Goal: Task Accomplishment & Management: Complete application form

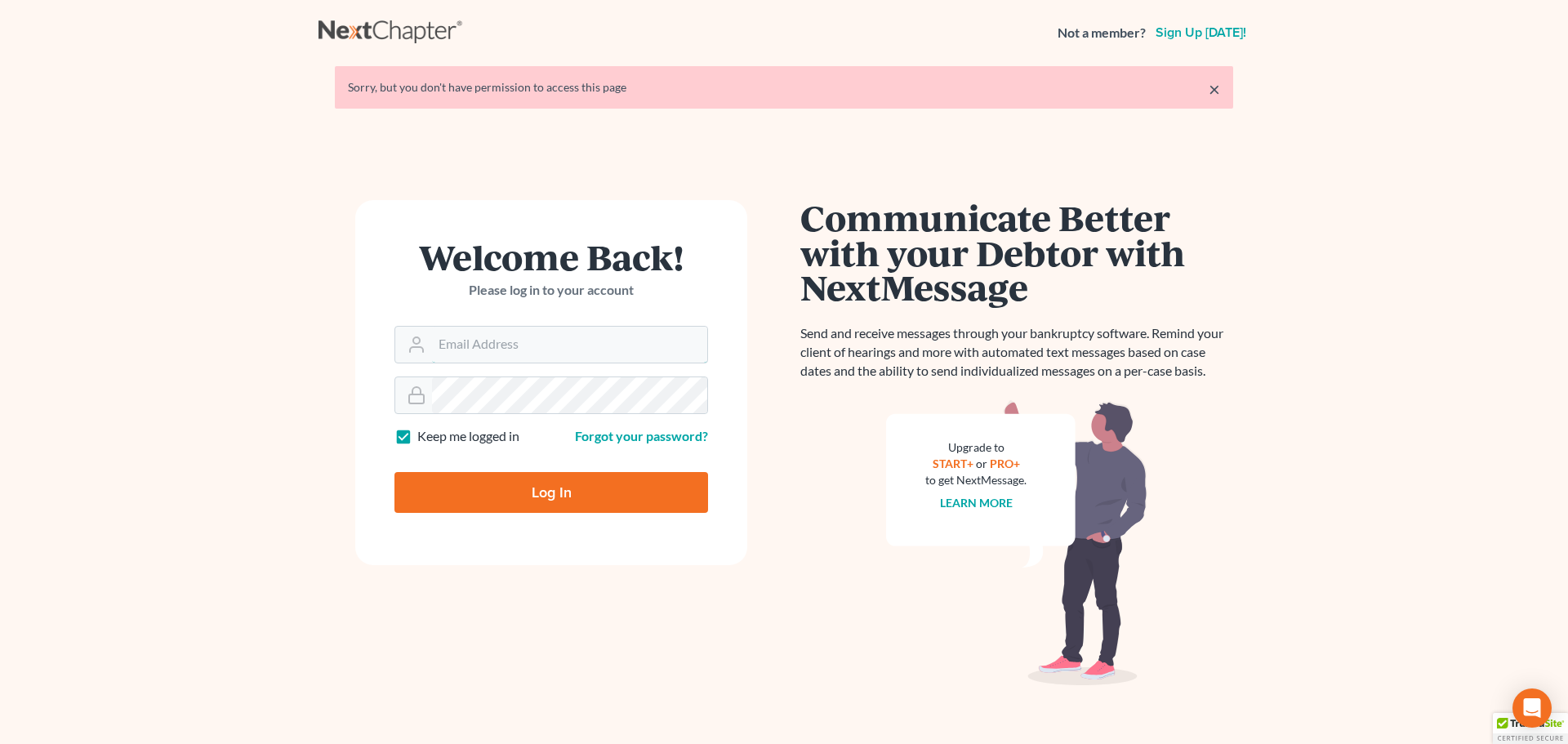
type input "[PERSON_NAME][EMAIL_ADDRESS][DOMAIN_NAME]"
click at [544, 490] on input "Log In" at bounding box center [551, 492] width 314 height 40
type input "Thinking..."
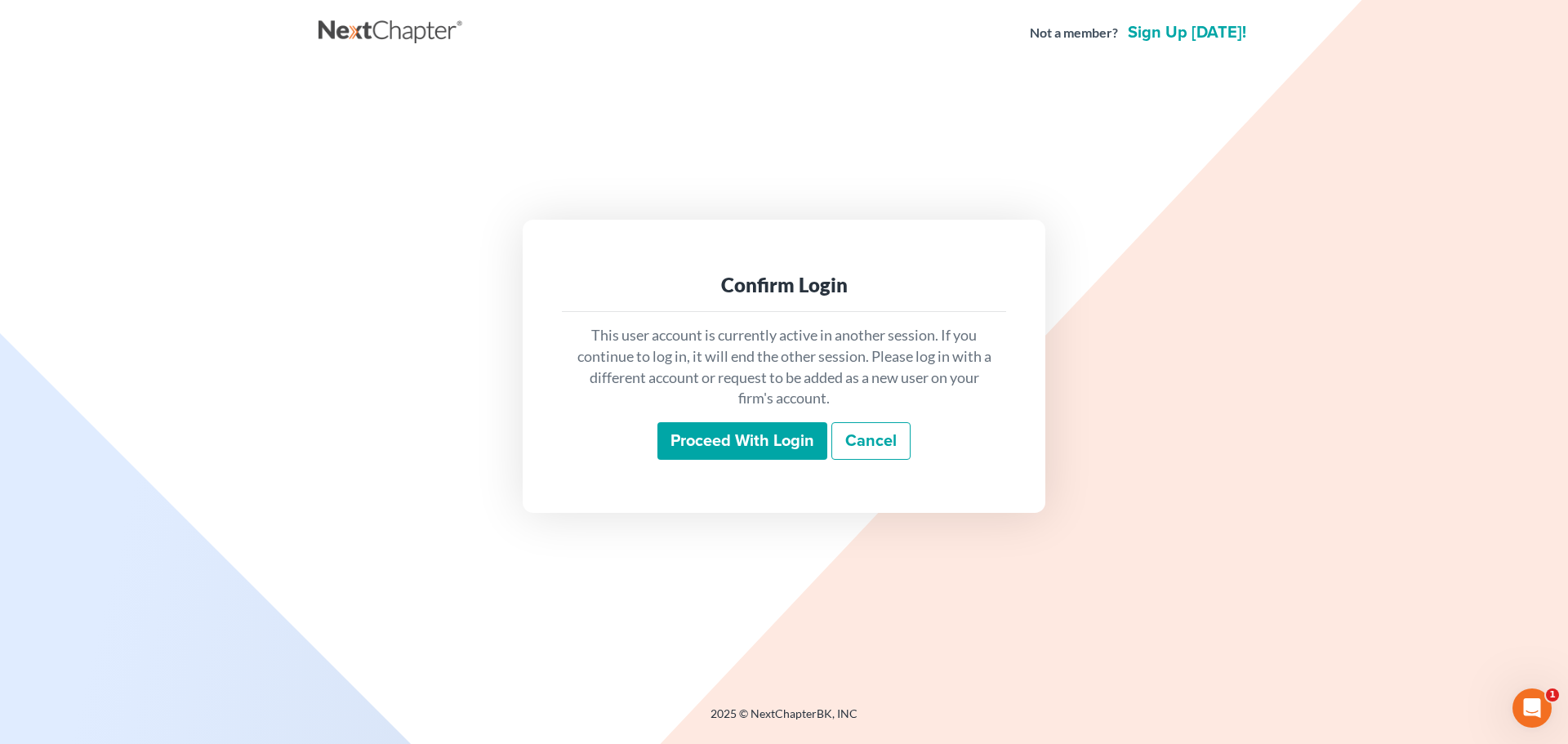
click at [749, 449] on input "Proceed with login" at bounding box center [742, 441] width 170 height 38
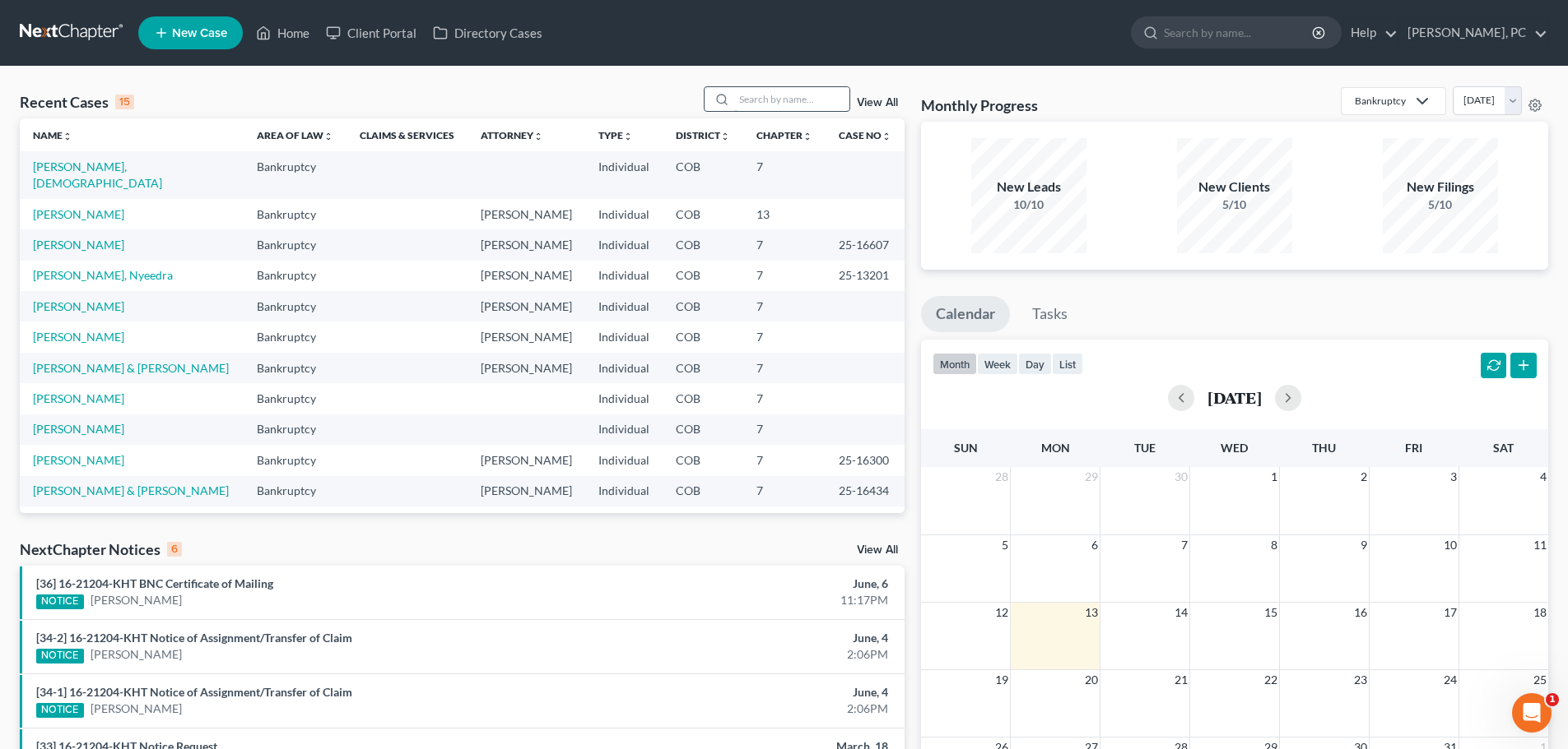
click at [777, 107] on input "search" at bounding box center [791, 99] width 116 height 24
type input "karen todd"
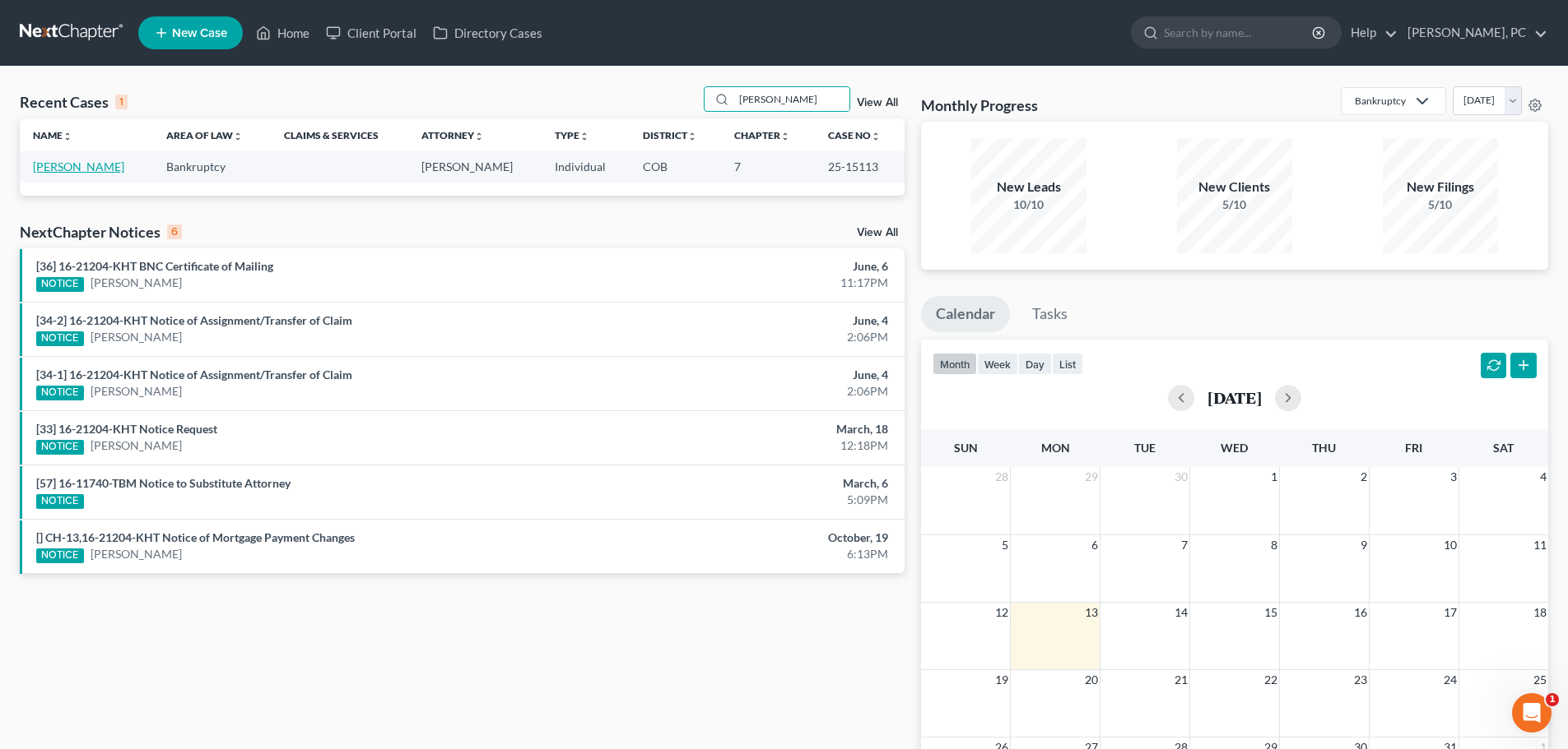
click at [79, 161] on link "[PERSON_NAME]" at bounding box center [79, 166] width 92 height 14
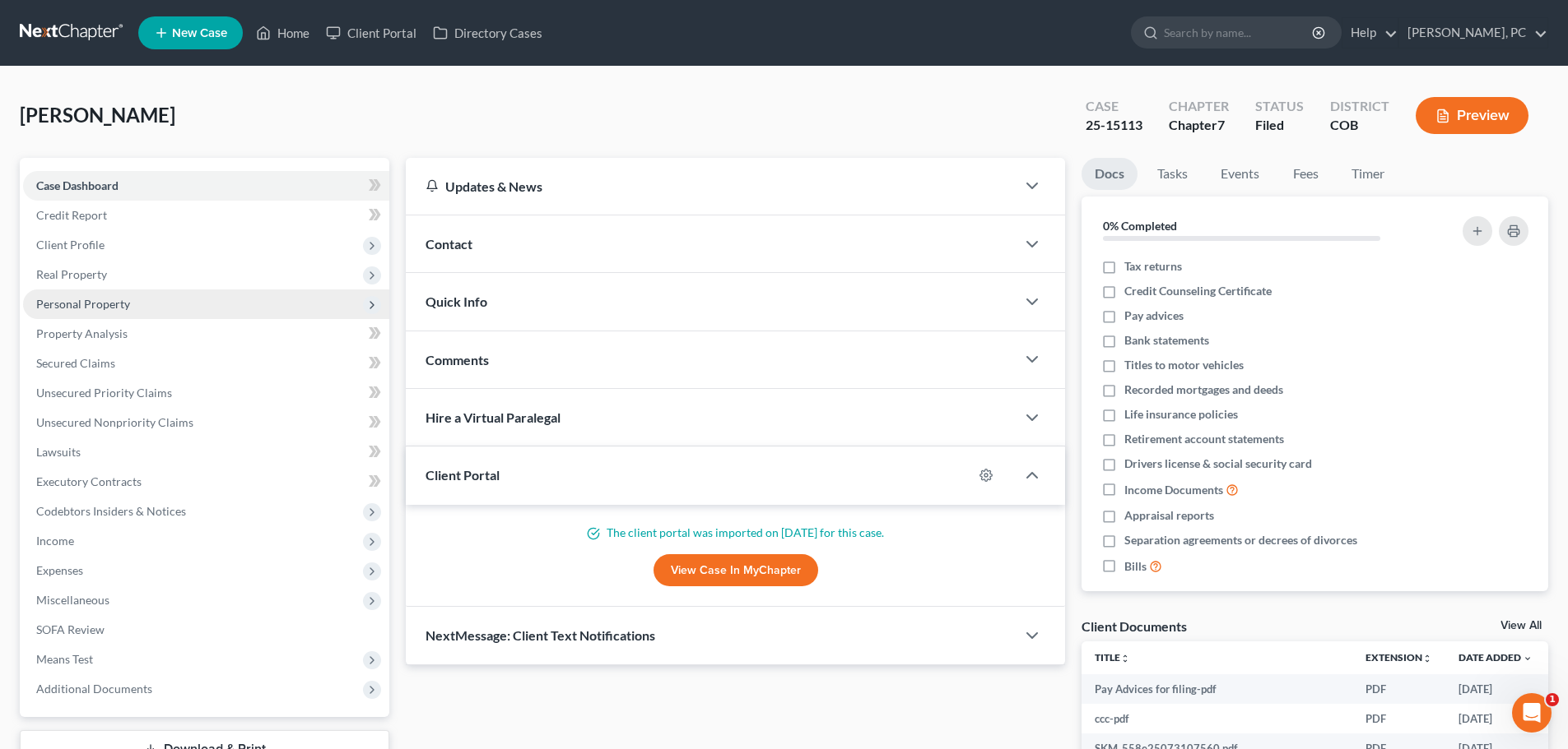
click at [92, 303] on span "Personal Property" at bounding box center [83, 303] width 94 height 14
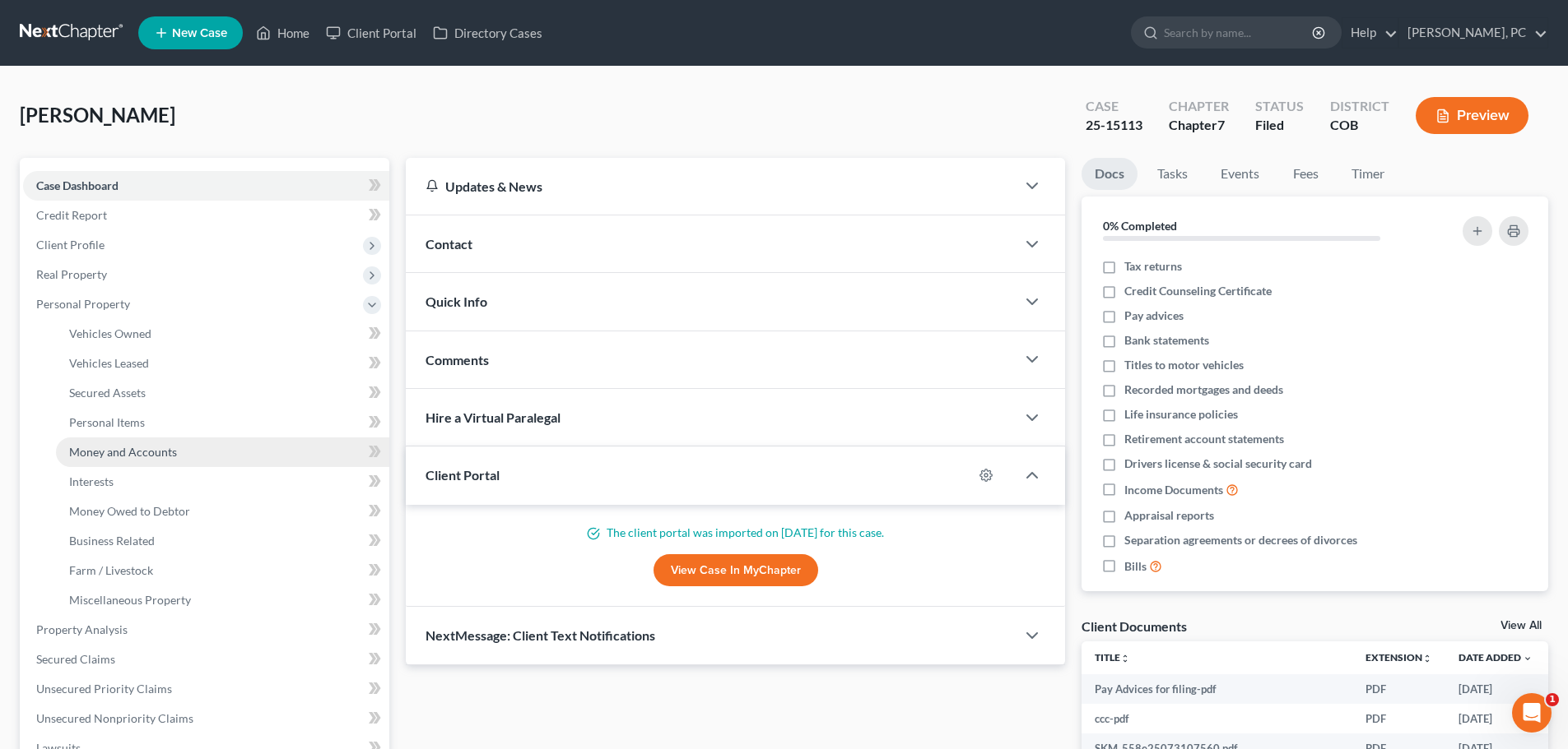
click at [134, 450] on span "Money and Accounts" at bounding box center [123, 451] width 108 height 14
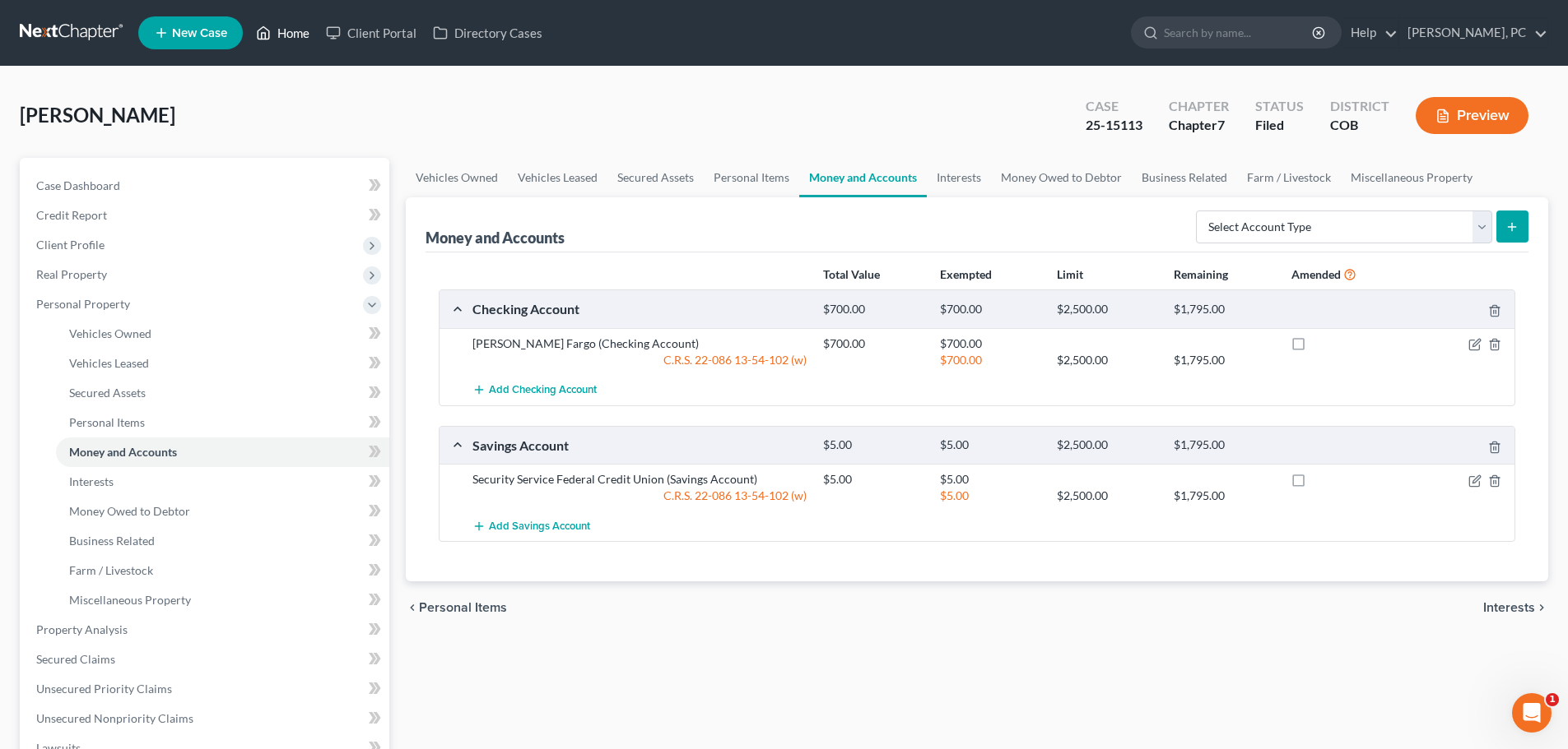
click at [294, 26] on link "Home" at bounding box center [283, 33] width 70 height 30
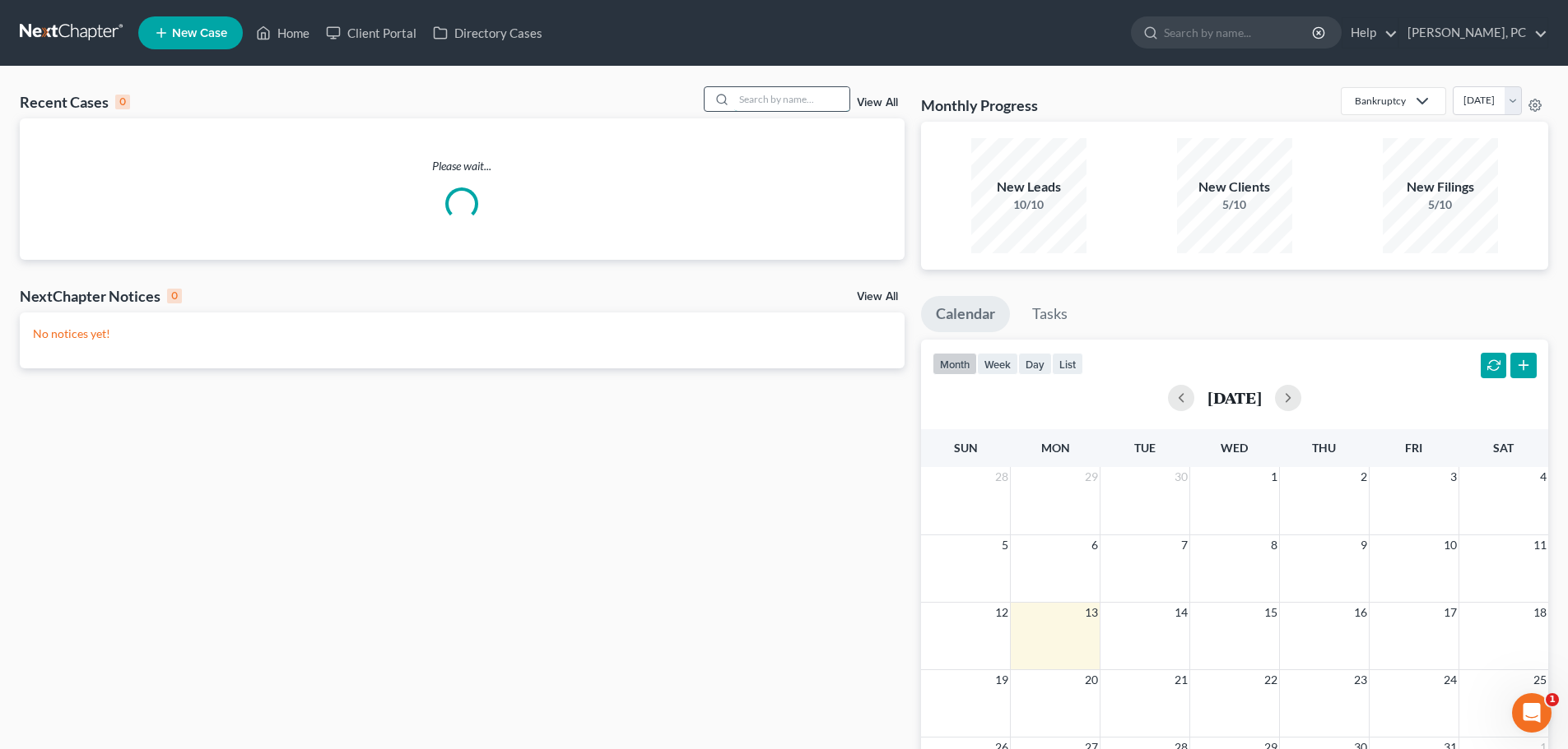
click at [759, 96] on input "search" at bounding box center [791, 99] width 116 height 24
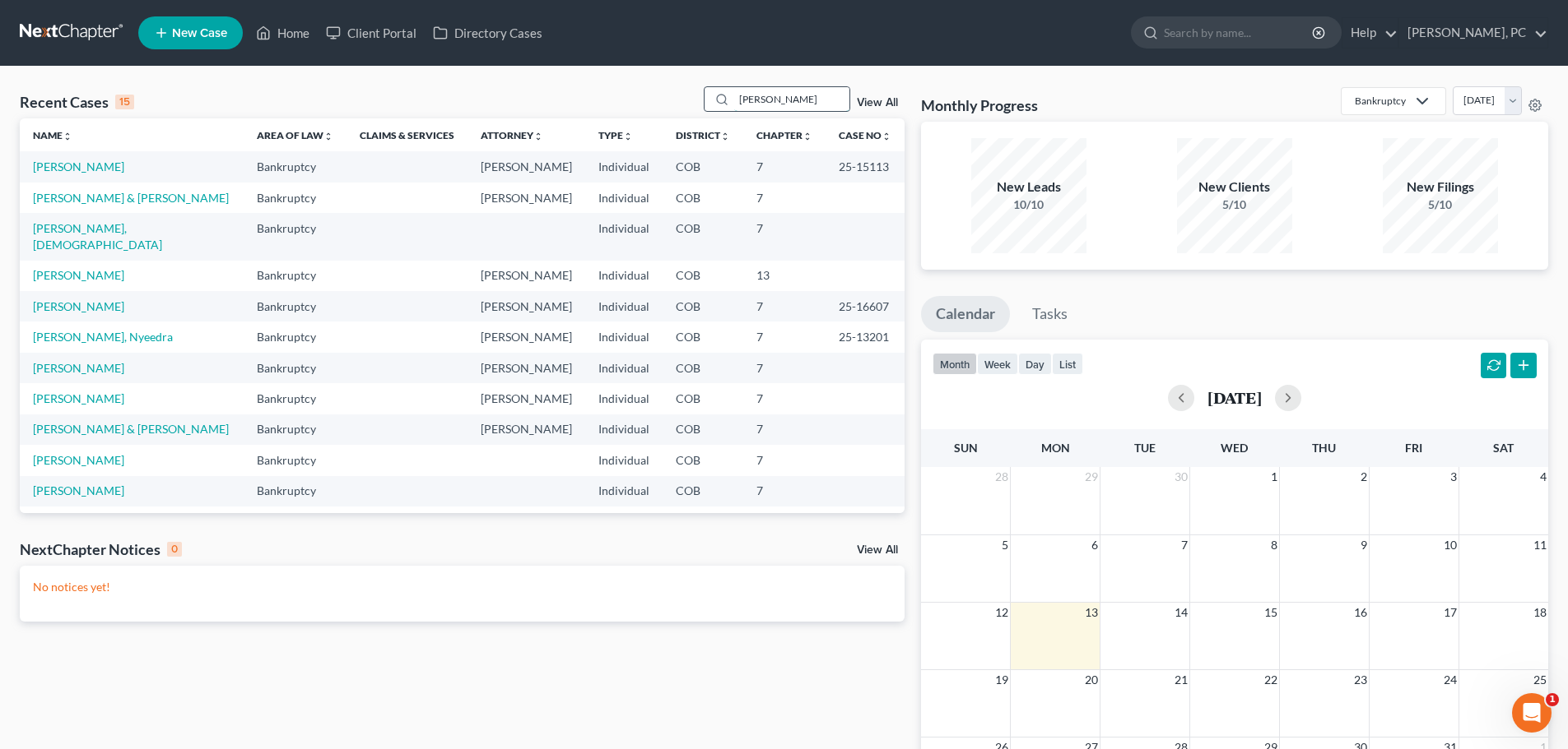
type input "michael taylor"
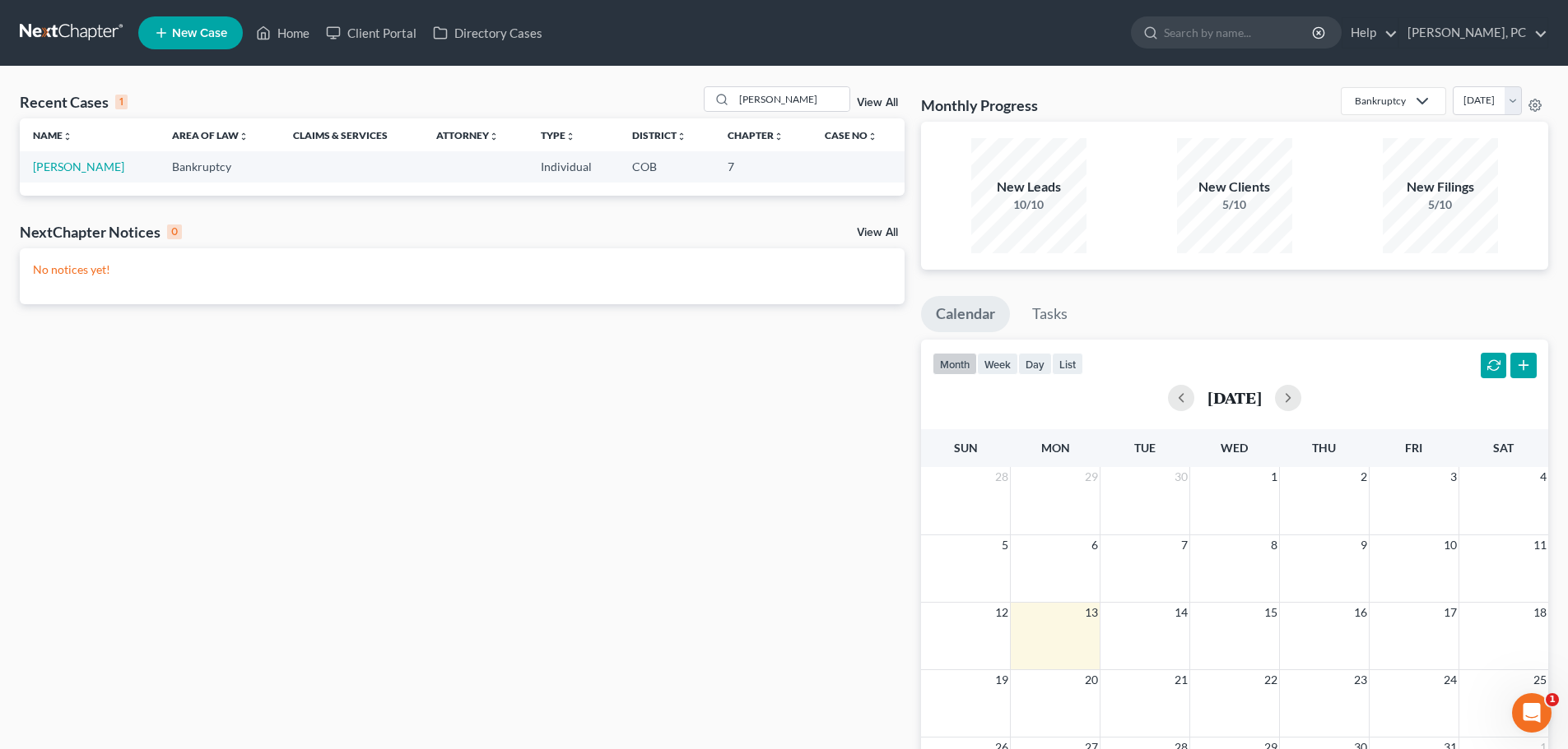
click at [92, 158] on td "Taylor, Michael" at bounding box center [89, 166] width 139 height 31
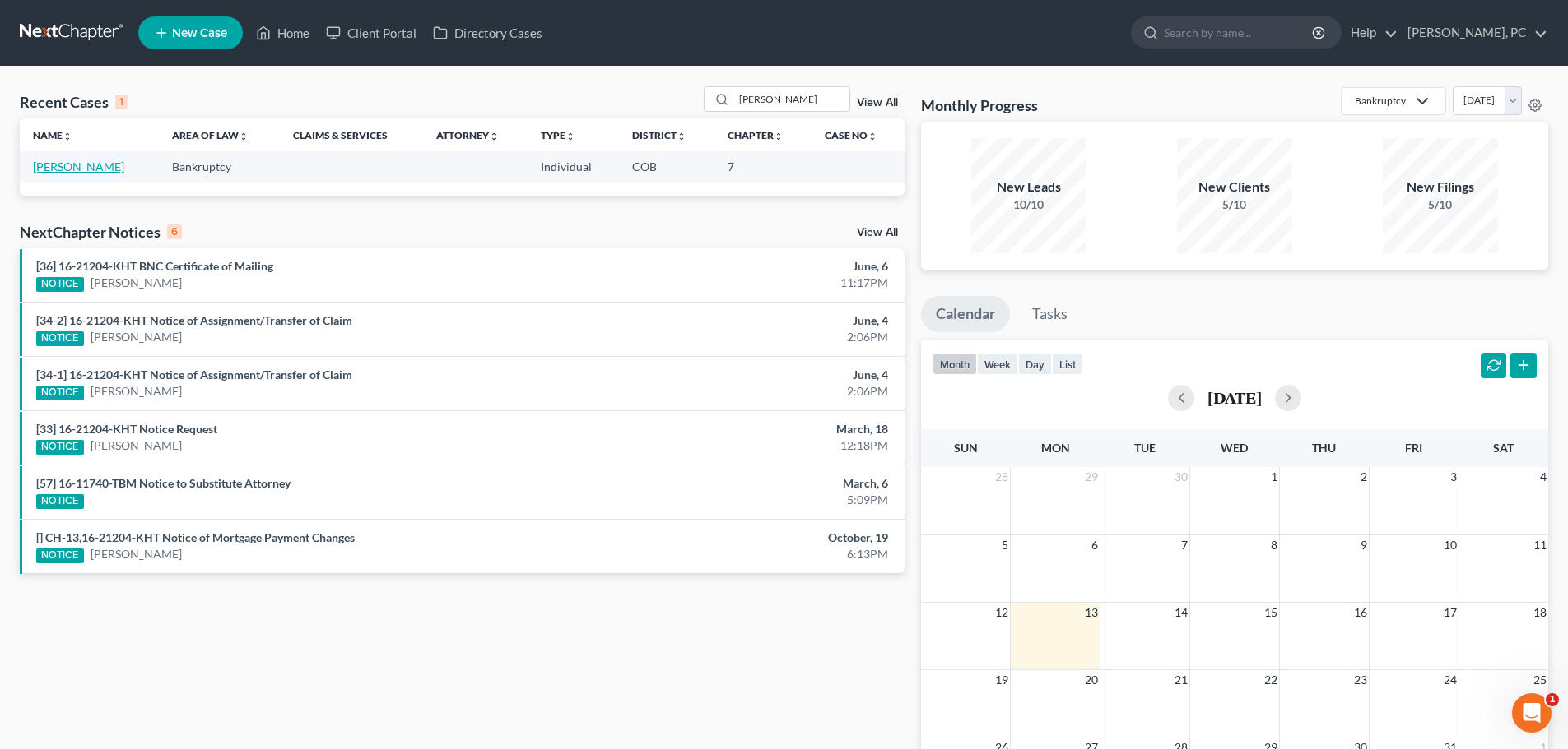
click at [89, 160] on link "Taylor, Michael" at bounding box center [79, 166] width 92 height 14
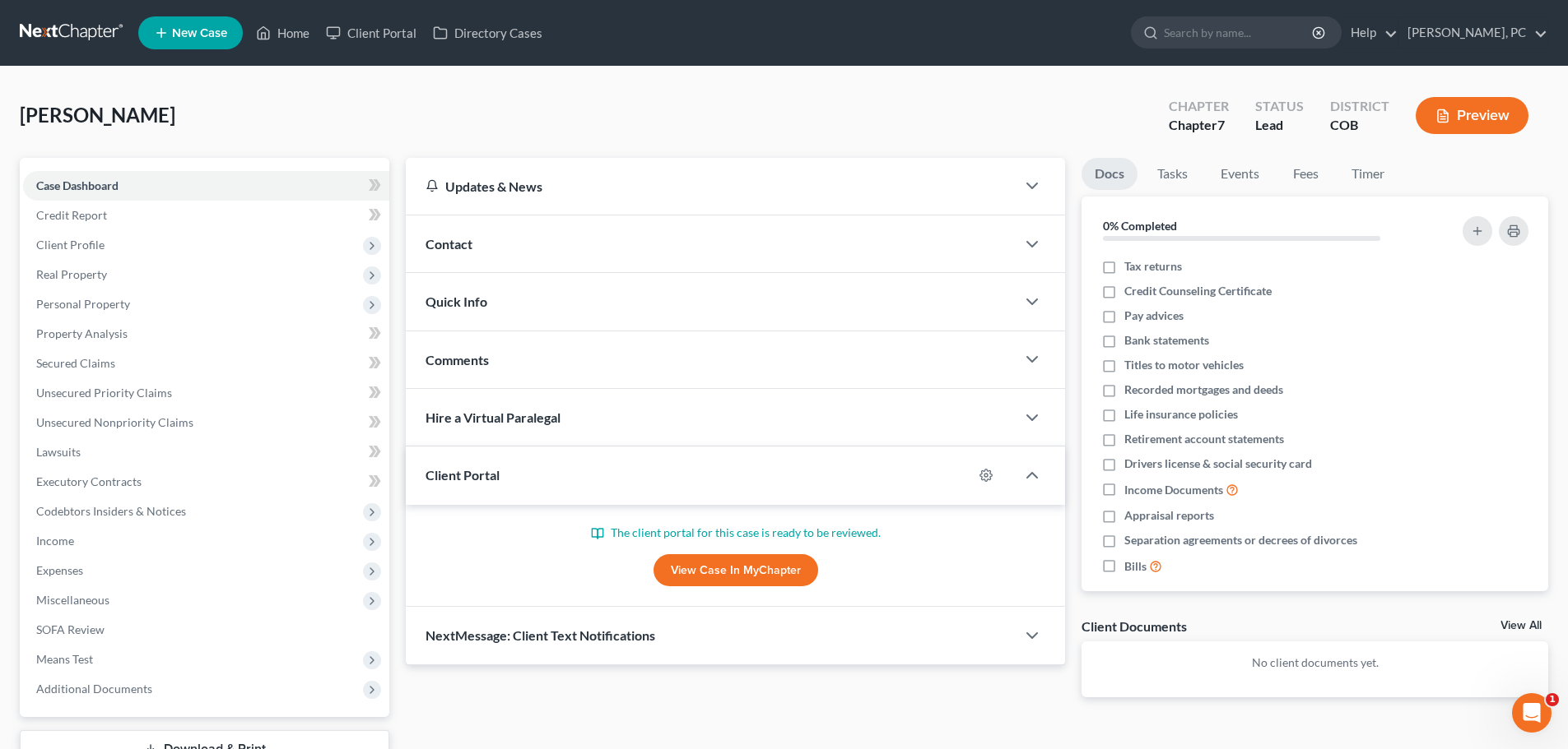
click at [728, 571] on link "View Case in MyChapter" at bounding box center [736, 571] width 165 height 33
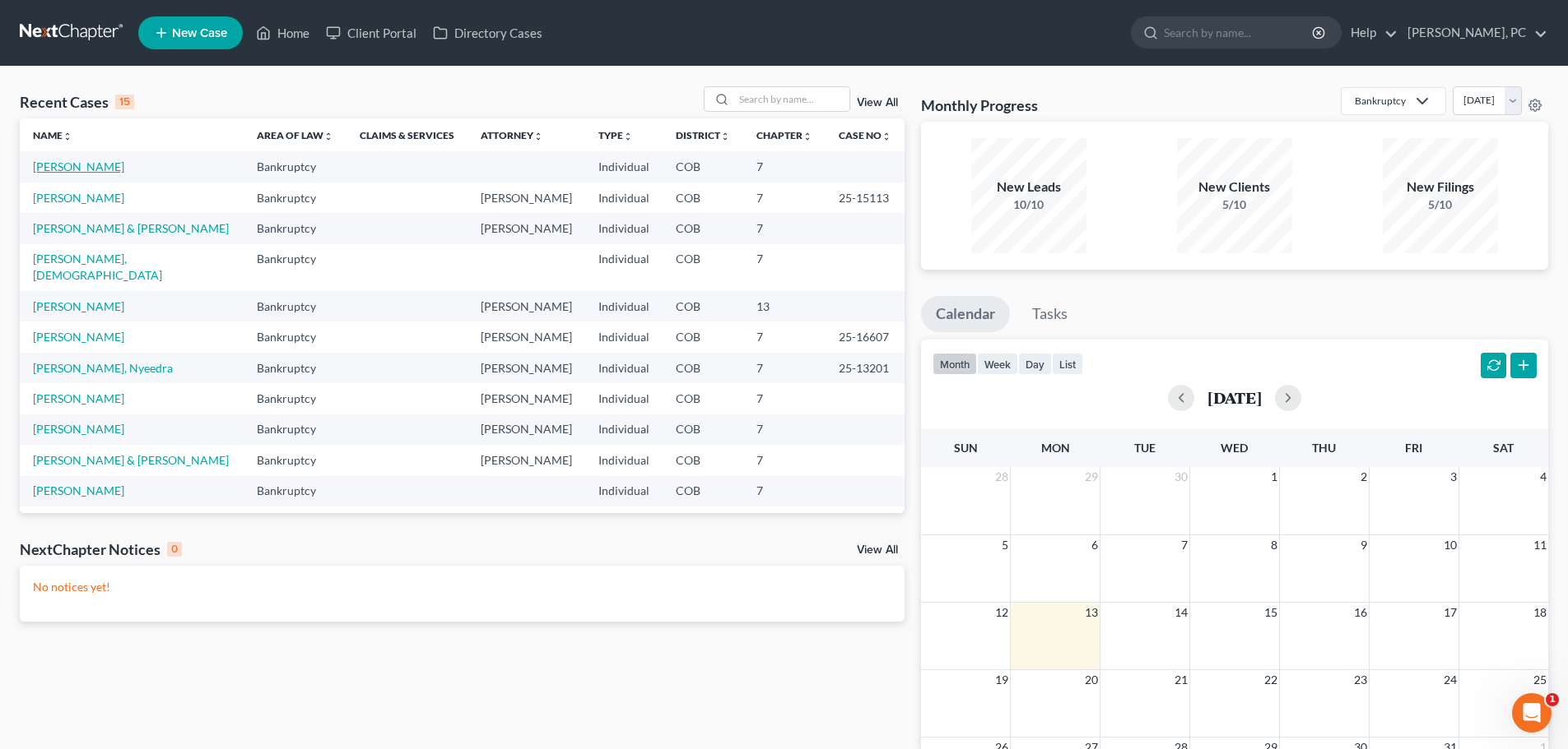
click at [72, 163] on link "[PERSON_NAME]" at bounding box center [79, 166] width 92 height 14
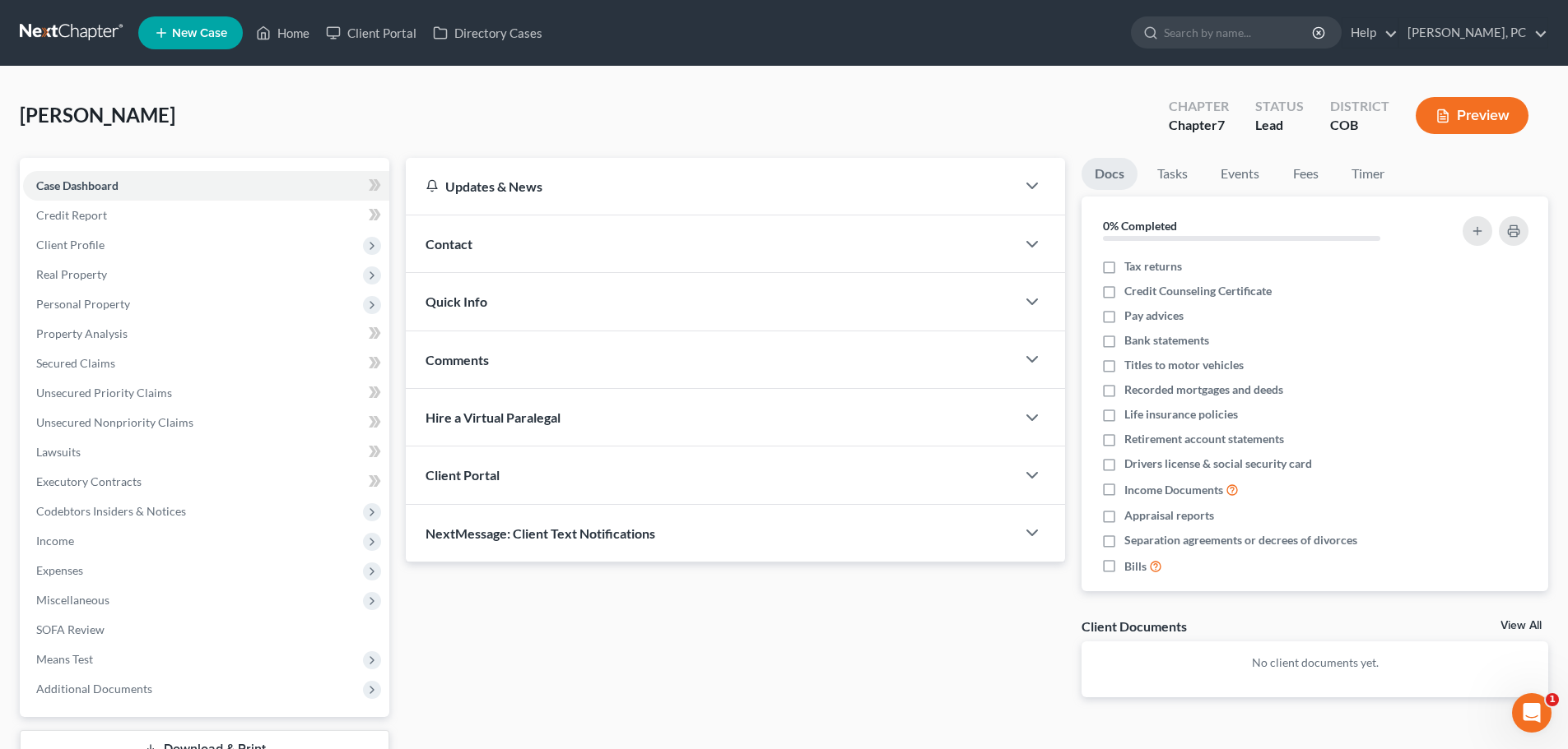
click at [732, 471] on div "Client Portal" at bounding box center [710, 475] width 610 height 57
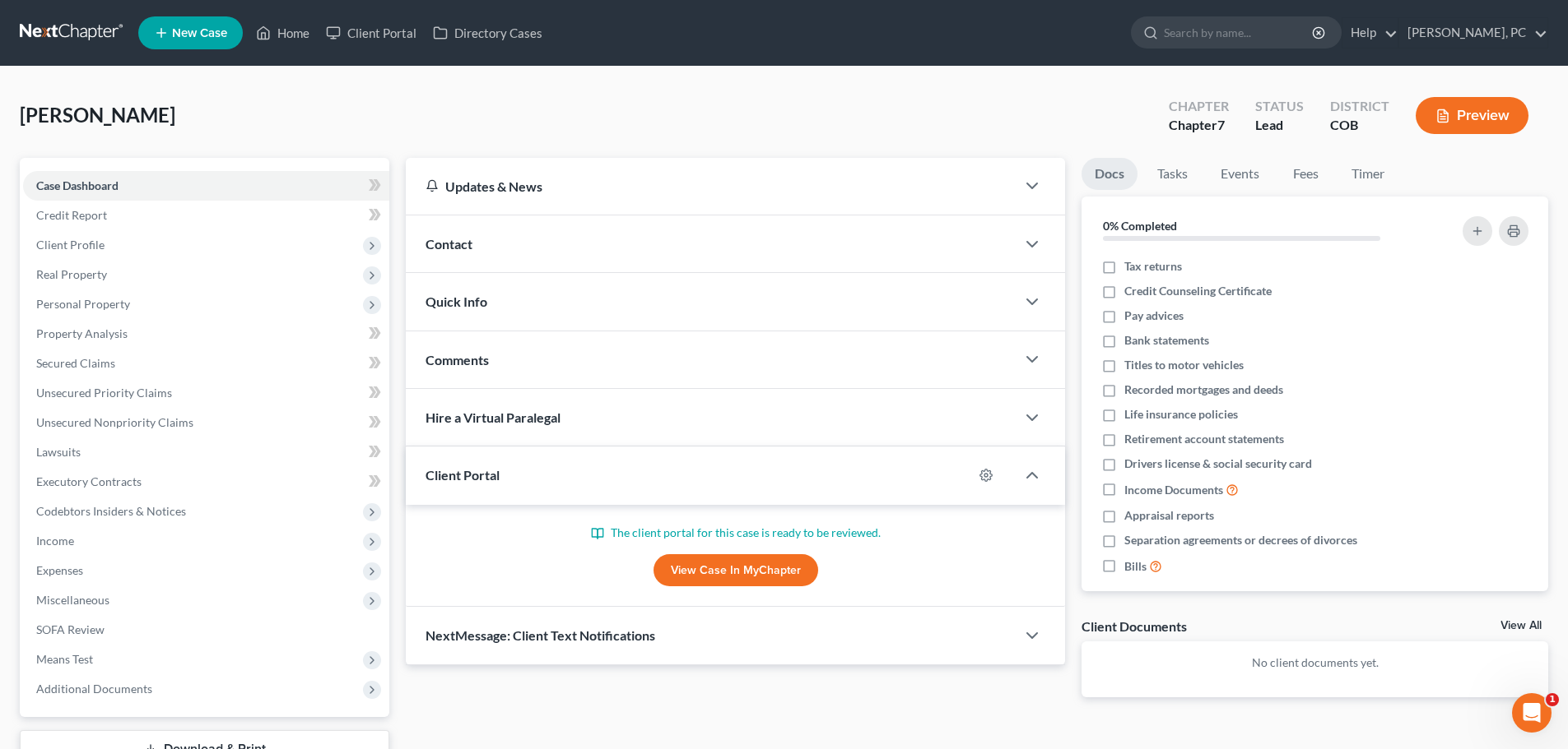
click at [739, 566] on link "View Case in MyChapter" at bounding box center [736, 571] width 165 height 33
click at [283, 35] on link "Home" at bounding box center [283, 33] width 70 height 30
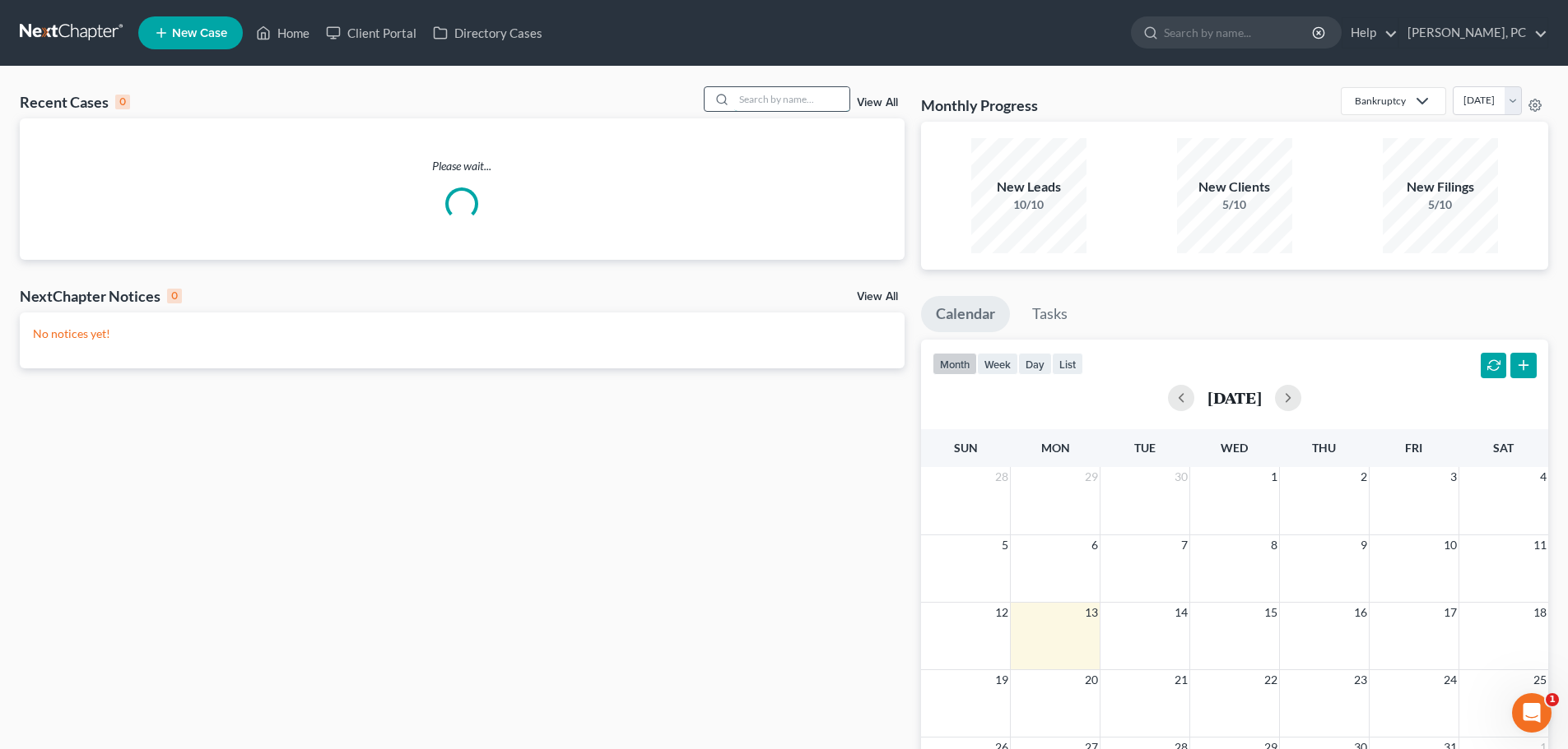
click at [776, 87] on input "search" at bounding box center [791, 99] width 116 height 24
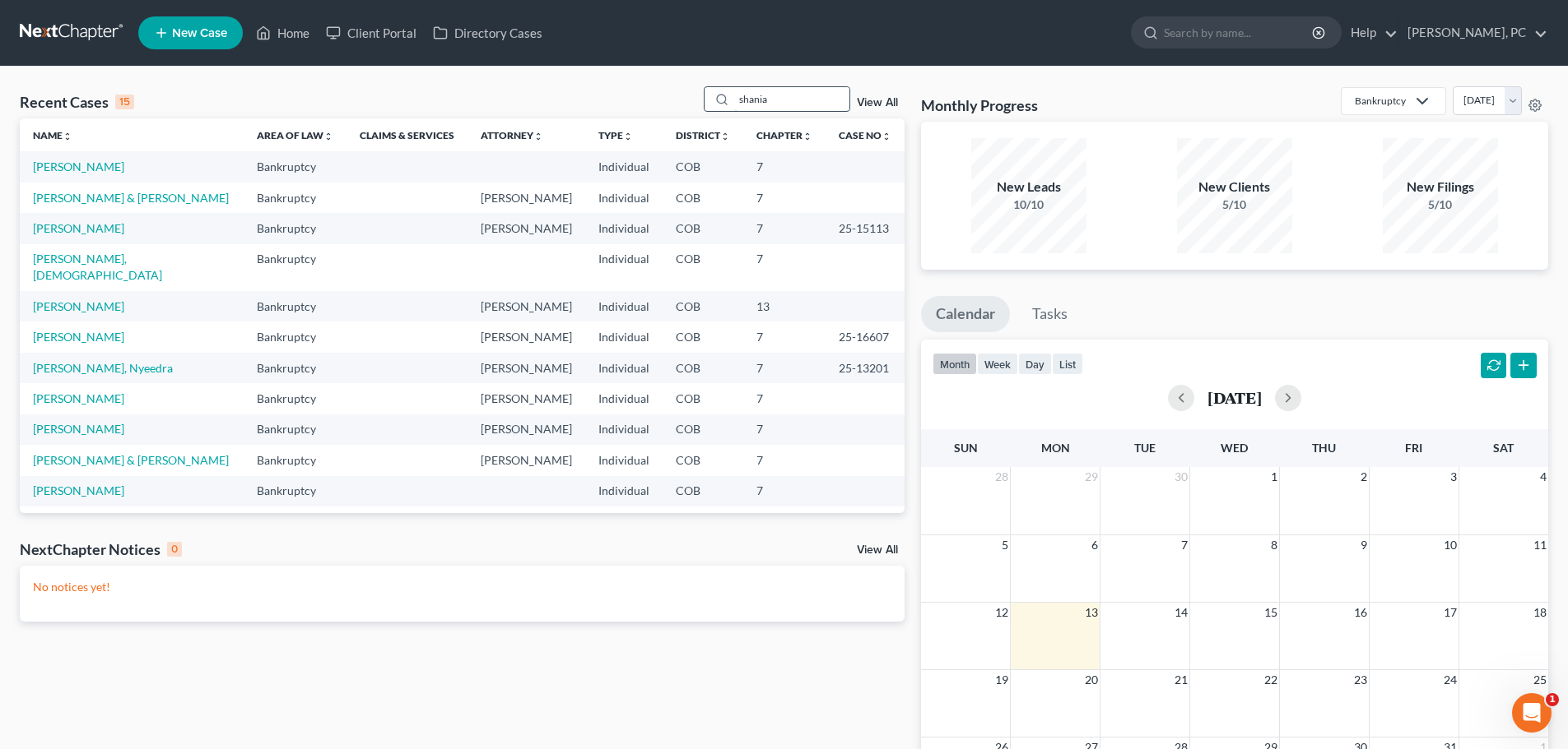
type input "shania"
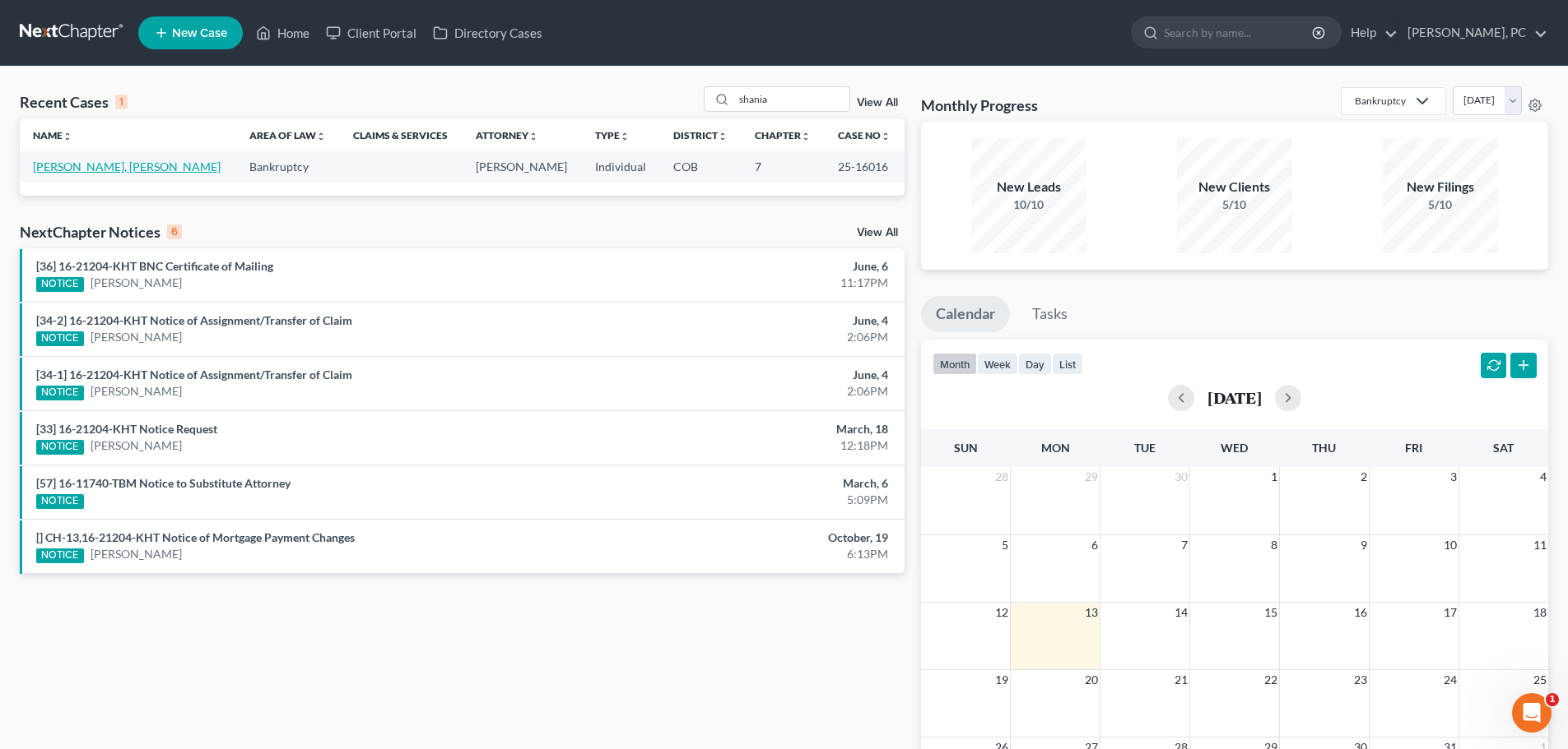
click at [72, 161] on link "Tom, Shania" at bounding box center [127, 166] width 188 height 14
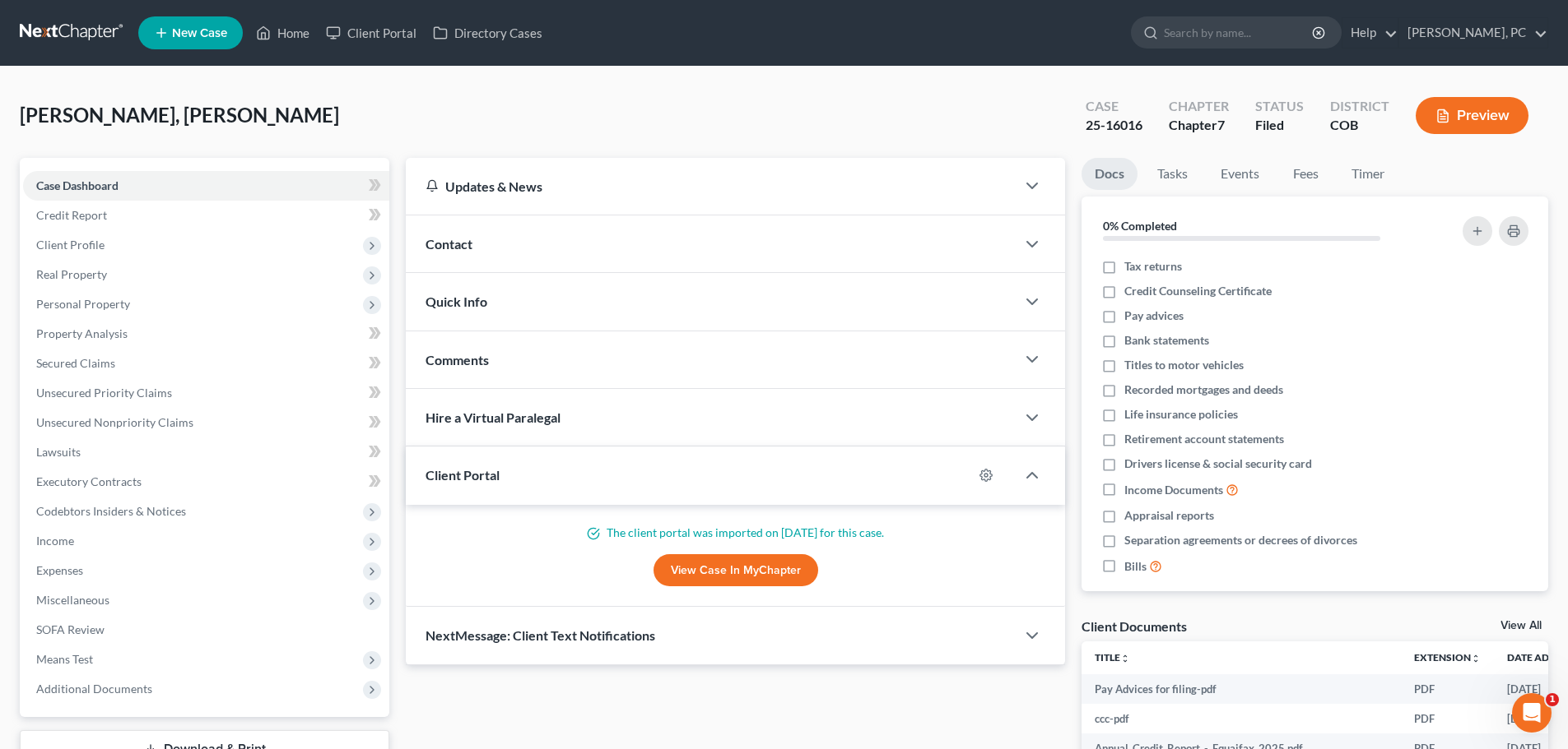
click at [1072, 339] on div "Updates & News × Colorado District Notes: Take a look at NextChapter's District…" at bounding box center [735, 577] width 675 height 839
click at [98, 234] on span "Client Profile" at bounding box center [206, 245] width 366 height 30
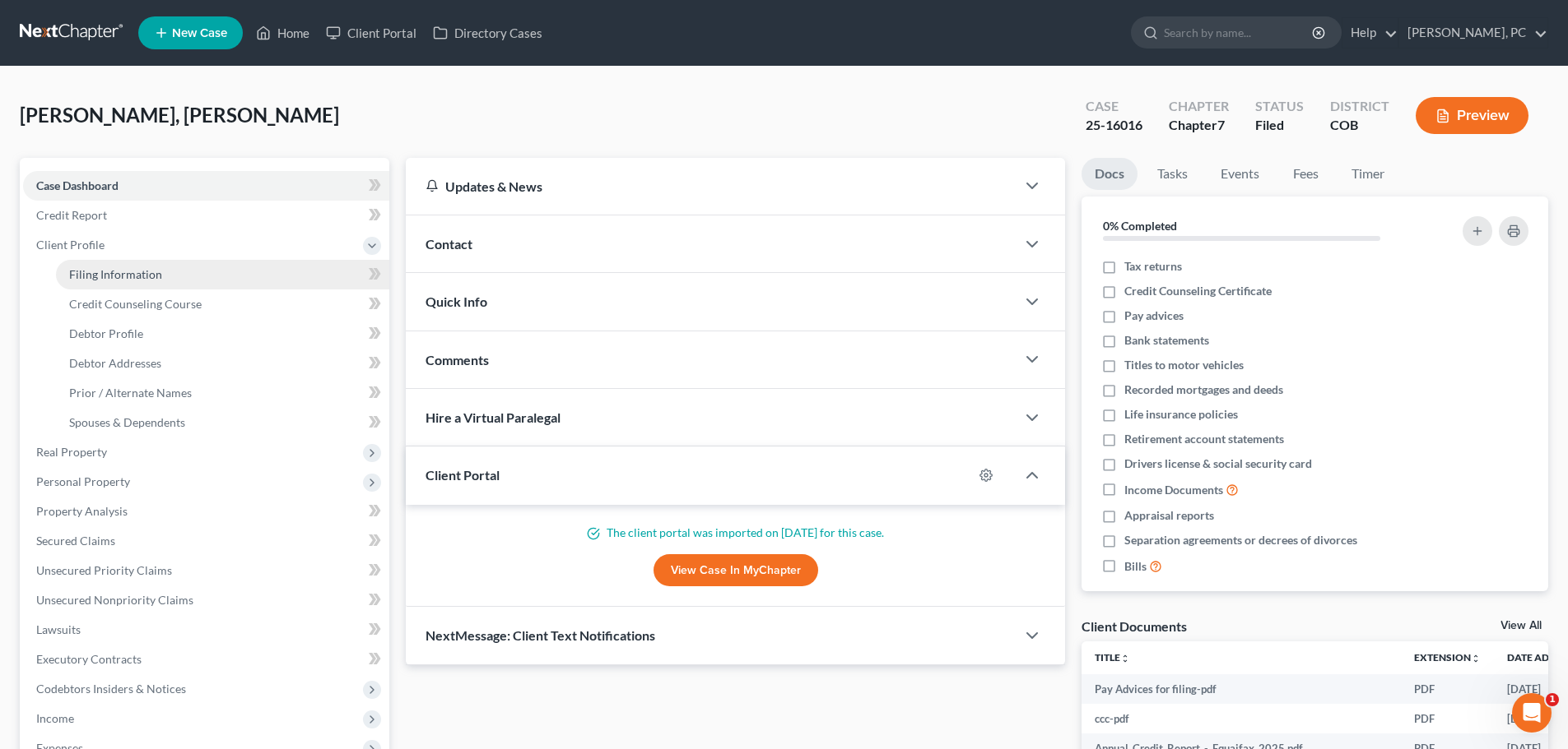
click at [135, 264] on link "Filing Information" at bounding box center [222, 275] width 334 height 30
select select "1"
select select "0"
select select "5"
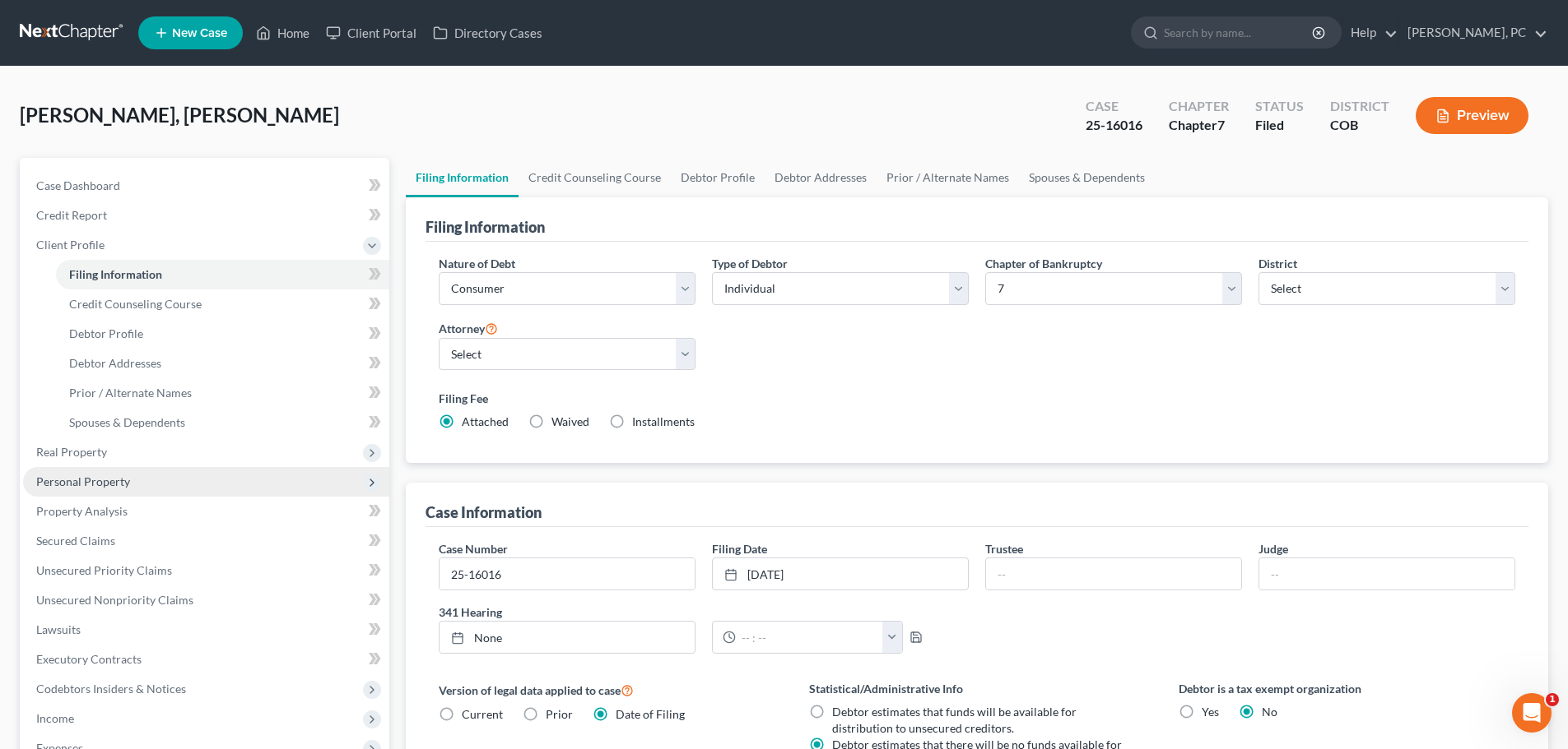
click at [95, 479] on span "Personal Property" at bounding box center [83, 481] width 94 height 14
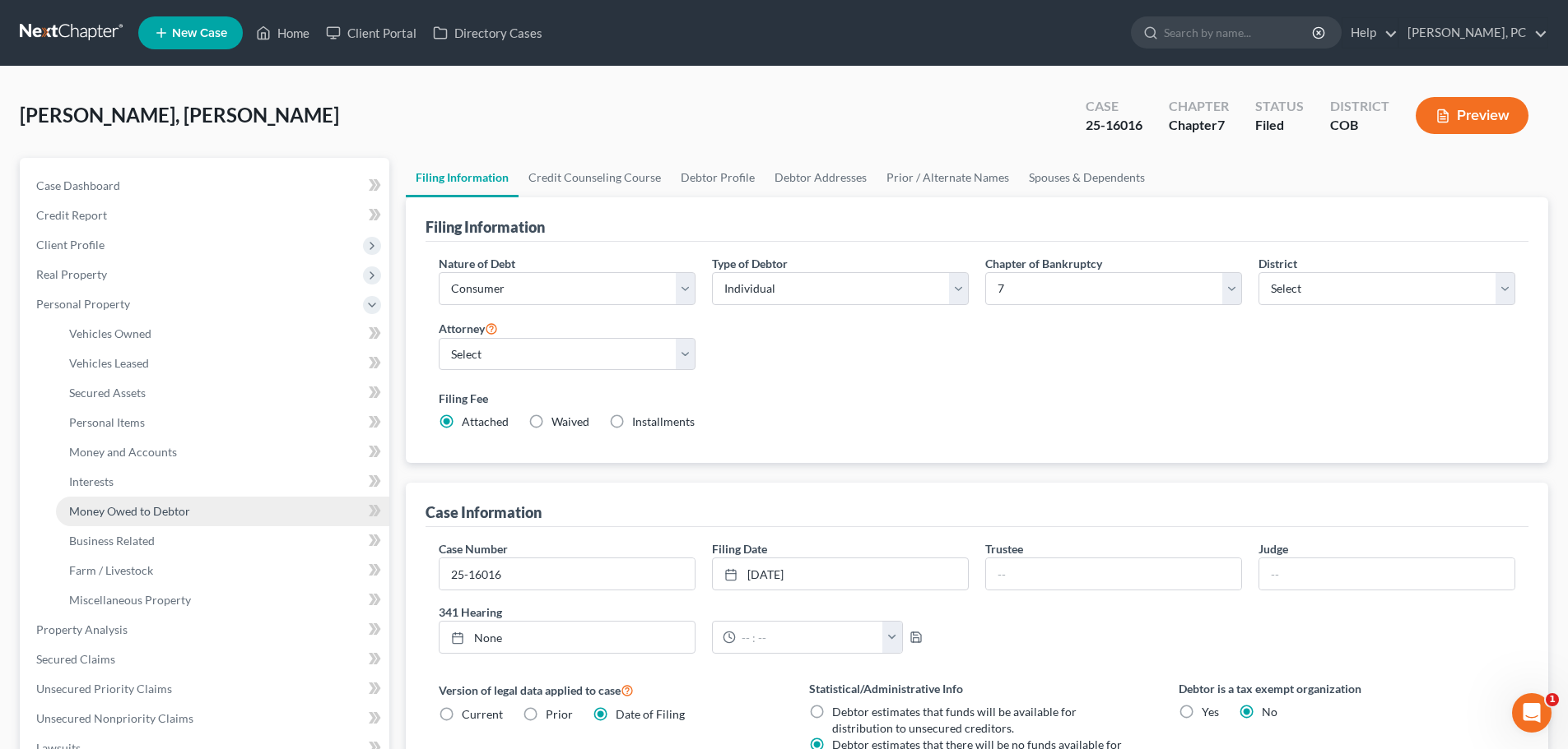
click at [143, 514] on span "Money Owed to Debtor" at bounding box center [129, 510] width 121 height 14
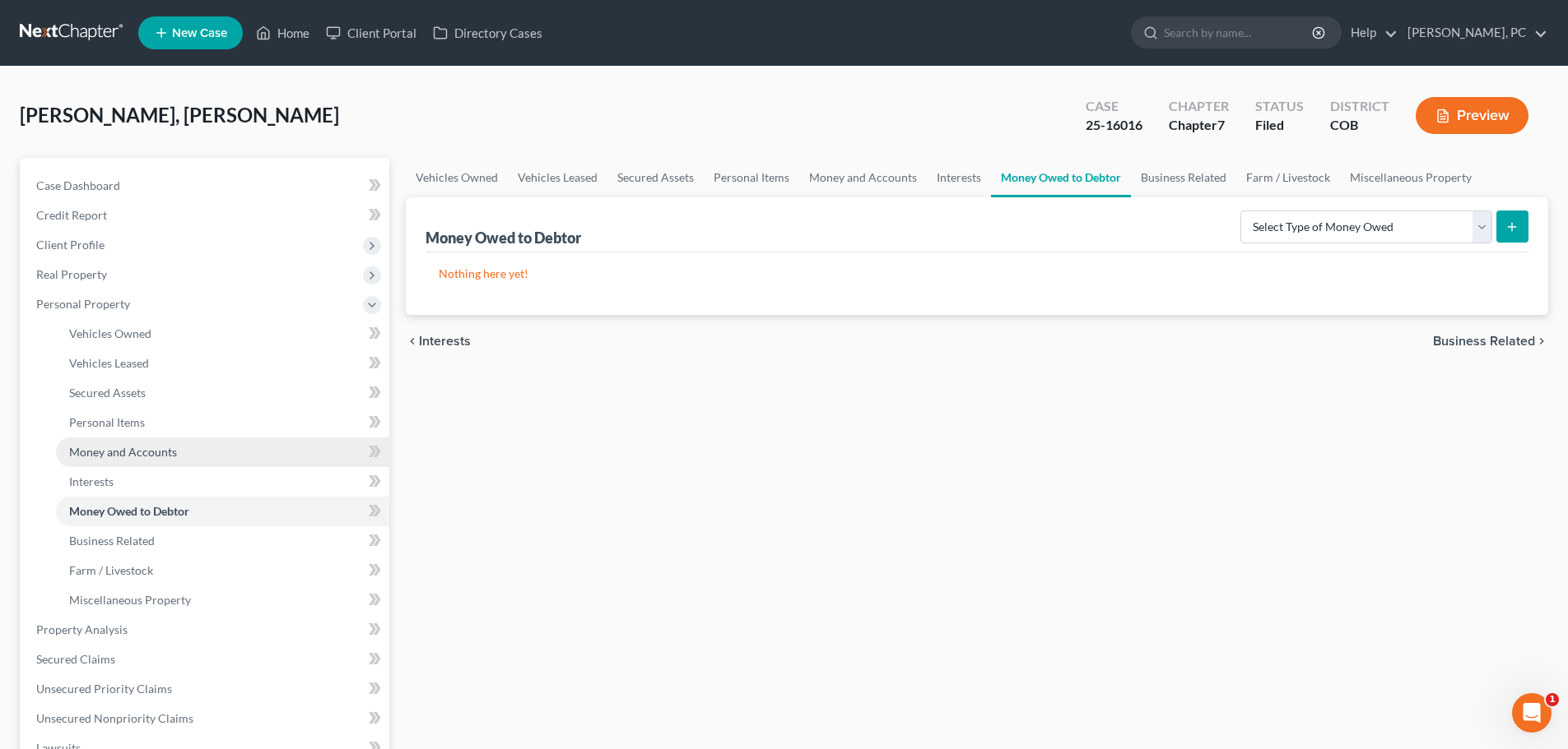
click at [145, 453] on span "Money and Accounts" at bounding box center [123, 451] width 108 height 14
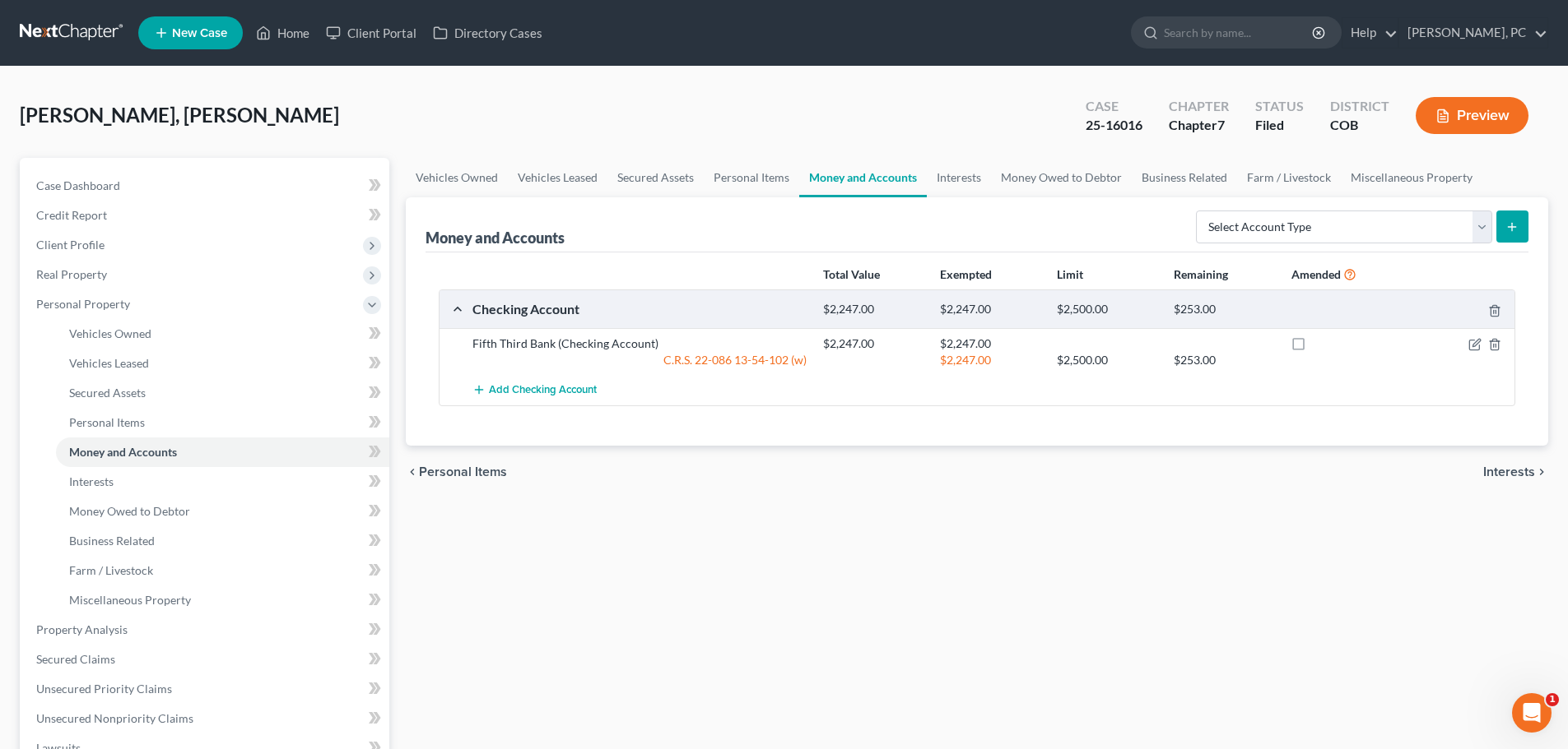
click at [866, 426] on div "Total Value Exempted Limit Remaining Amended Checking Account $2,247.00 $2,247.…" at bounding box center [977, 349] width 1103 height 193
drag, startPoint x: 822, startPoint y: 309, endPoint x: 876, endPoint y: 313, distance: 54.1
click at [876, 313] on div "$2,247.00" at bounding box center [873, 309] width 116 height 16
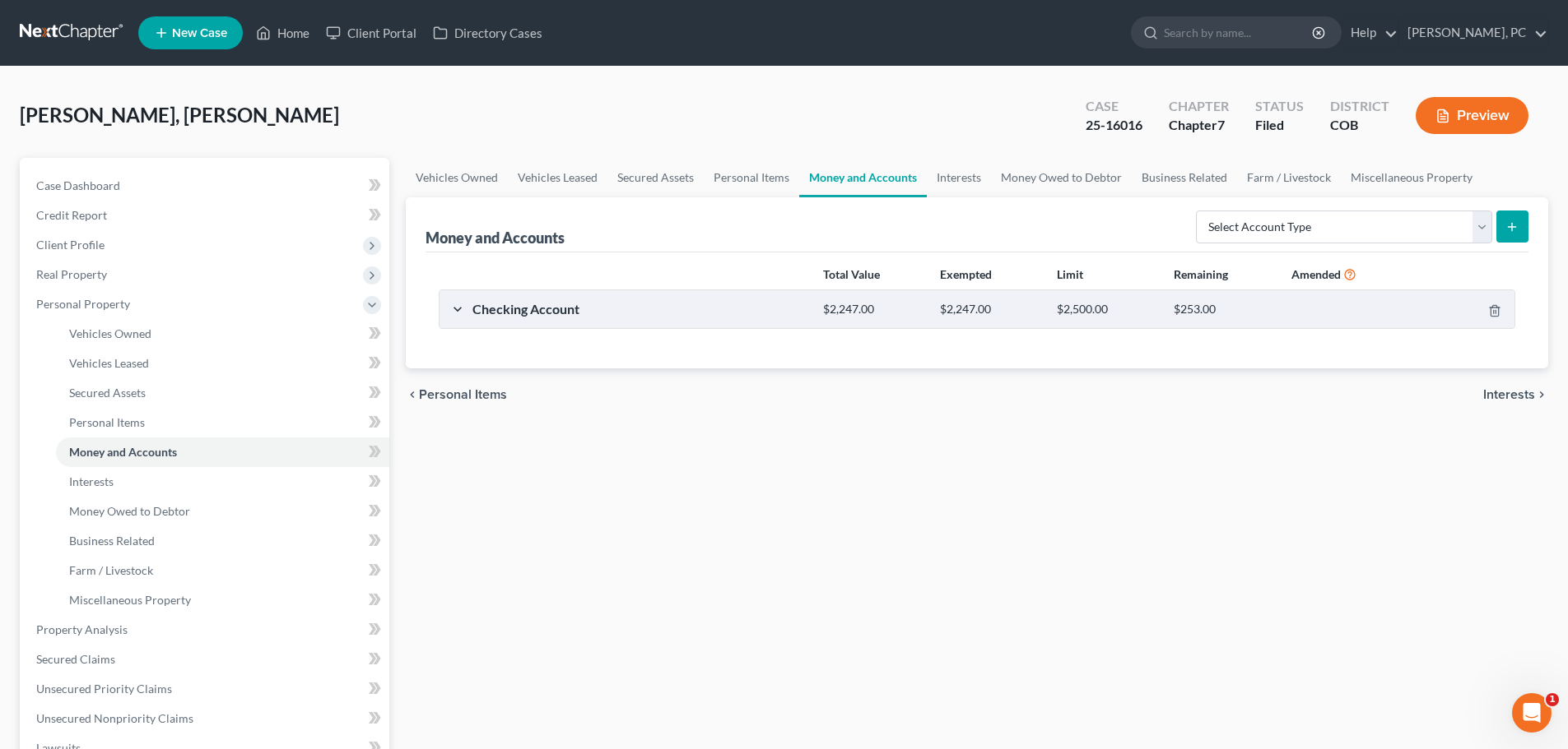
click at [471, 308] on div "Checking Account" at bounding box center [639, 308] width 350 height 17
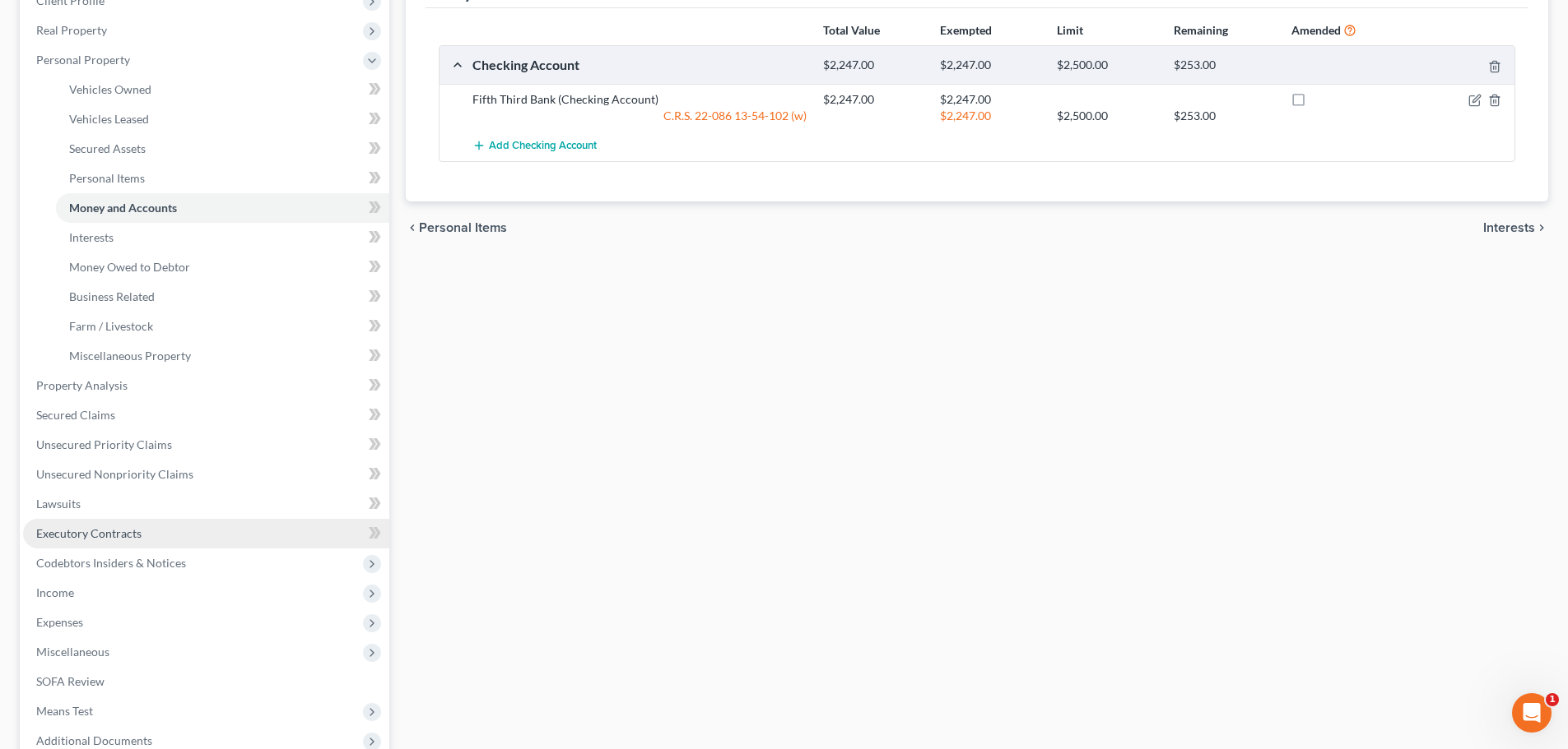
scroll to position [247, 0]
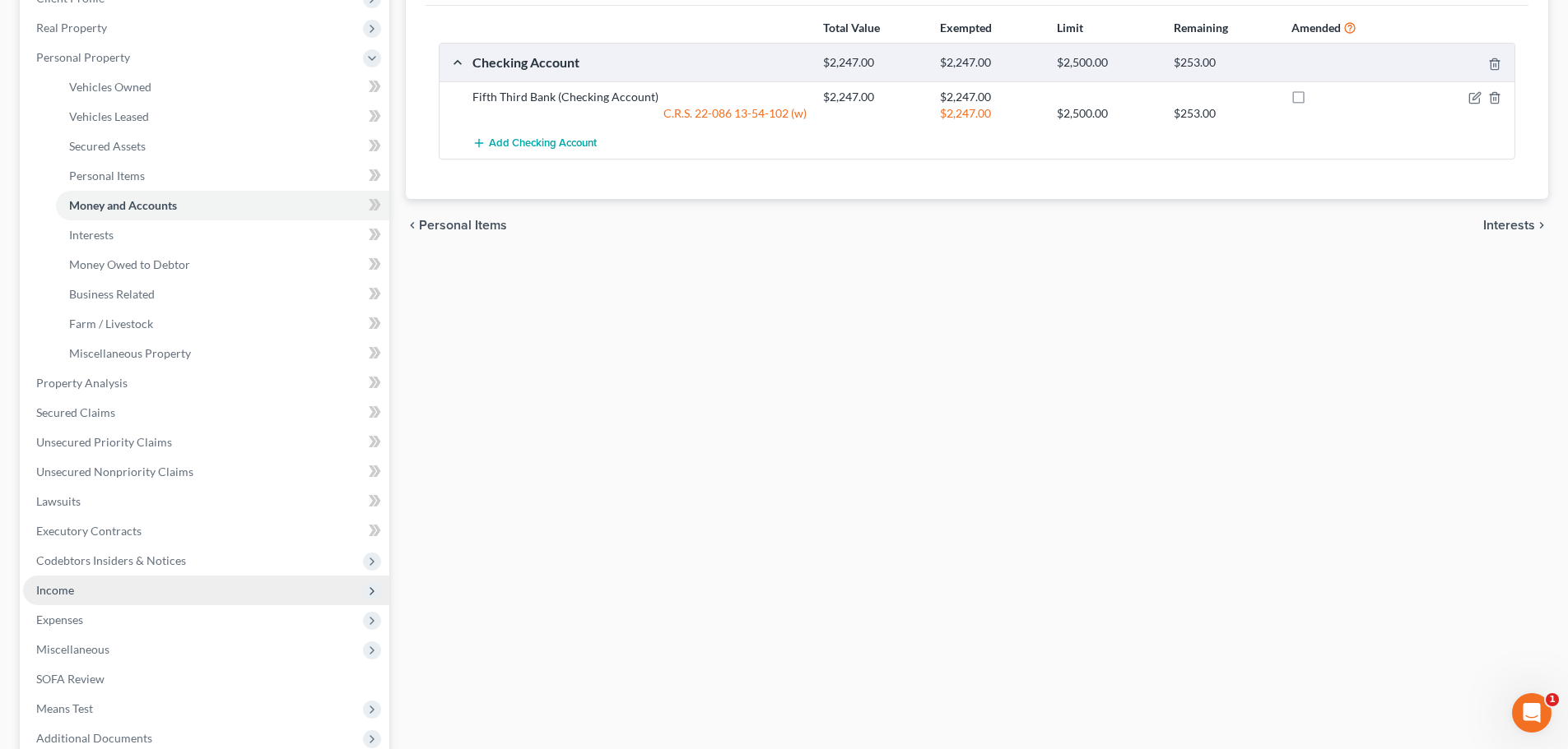
click at [66, 587] on span "Income" at bounding box center [56, 589] width 38 height 14
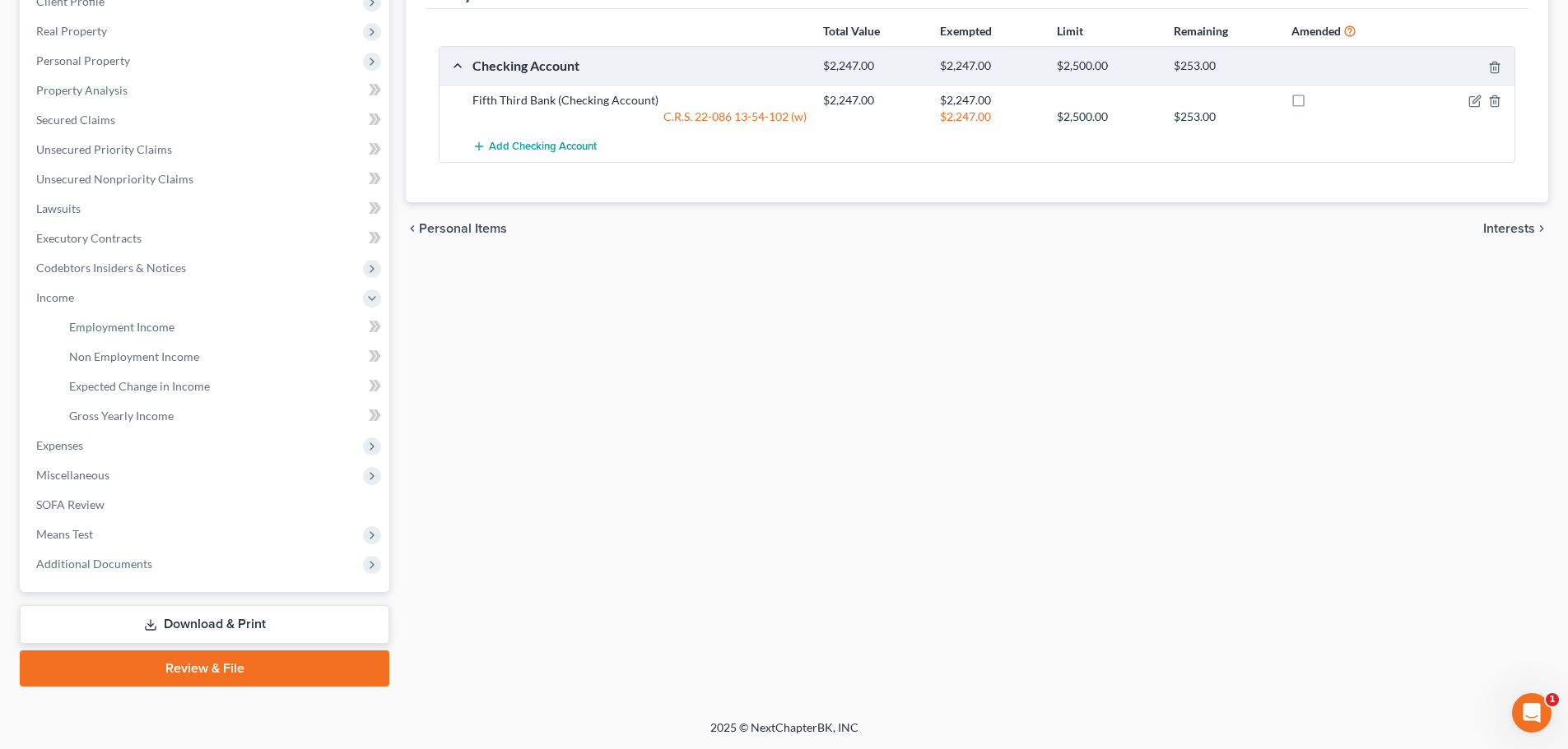
scroll to position [244, 0]
click at [146, 323] on span "Employment Income" at bounding box center [121, 327] width 106 height 14
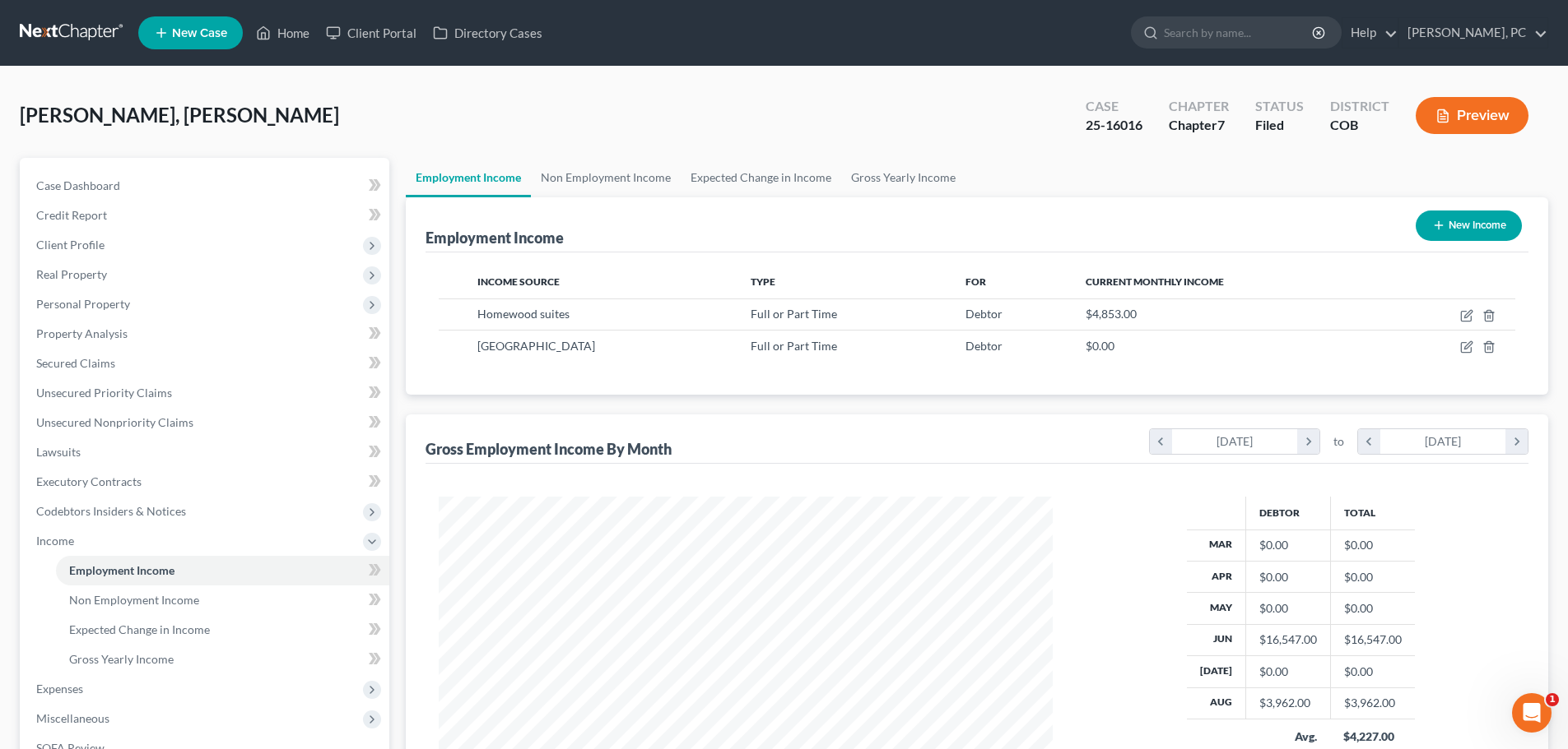
scroll to position [307, 647]
click at [284, 32] on link "Home" at bounding box center [283, 33] width 70 height 30
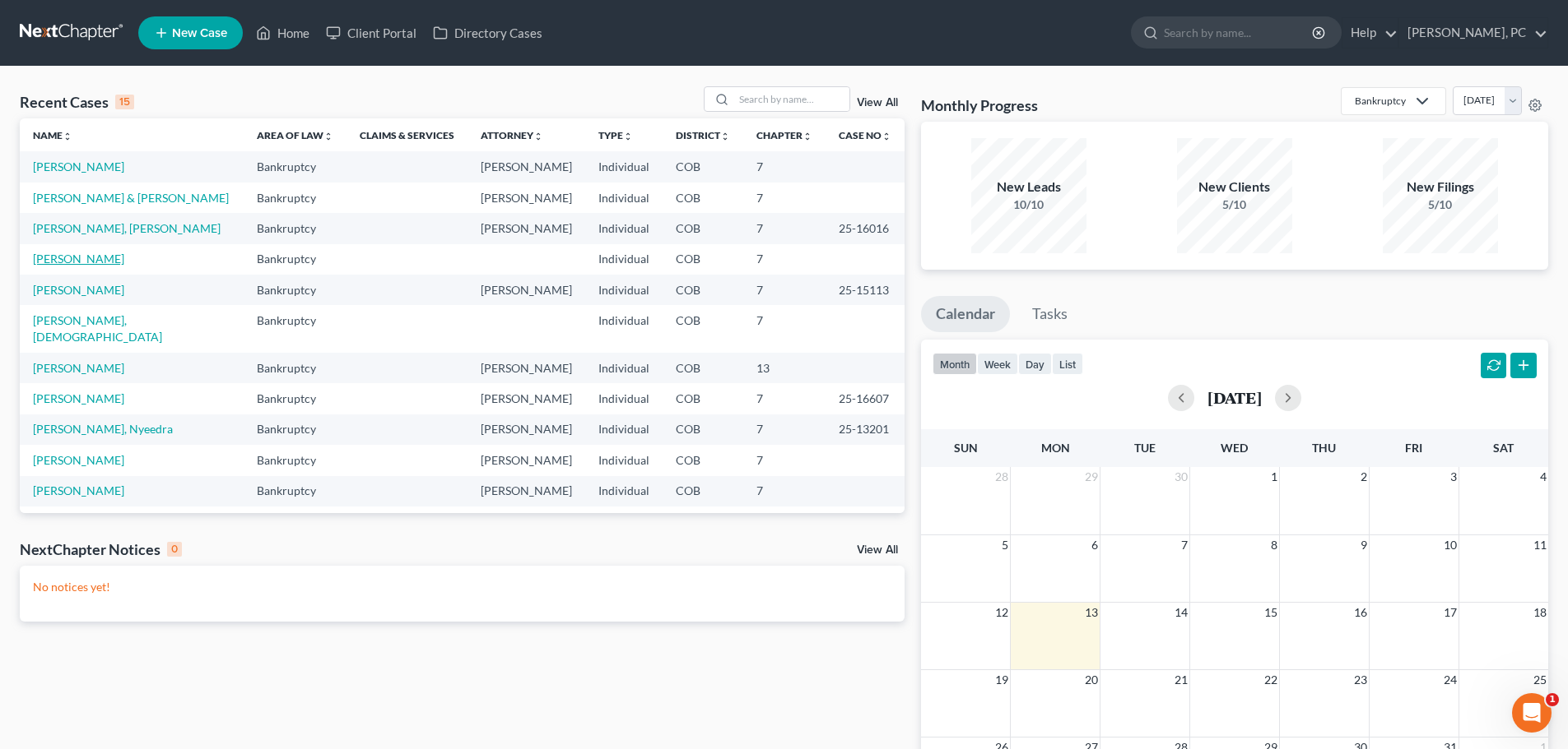
click at [66, 258] on link "Taylor, Michael" at bounding box center [79, 259] width 92 height 14
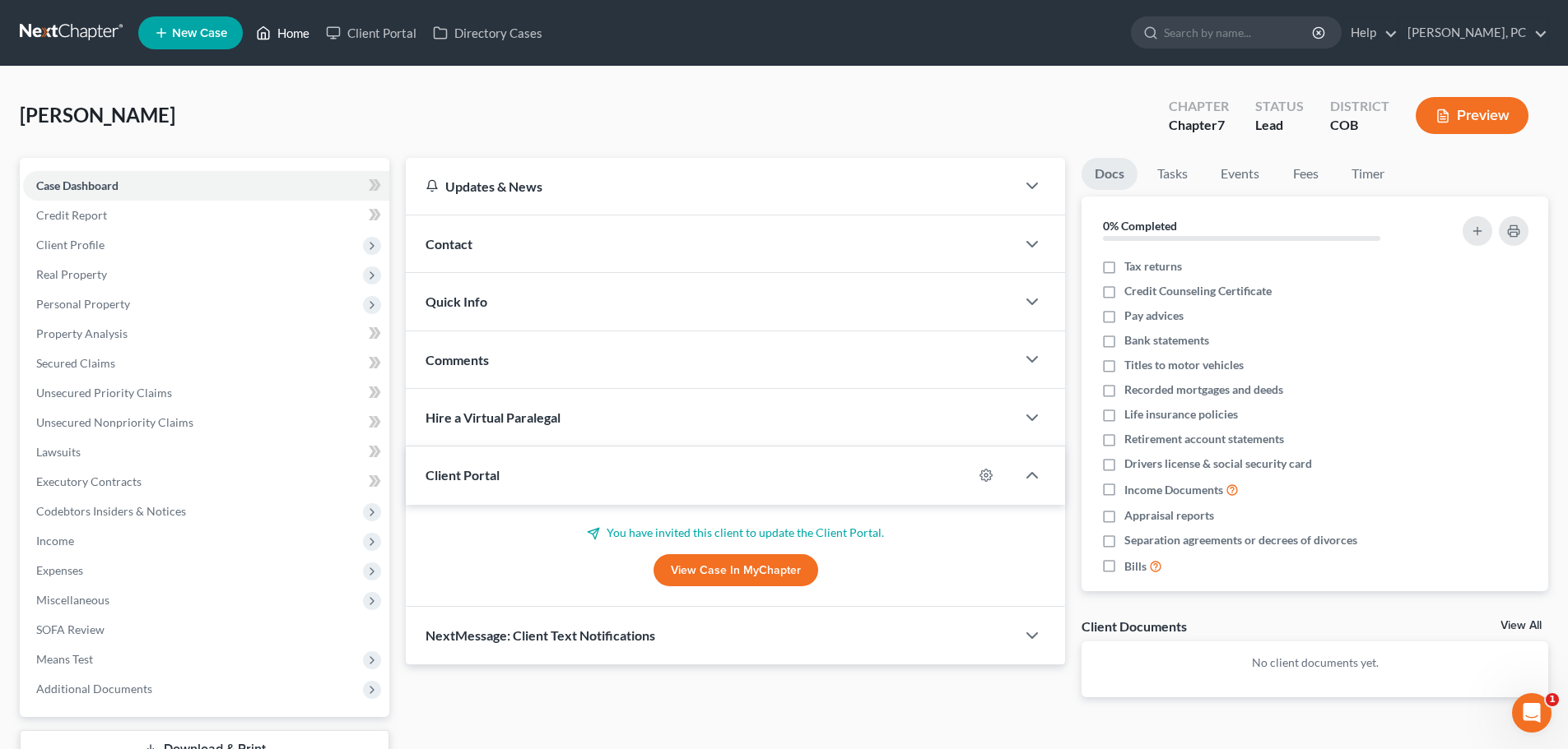
click at [298, 27] on link "Home" at bounding box center [283, 33] width 70 height 30
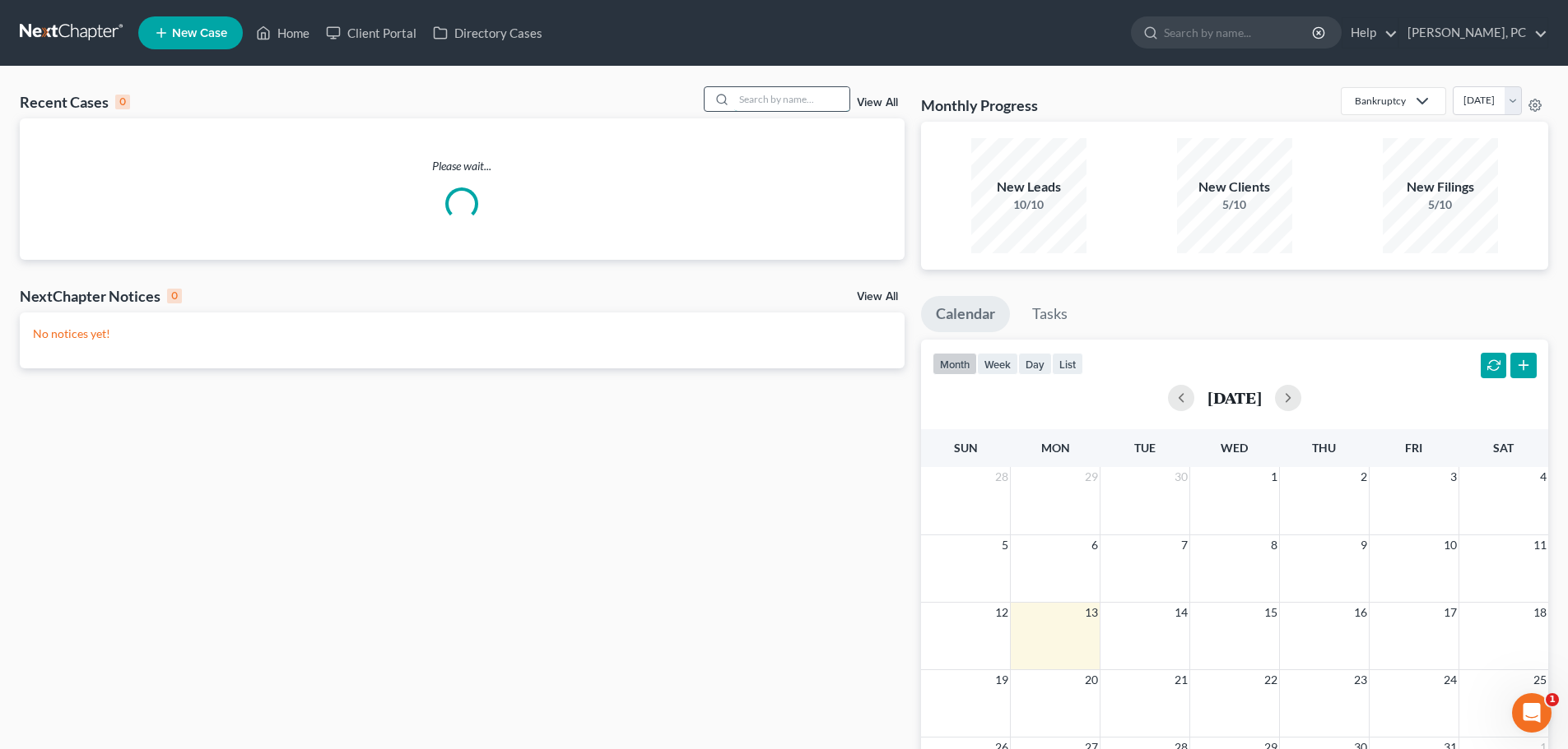
click at [764, 96] on input "search" at bounding box center [791, 99] width 116 height 24
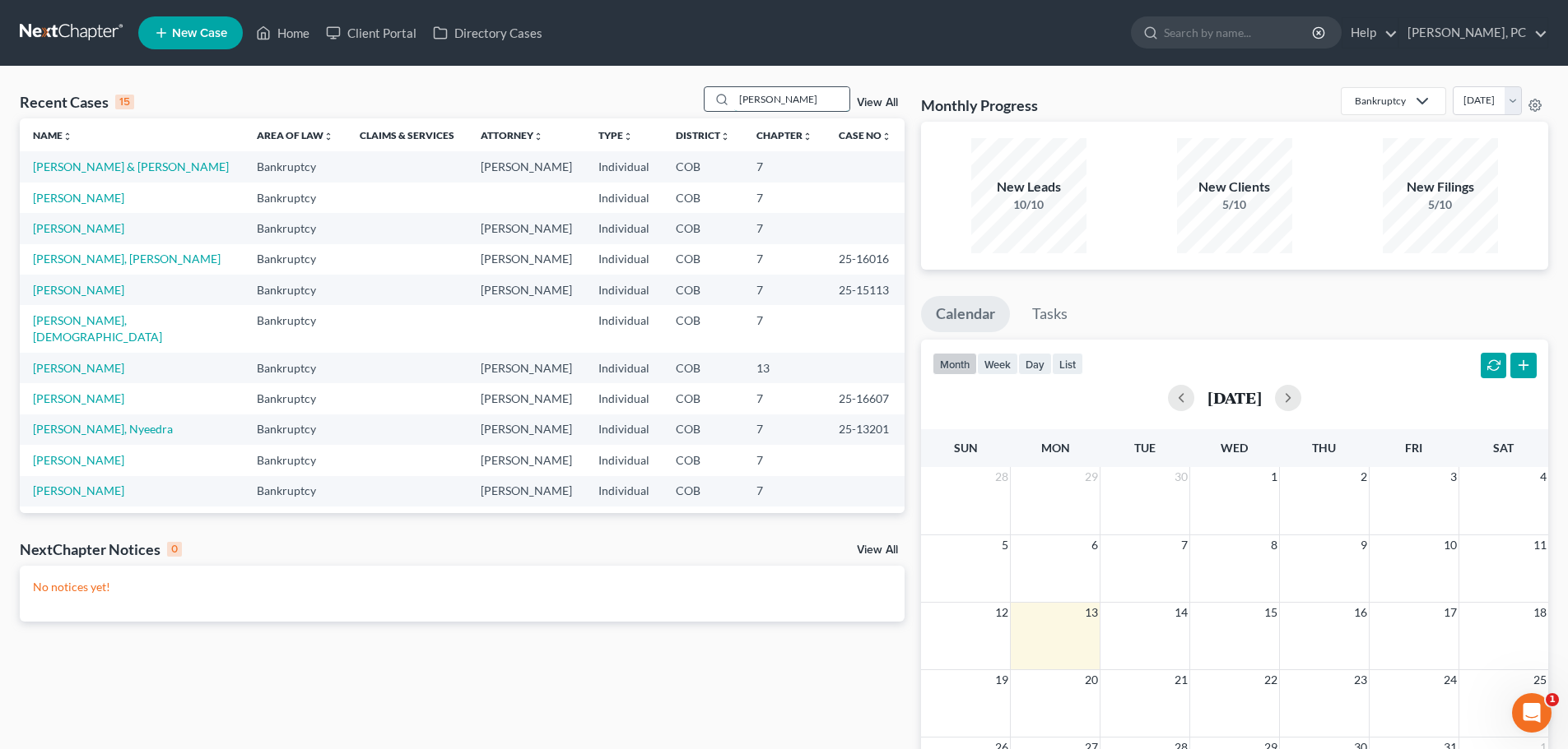
type input "rommel"
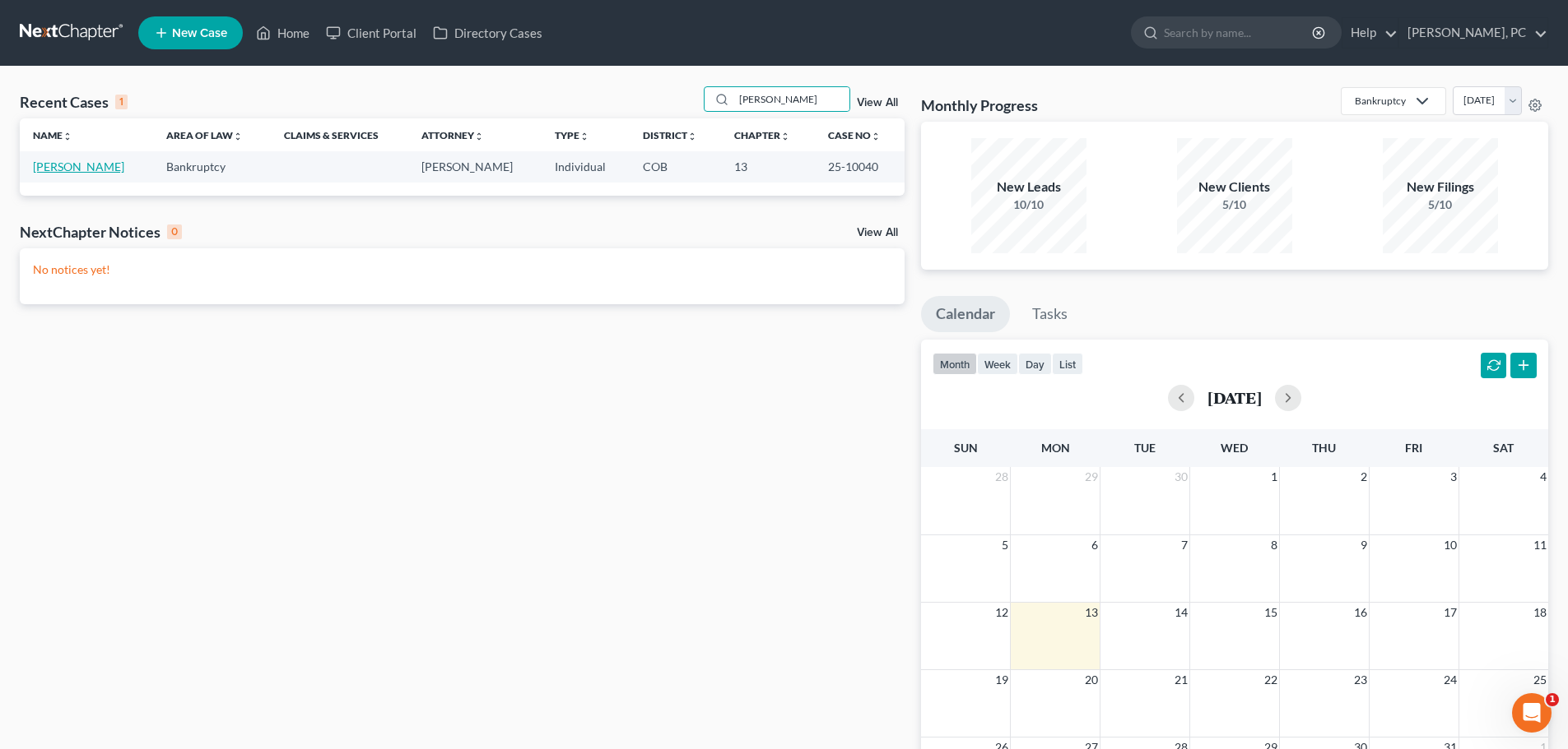
click at [79, 162] on link "Rommel, Jeffery" at bounding box center [79, 166] width 92 height 14
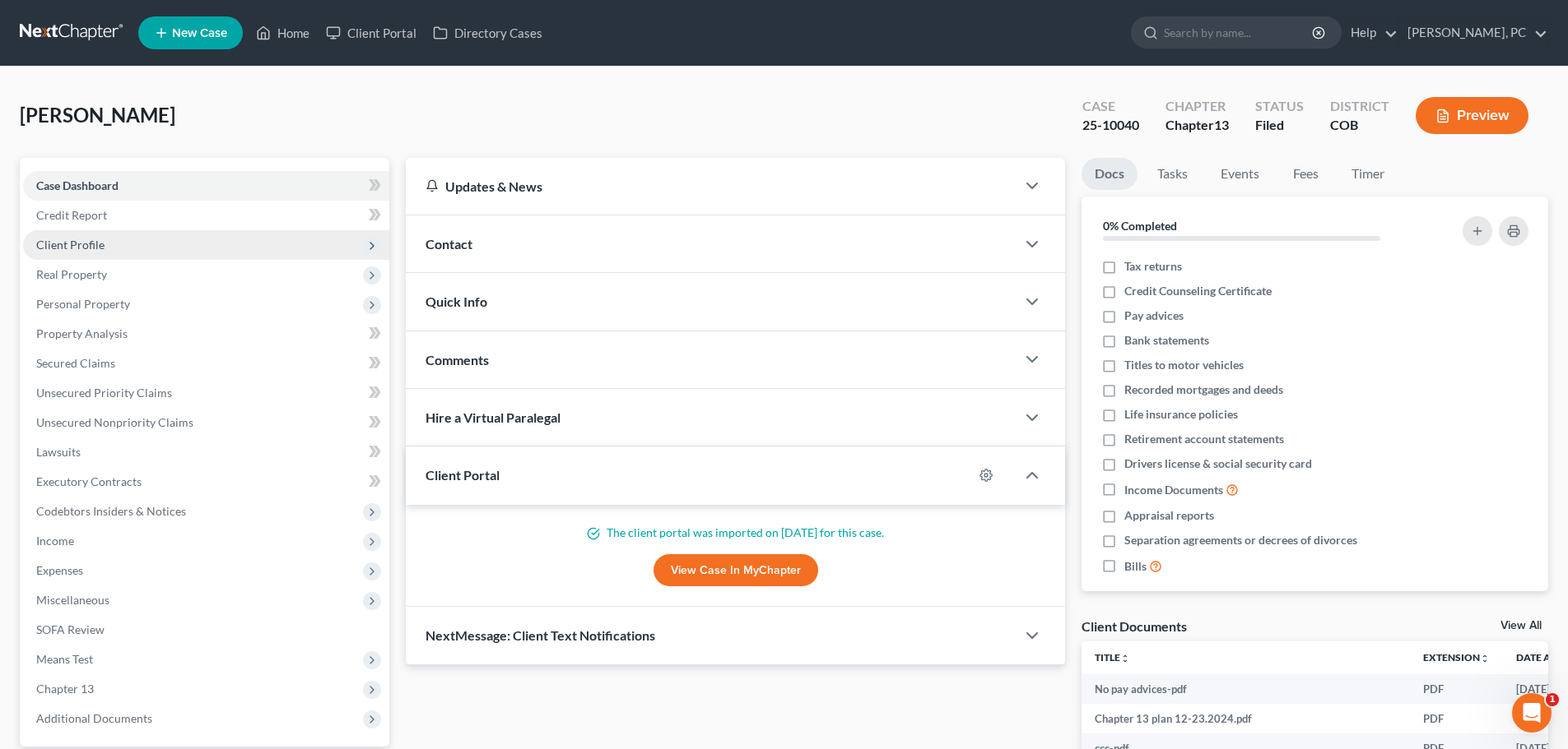
click at [67, 244] on span "Client Profile" at bounding box center [71, 244] width 68 height 14
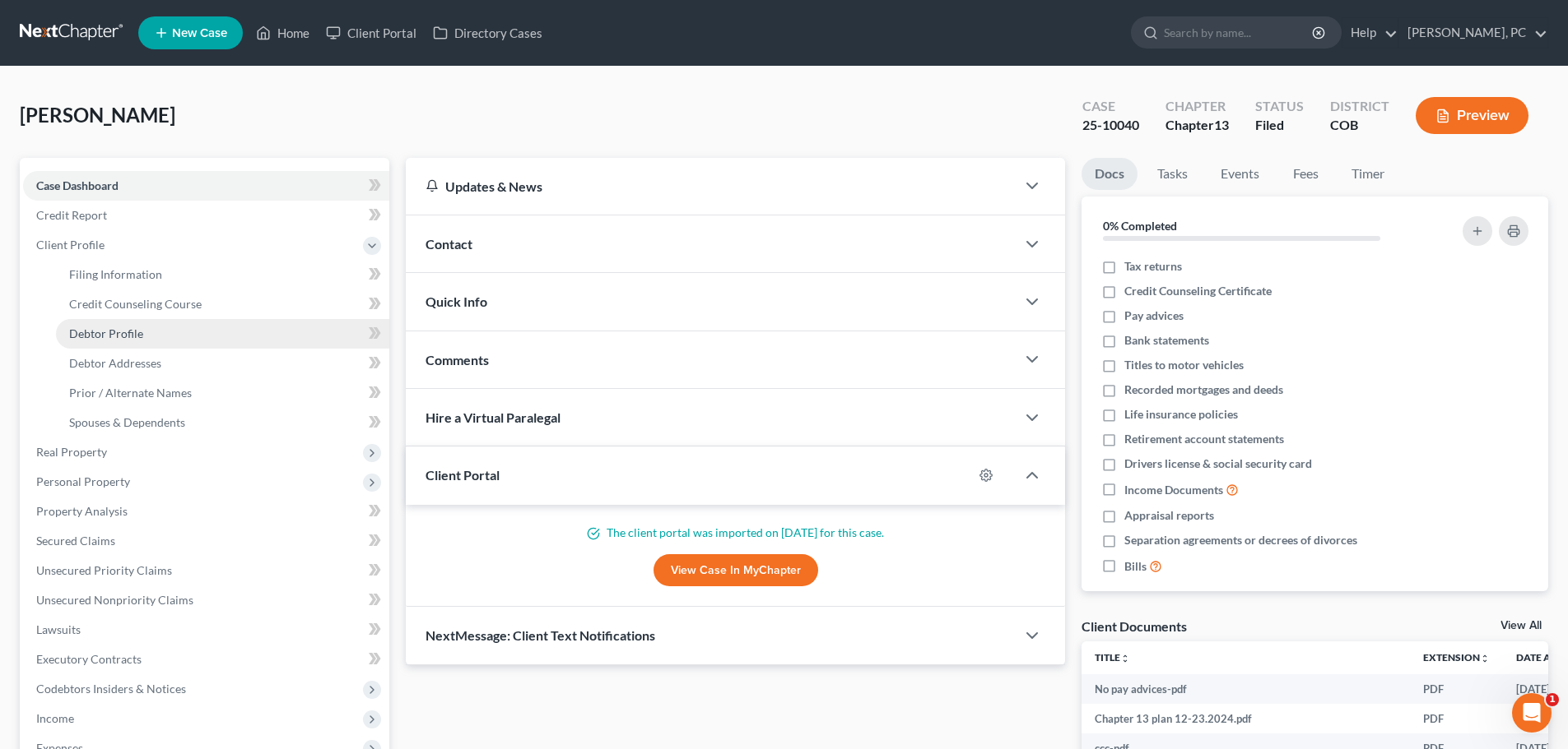
click at [122, 332] on span "Debtor Profile" at bounding box center [106, 333] width 74 height 14
select select "0"
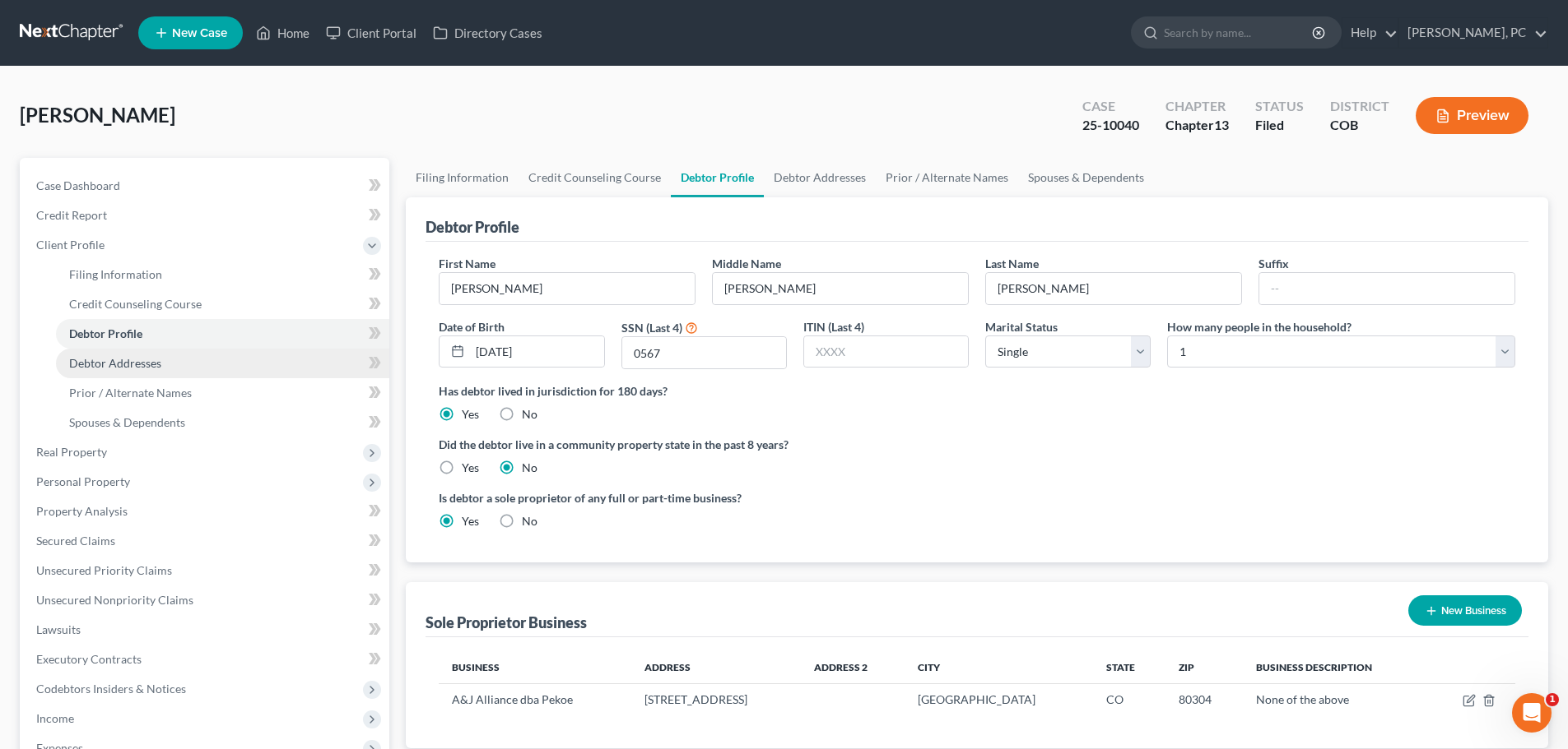
click at [119, 364] on span "Debtor Addresses" at bounding box center [115, 362] width 92 height 14
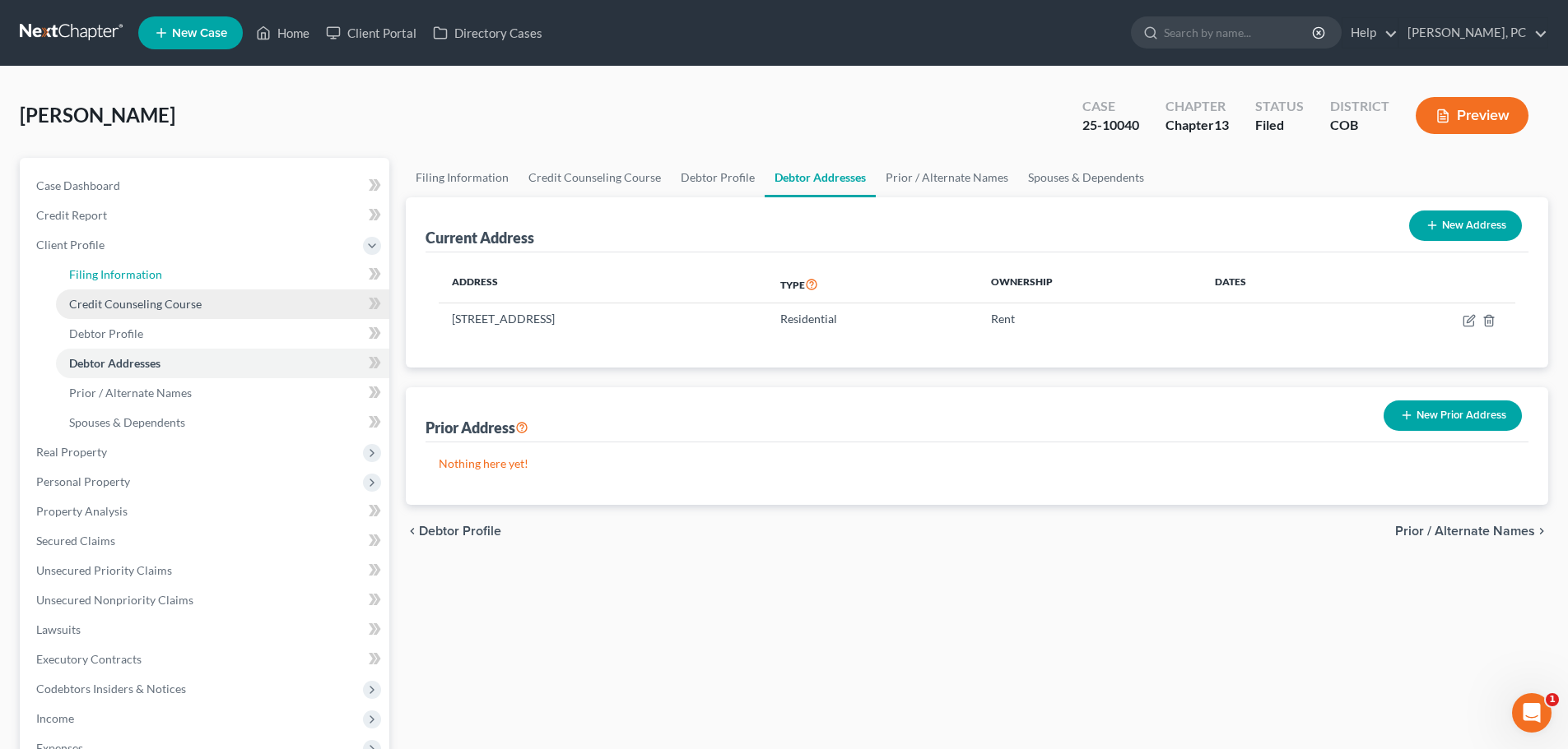
click at [123, 277] on span "Filing Information" at bounding box center [116, 274] width 93 height 14
select select "0"
select select "3"
select select "0"
select select "3"
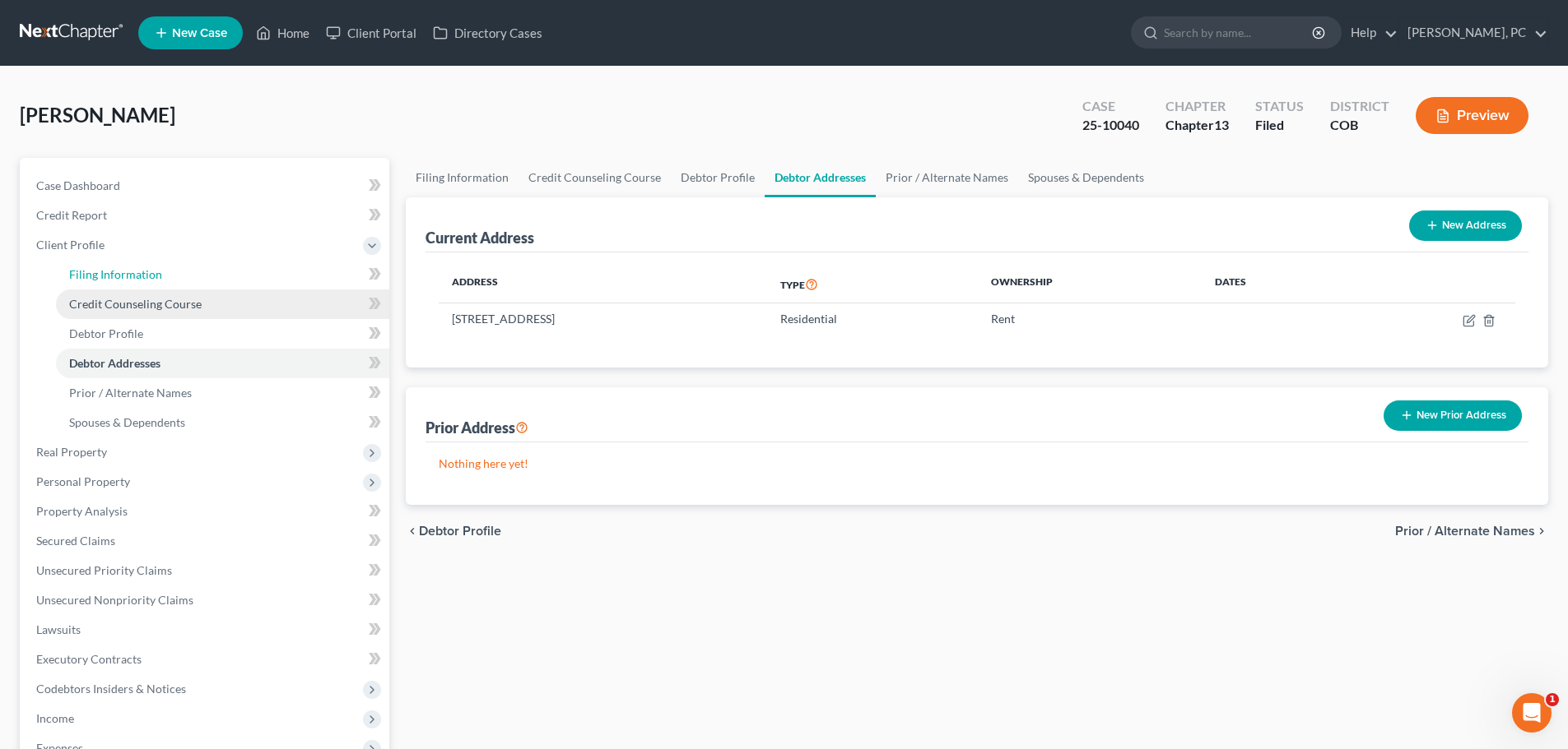
select select "11"
select select "0"
select select "5"
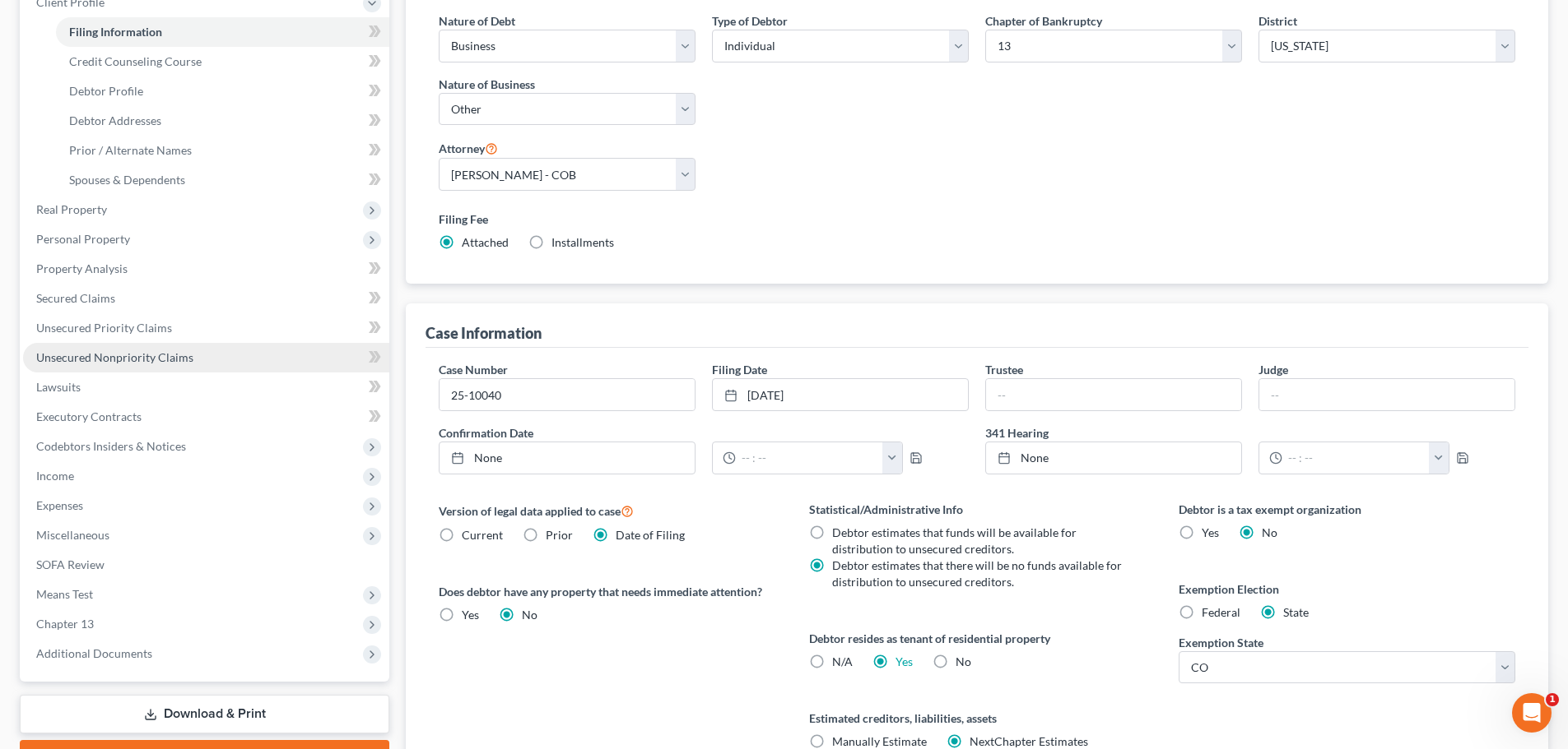
scroll to position [247, 0]
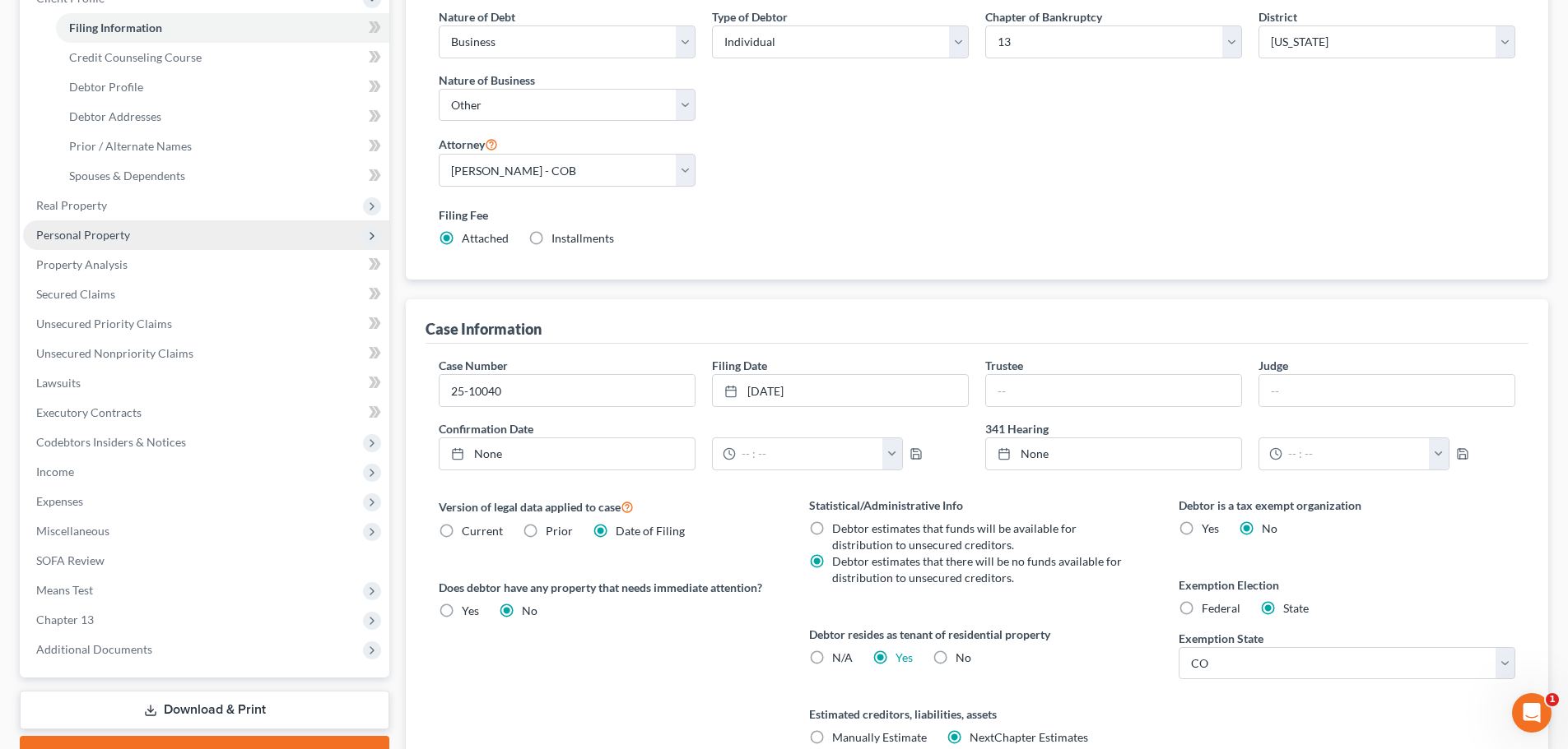
click at [89, 236] on span "Personal Property" at bounding box center [83, 234] width 94 height 14
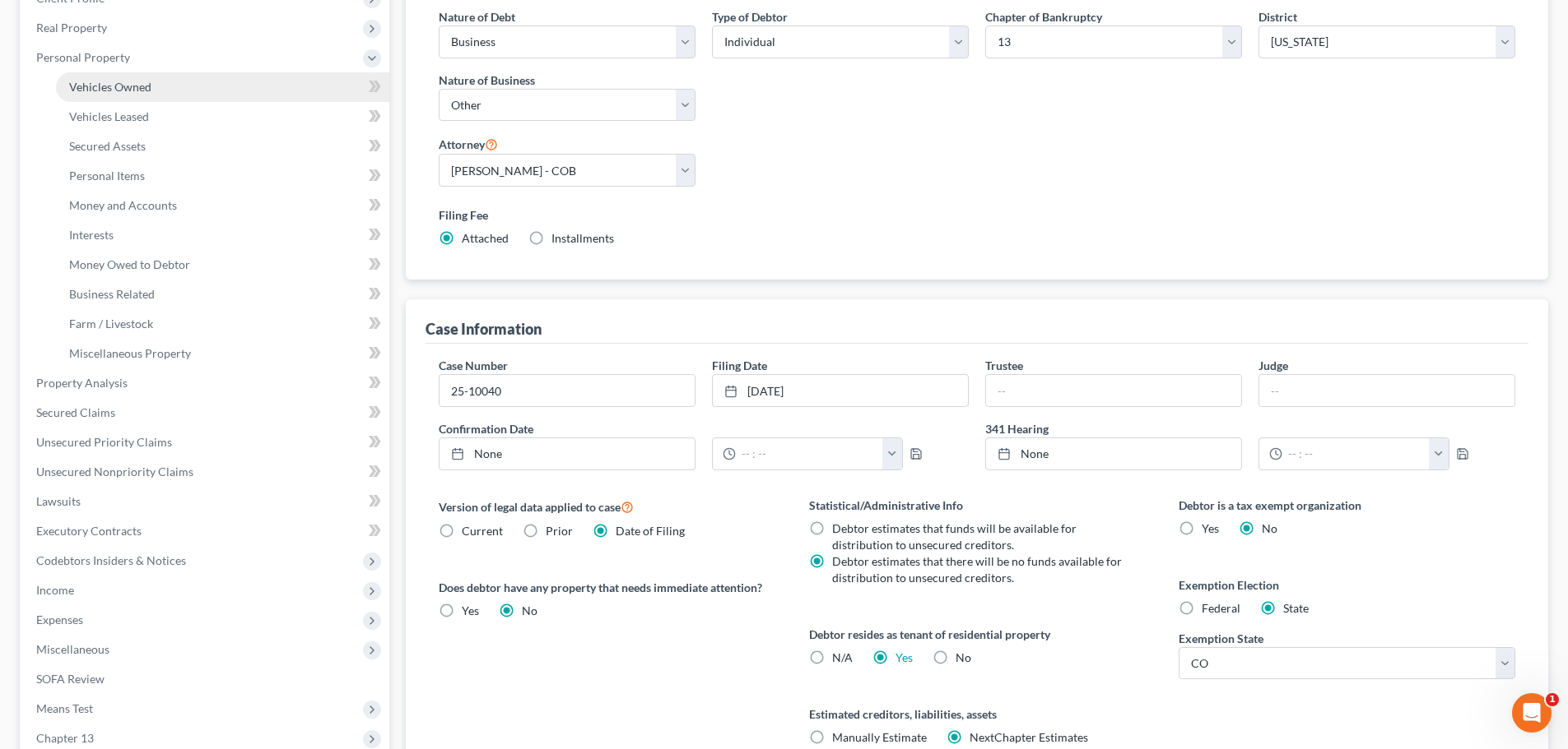
click at [119, 88] on span "Vehicles Owned" at bounding box center [110, 86] width 82 height 14
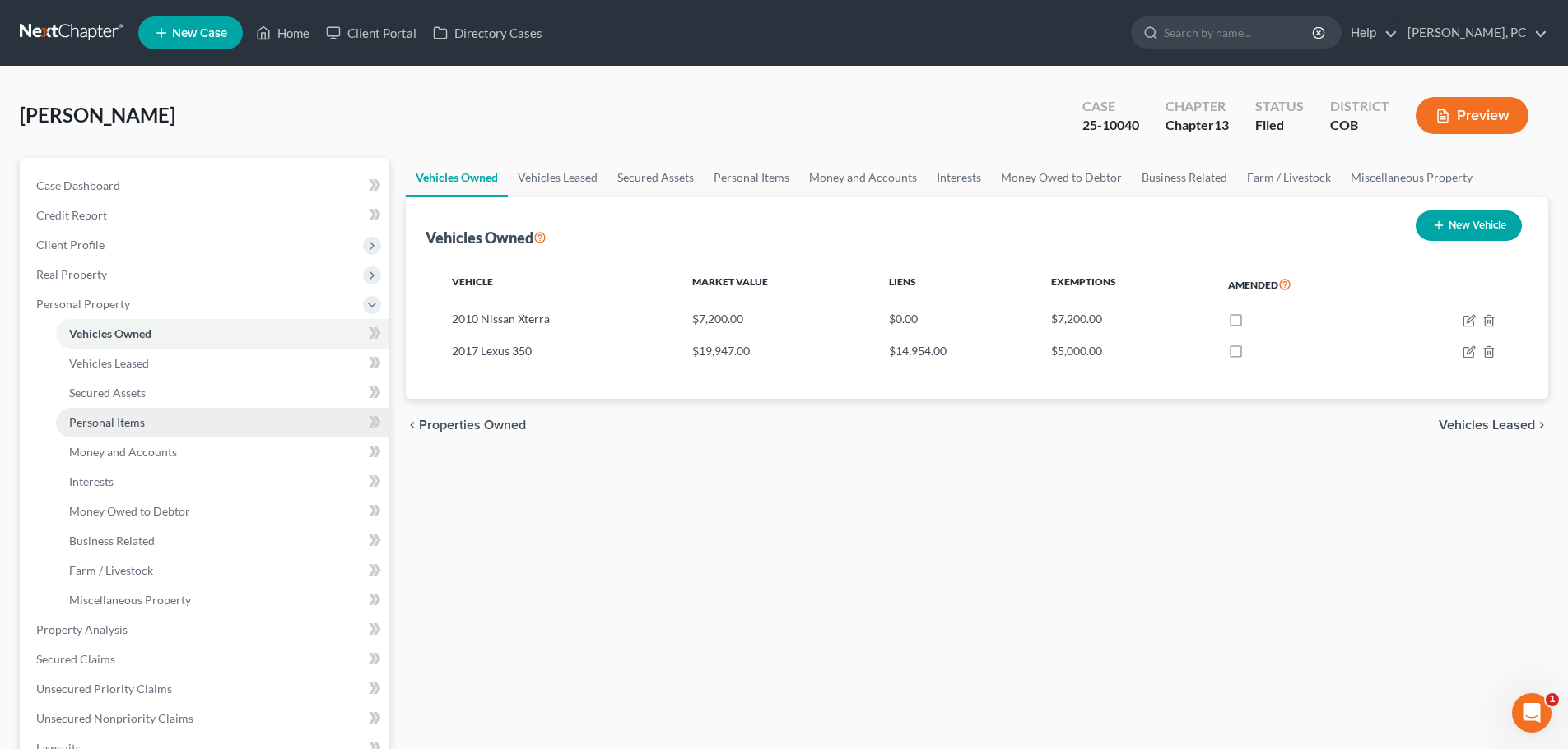
click at [126, 416] on span "Personal Items" at bounding box center [106, 422] width 76 height 14
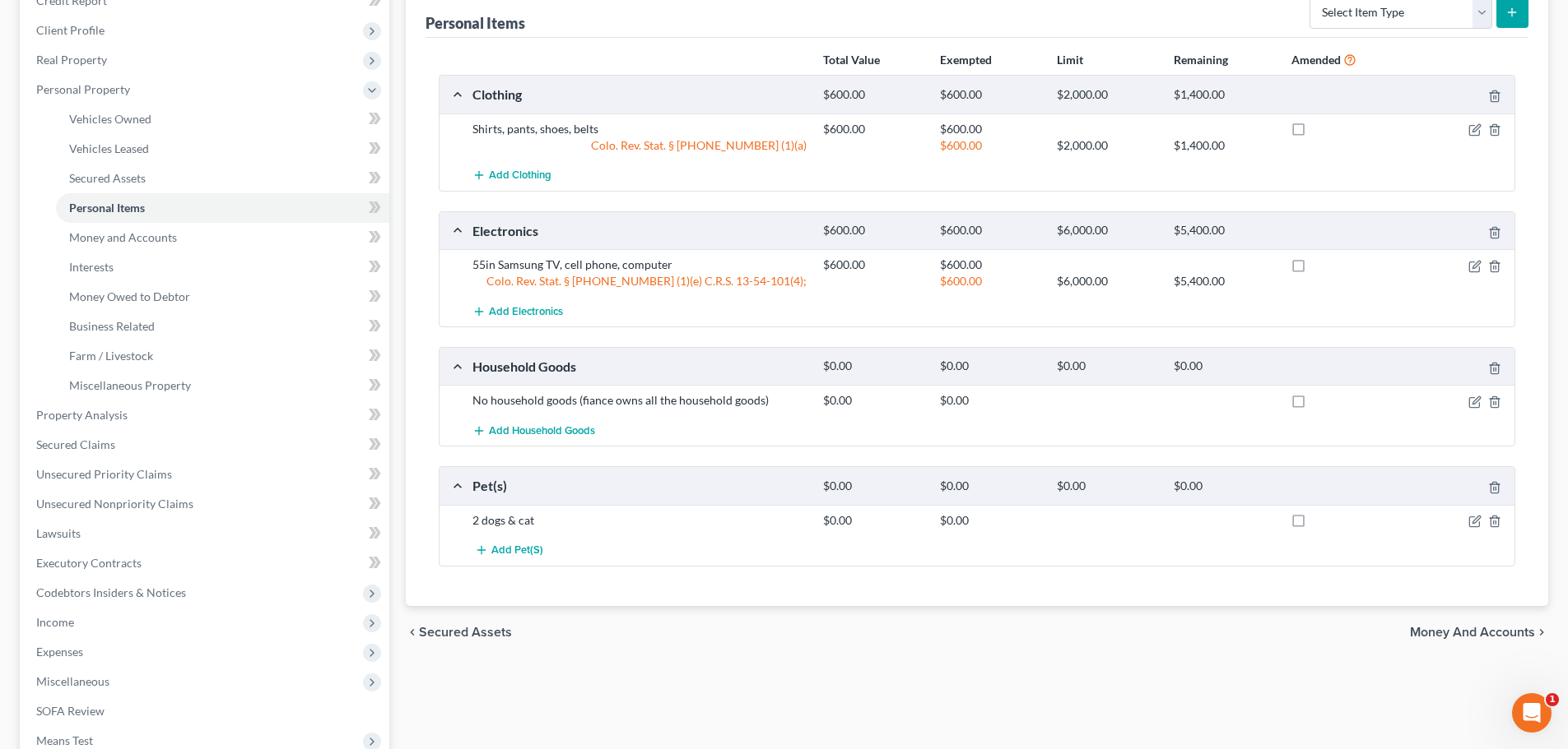
scroll to position [247, 0]
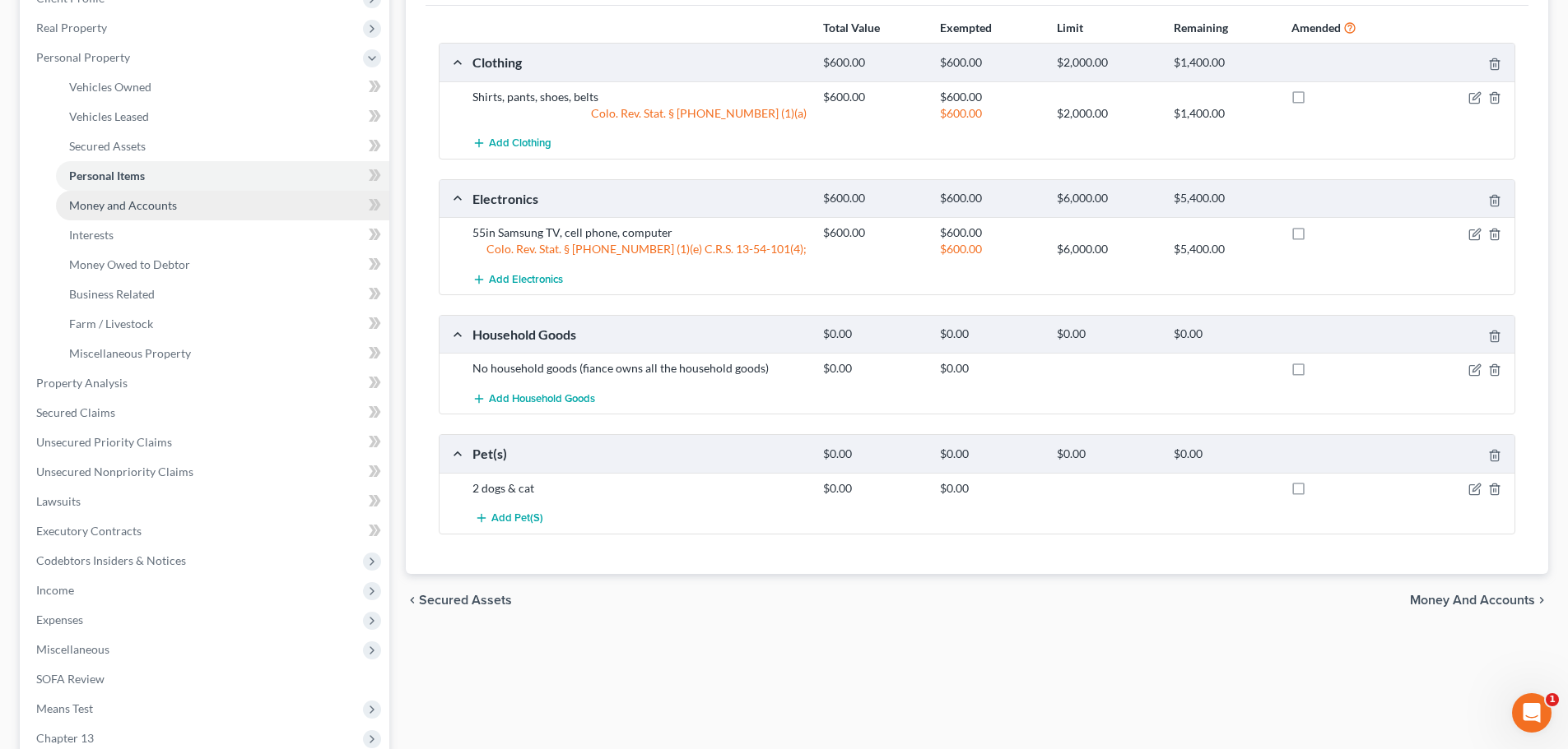
click at [114, 207] on span "Money and Accounts" at bounding box center [123, 204] width 108 height 14
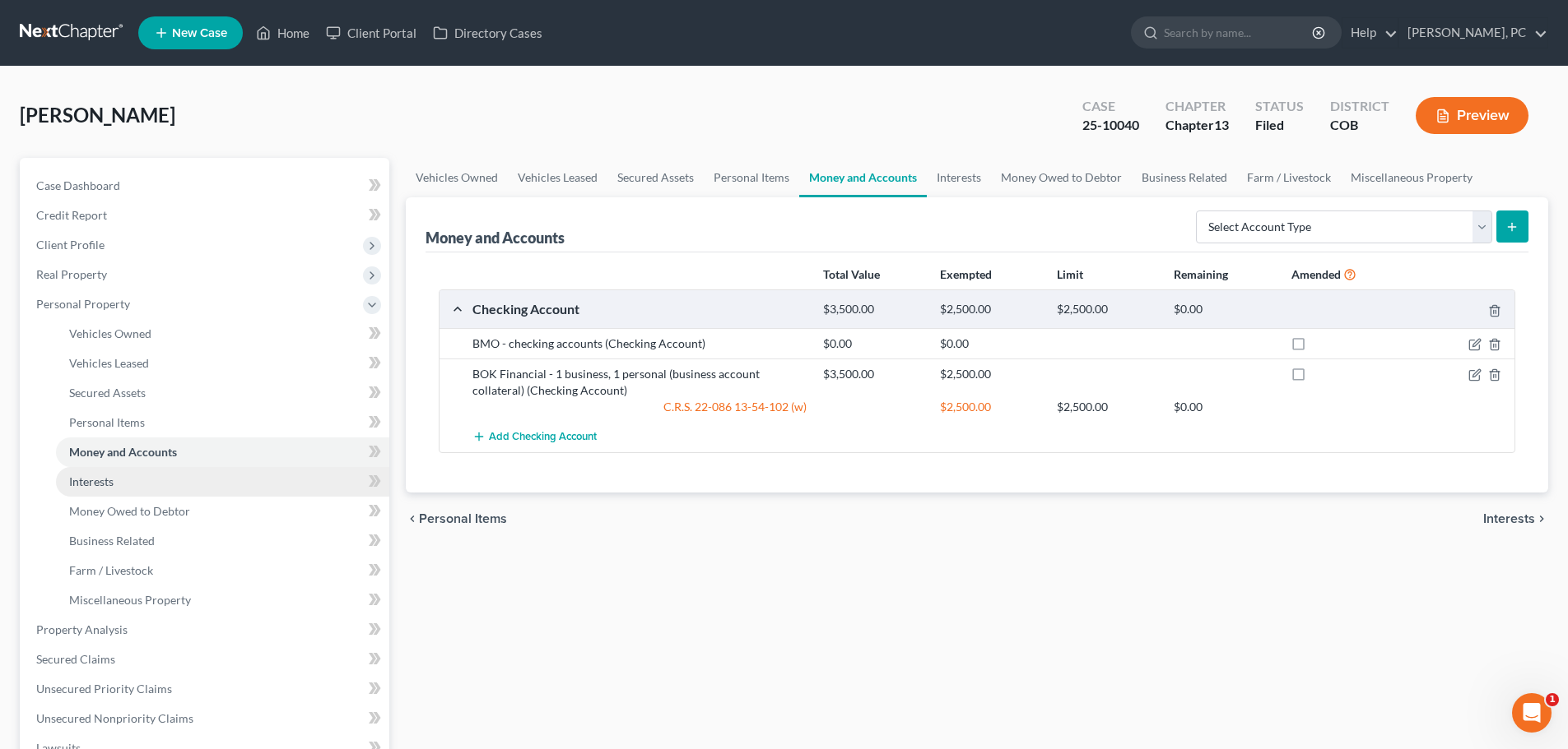
click at [98, 480] on span "Interests" at bounding box center [91, 481] width 44 height 14
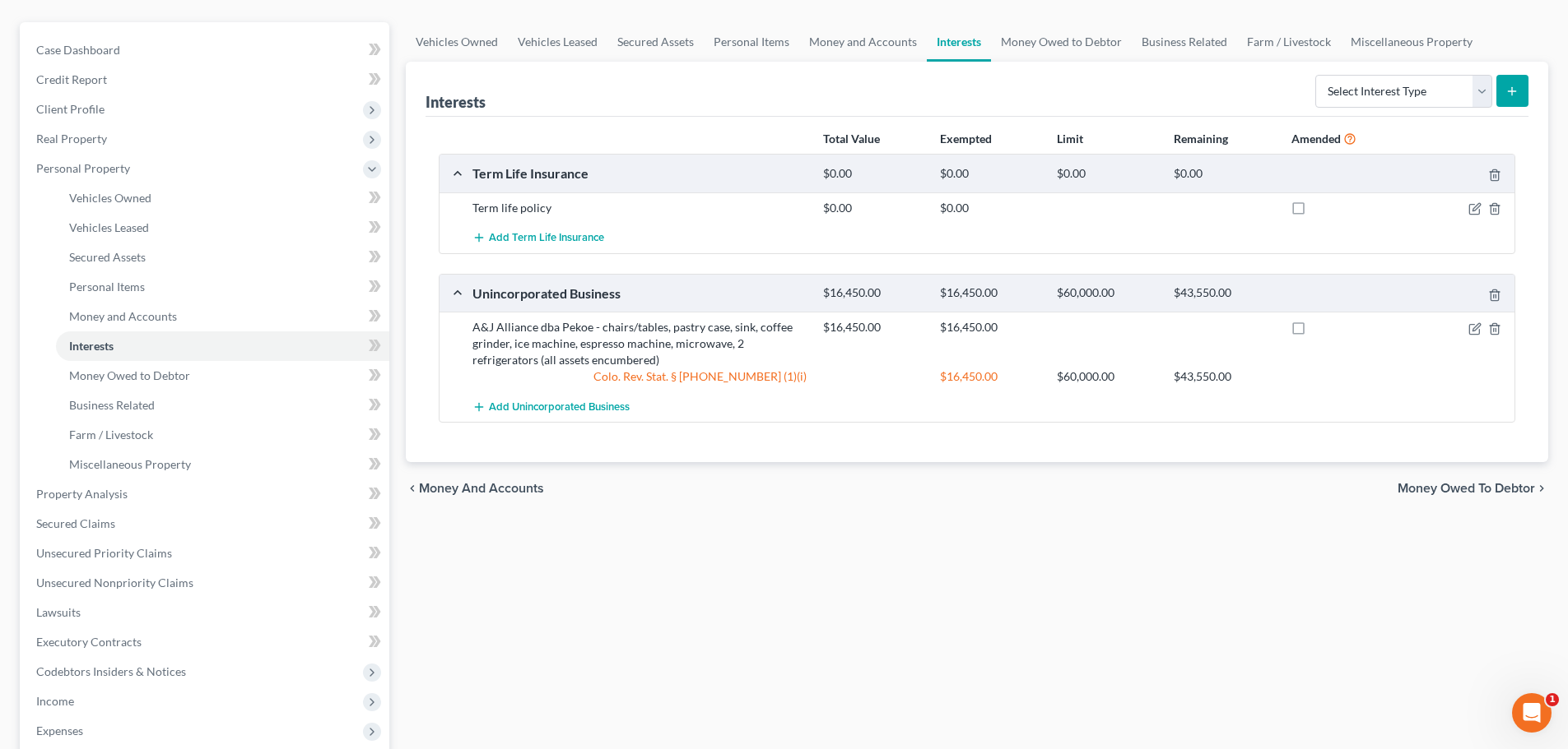
scroll to position [165, 0]
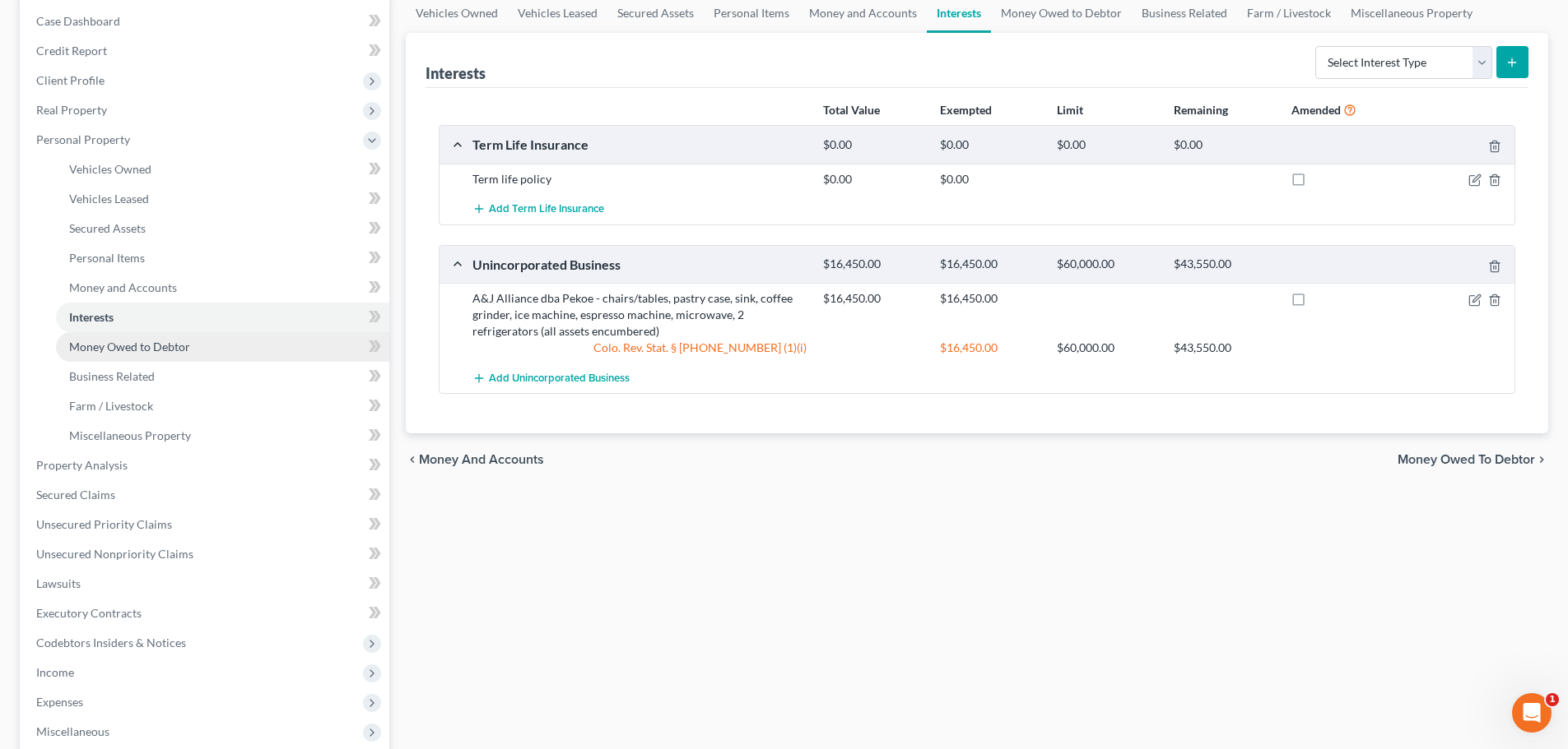
click at [84, 343] on span "Money Owed to Debtor" at bounding box center [129, 347] width 121 height 14
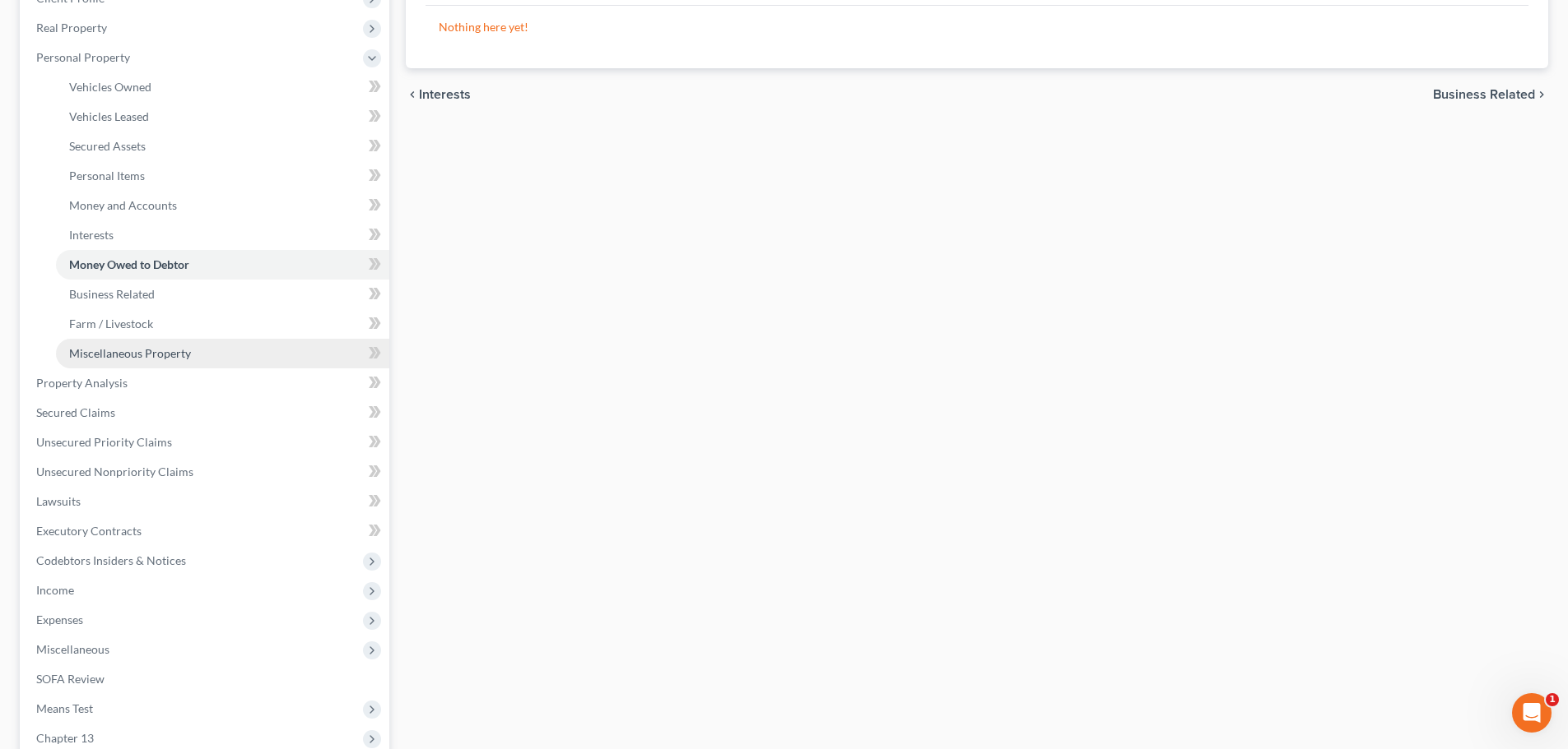
click at [116, 358] on span "Miscellaneous Property" at bounding box center [130, 353] width 121 height 14
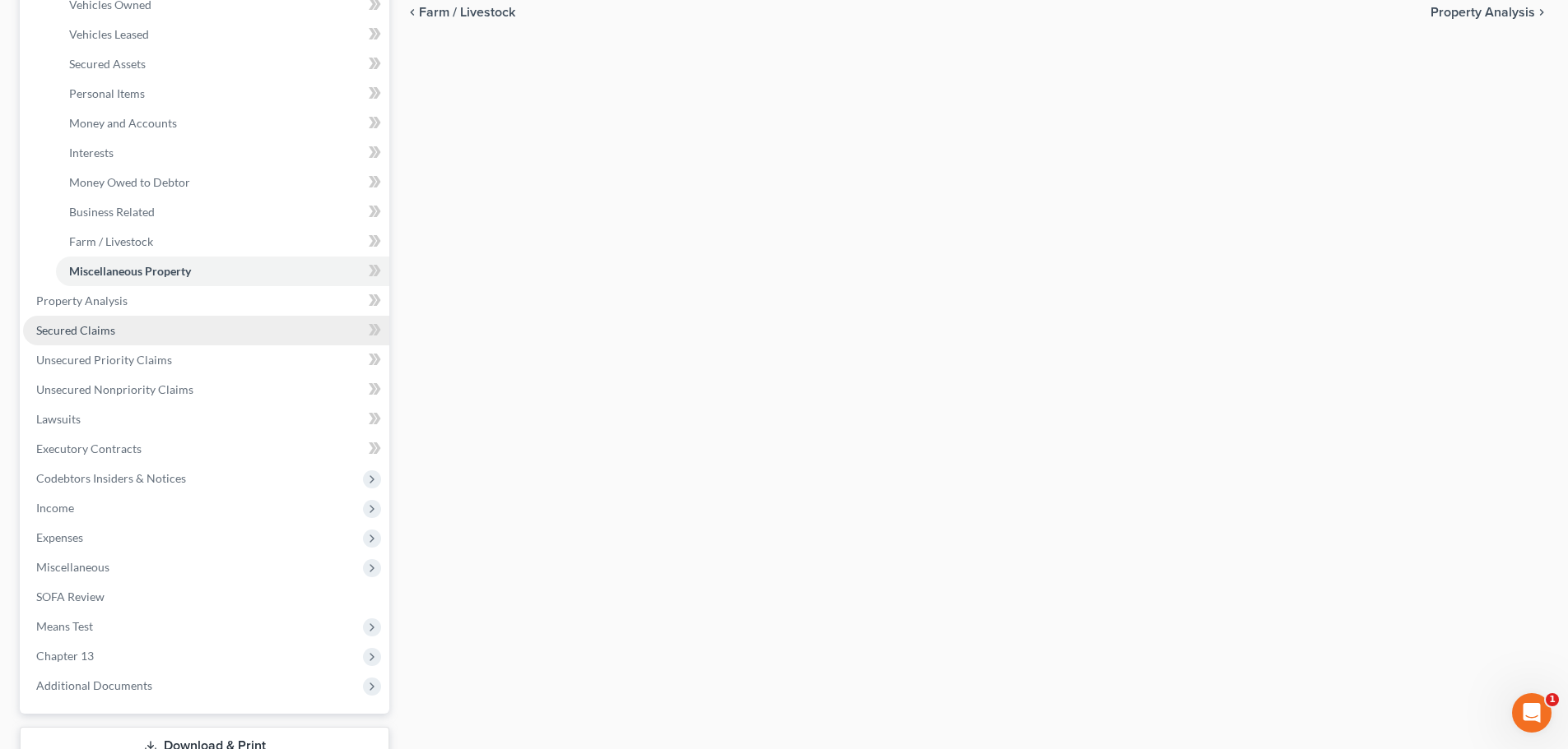
click at [80, 333] on span "Secured Claims" at bounding box center [76, 330] width 79 height 14
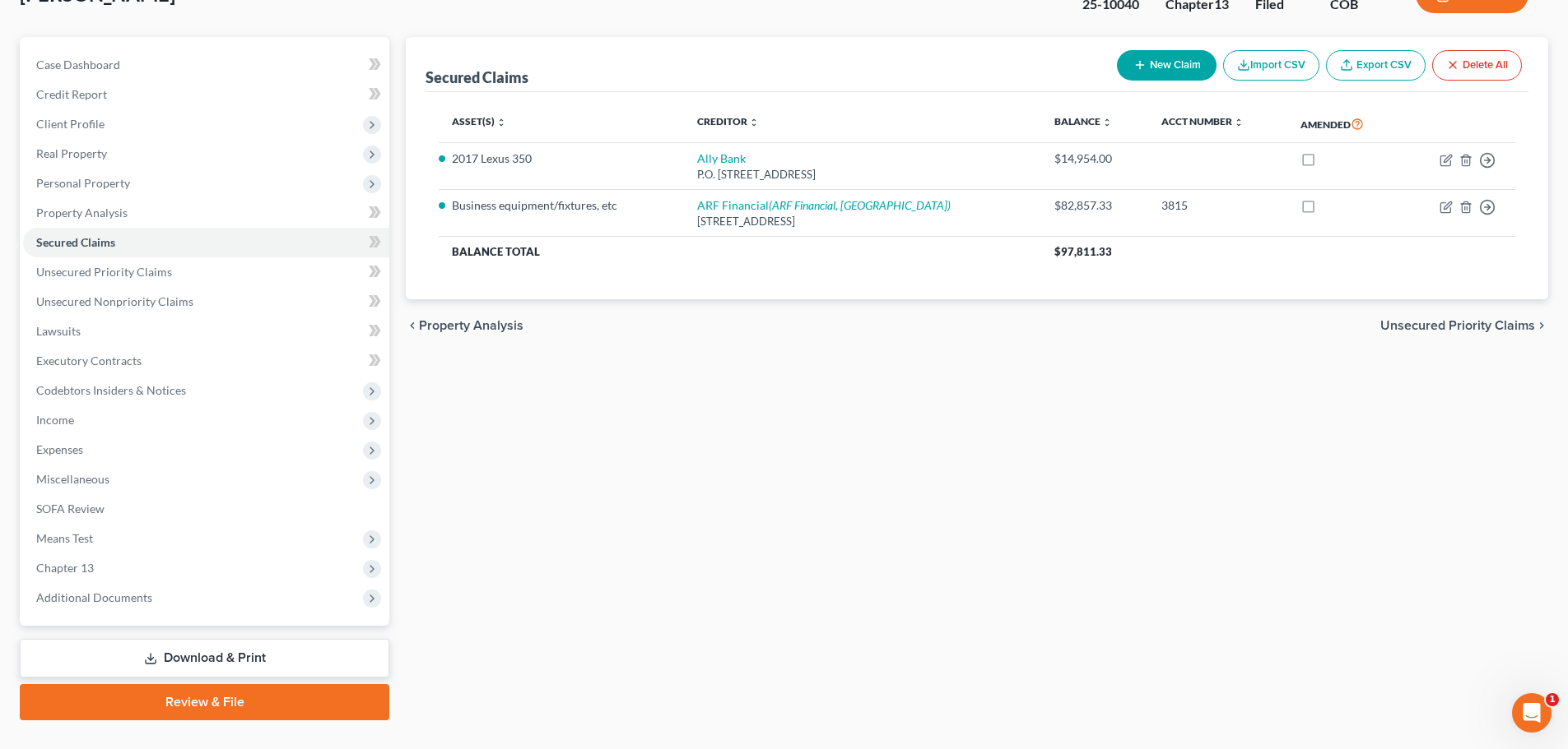
scroll to position [155, 0]
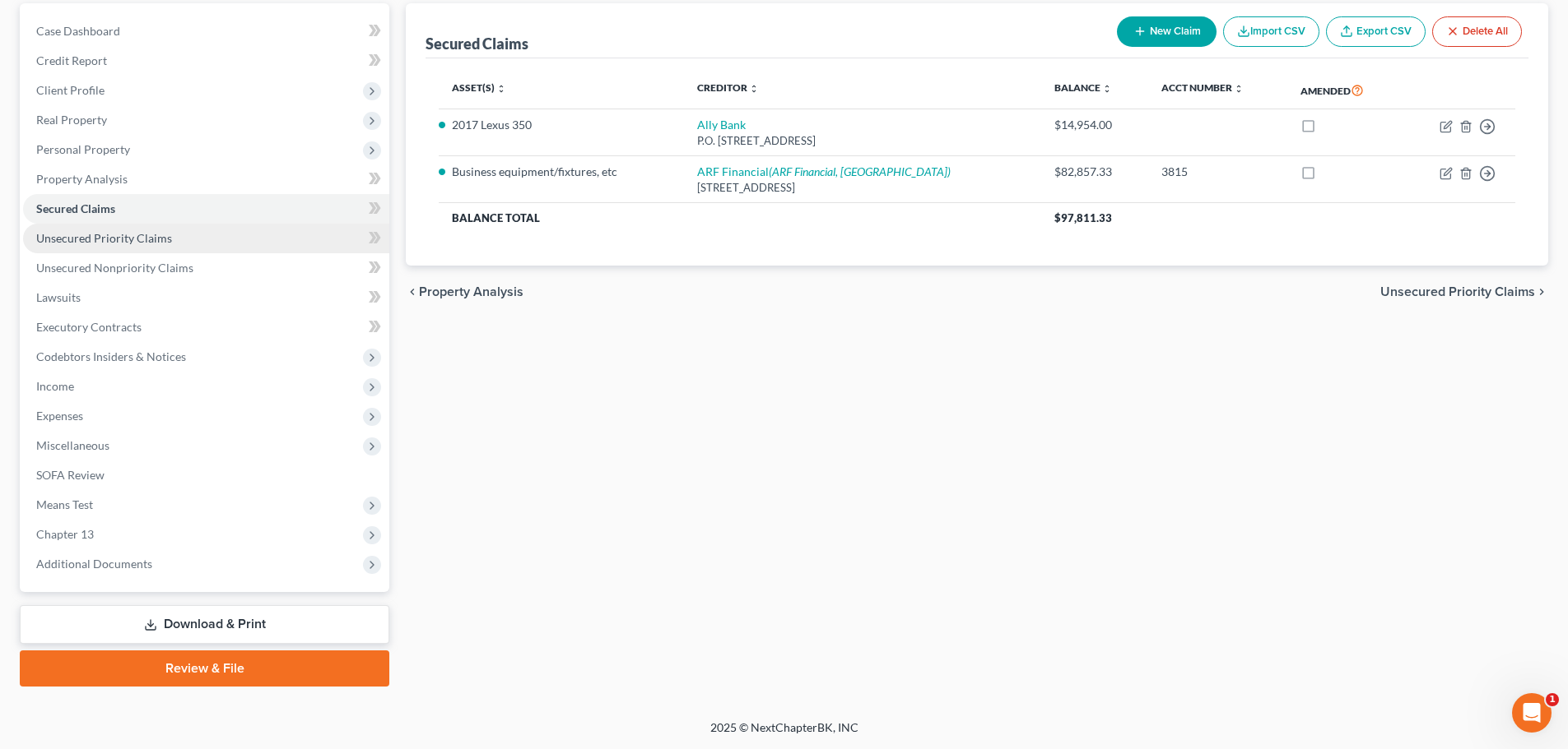
click at [108, 240] on span "Unsecured Priority Claims" at bounding box center [104, 238] width 136 height 14
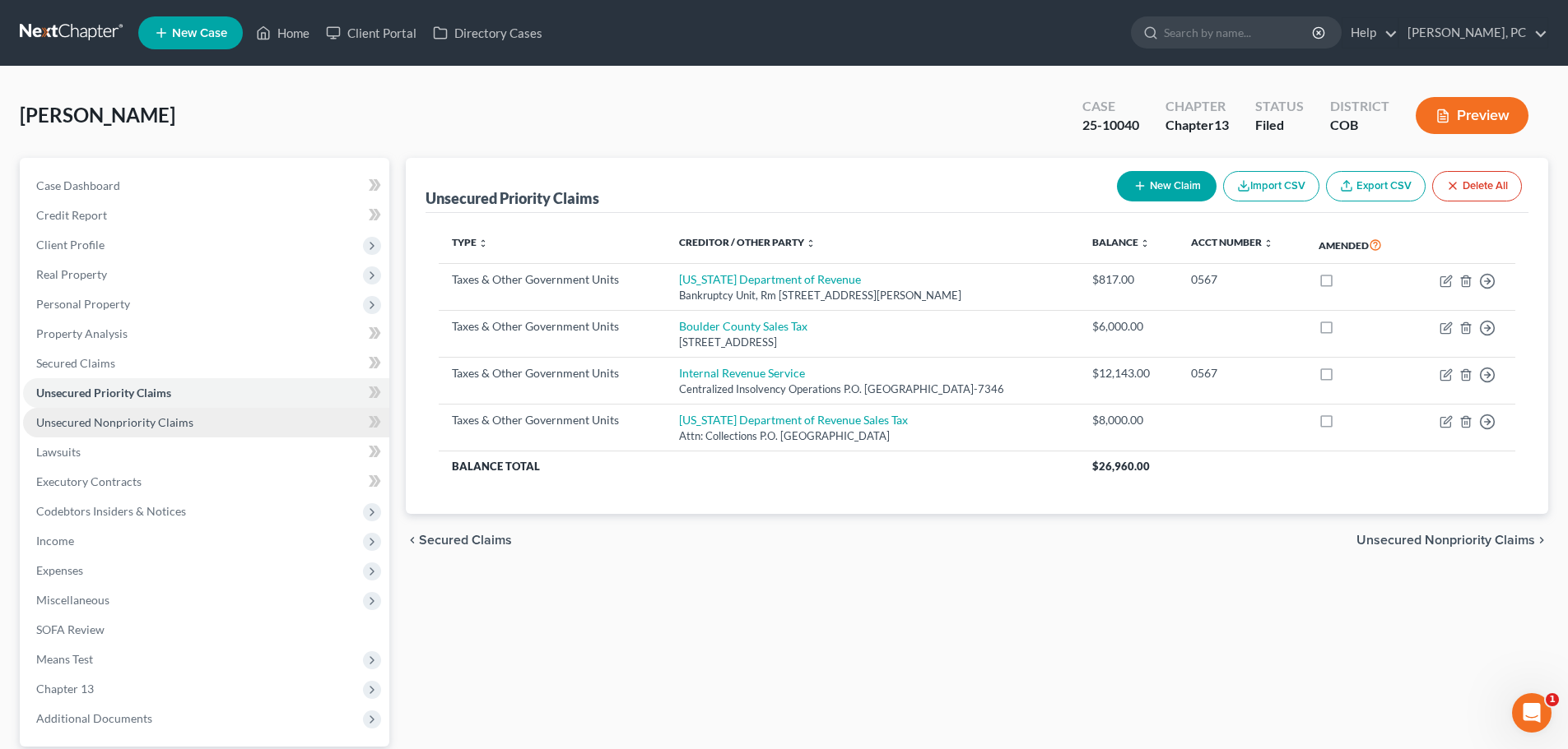
click at [168, 419] on span "Unsecured Nonpriority Claims" at bounding box center [115, 422] width 157 height 14
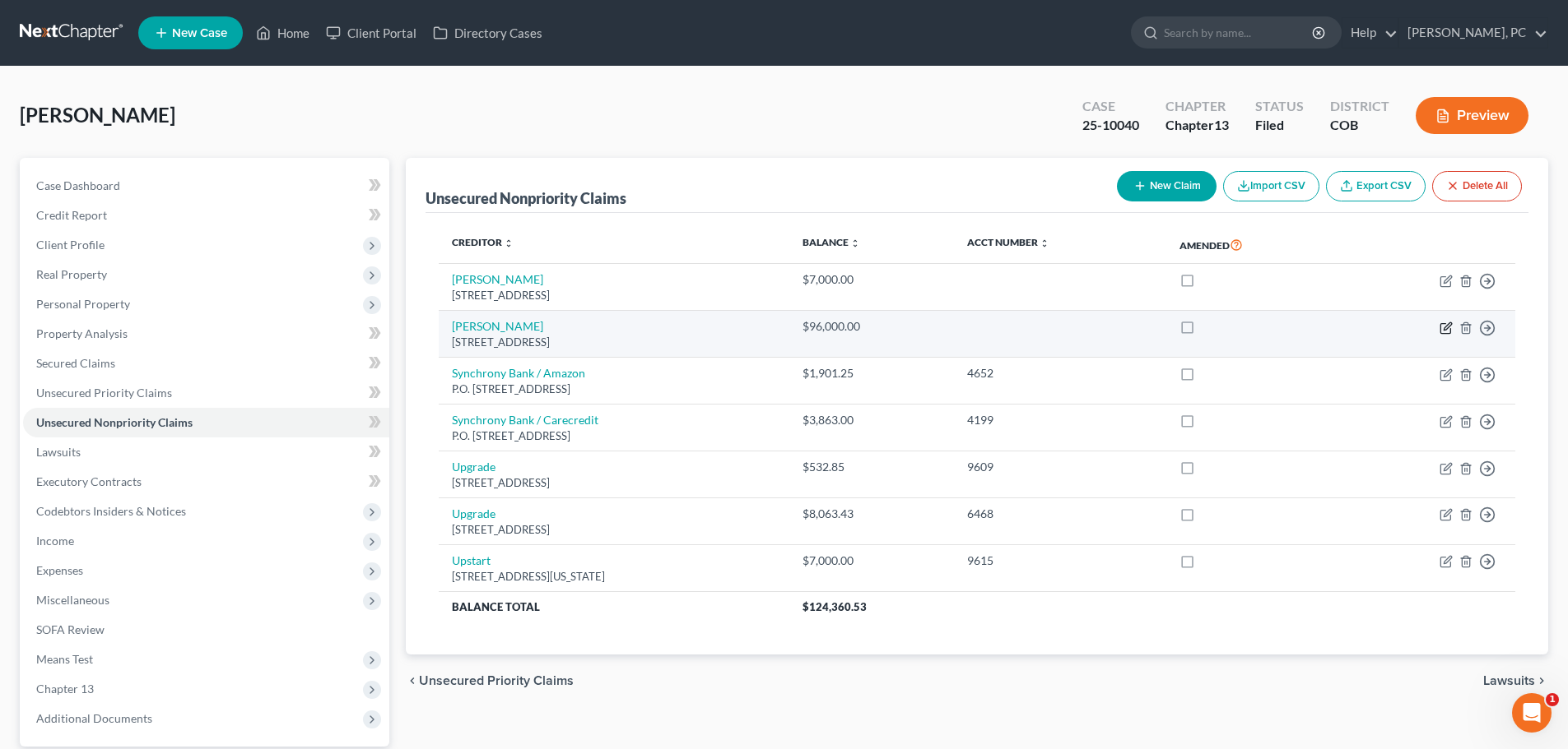
click at [1445, 328] on icon "button" at bounding box center [1447, 326] width 7 height 7
select select "5"
select select "14"
select select "0"
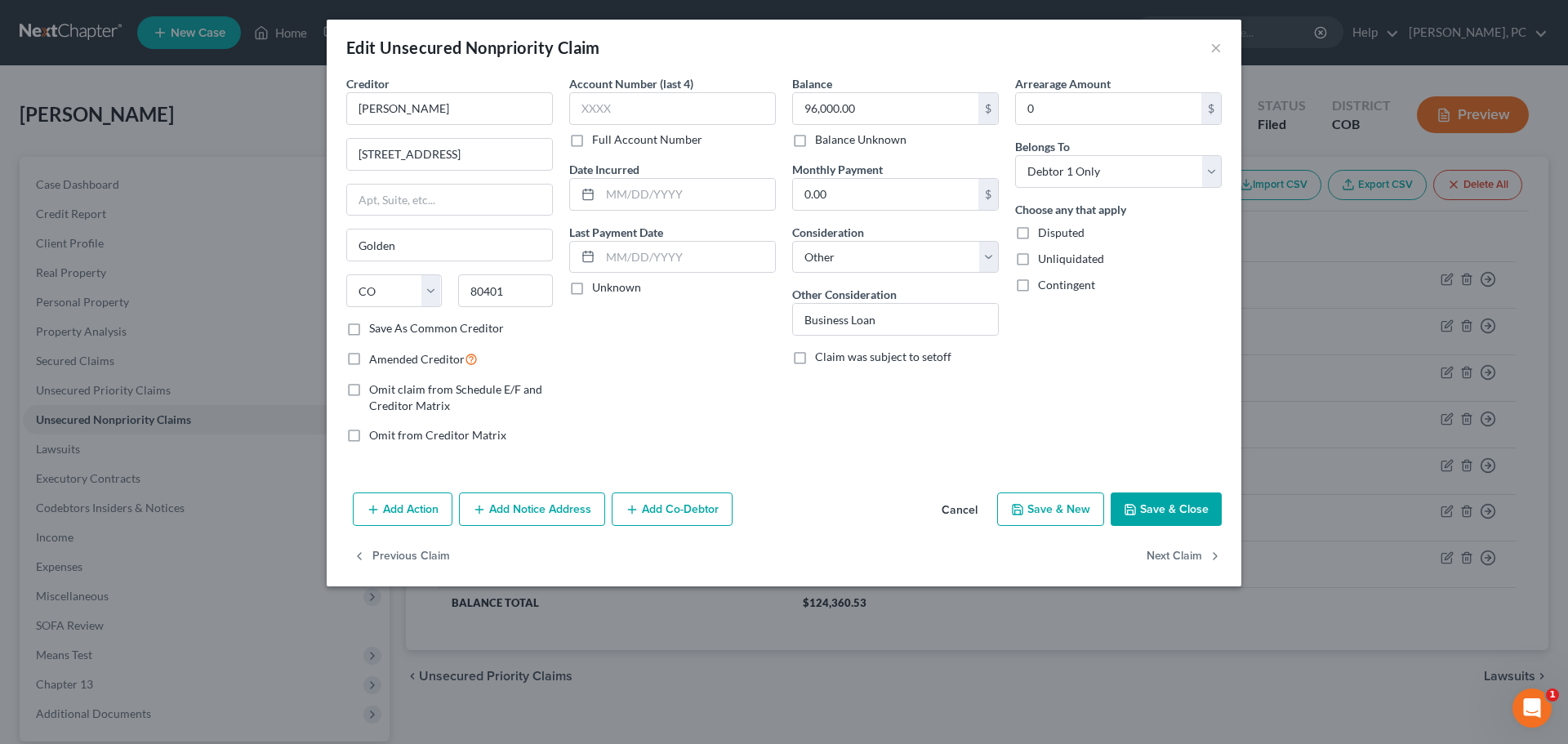
drag, startPoint x: 1161, startPoint y: 501, endPoint x: 1121, endPoint y: 482, distance: 44.3
click at [1162, 501] on button "Save & Close" at bounding box center [1165, 510] width 111 height 35
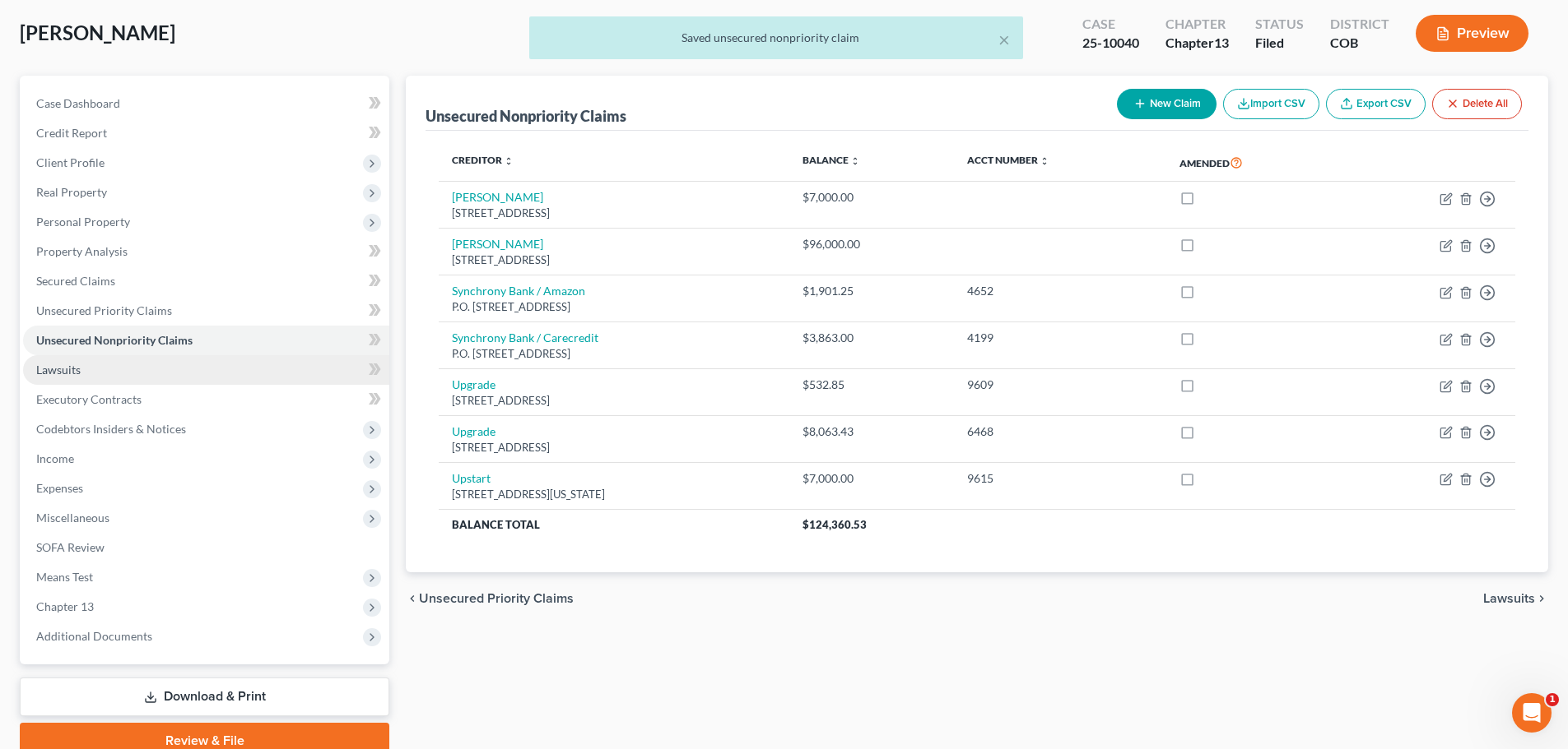
click at [45, 366] on span "Lawsuits" at bounding box center [58, 369] width 44 height 14
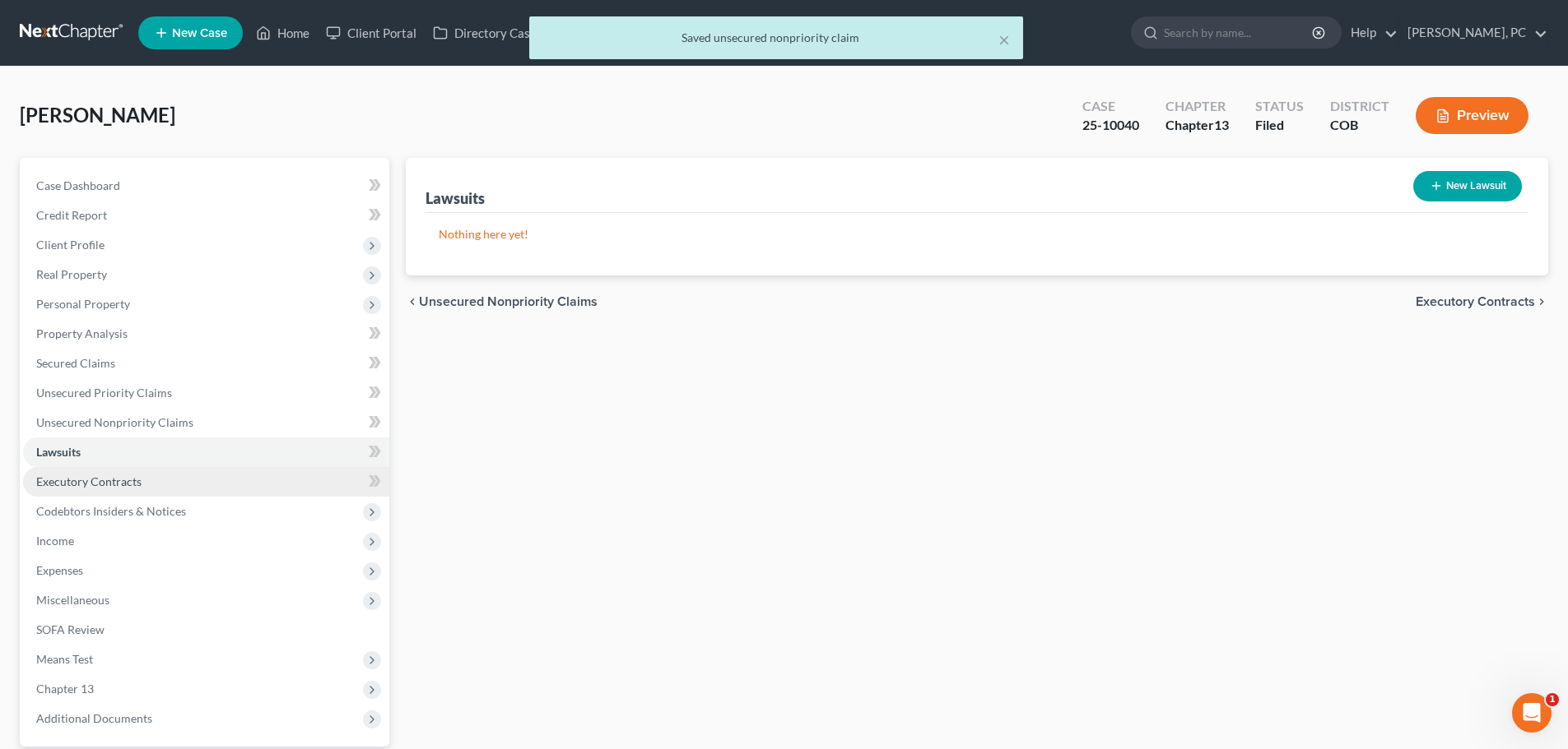
click at [128, 475] on span "Executory Contracts" at bounding box center [89, 481] width 106 height 14
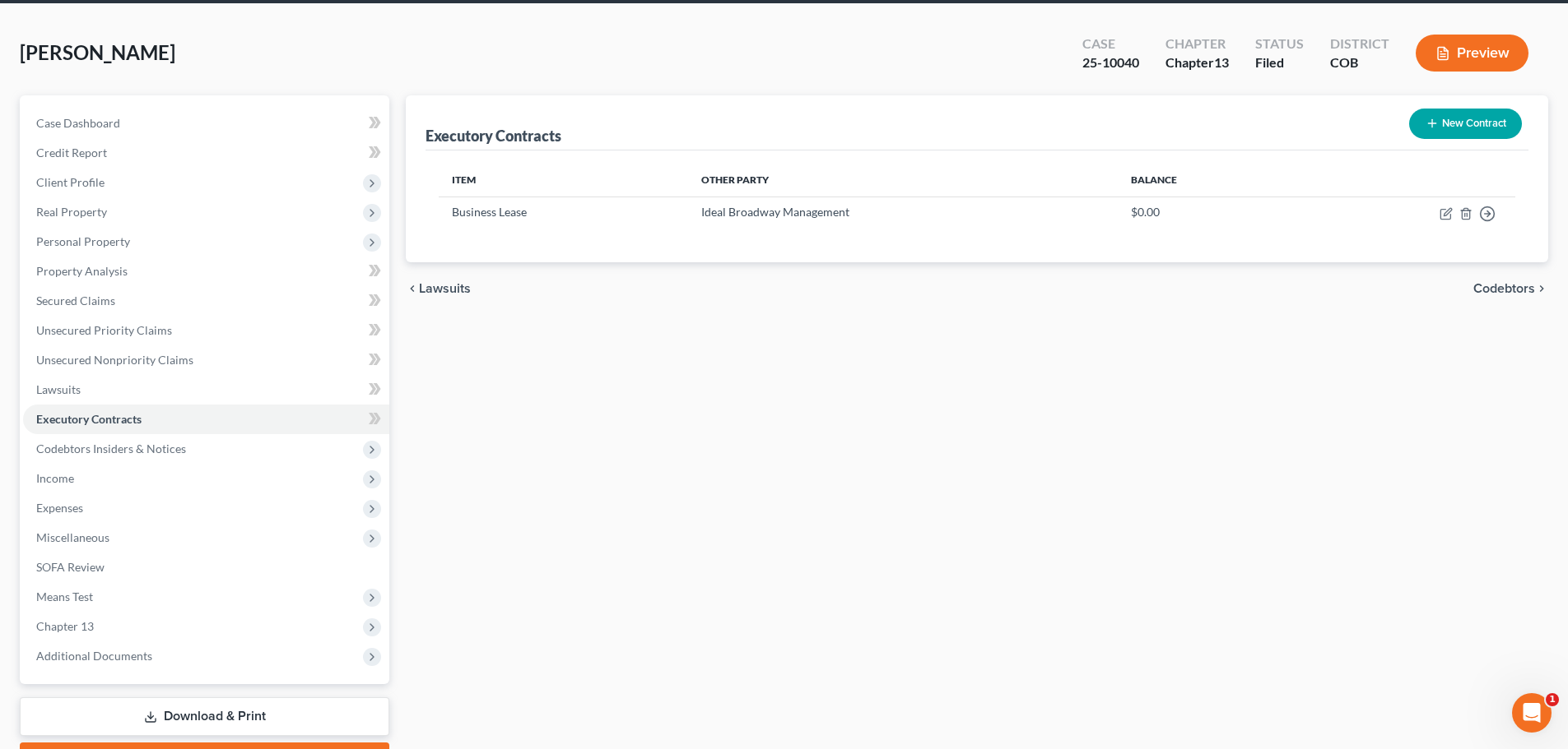
scroll to position [155, 0]
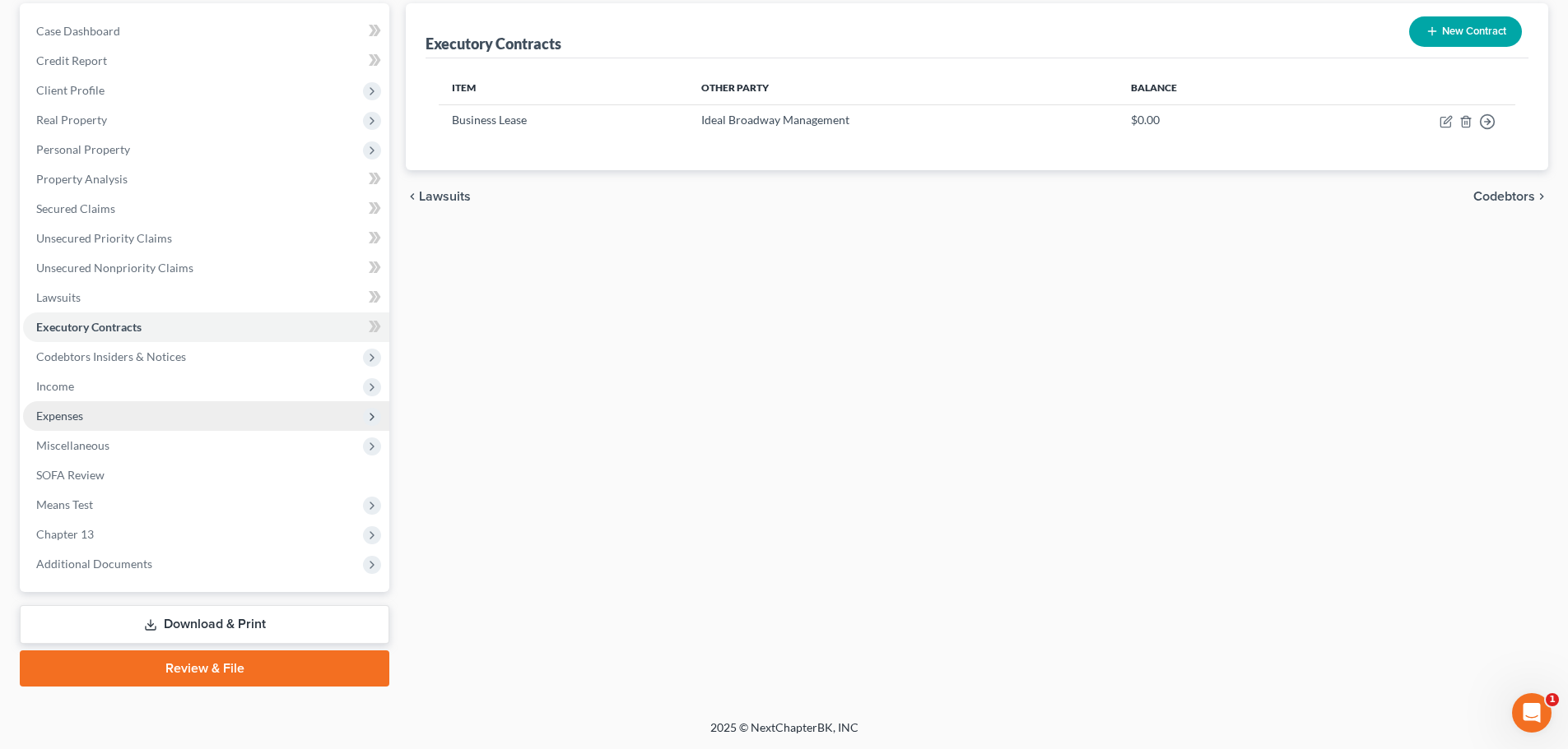
click at [56, 420] on span "Expenses" at bounding box center [60, 416] width 47 height 14
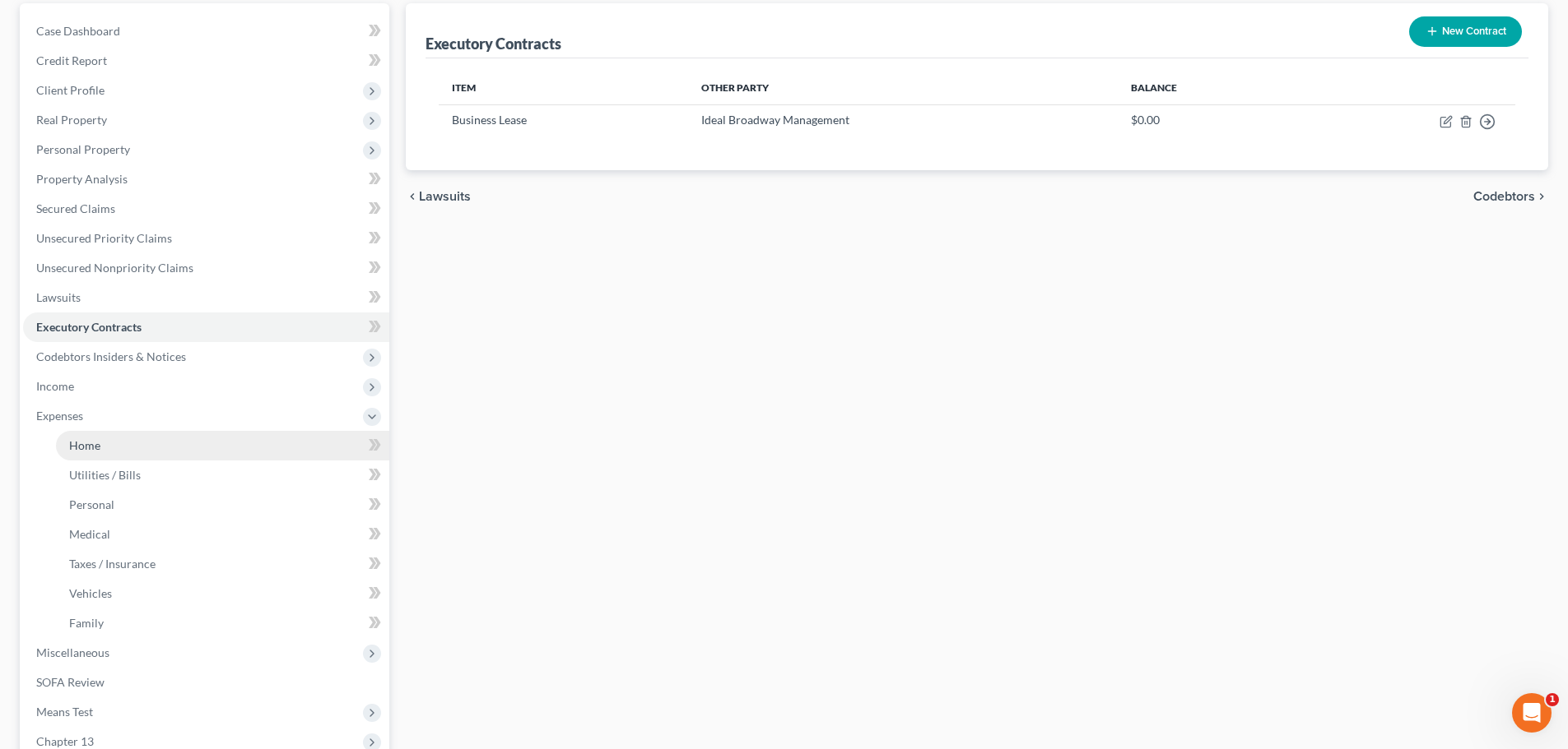
click at [72, 436] on link "Home" at bounding box center [222, 446] width 334 height 30
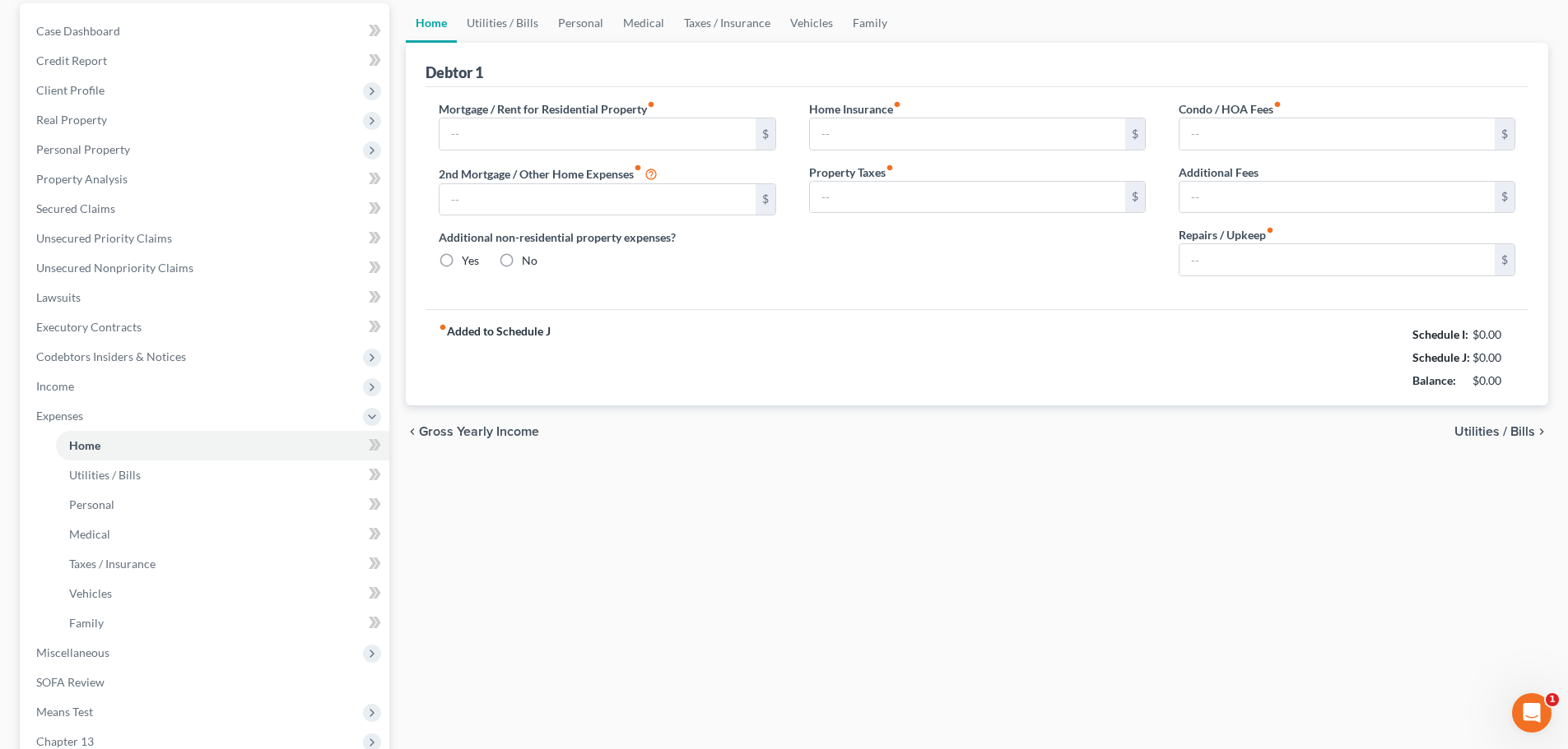
scroll to position [21, 0]
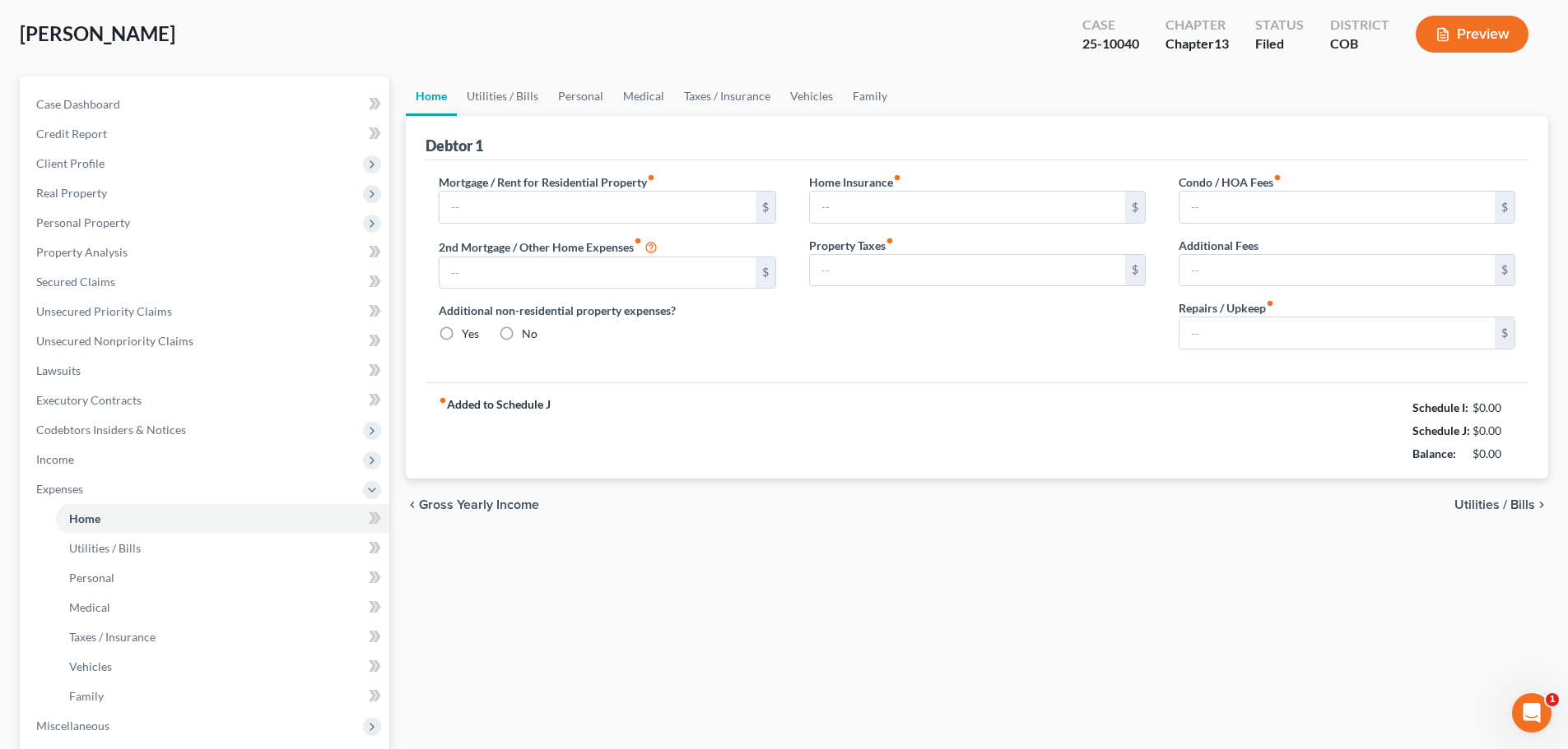
type input "2,750.00"
type input "0.00"
radio input "true"
type input "0.00"
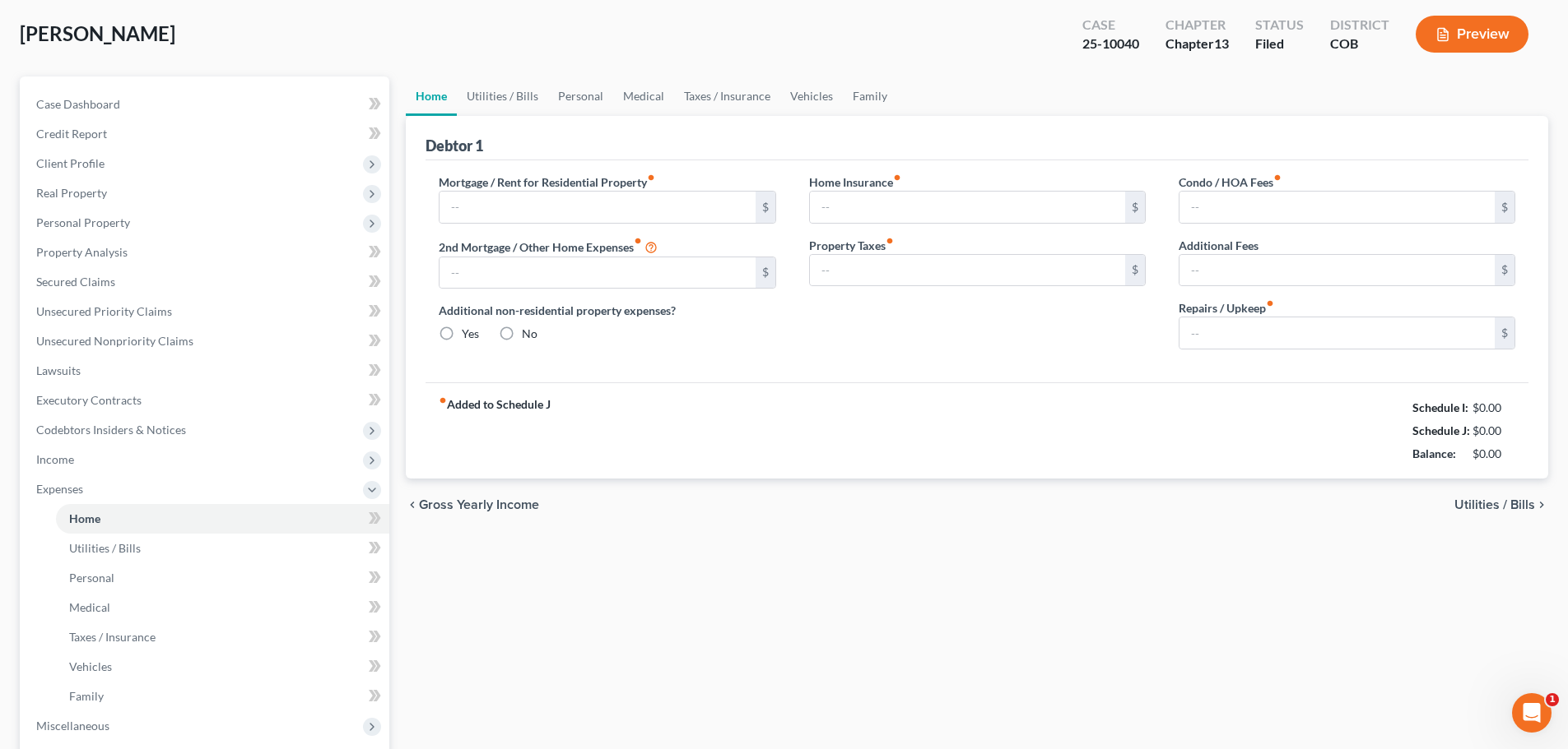
type input "0.00"
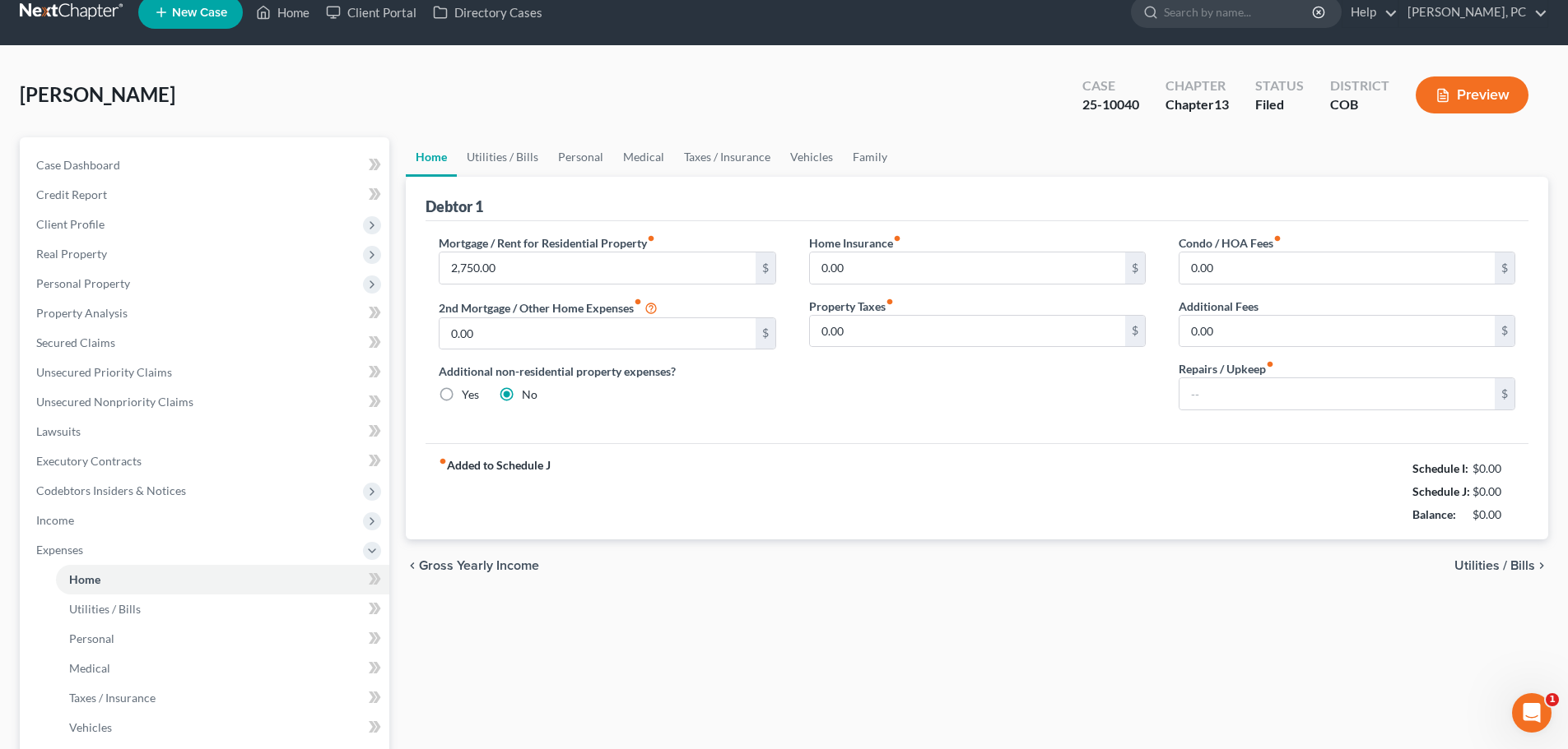
scroll to position [0, 0]
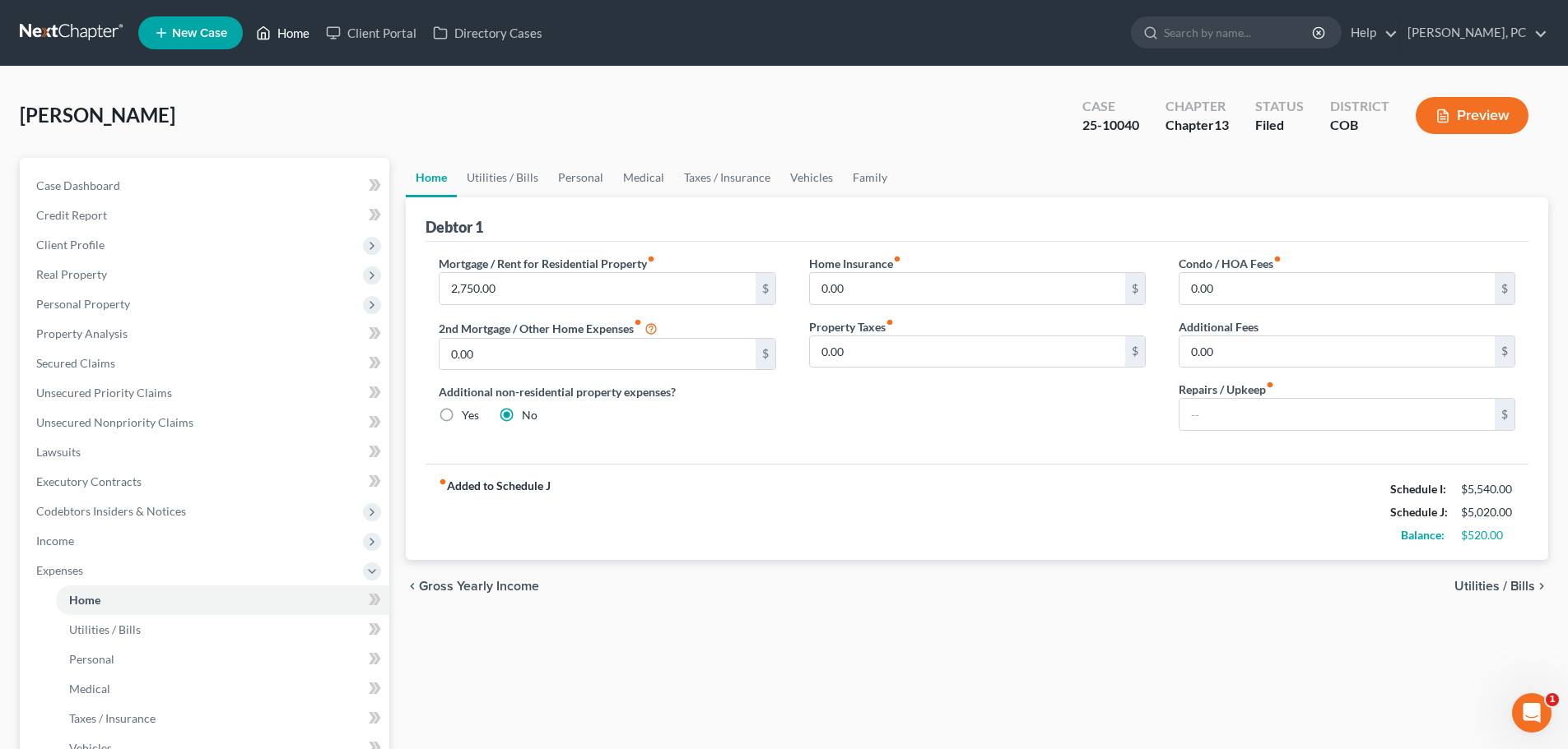
click at [304, 34] on link "Home" at bounding box center [283, 33] width 70 height 30
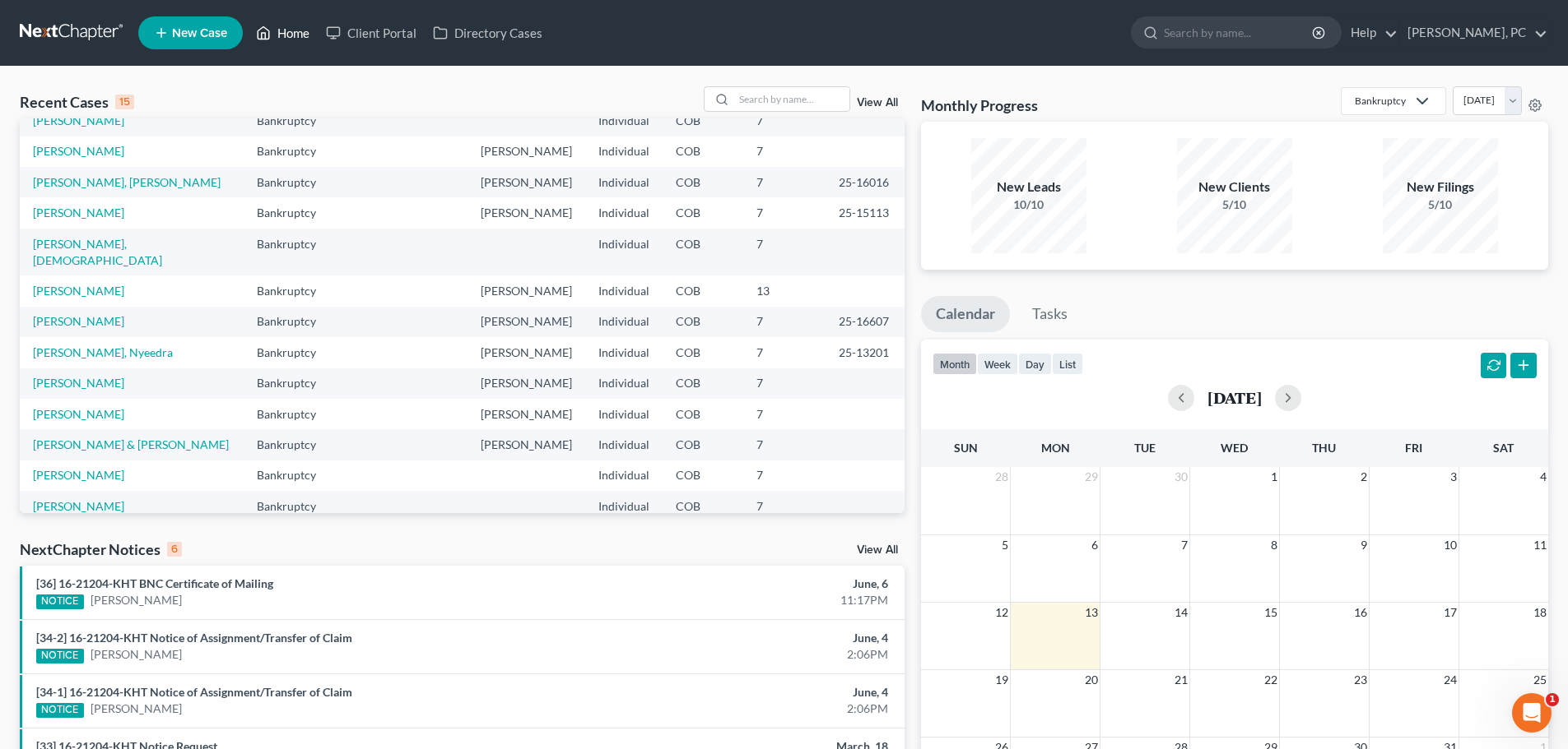
scroll to position [113, 0]
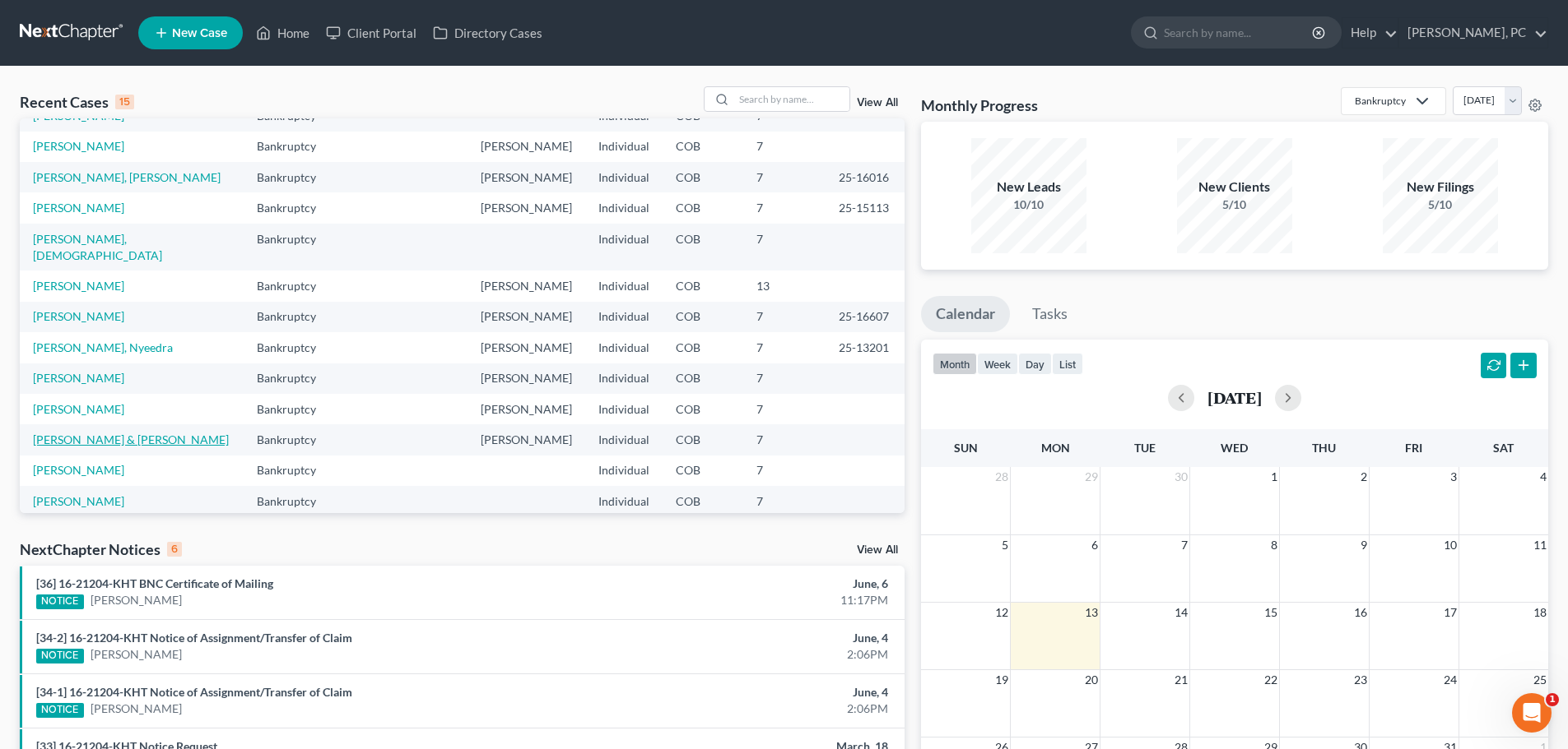
click at [80, 432] on link "Gannon, Aidan & Jennifer" at bounding box center [131, 439] width 195 height 14
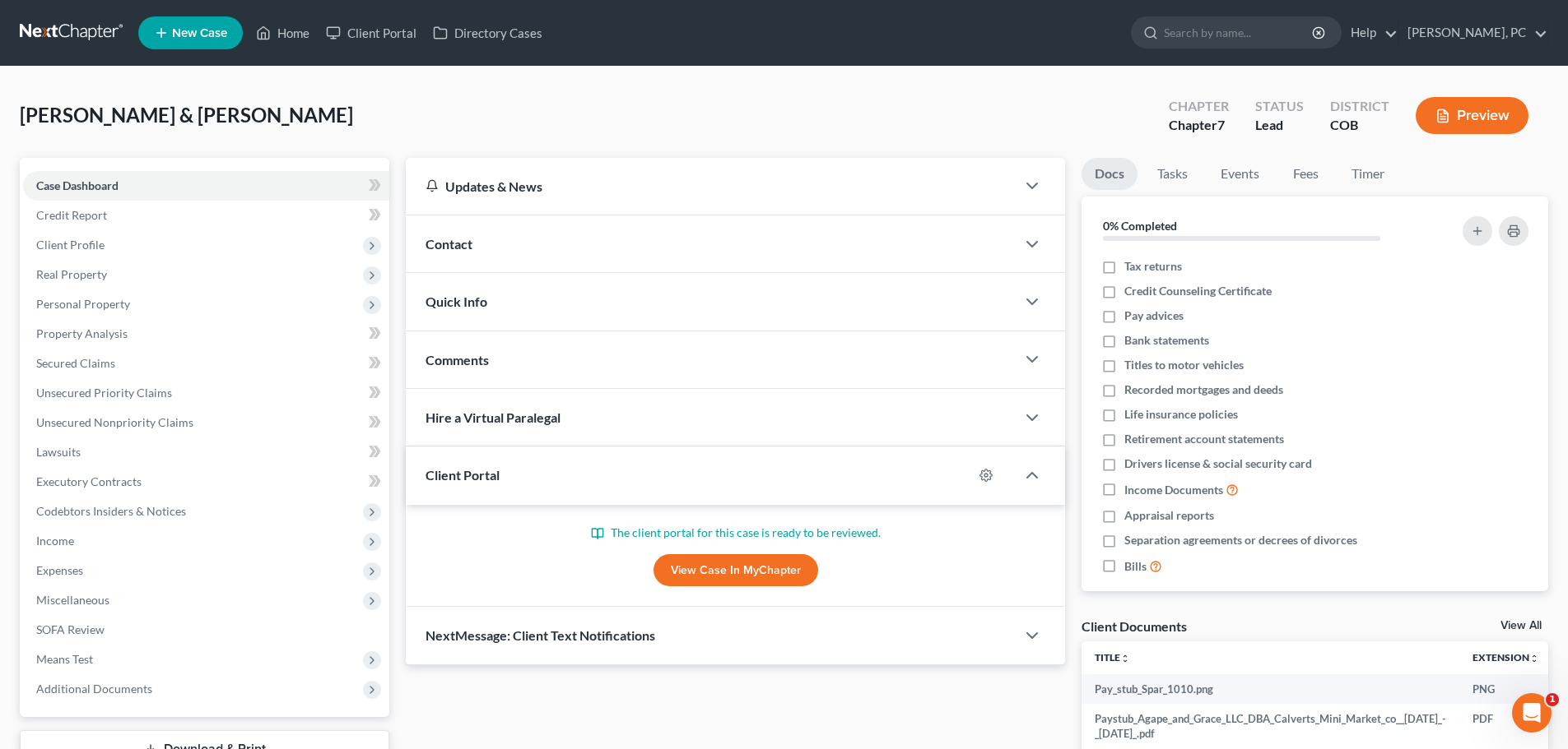
drag, startPoint x: 732, startPoint y: 575, endPoint x: 764, endPoint y: 628, distance: 61.9
click at [732, 575] on link "View Case in MyChapter" at bounding box center [736, 571] width 165 height 33
click at [108, 421] on span "Unsecured Nonpriority Claims" at bounding box center [115, 422] width 157 height 14
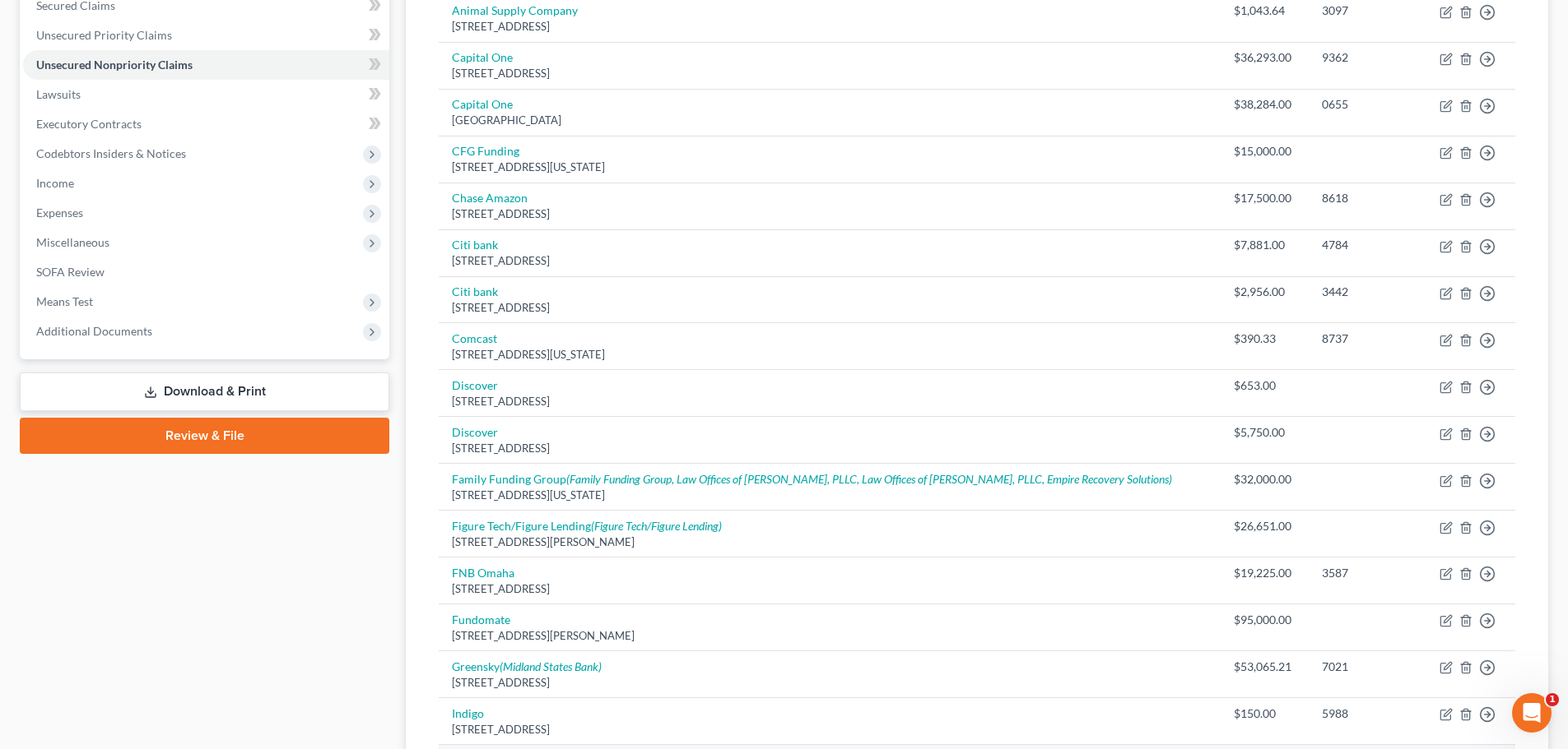
scroll to position [329, 0]
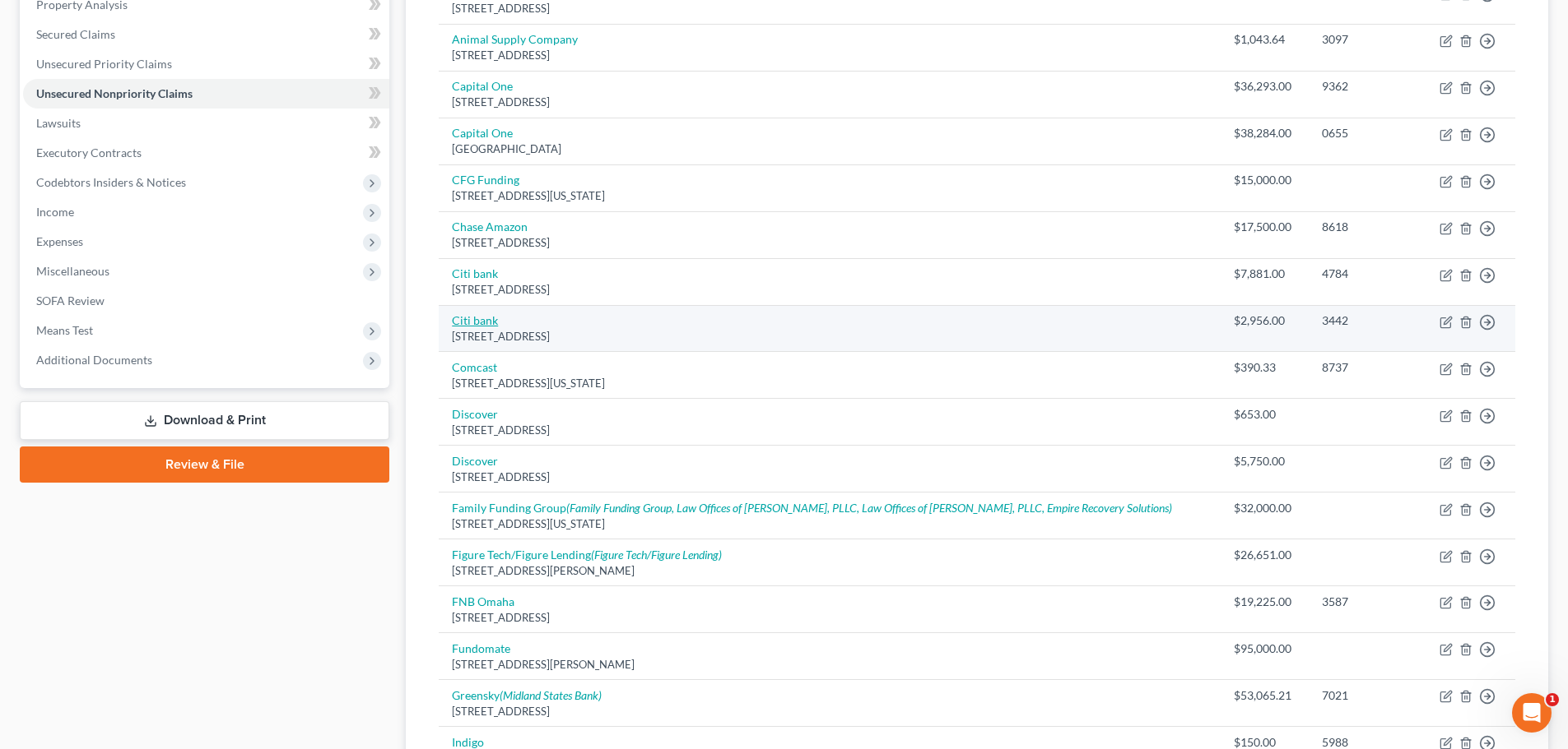
click at [468, 318] on link "Citi bank" at bounding box center [474, 320] width 46 height 14
select select "43"
select select "2"
select select "0"
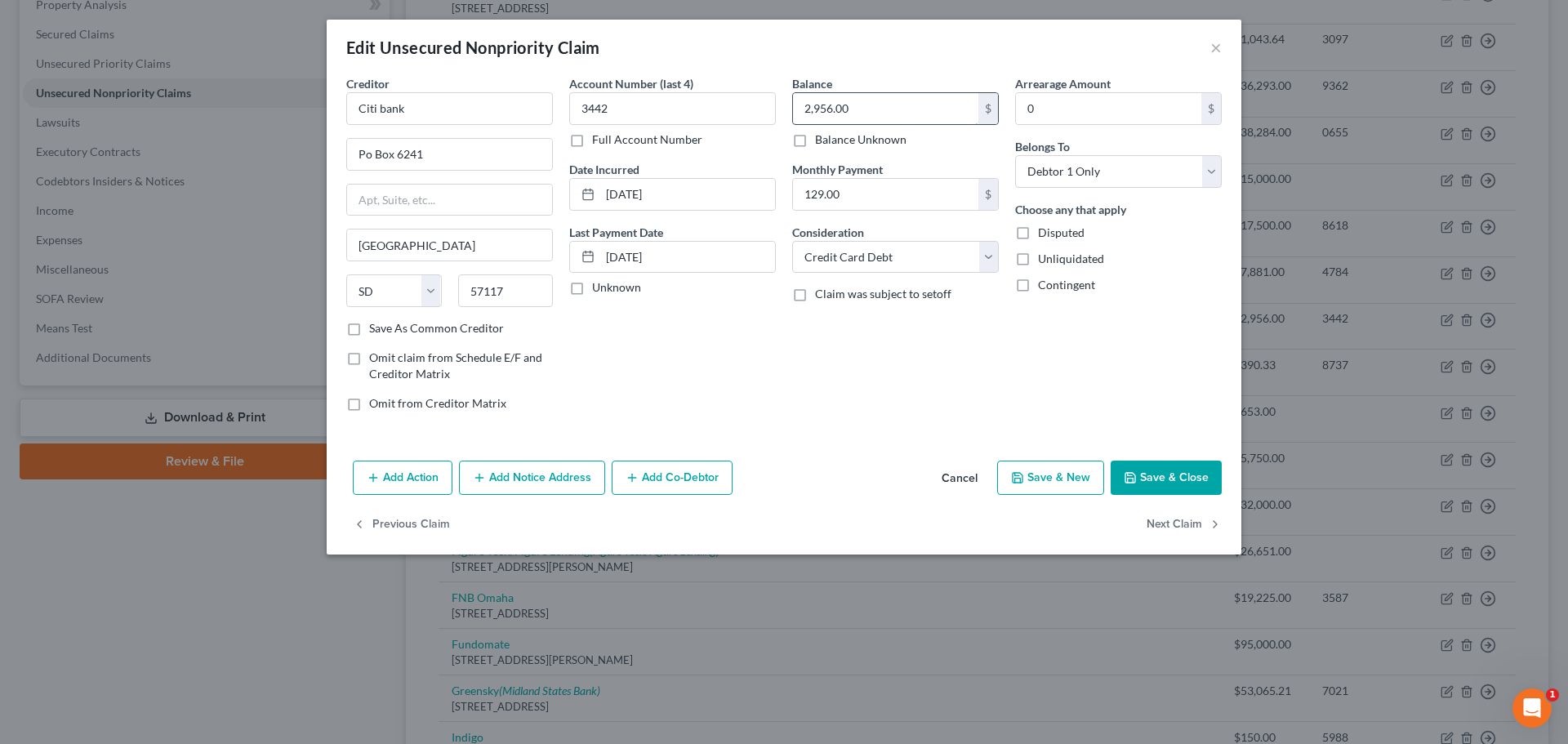
click at [869, 109] on input "2,956.00" at bounding box center [886, 109] width 186 height 31
type input "3,010"
click at [1159, 486] on button "Save & Close" at bounding box center [1165, 478] width 111 height 35
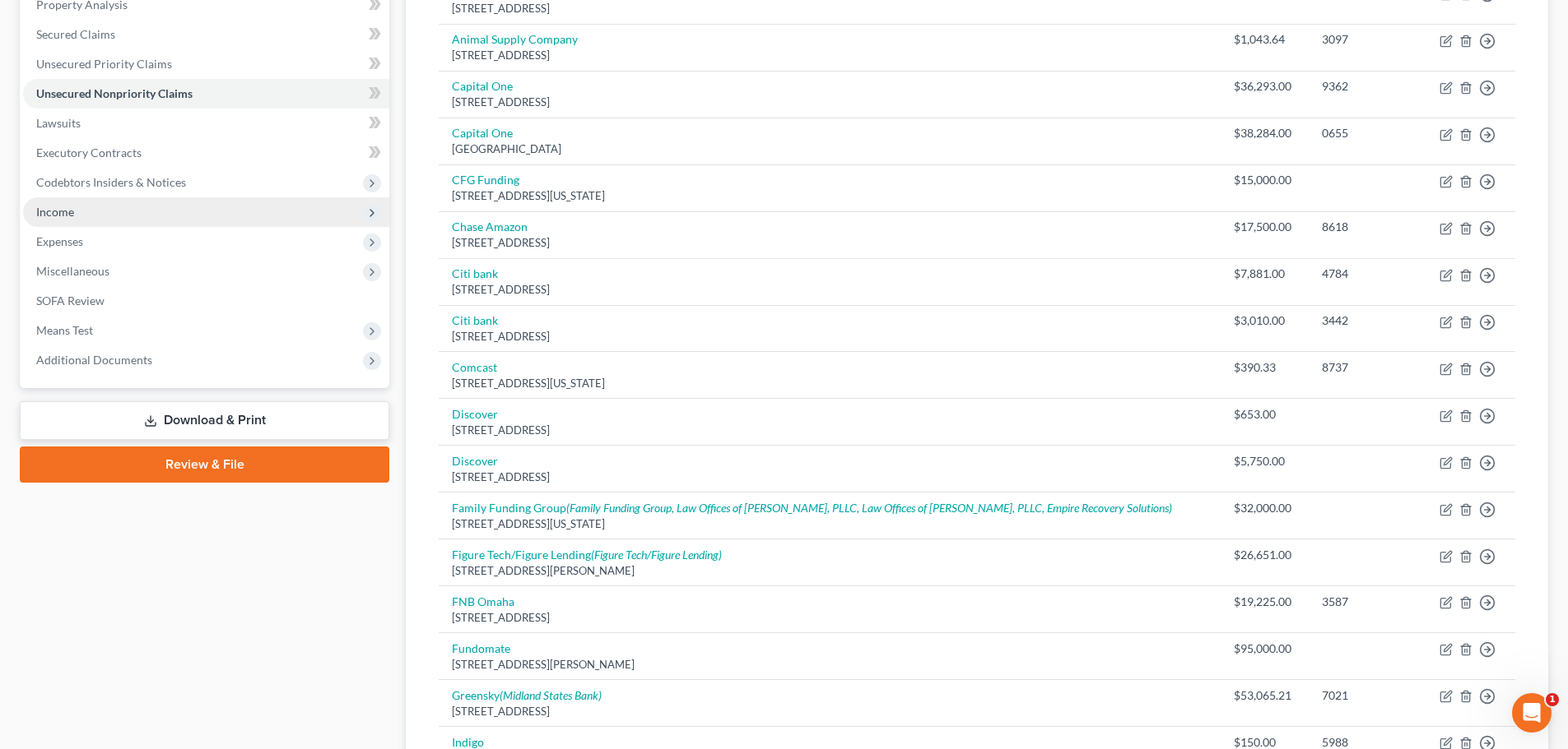
click at [63, 212] on span "Income" at bounding box center [56, 211] width 38 height 14
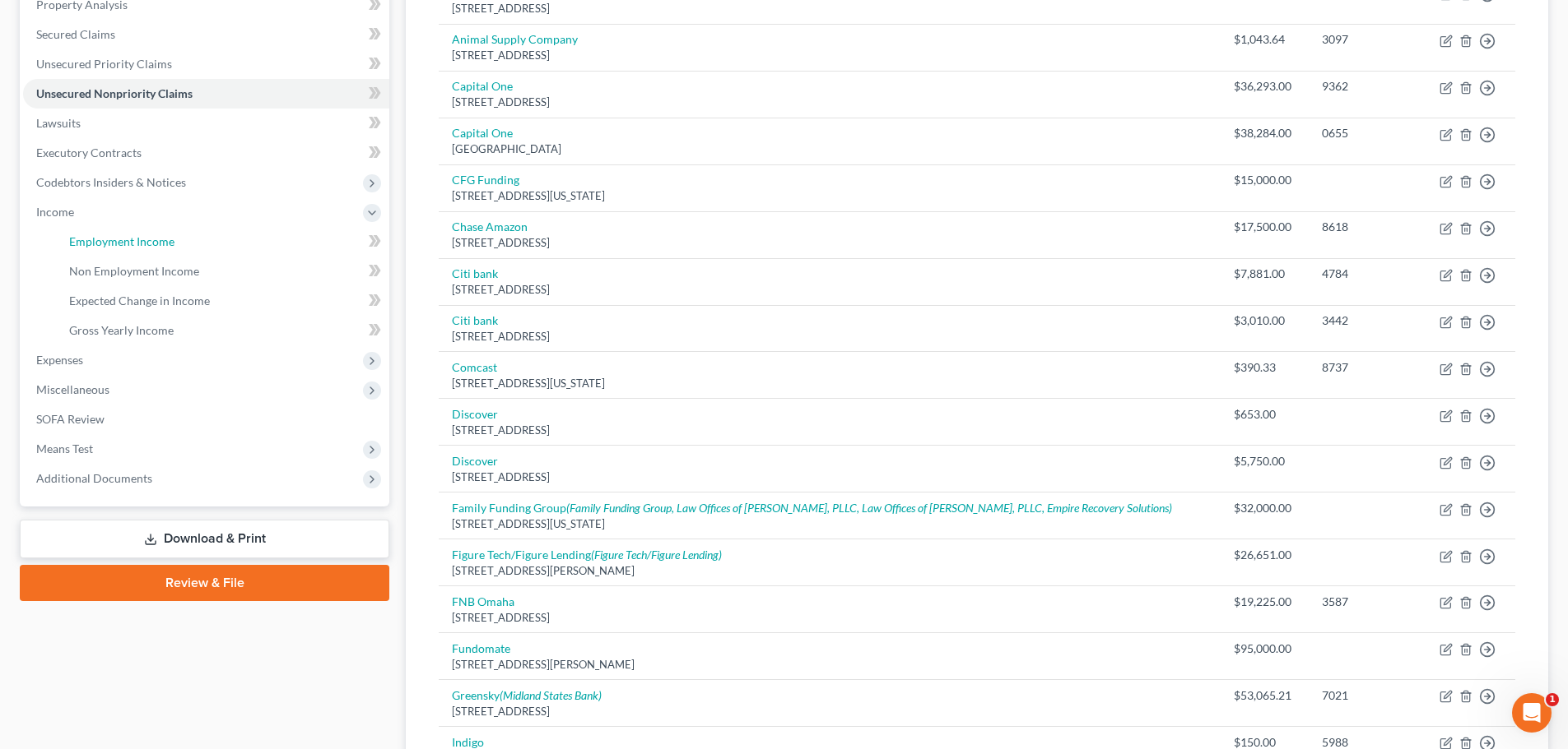
click at [105, 235] on span "Employment Income" at bounding box center [121, 241] width 106 height 14
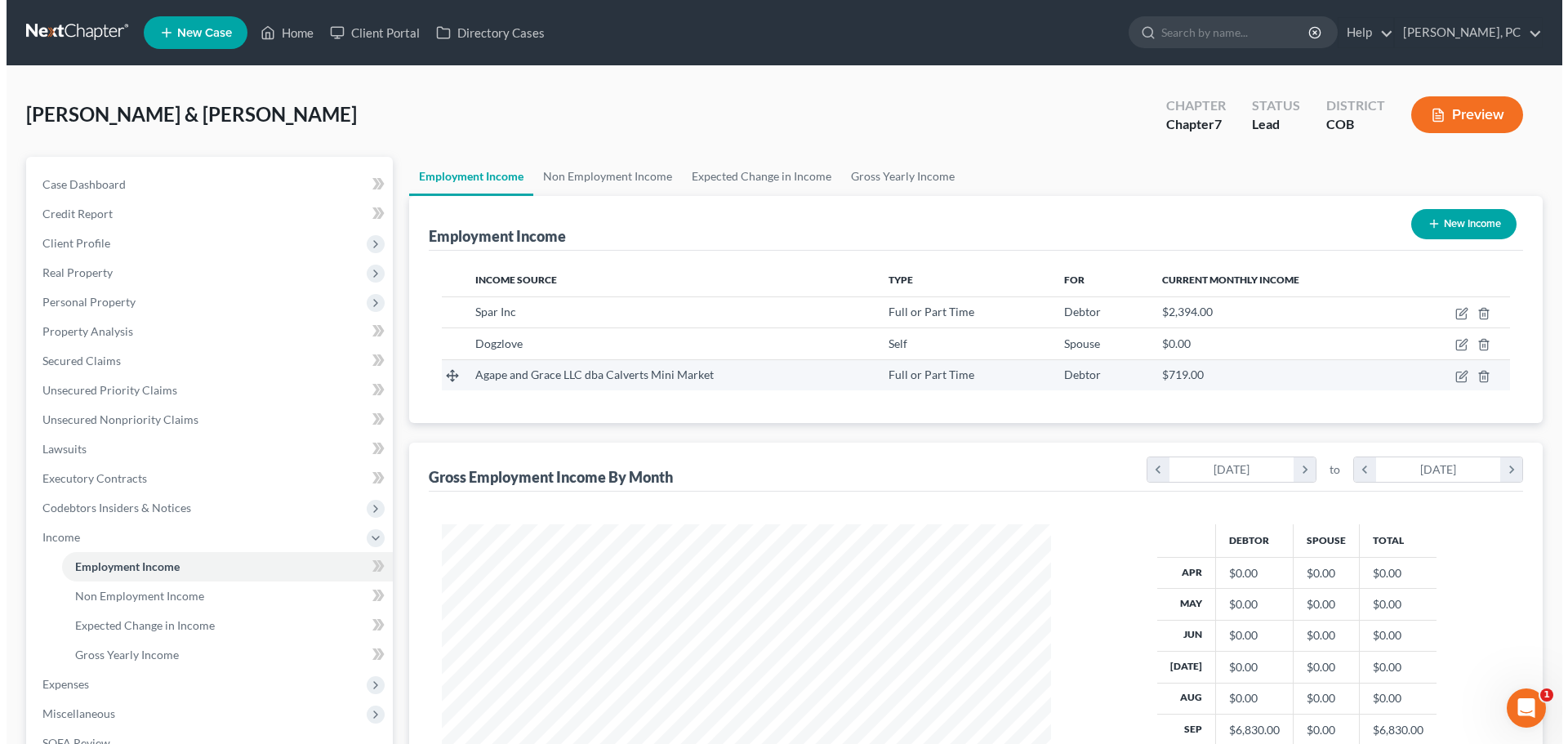
scroll to position [305, 642]
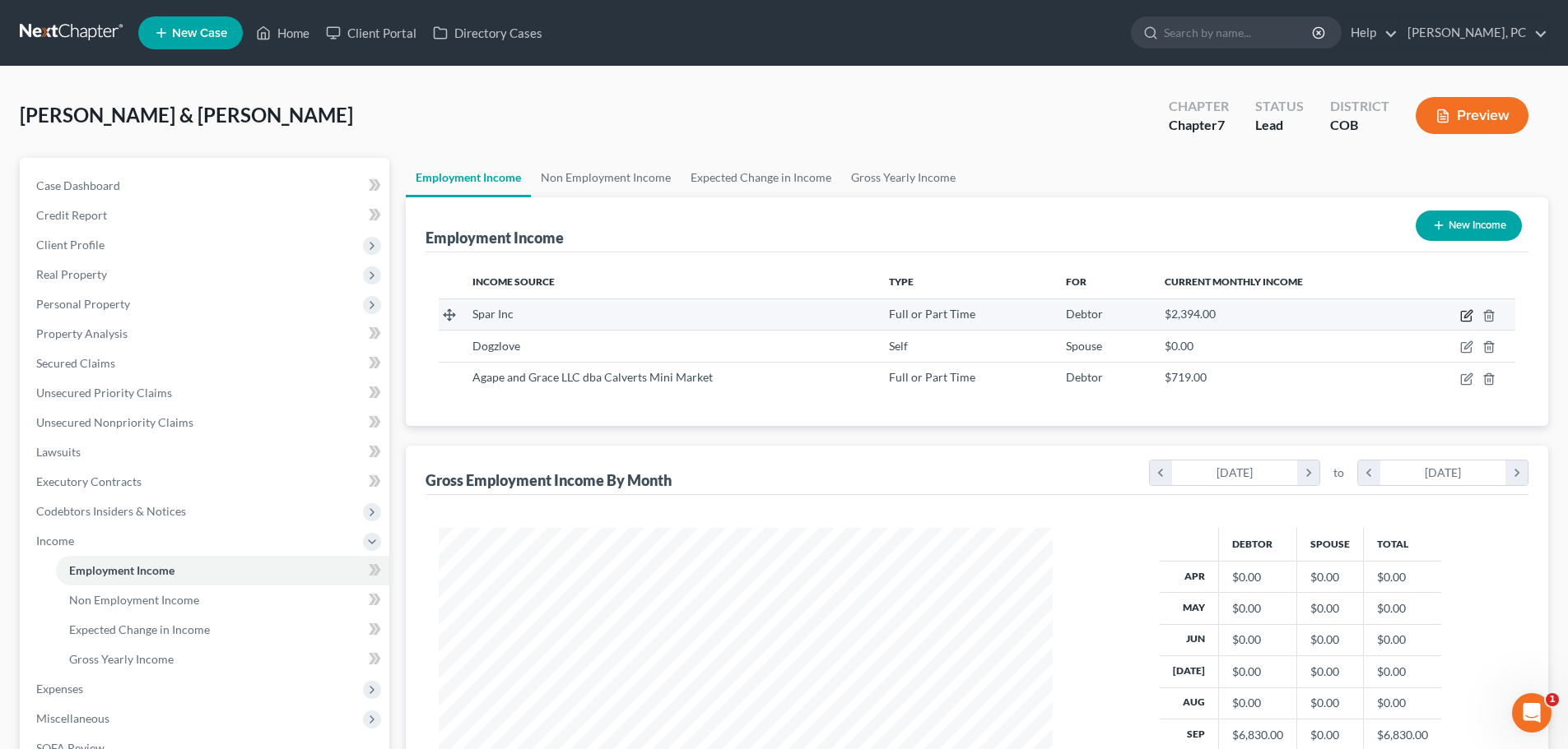
click at [1465, 317] on icon "button" at bounding box center [1467, 313] width 7 height 7
select select "0"
select select "23"
select select "0"
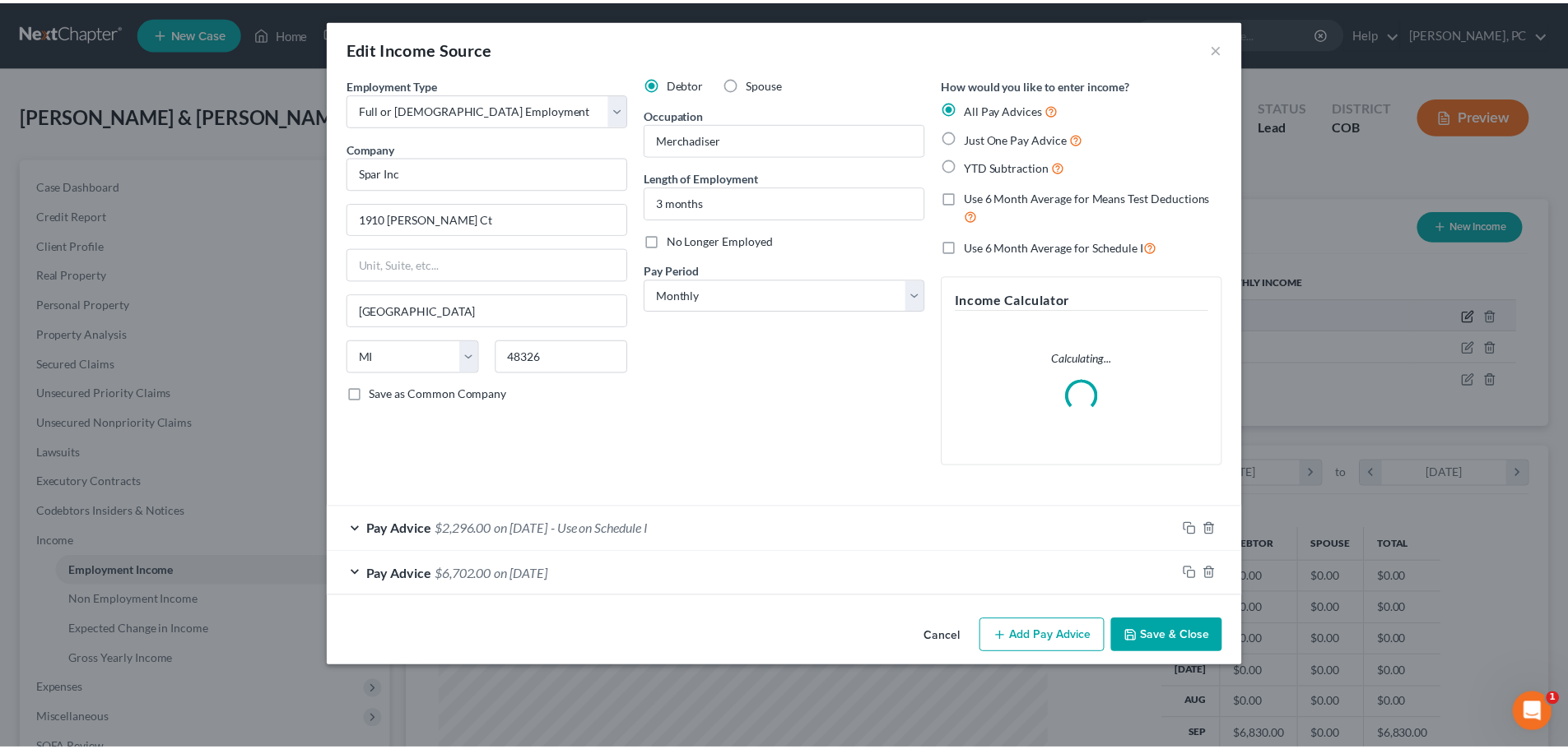
scroll to position [309, 653]
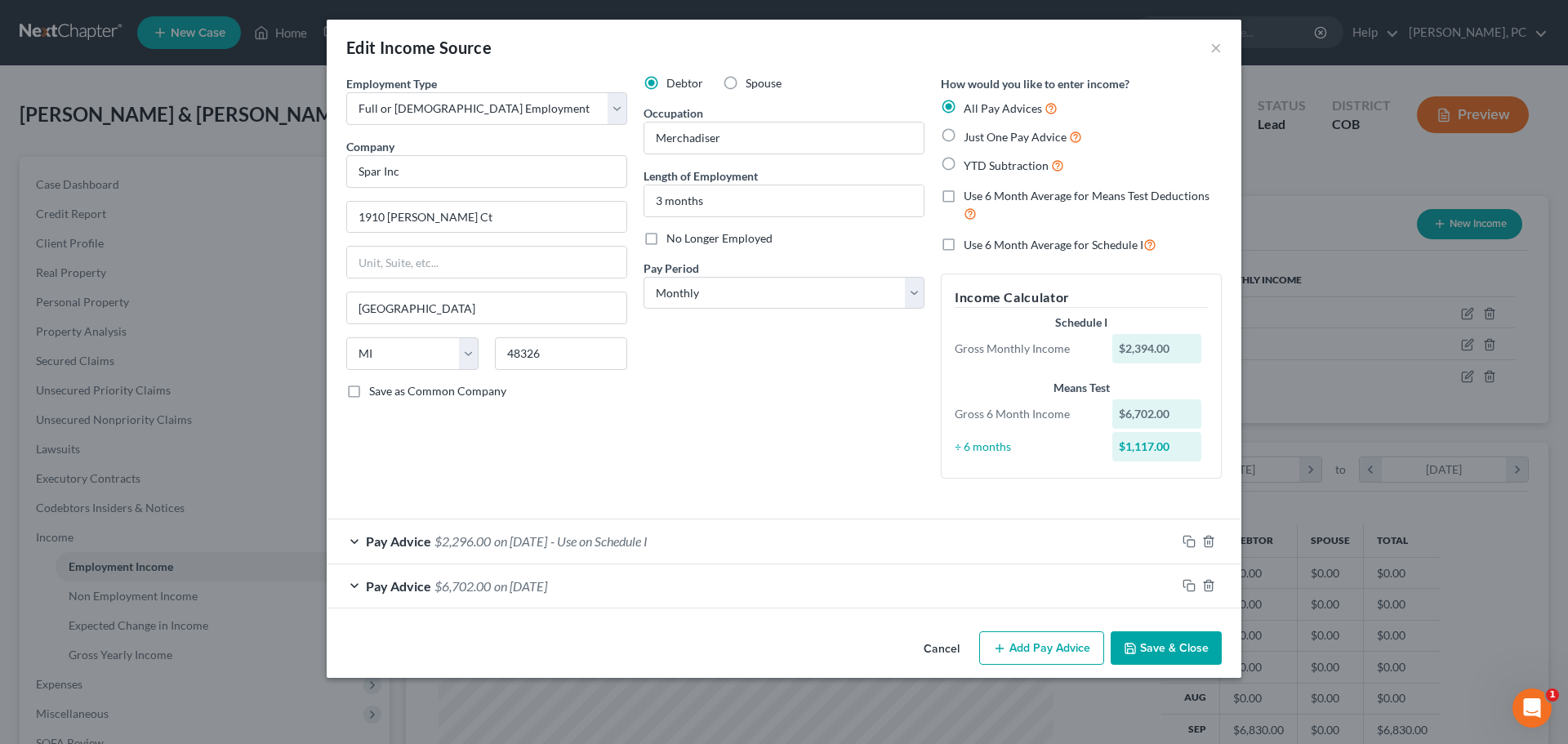
click at [1200, 651] on button "Save & Close" at bounding box center [1165, 649] width 111 height 35
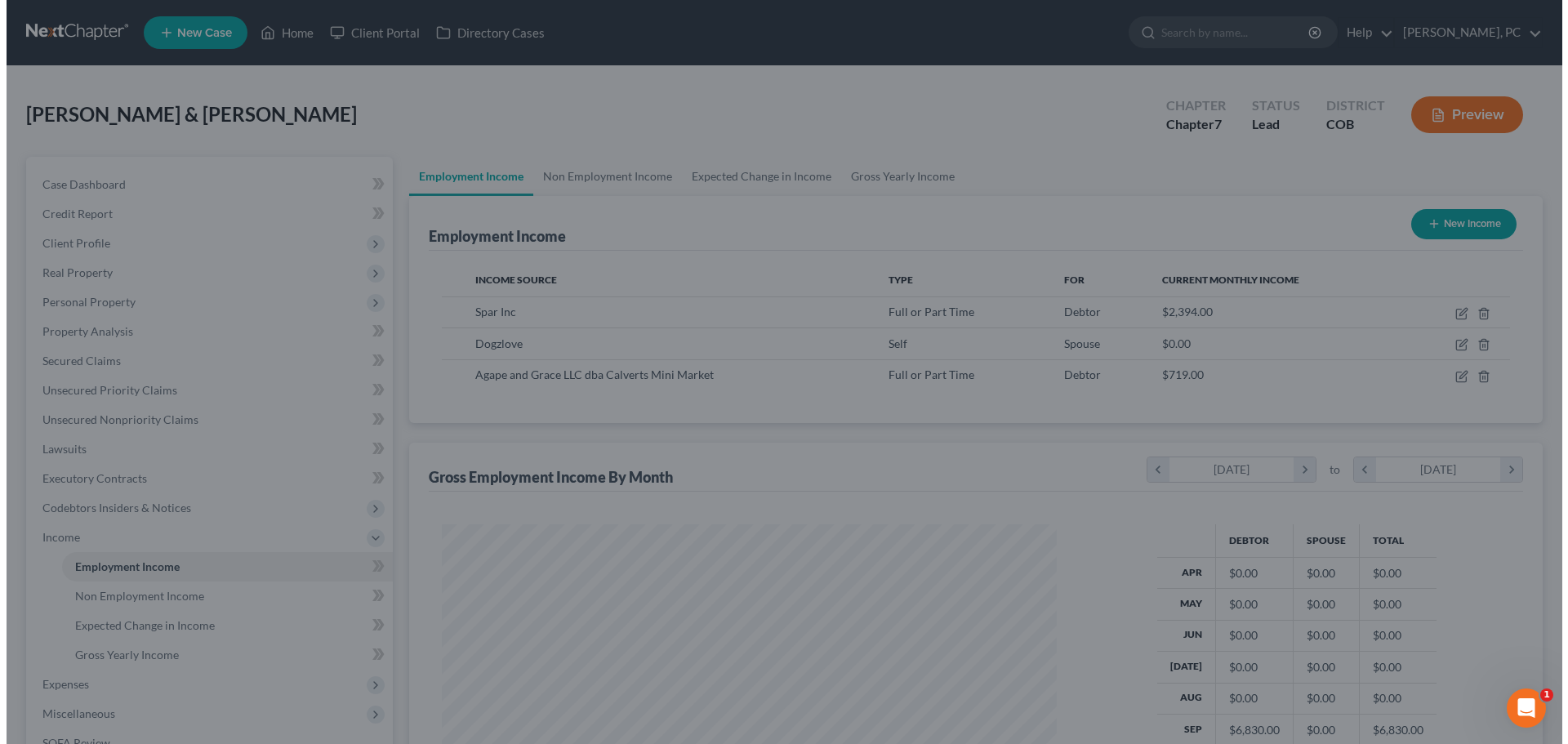
scroll to position [816630, 815812]
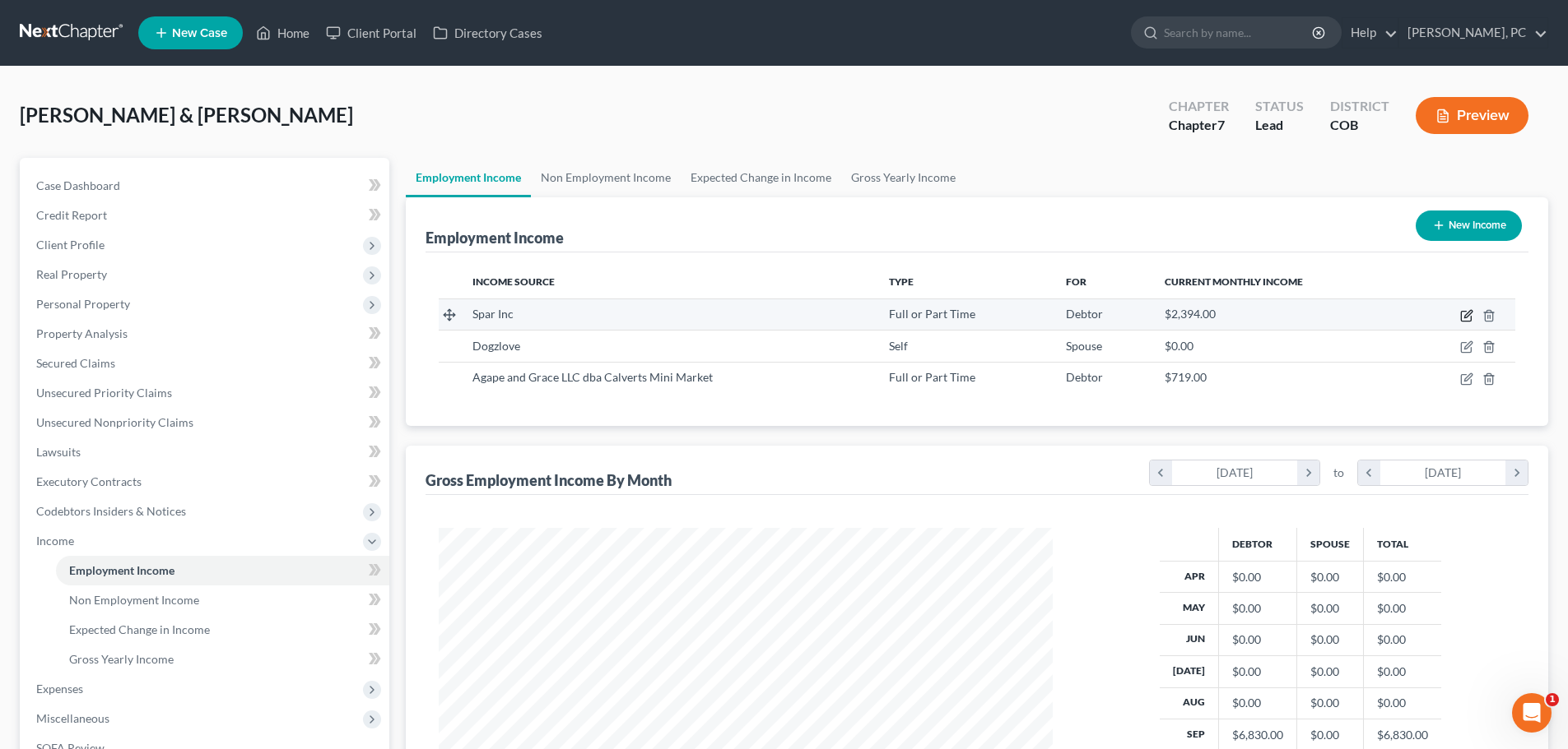
click at [1464, 313] on icon "button" at bounding box center [1467, 316] width 13 height 13
select select "0"
select select "23"
select select "0"
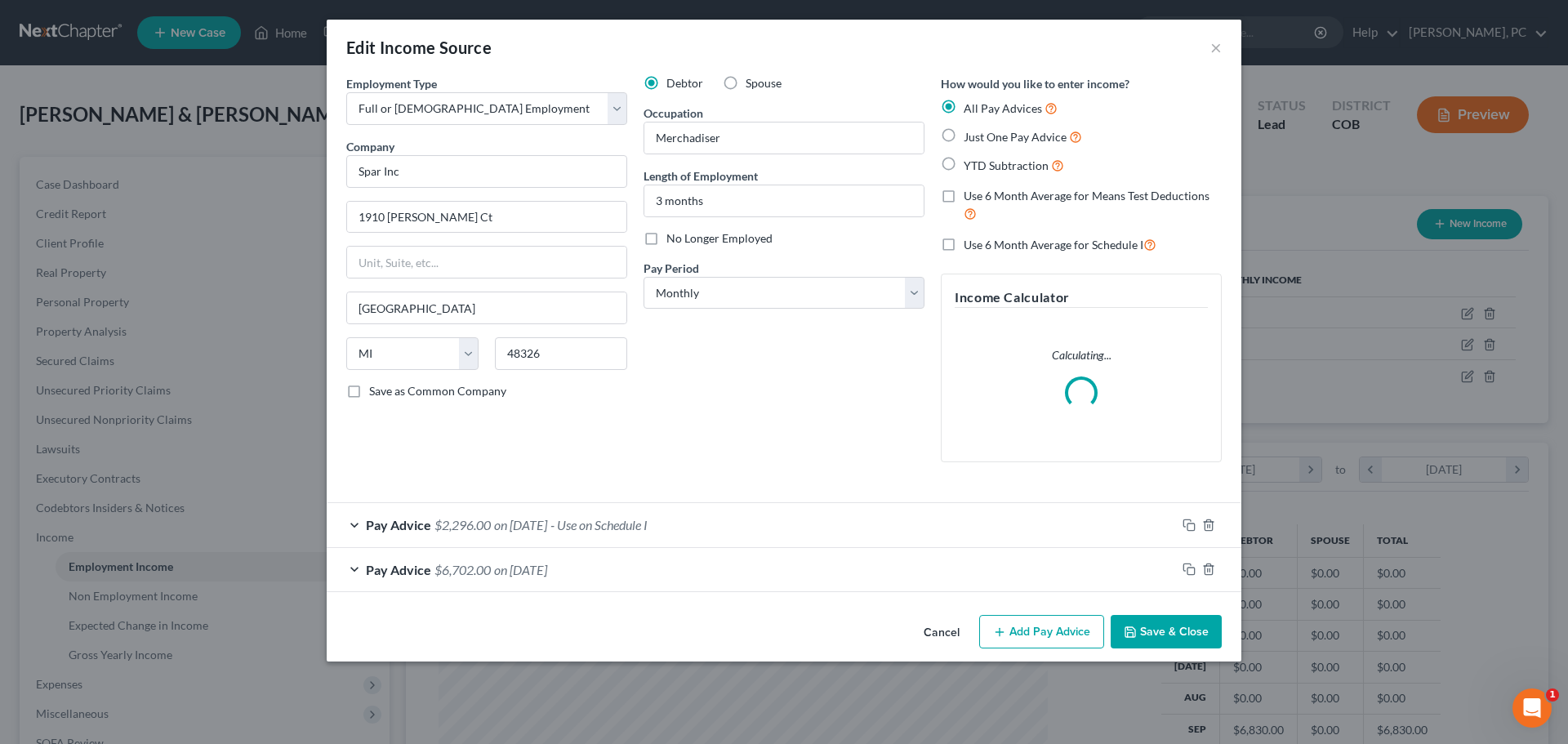
scroll to position [307, 648]
click at [479, 520] on span "$2,296.00" at bounding box center [462, 524] width 56 height 16
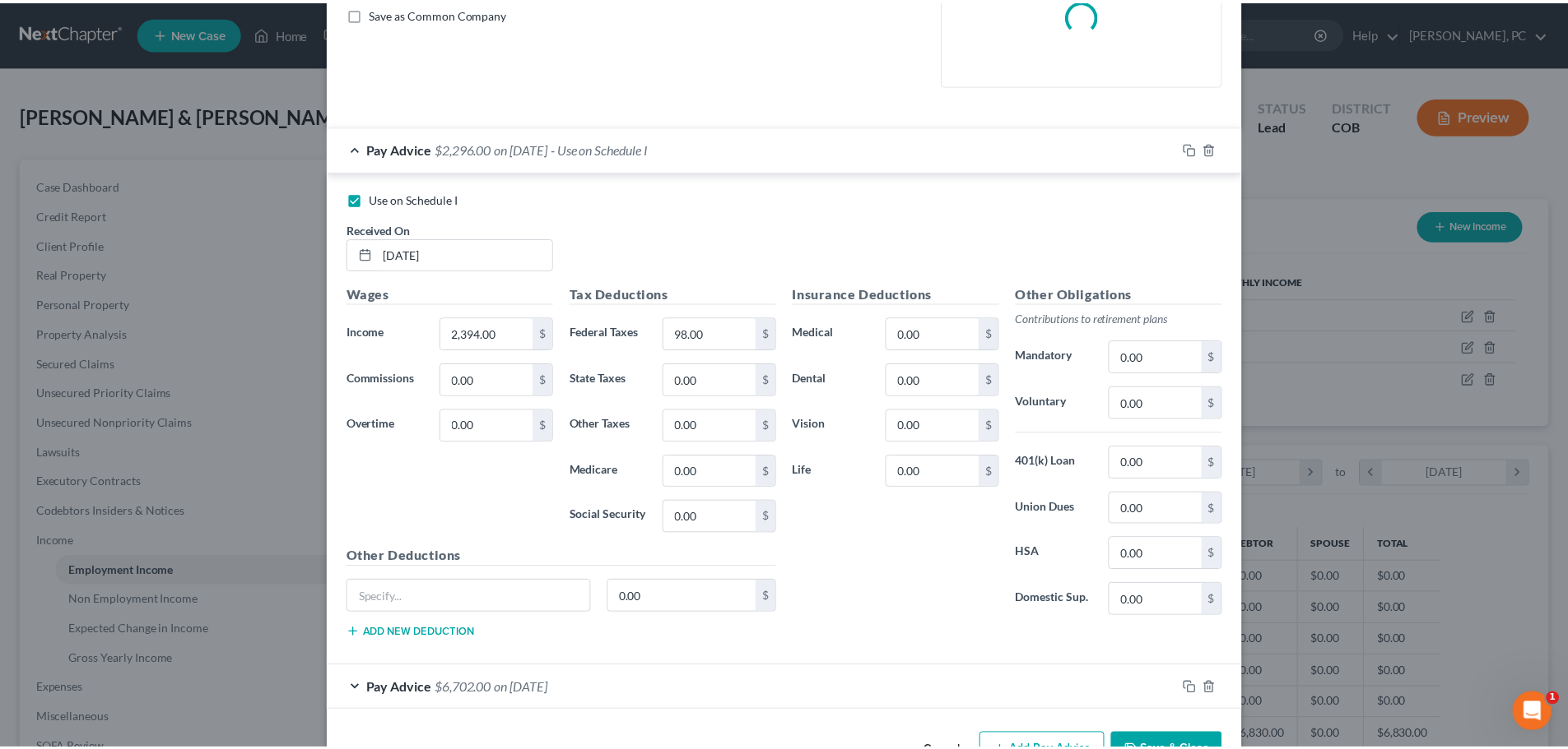
scroll to position [432, 0]
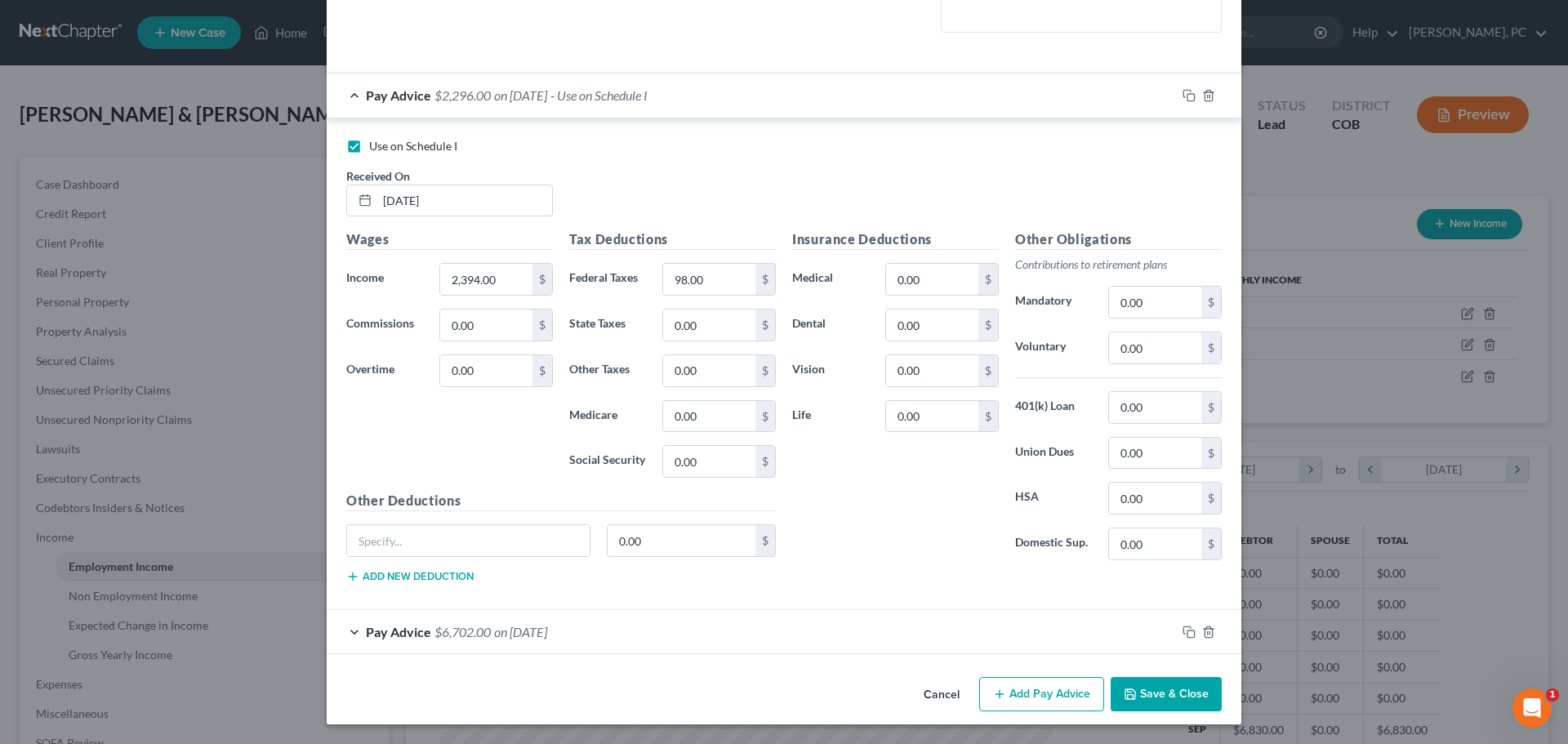
drag, startPoint x: 1149, startPoint y: 695, endPoint x: 1142, endPoint y: 688, distance: 9.9
click at [1148, 695] on button "Save & Close" at bounding box center [1165, 694] width 111 height 35
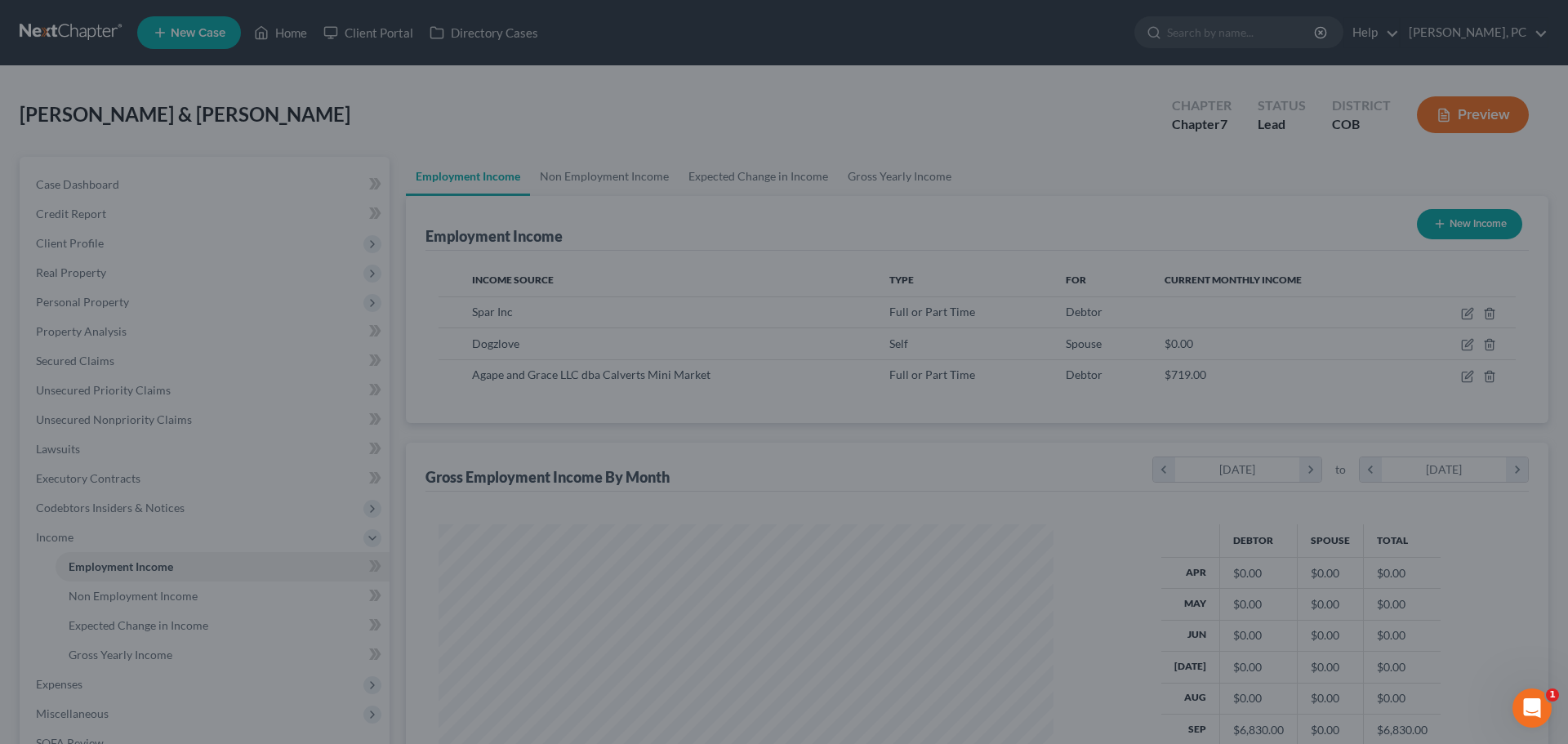
scroll to position [816630, 815812]
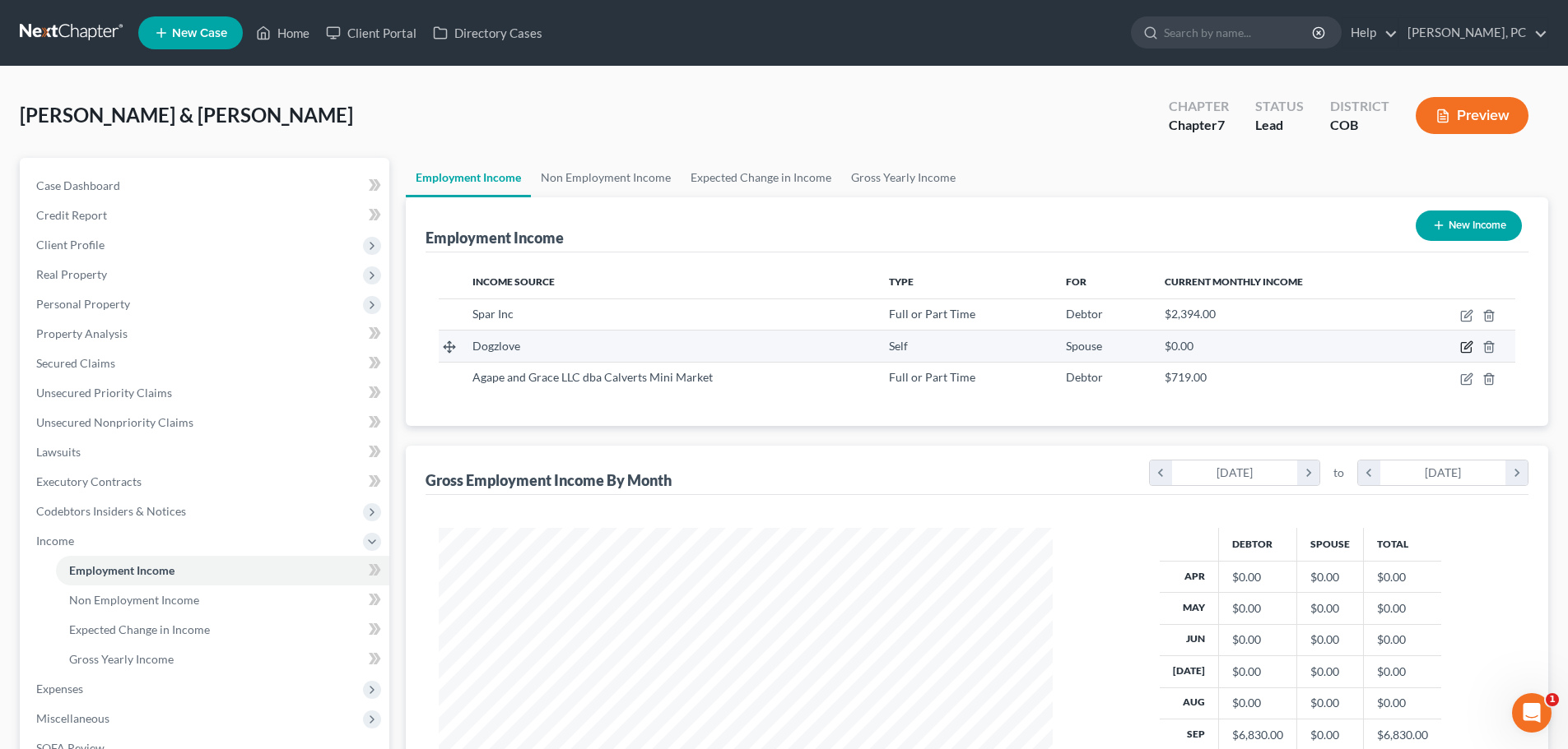
click at [1467, 347] on icon "button" at bounding box center [1467, 347] width 13 height 13
select select "1"
select select "5"
select select "0"
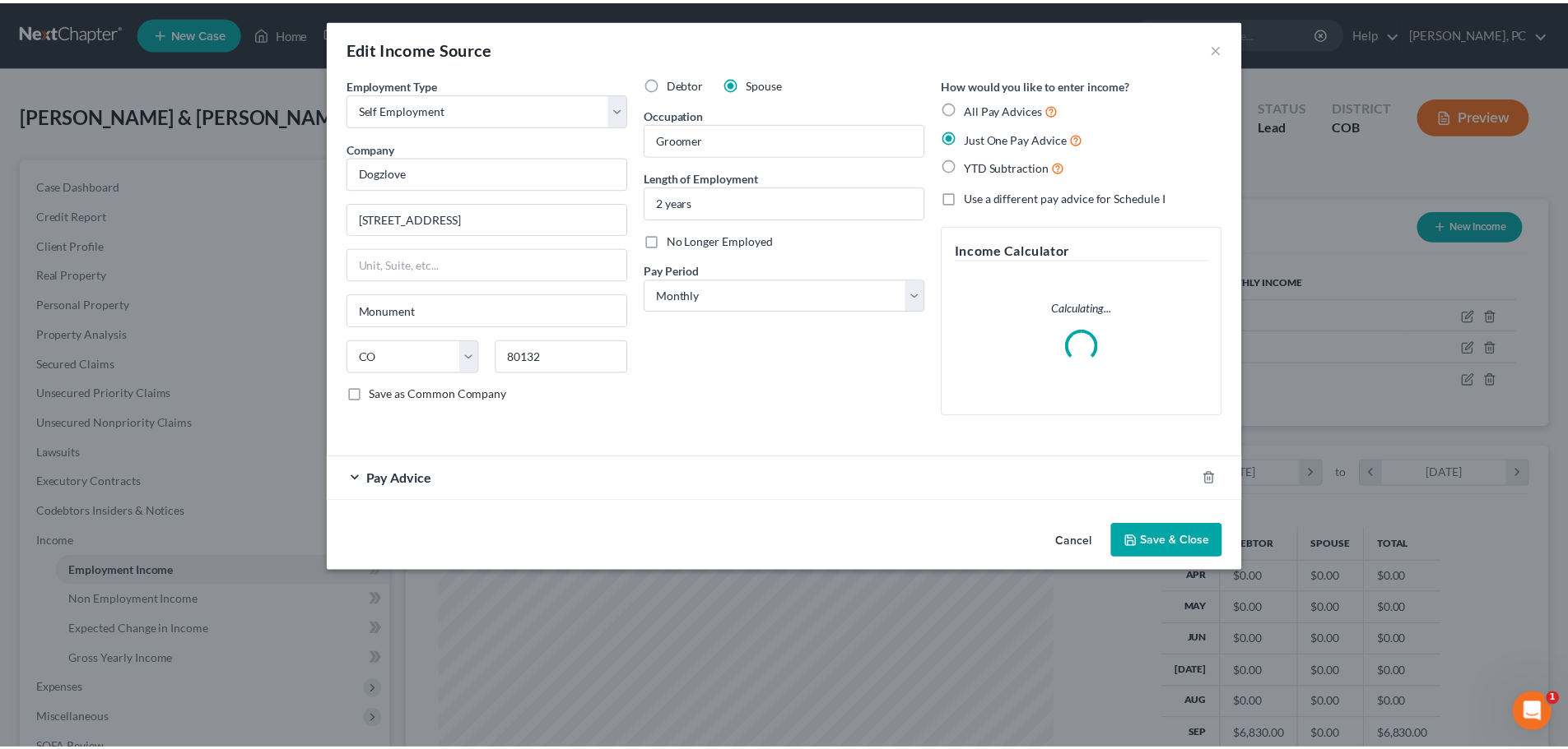
scroll to position [309, 653]
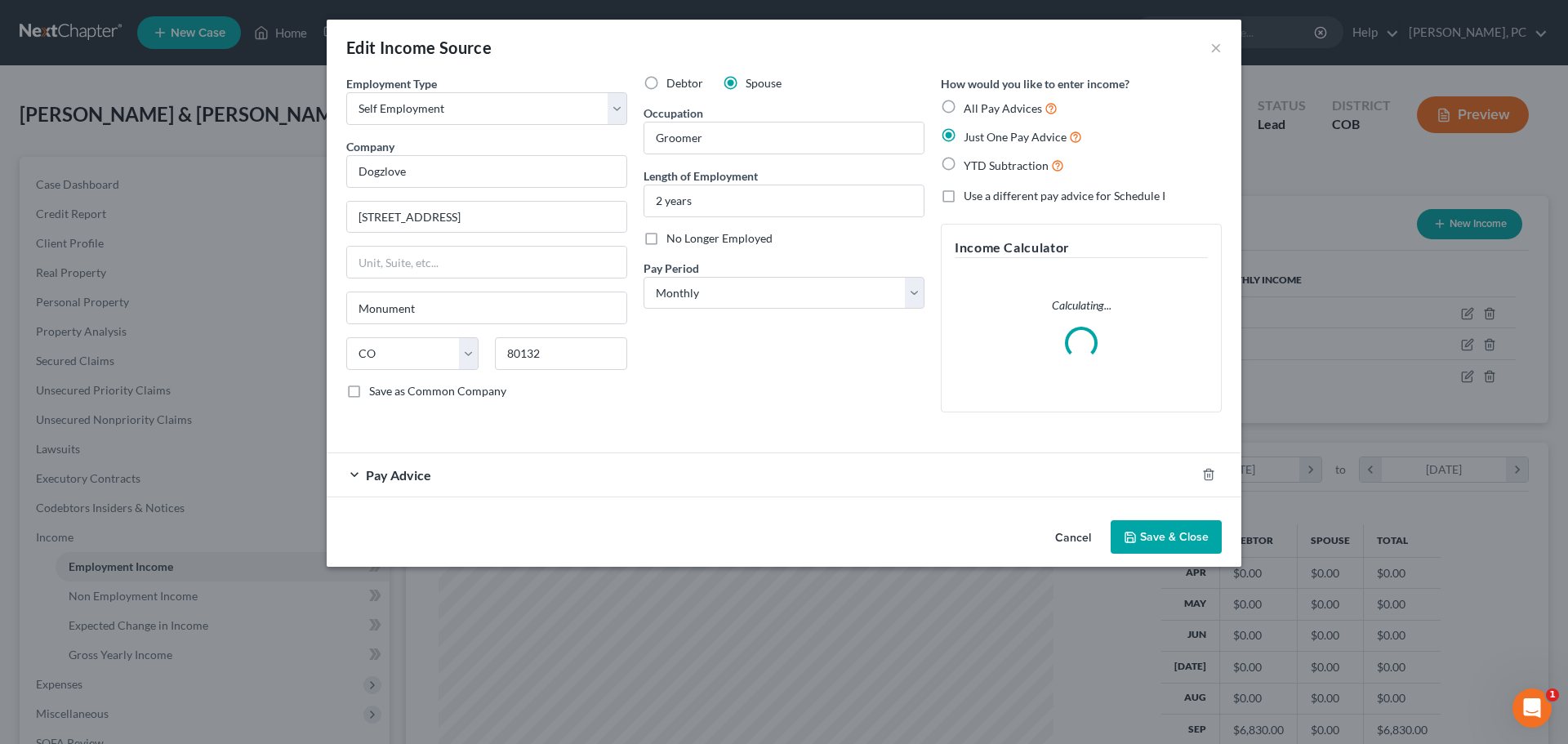
click at [401, 477] on span "Pay Advice" at bounding box center [398, 475] width 65 height 16
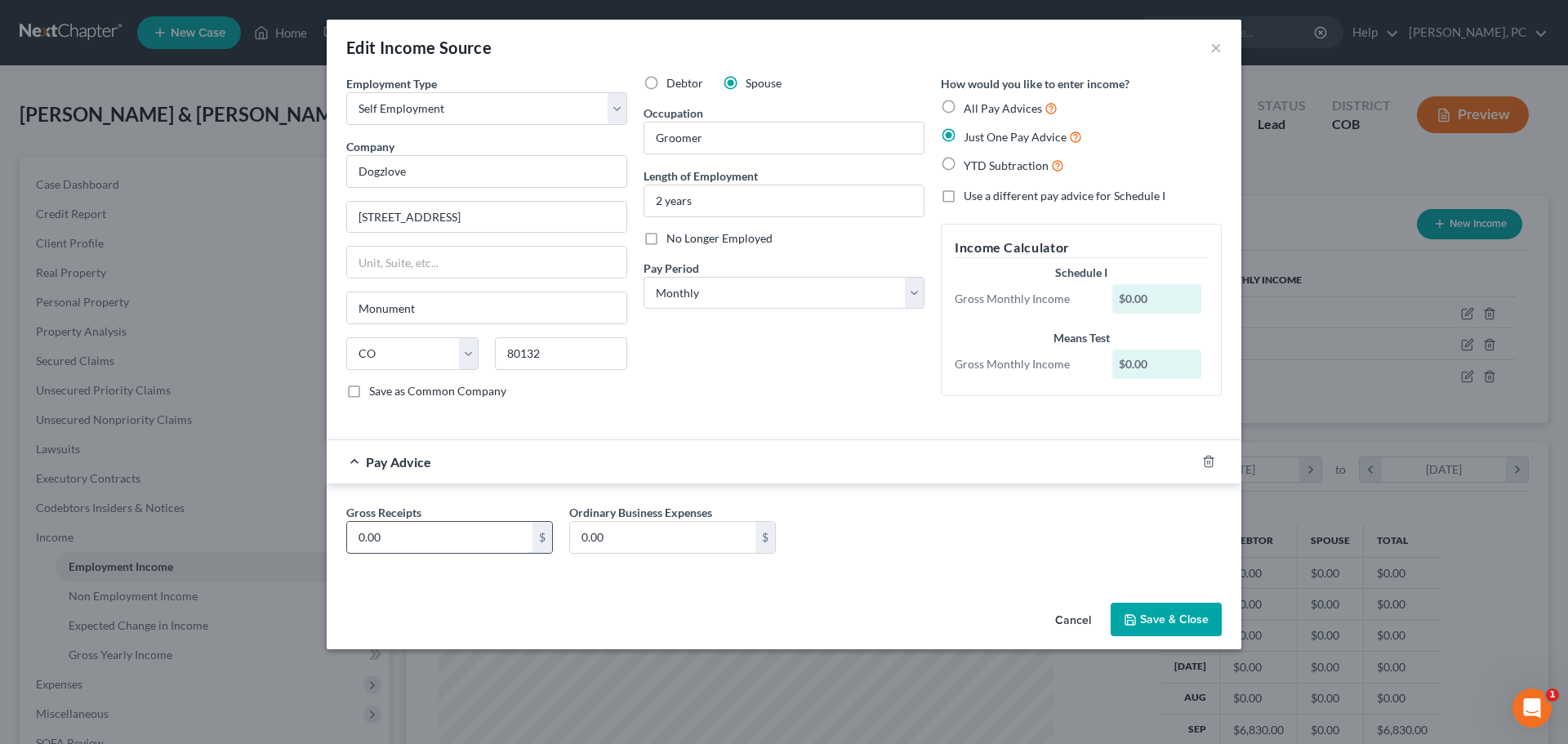
click at [402, 538] on input "0.00" at bounding box center [439, 538] width 186 height 31
type input "7,497"
click at [655, 533] on input "0.00" at bounding box center [663, 538] width 186 height 31
type input "4,629"
click at [1171, 633] on button "Save & Close" at bounding box center [1165, 620] width 111 height 35
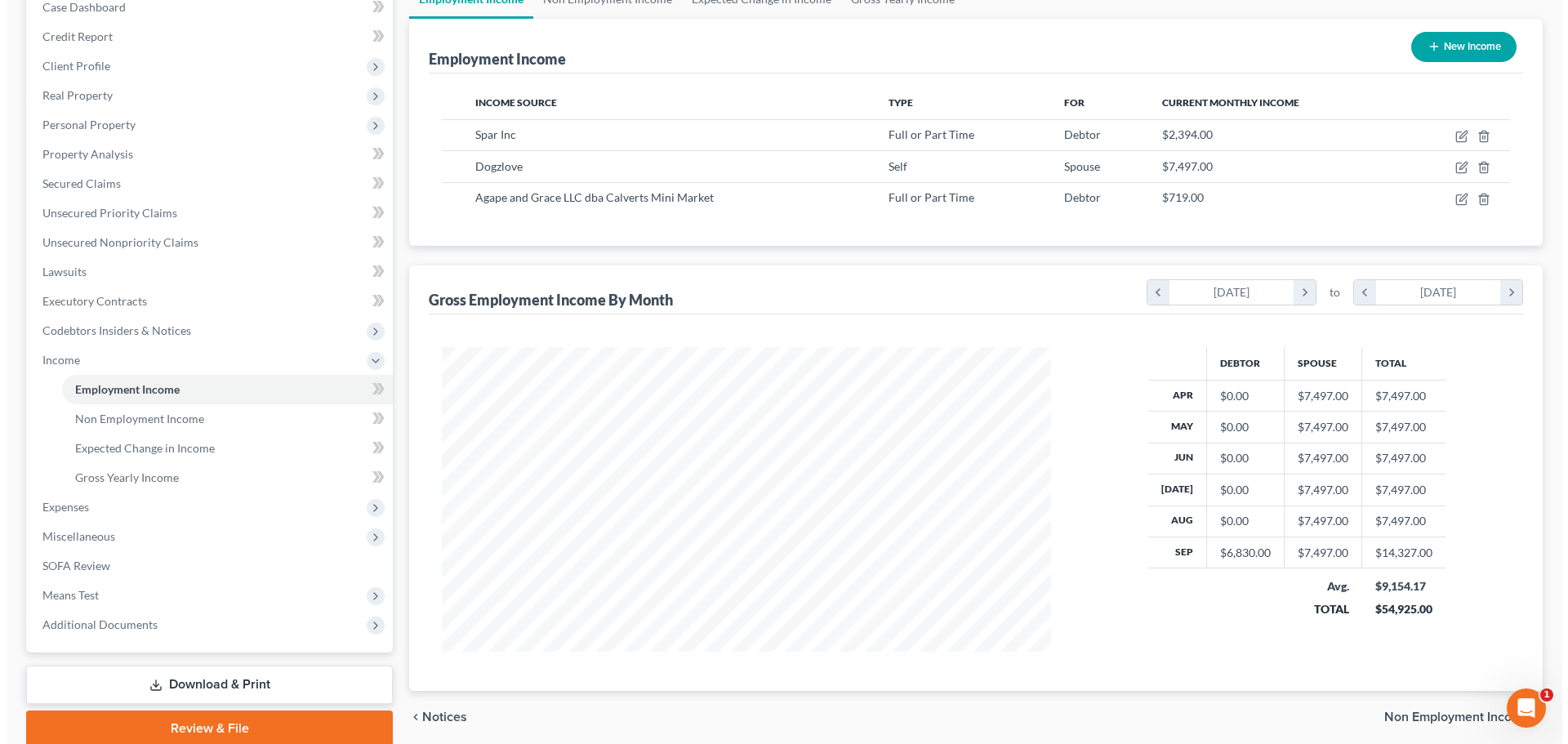
scroll to position [242, 0]
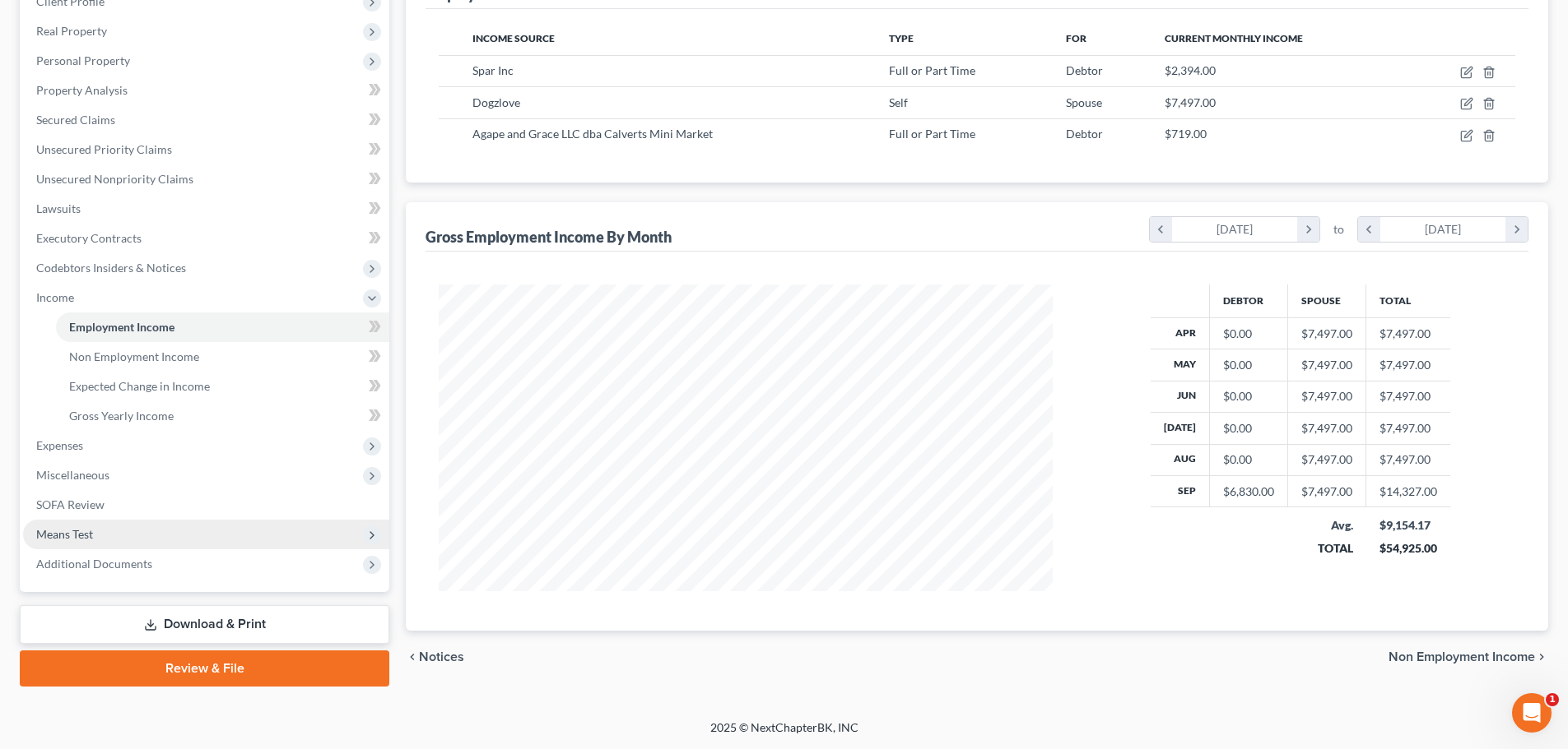
click at [57, 527] on span "Means Test" at bounding box center [65, 534] width 57 height 14
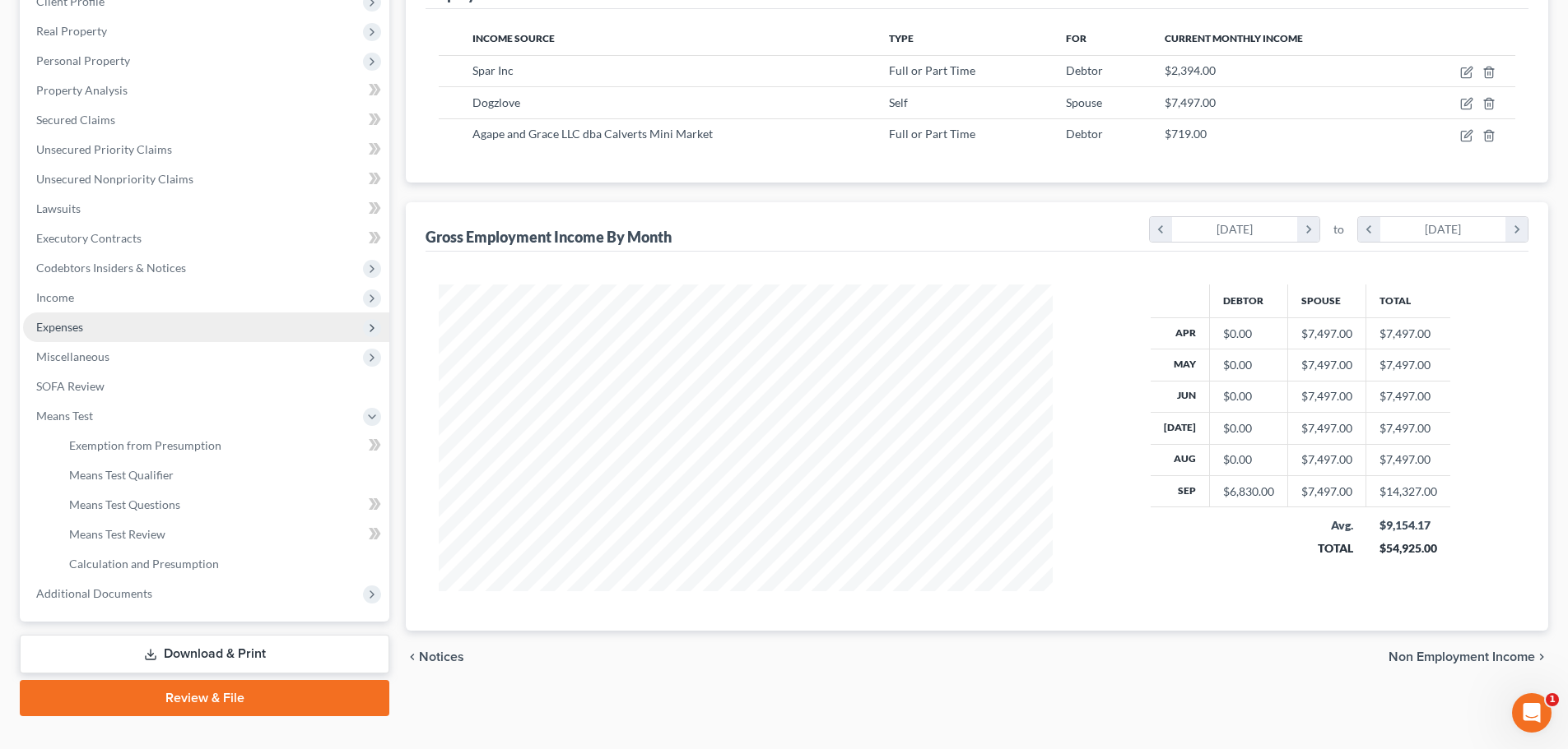
click at [68, 324] on span "Expenses" at bounding box center [60, 327] width 47 height 14
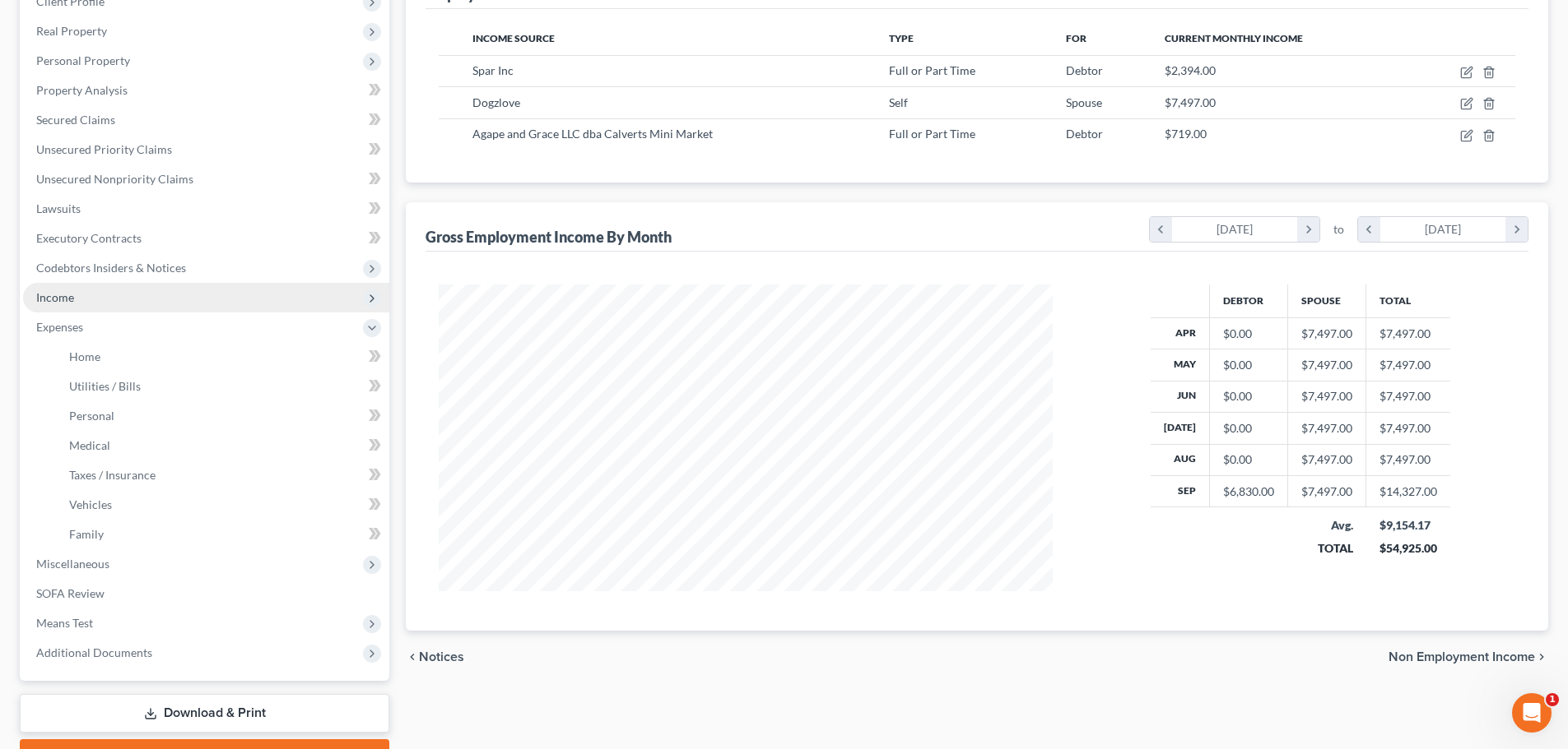
click at [62, 293] on span "Income" at bounding box center [56, 297] width 38 height 14
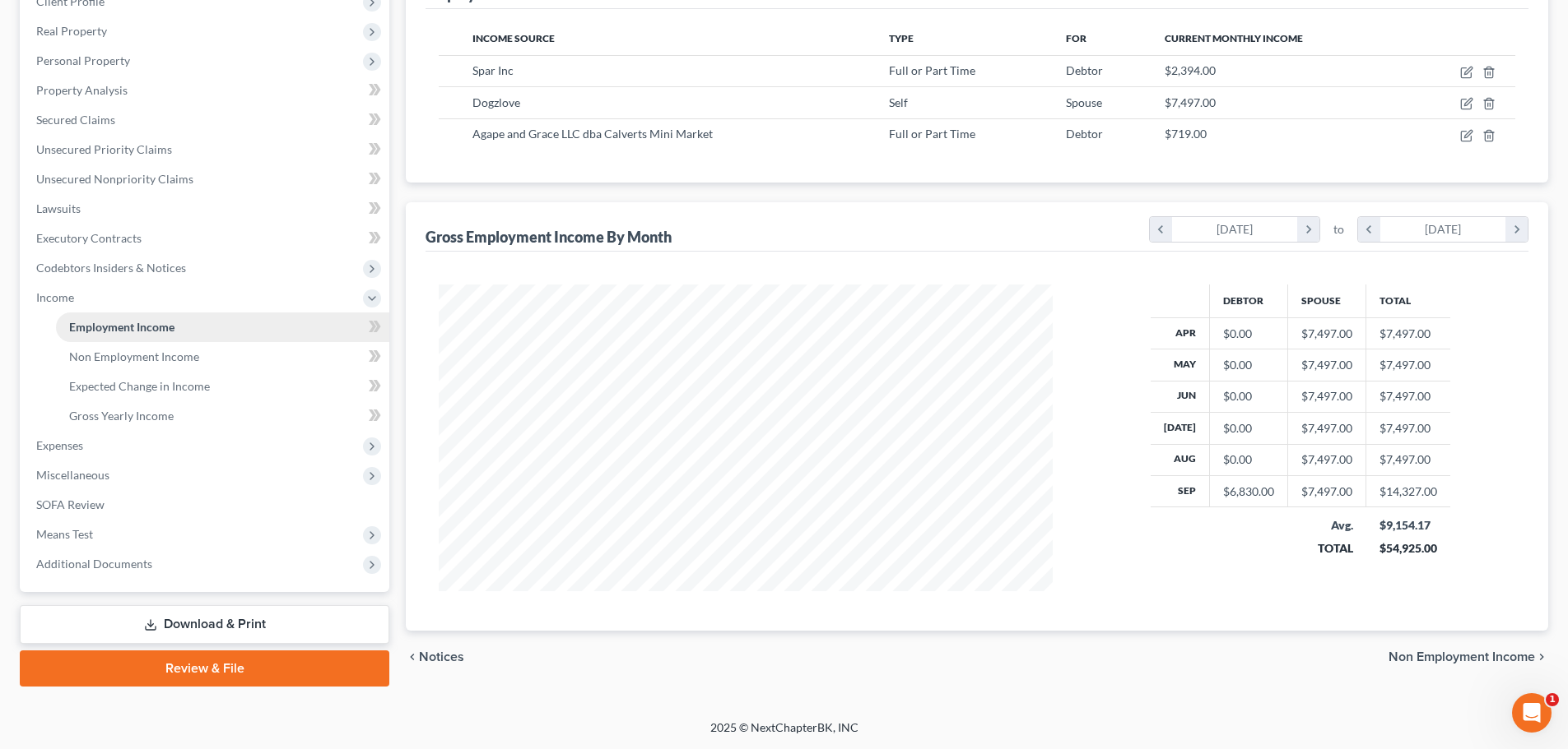
click at [127, 315] on link "Employment Income" at bounding box center [222, 328] width 334 height 30
click at [1469, 106] on icon "button" at bounding box center [1467, 104] width 13 height 13
select select "1"
select select "5"
select select "0"
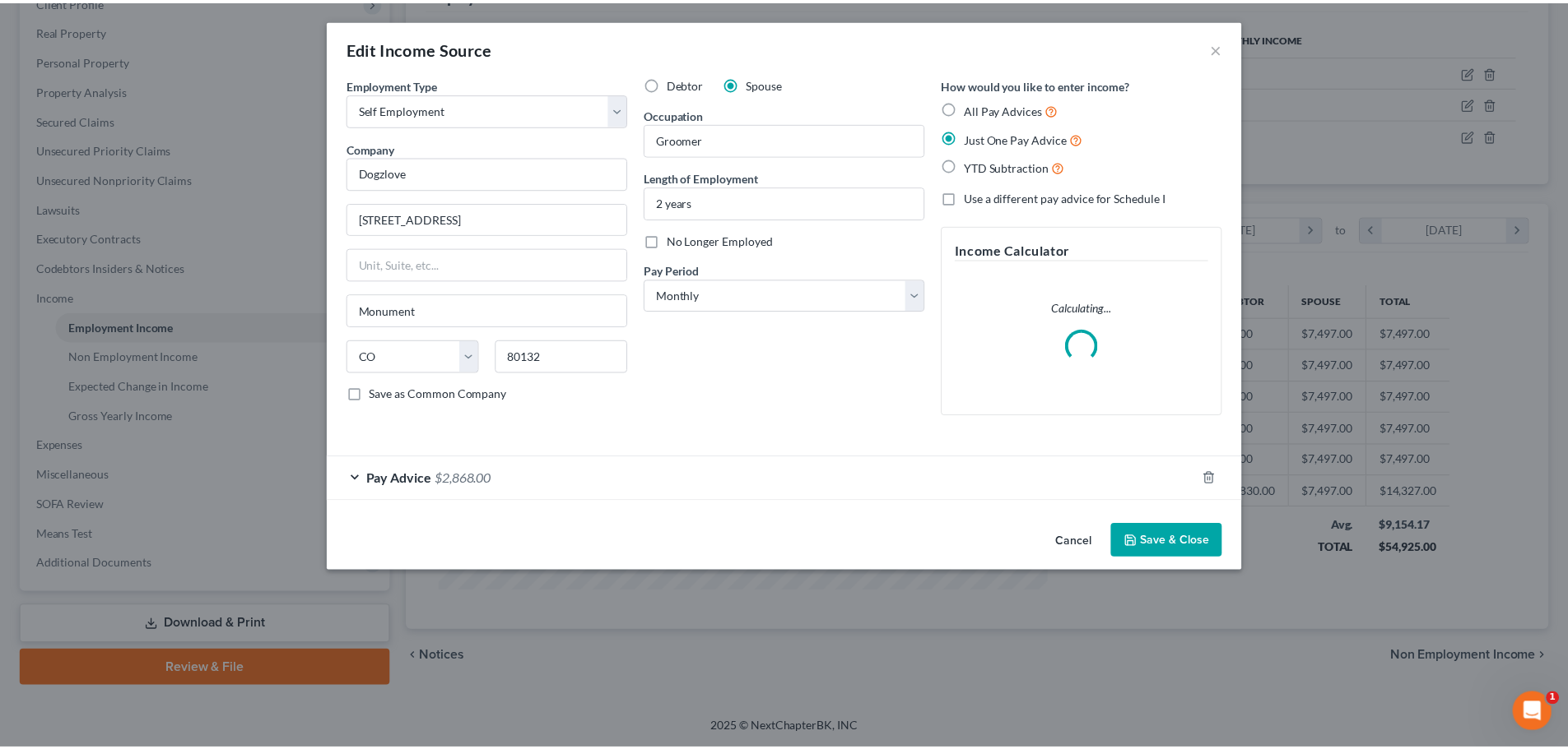
scroll to position [309, 653]
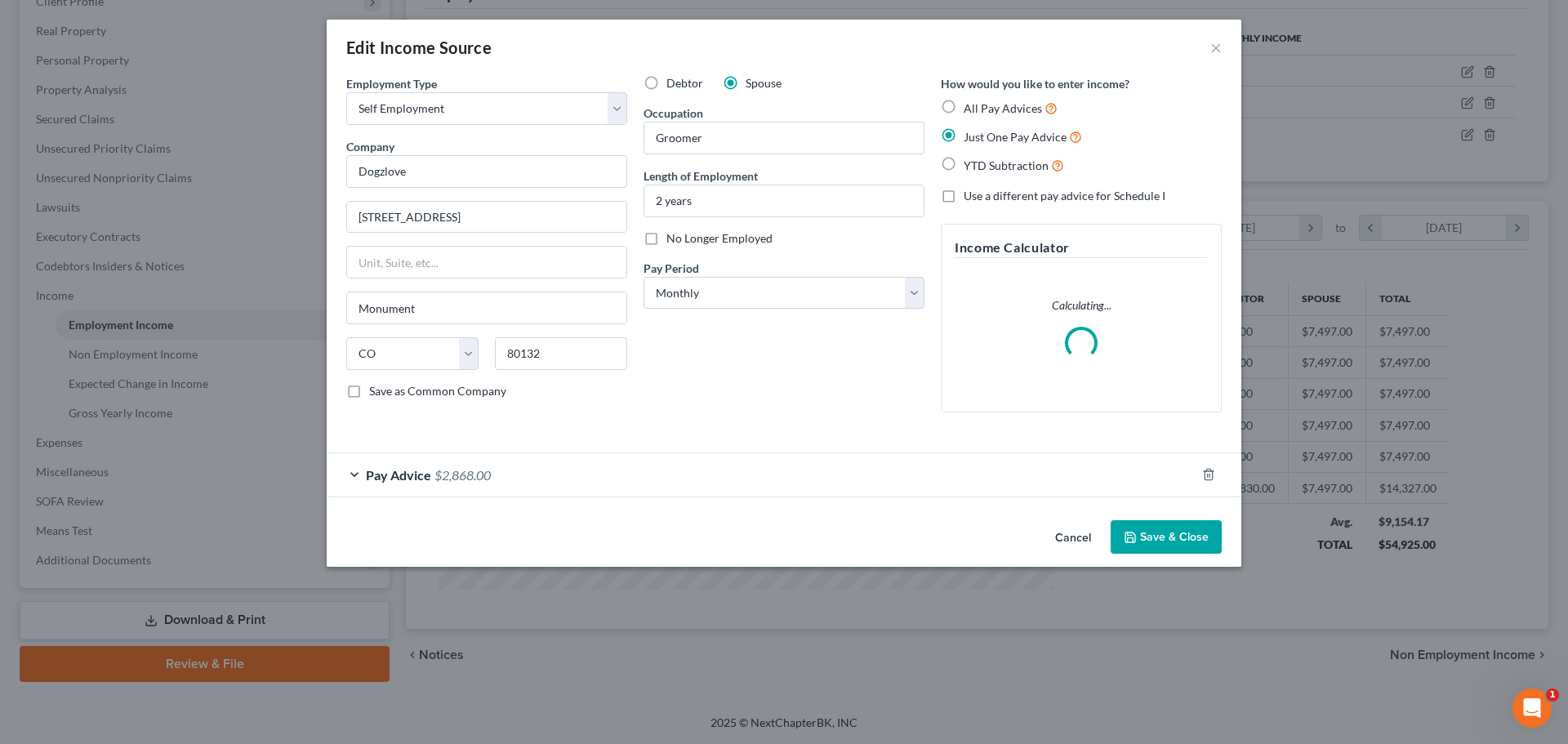
drag, startPoint x: 1159, startPoint y: 542, endPoint x: 1051, endPoint y: 538, distance: 108.1
click at [1159, 541] on button "Save & Close" at bounding box center [1165, 538] width 111 height 35
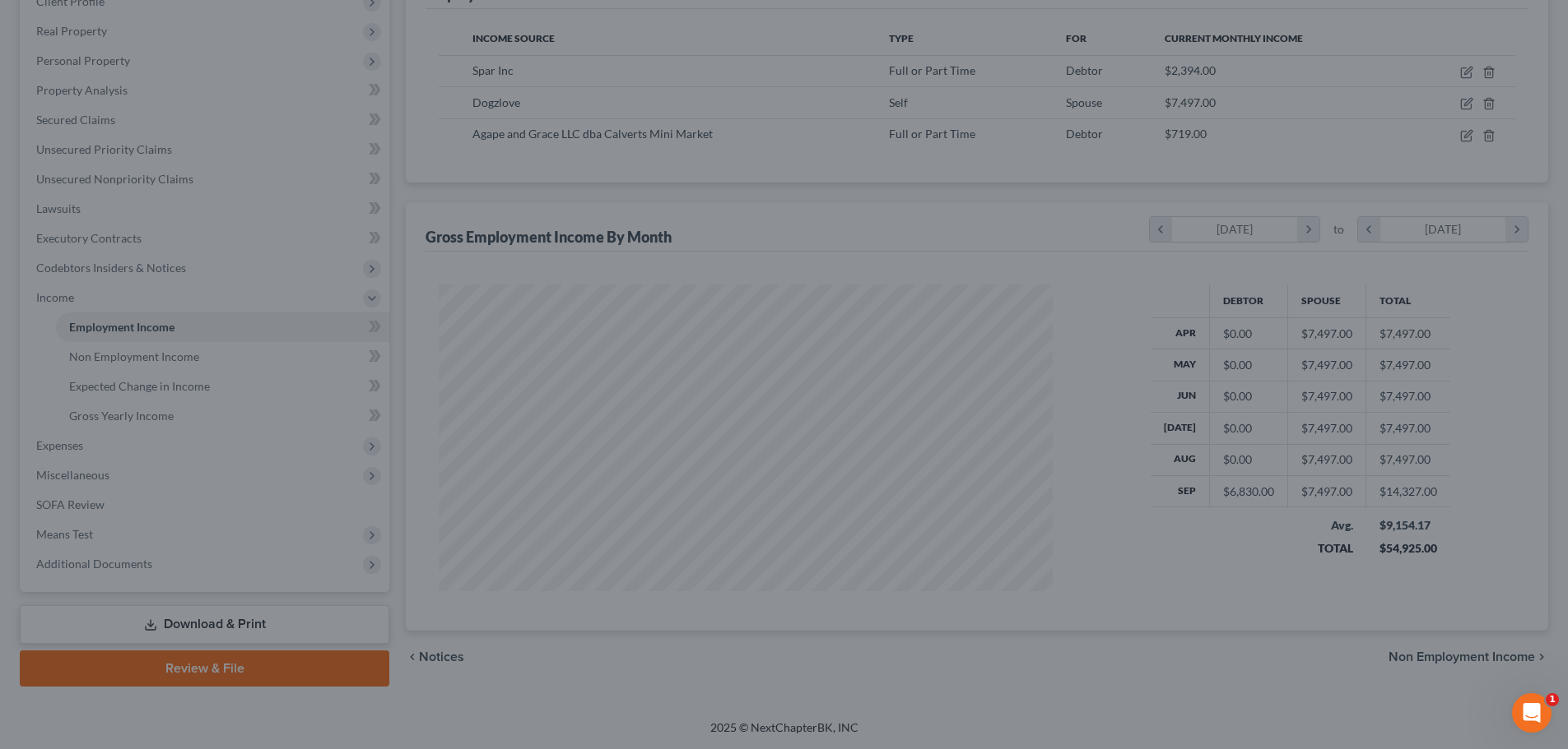
scroll to position [822119, 822304]
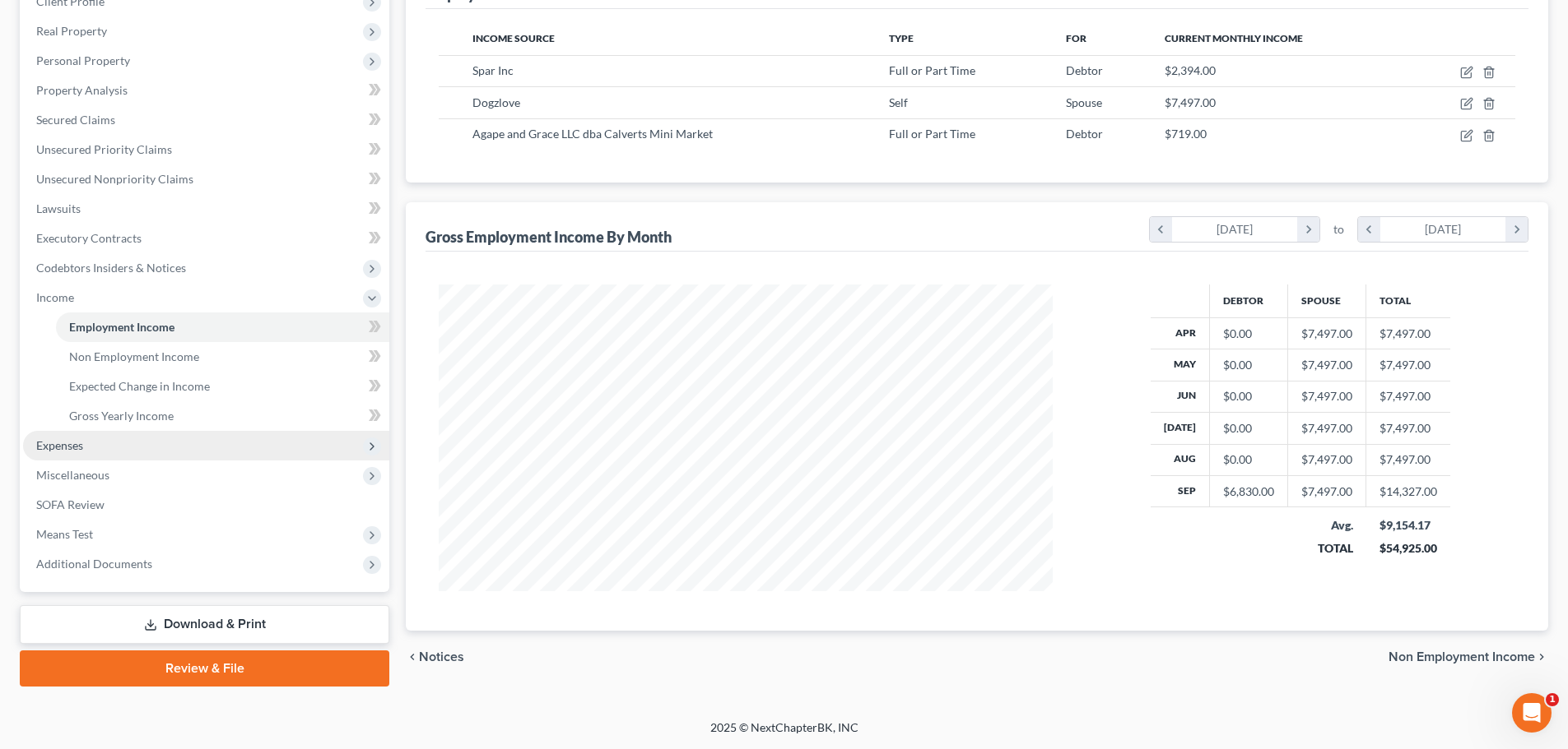
click at [77, 447] on span "Expenses" at bounding box center [60, 445] width 47 height 14
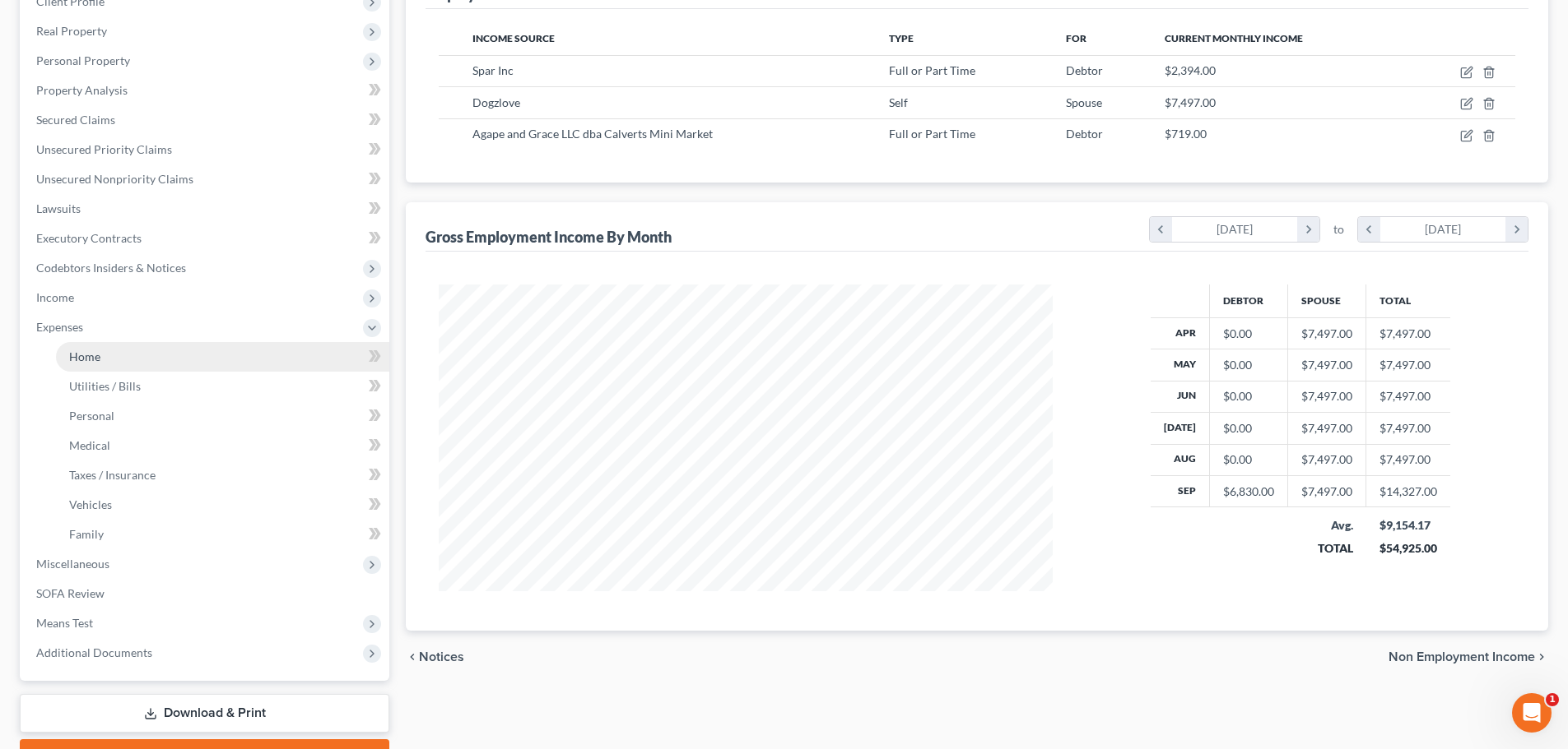
click at [83, 353] on span "Home" at bounding box center [85, 356] width 32 height 14
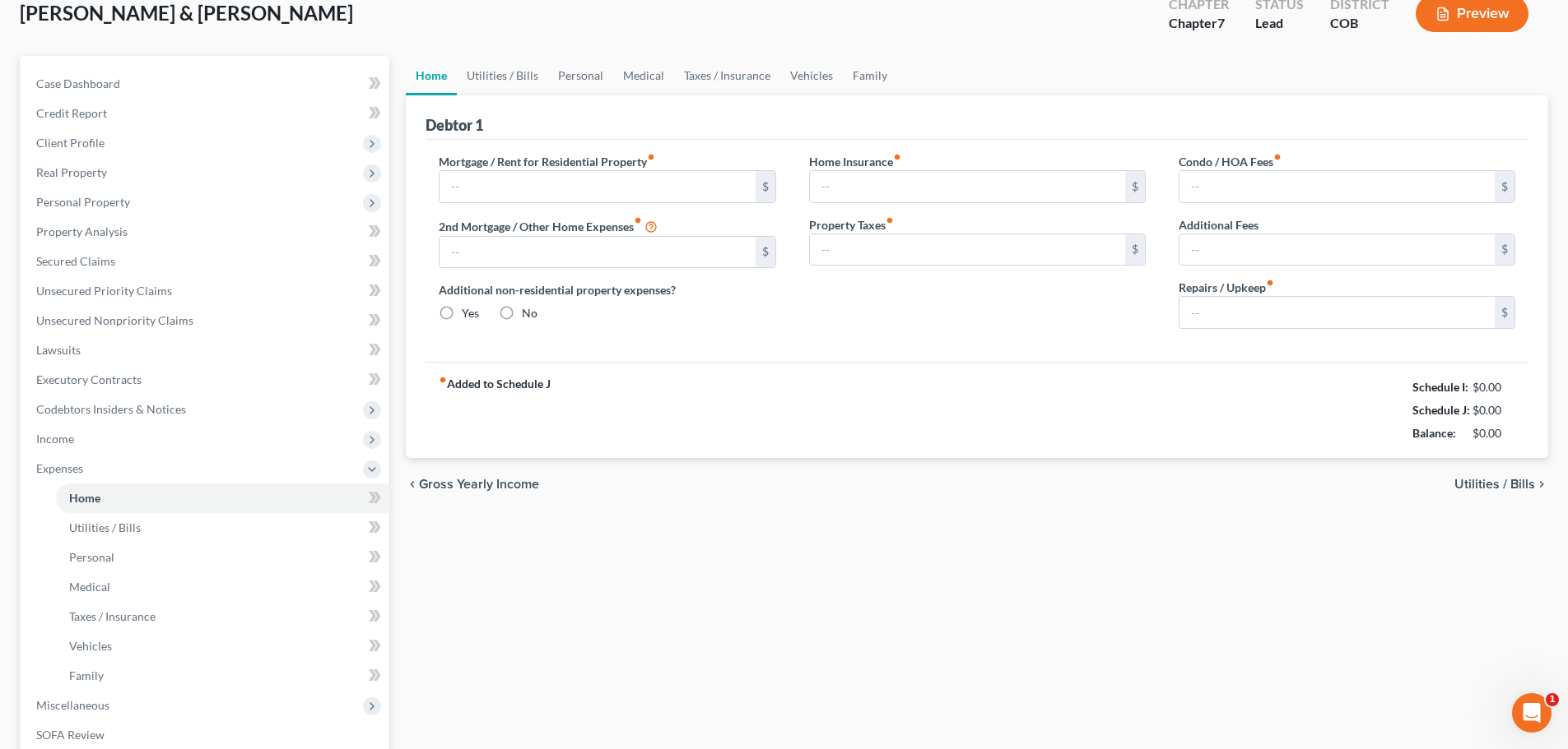
type input "3,409.58"
type input "0.00"
radio input "true"
type input "60.00"
type input "0.00"
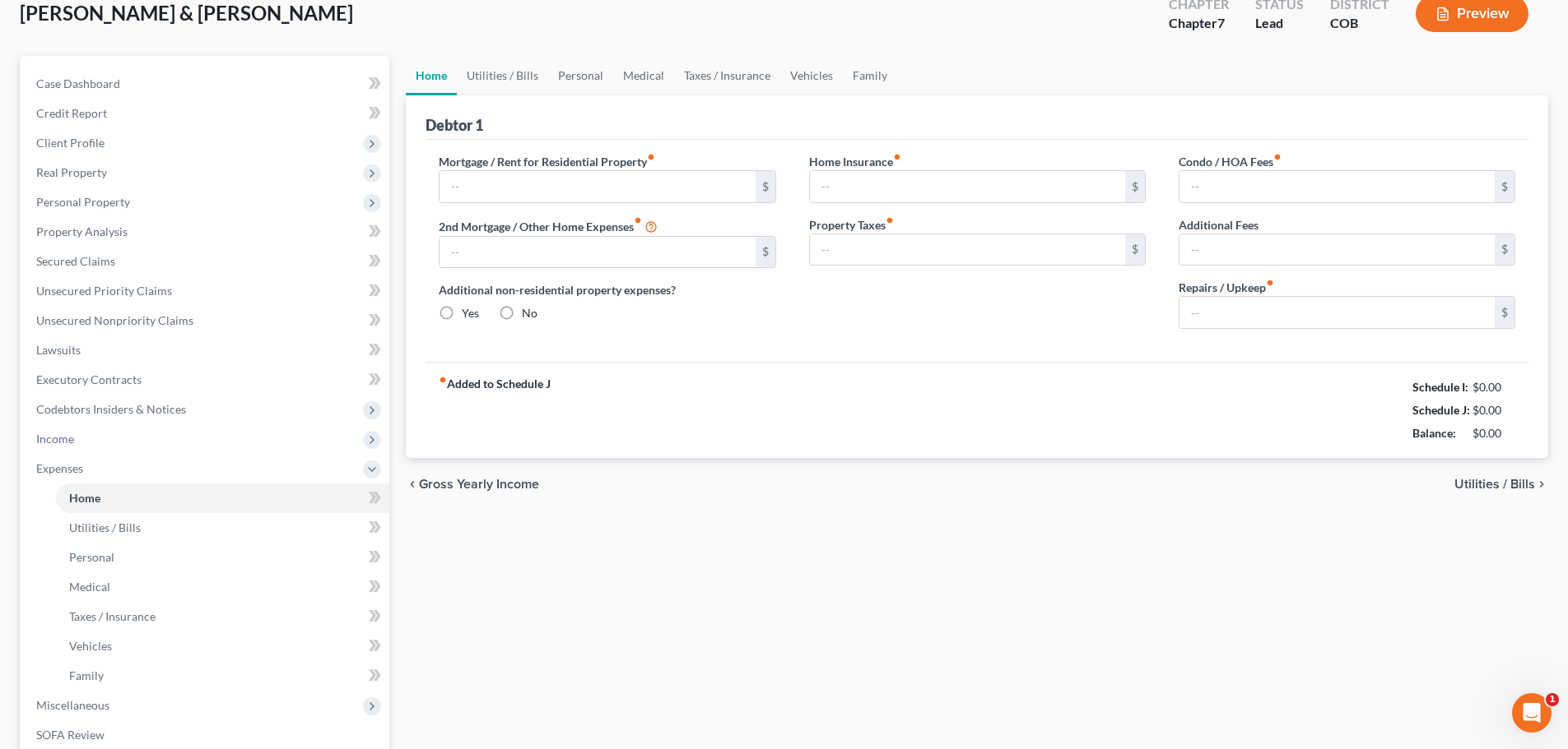
type input "100.00"
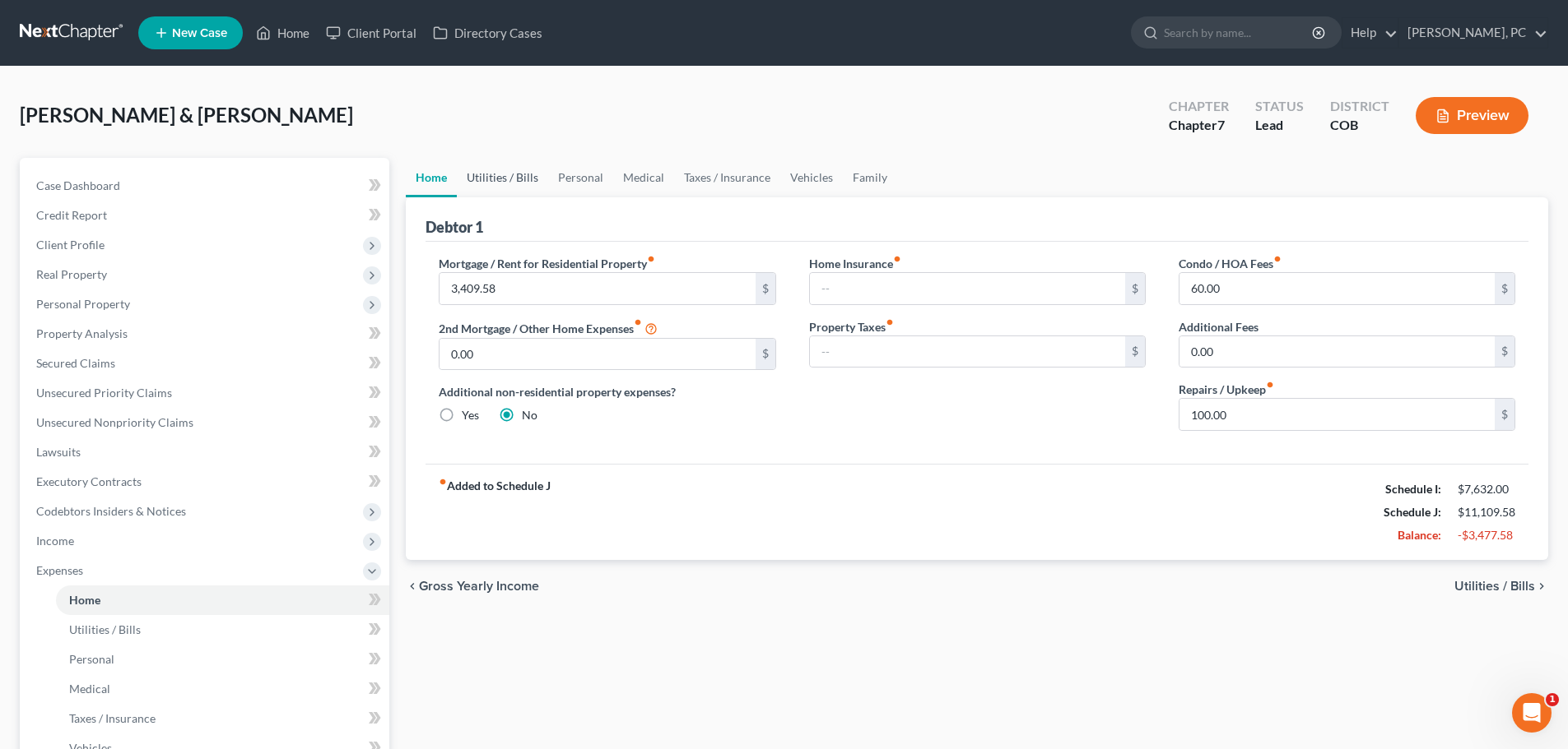
click at [490, 173] on link "Utilities / Bills" at bounding box center [502, 177] width 92 height 39
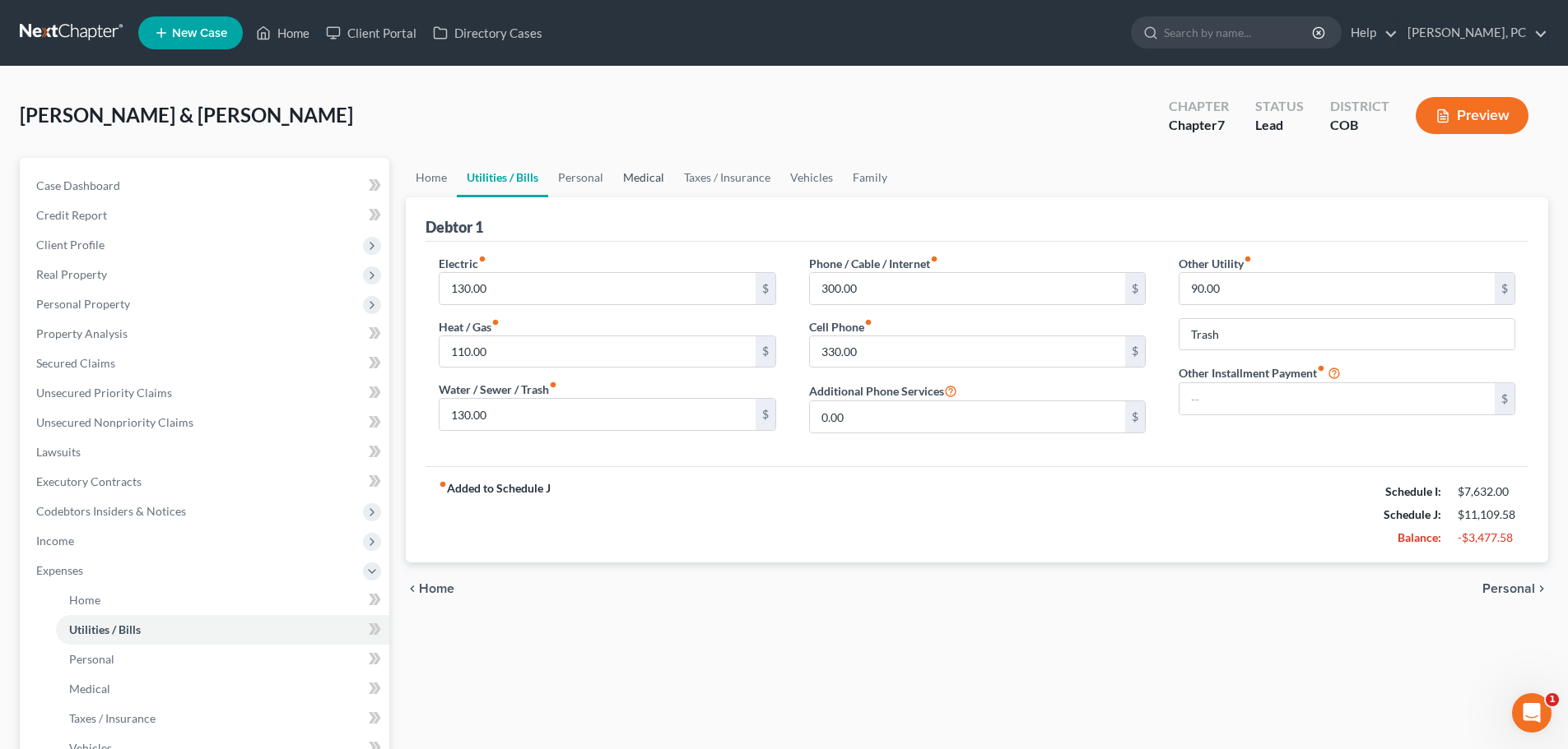
click at [638, 176] on link "Medical" at bounding box center [643, 177] width 61 height 39
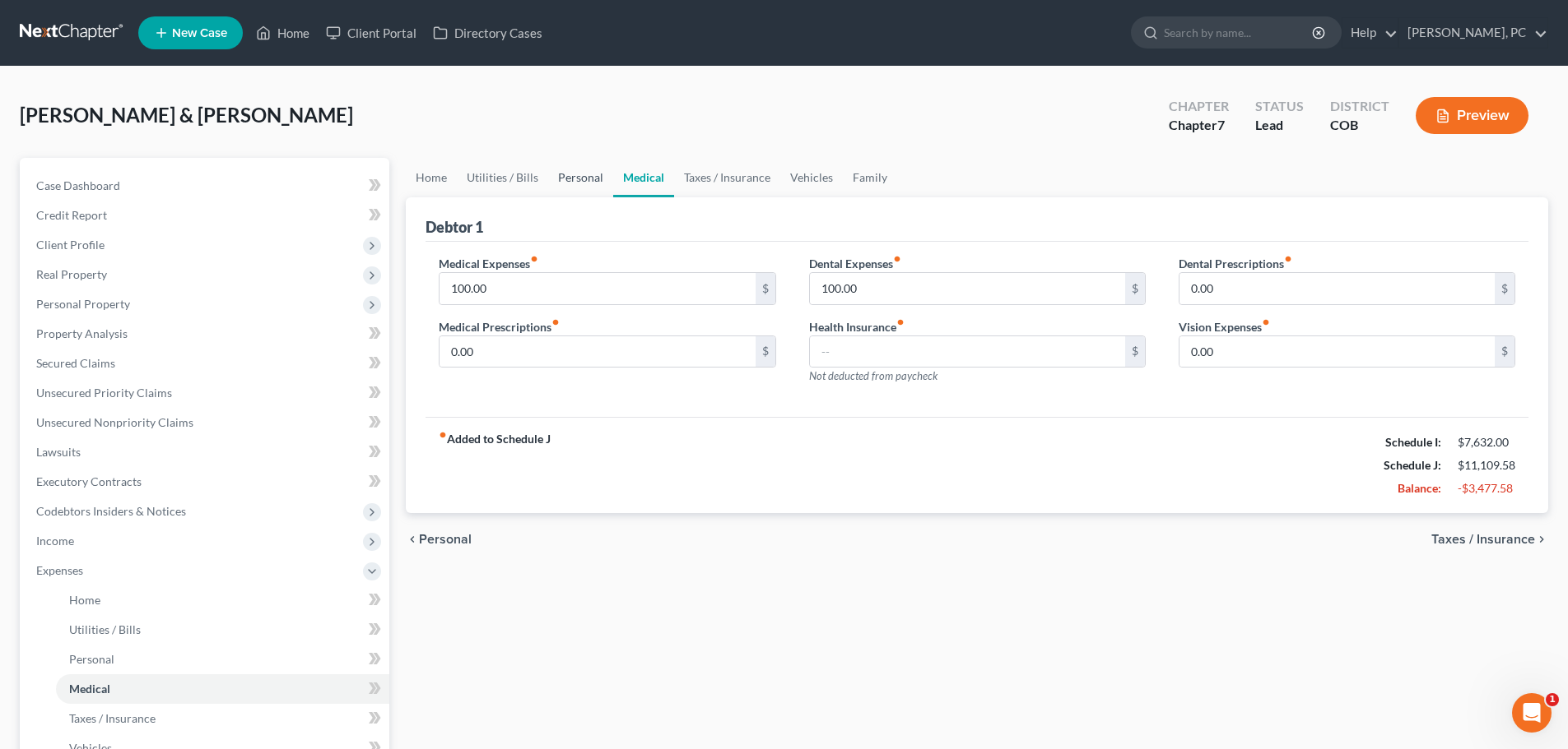
click at [580, 173] on link "Personal" at bounding box center [581, 177] width 65 height 39
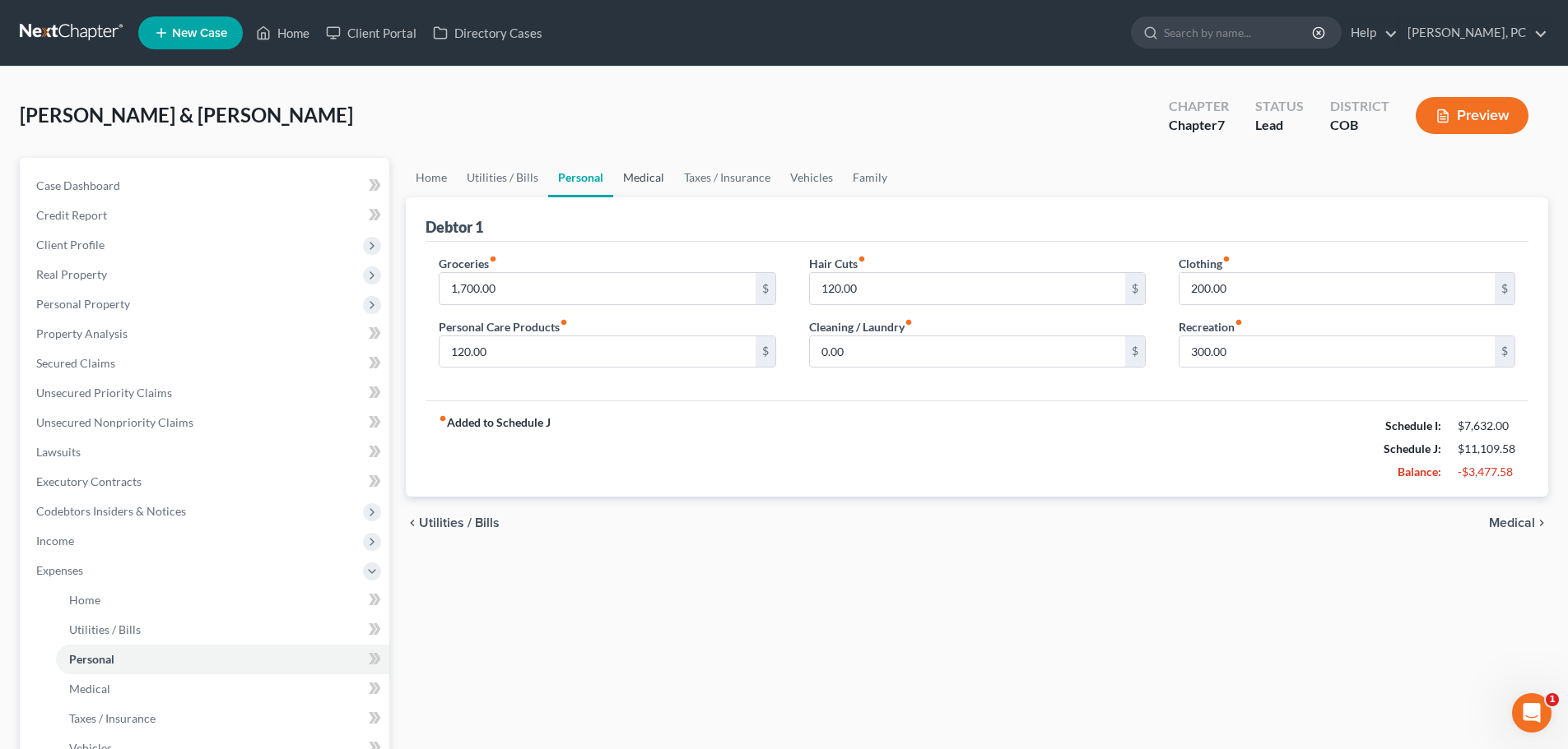
click at [655, 175] on link "Medical" at bounding box center [643, 177] width 61 height 39
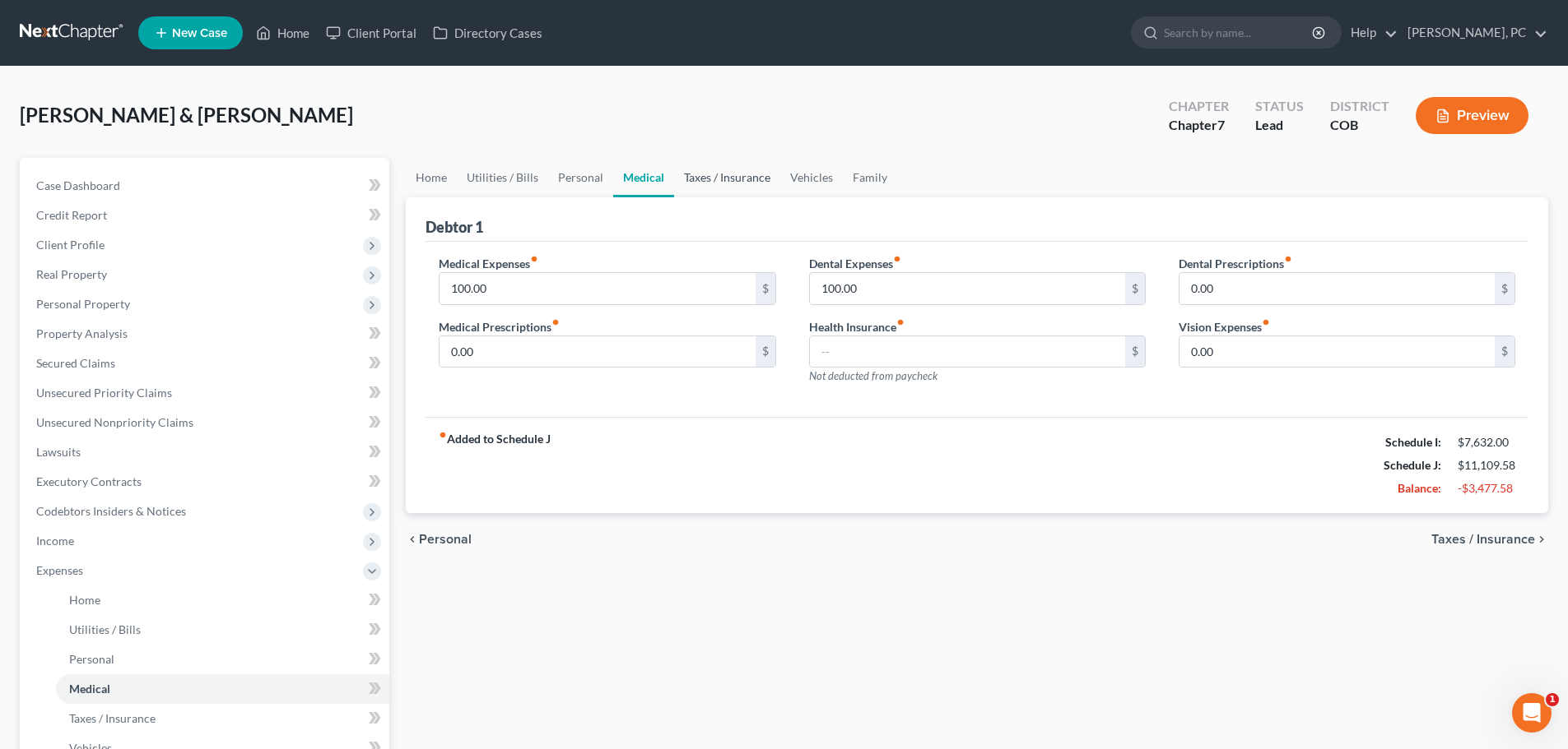
click at [744, 170] on link "Taxes / Insurance" at bounding box center [727, 177] width 106 height 39
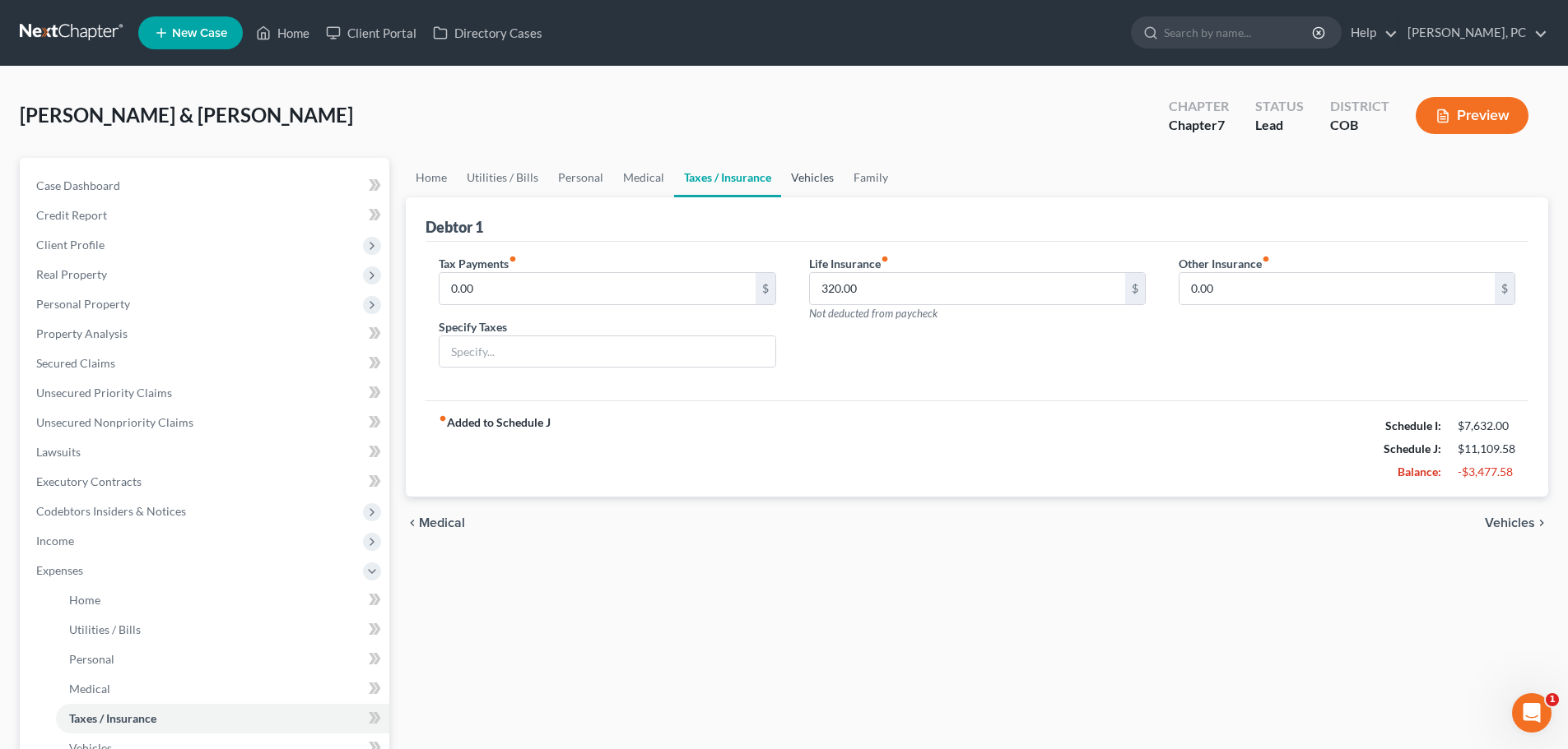
click at [814, 178] on link "Vehicles" at bounding box center [812, 177] width 62 height 39
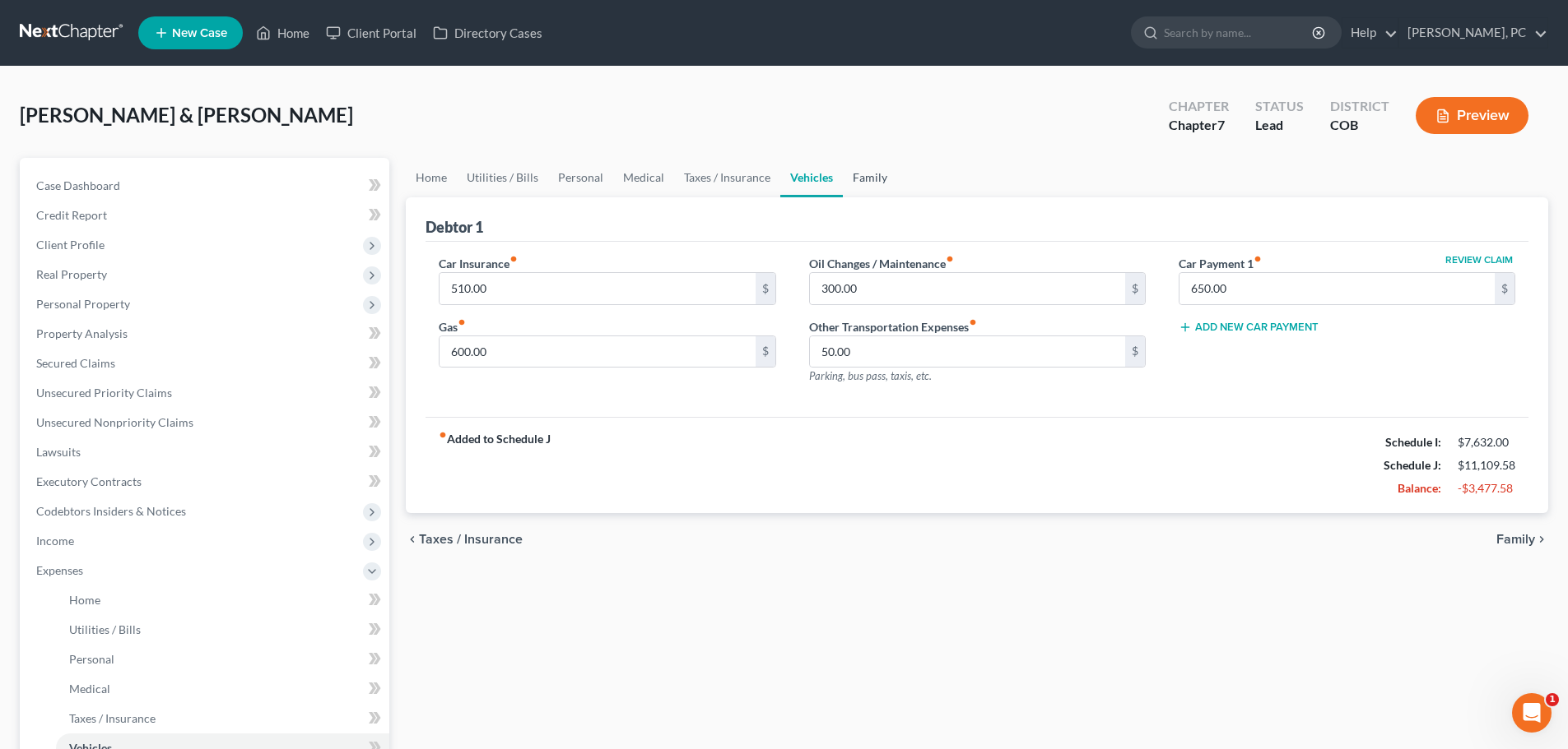
click at [868, 178] on link "Family" at bounding box center [869, 177] width 54 height 39
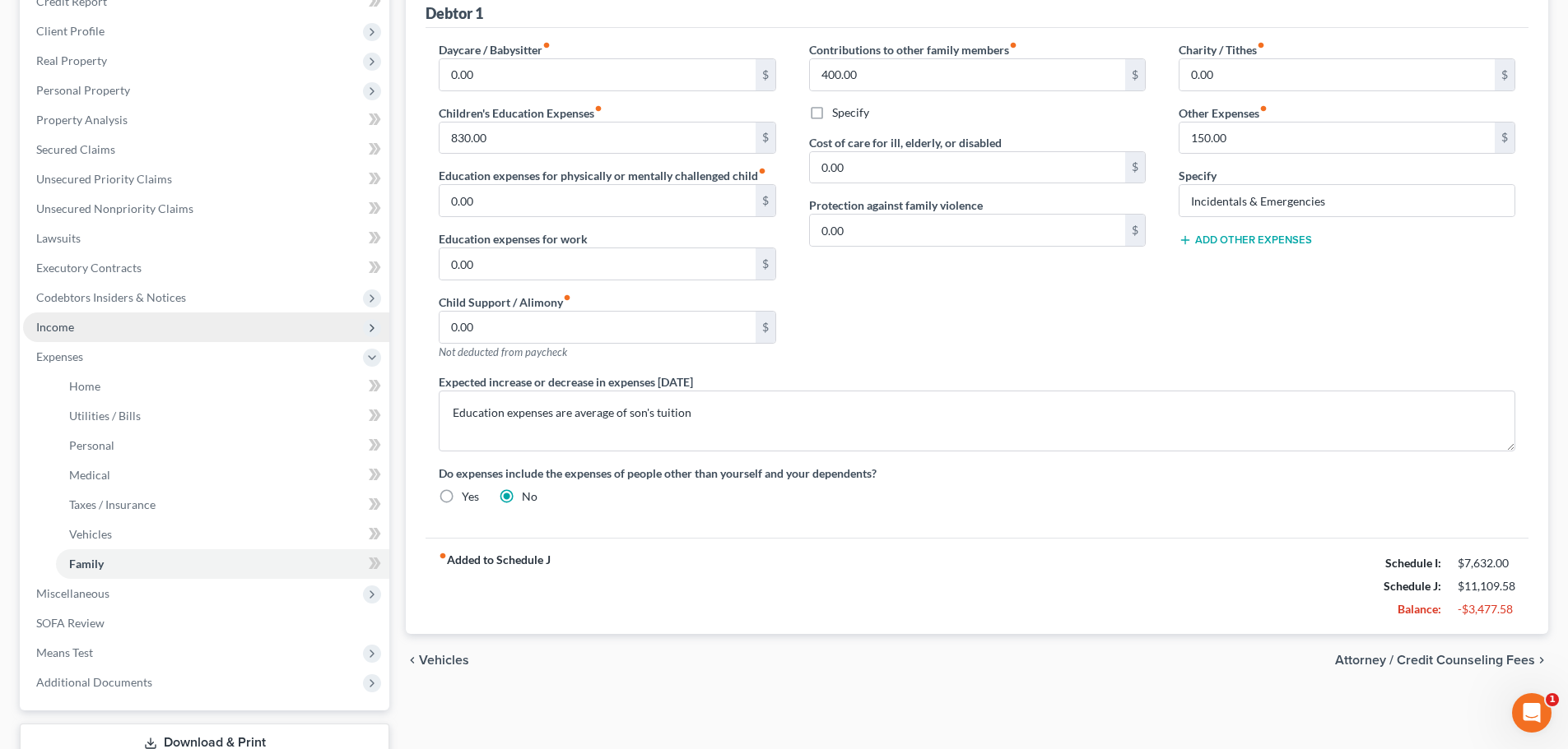
scroll to position [3, 0]
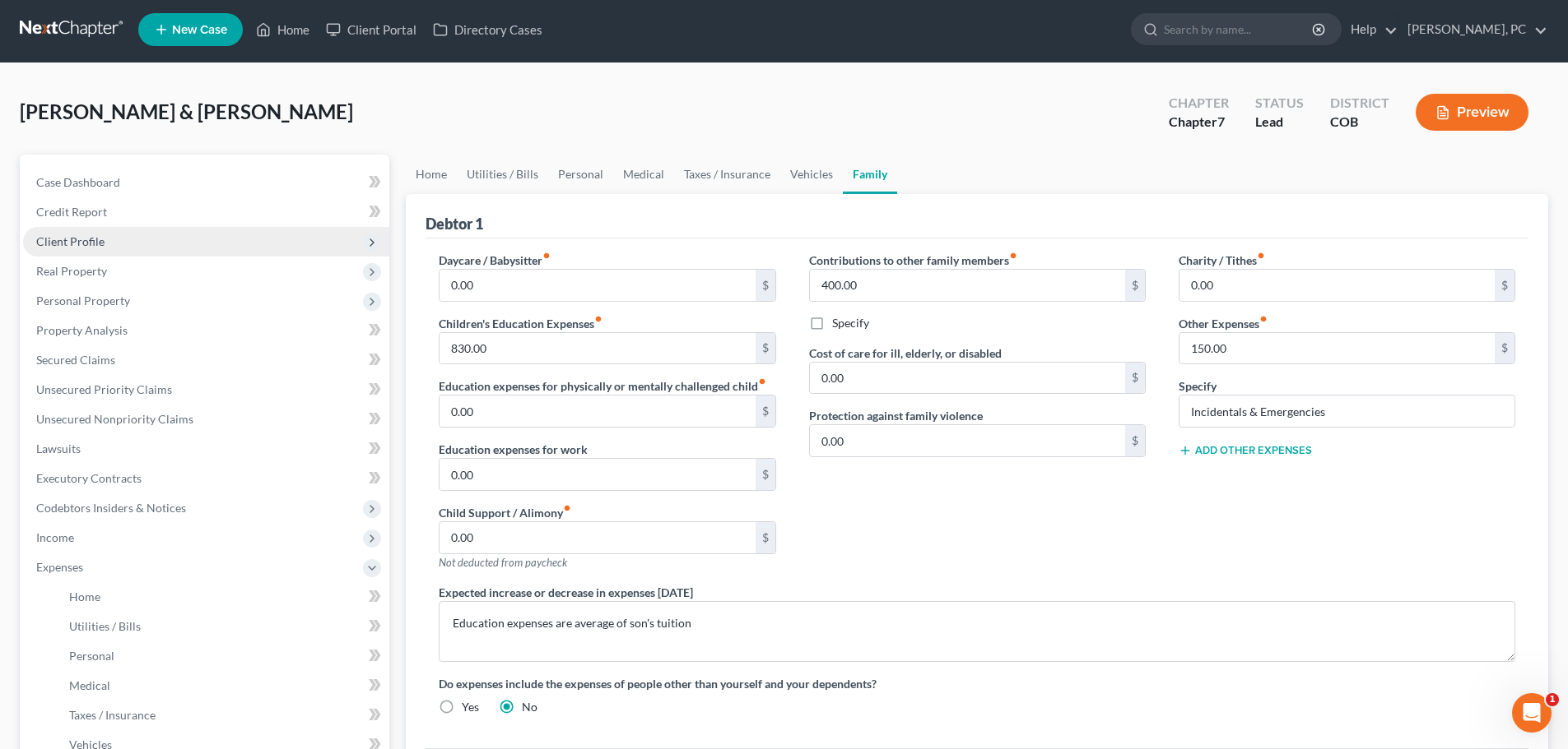
click at [69, 247] on span "Client Profile" at bounding box center [71, 241] width 68 height 14
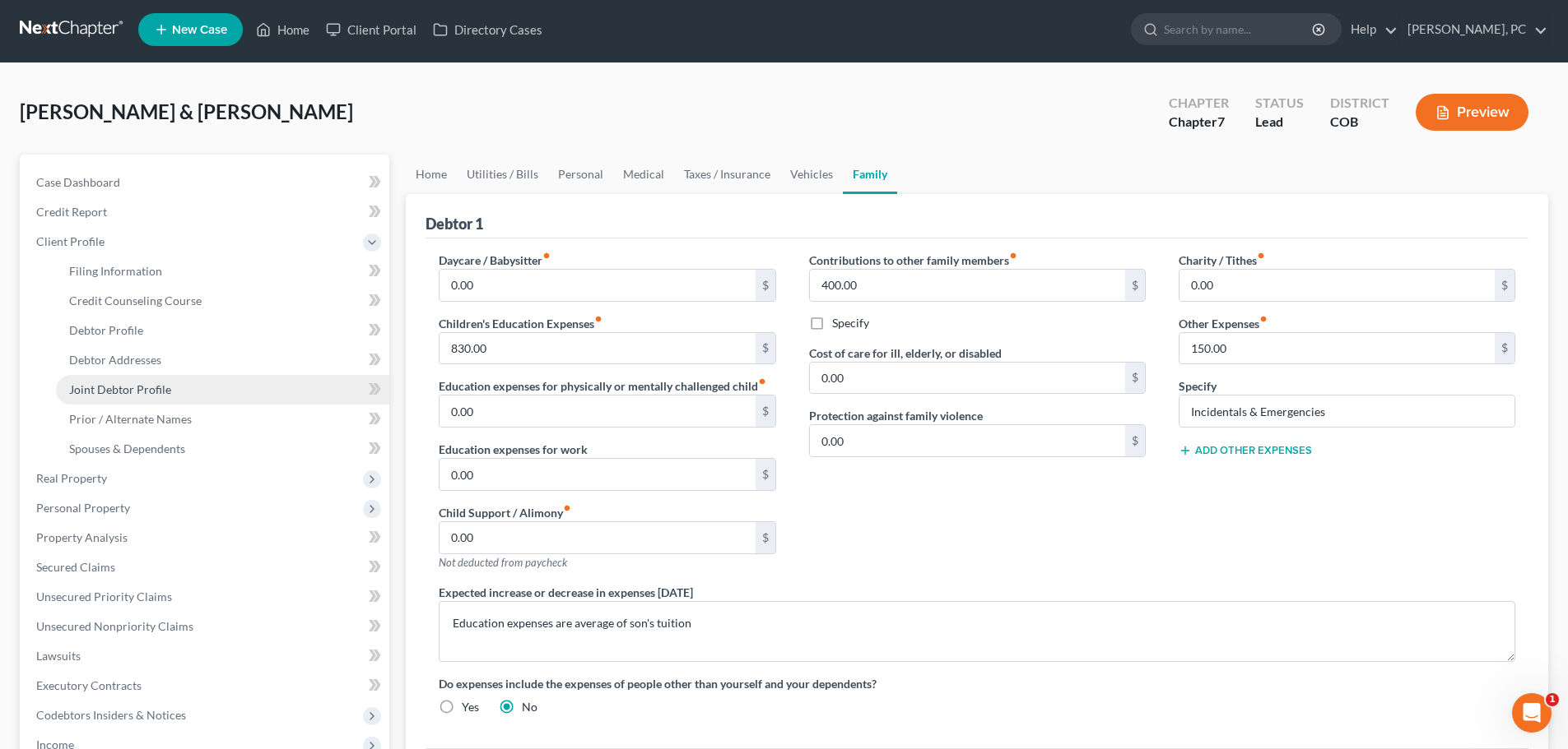
click at [121, 389] on span "Joint Debtor Profile" at bounding box center [120, 389] width 102 height 14
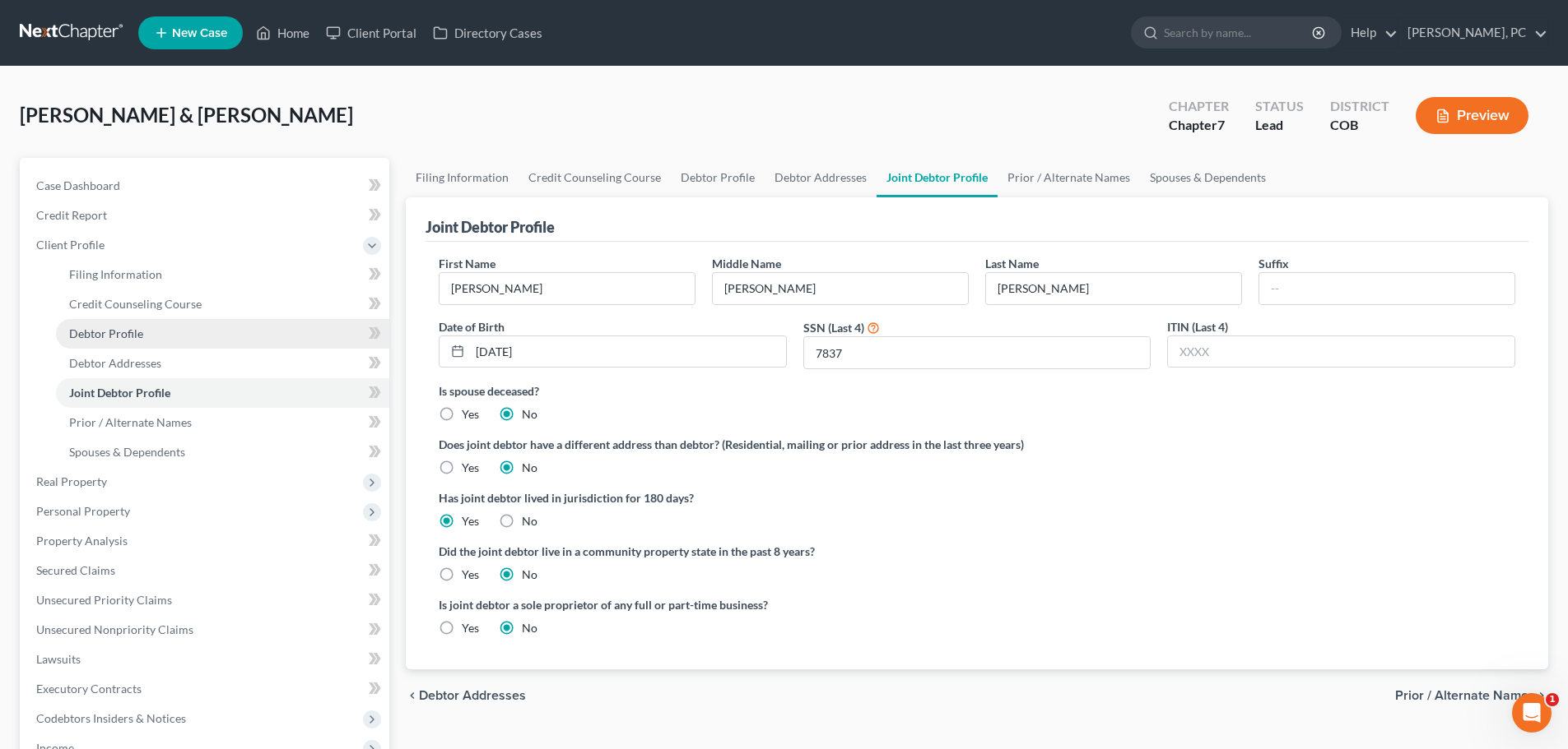
click at [111, 331] on span "Debtor Profile" at bounding box center [106, 333] width 74 height 14
select select "1"
select select "6"
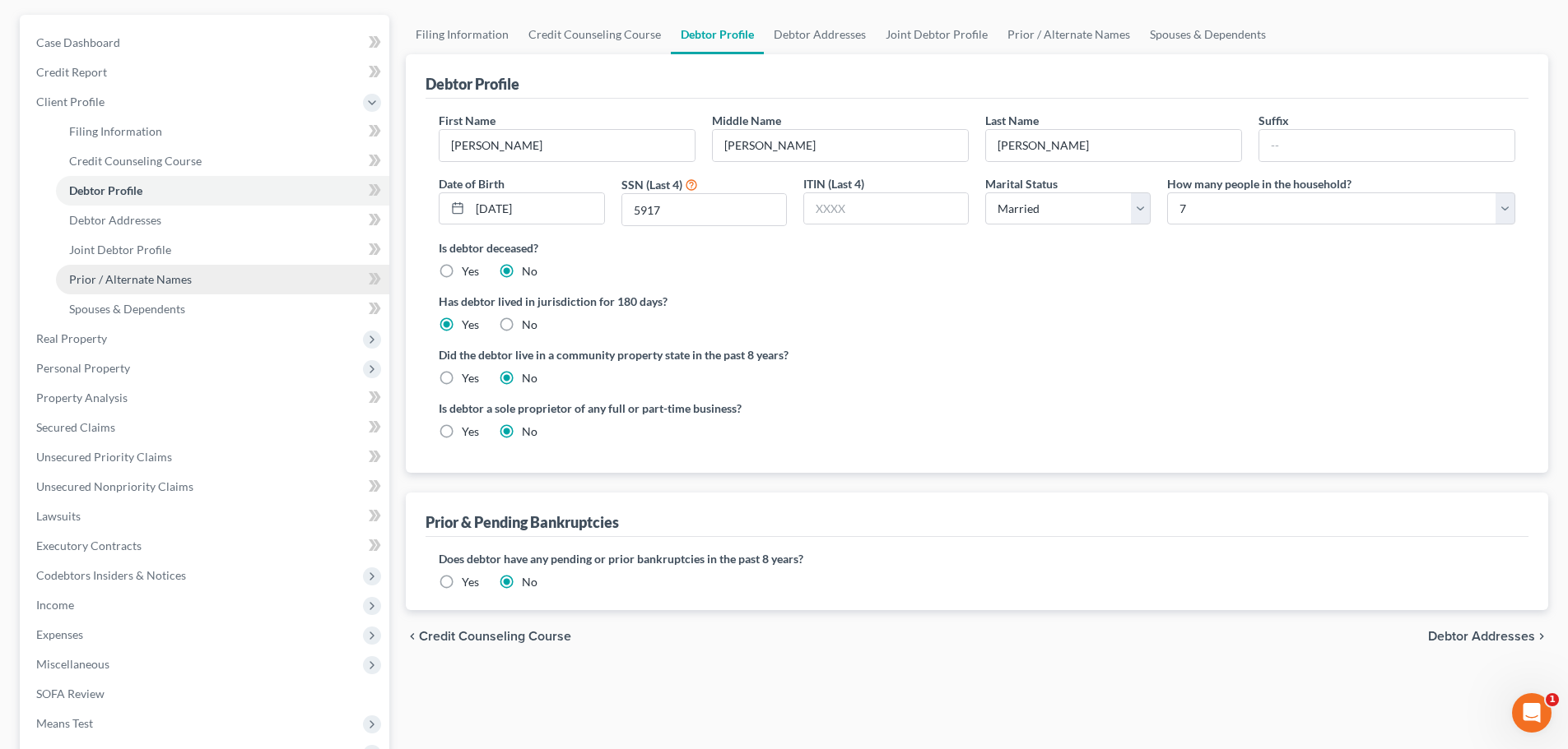
scroll to position [82, 0]
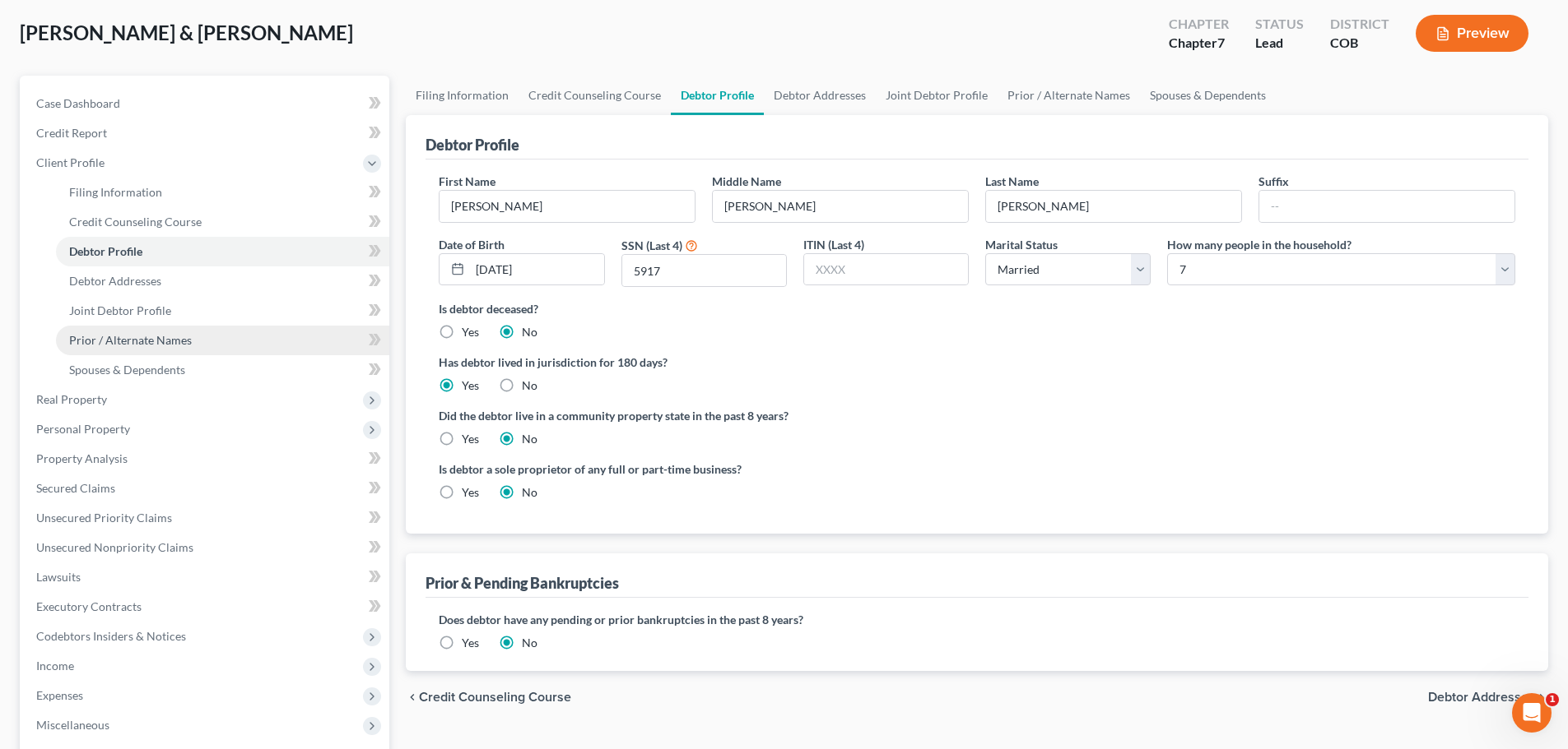
click at [124, 334] on span "Prior / Alternate Names" at bounding box center [130, 340] width 122 height 14
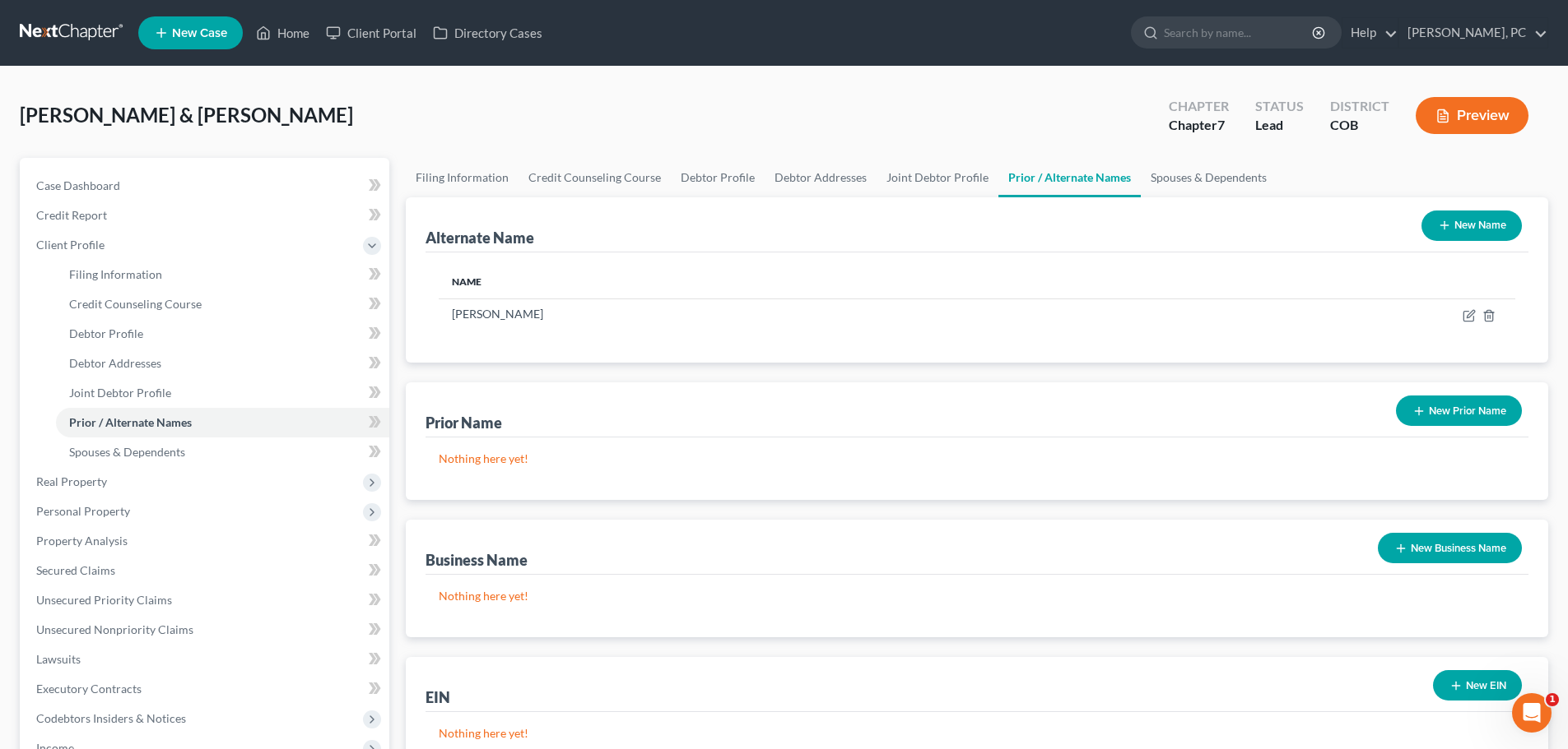
click at [1466, 229] on button "New Name" at bounding box center [1472, 225] width 101 height 31
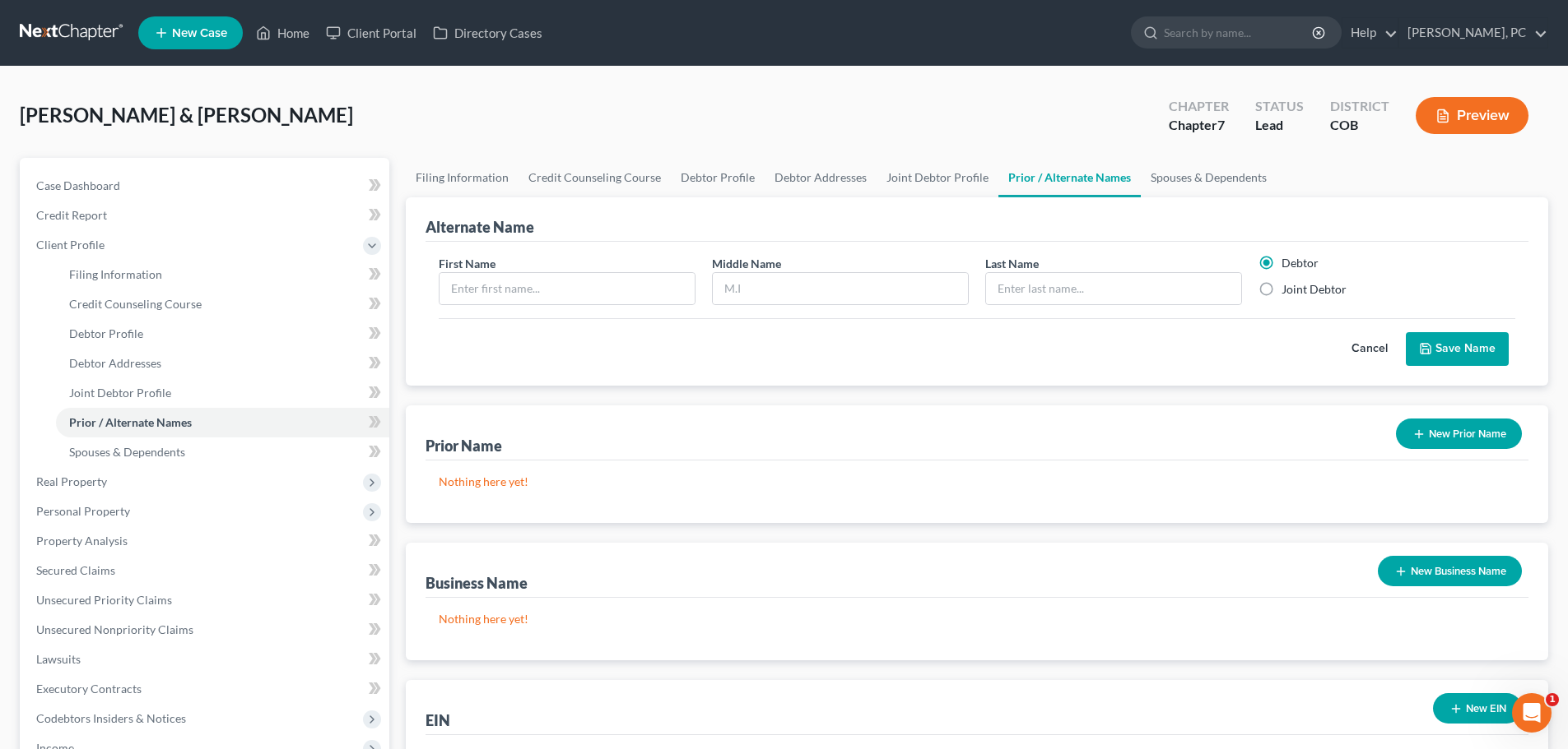
click at [1281, 289] on label "Joint Debtor" at bounding box center [1313, 289] width 65 height 17
click at [1288, 289] on input "Joint Debtor" at bounding box center [1293, 286] width 11 height 11
radio input "true"
radio input "false"
click at [564, 281] on input "text" at bounding box center [566, 288] width 255 height 32
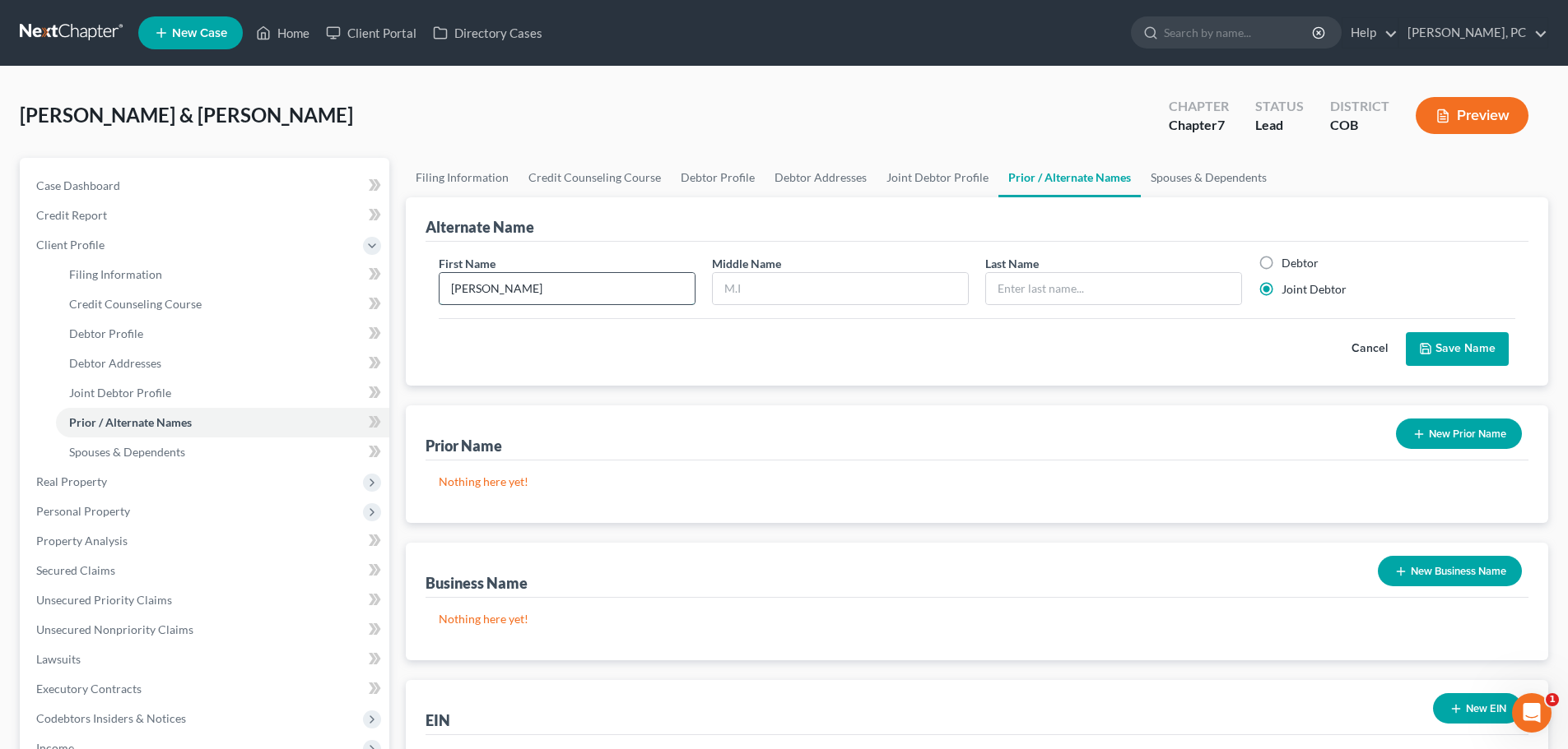
type input "Jennifer"
type input "Bowers"
click at [1457, 345] on button "Save Name" at bounding box center [1457, 350] width 103 height 35
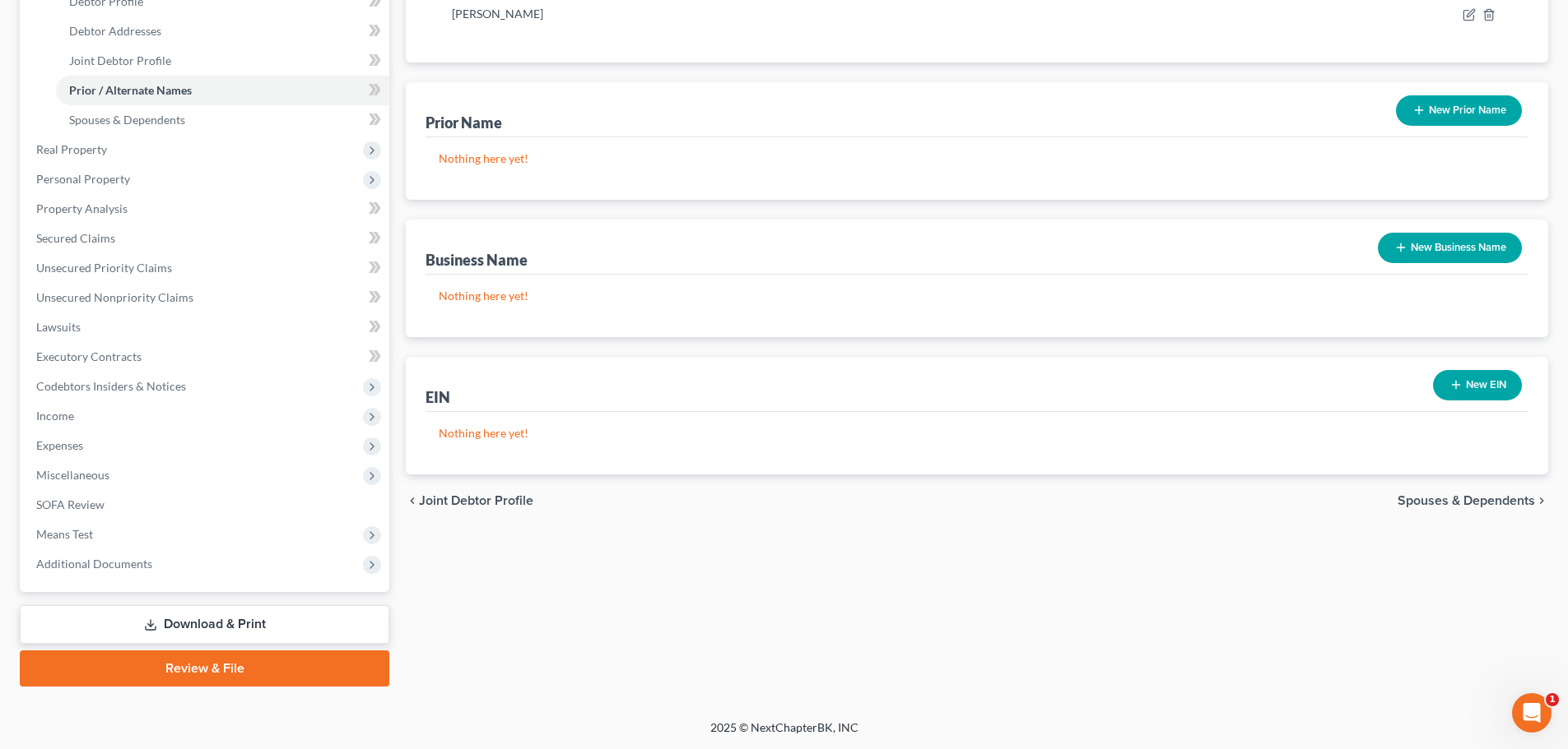
click at [233, 618] on link "Download & Print" at bounding box center [205, 624] width 369 height 38
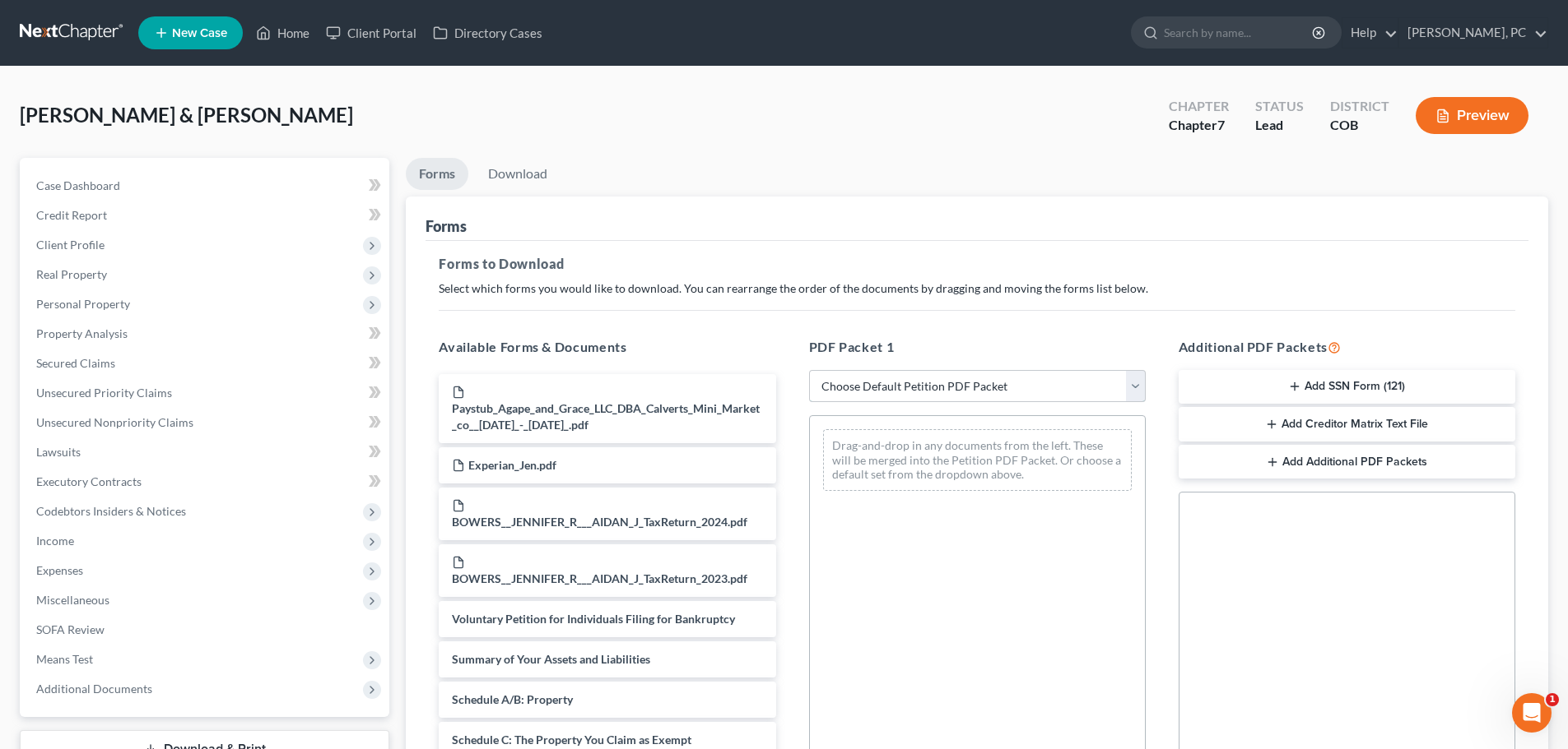
click at [896, 382] on select "Choose Default Petition PDF Packet Complete Bankruptcy Petition (all forms and …" at bounding box center [977, 387] width 337 height 33
select select "0"
click at [809, 370] on select "Choose Default Petition PDF Packet Complete Bankruptcy Petition (all forms and …" at bounding box center [977, 387] width 337 height 33
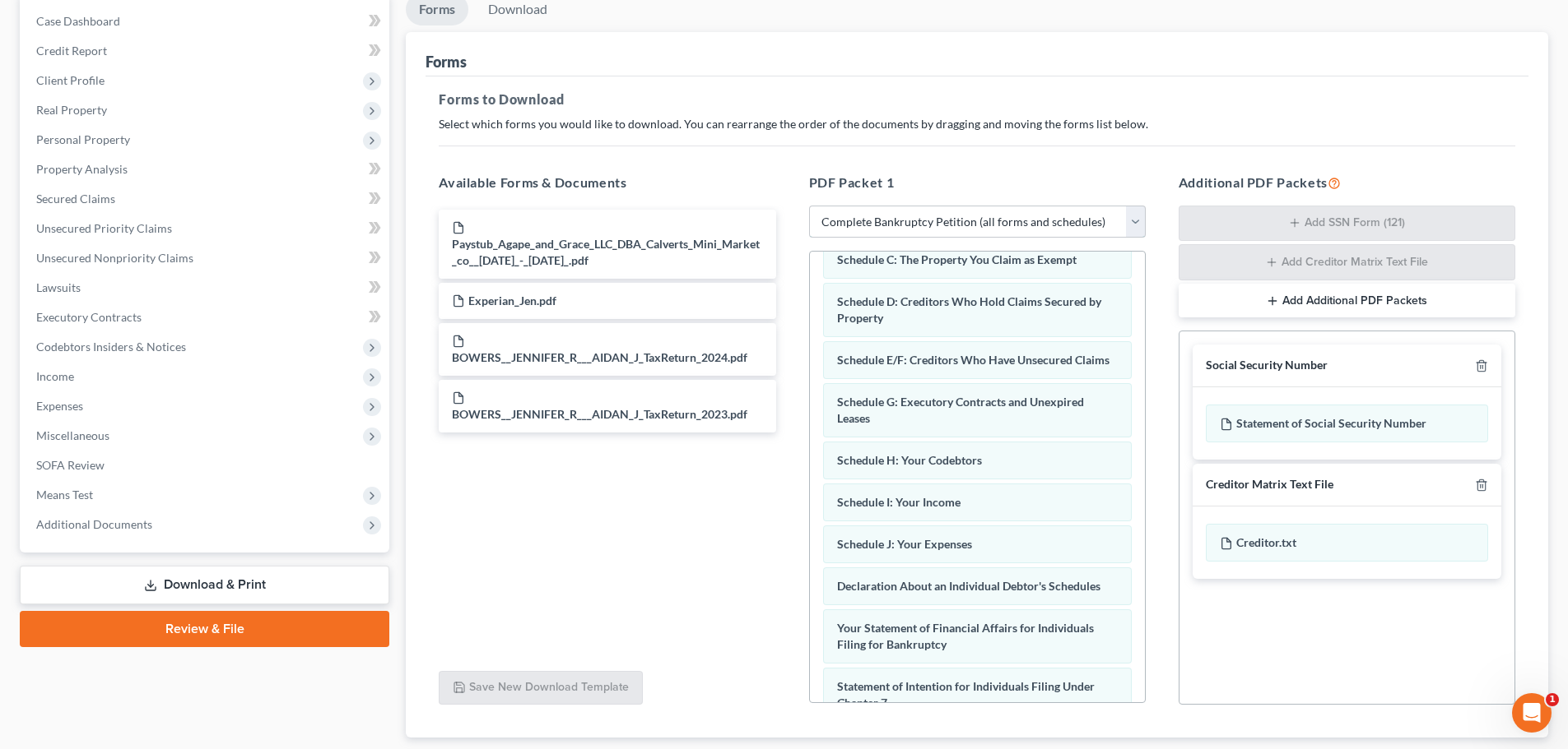
scroll to position [145, 0]
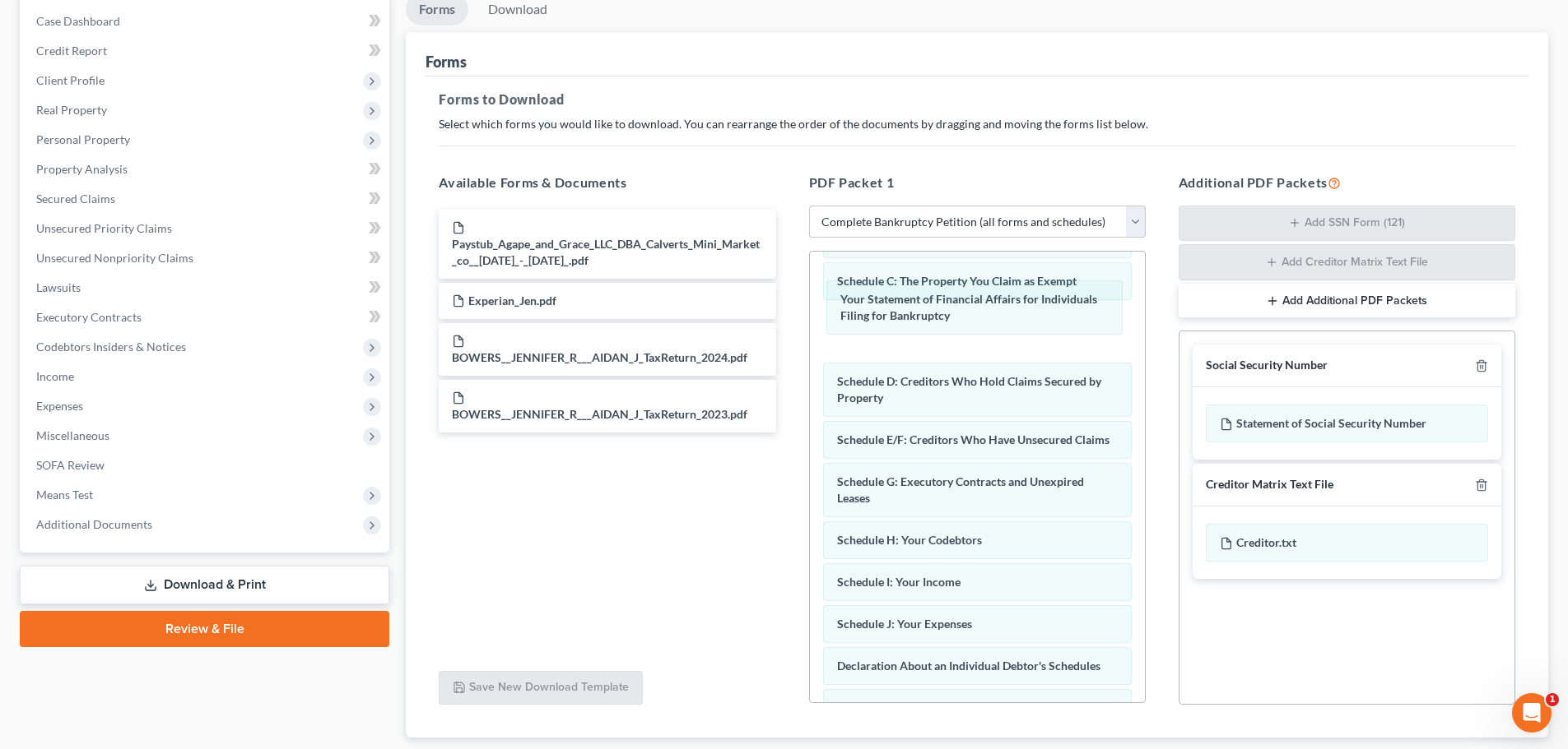
drag, startPoint x: 927, startPoint y: 680, endPoint x: 1004, endPoint y: 355, distance: 334.0
click at [931, 313] on div "Your Statement of Financial Affairs for Individuals Filing for Bankruptcy Volun…" at bounding box center [977, 586] width 335 height 958
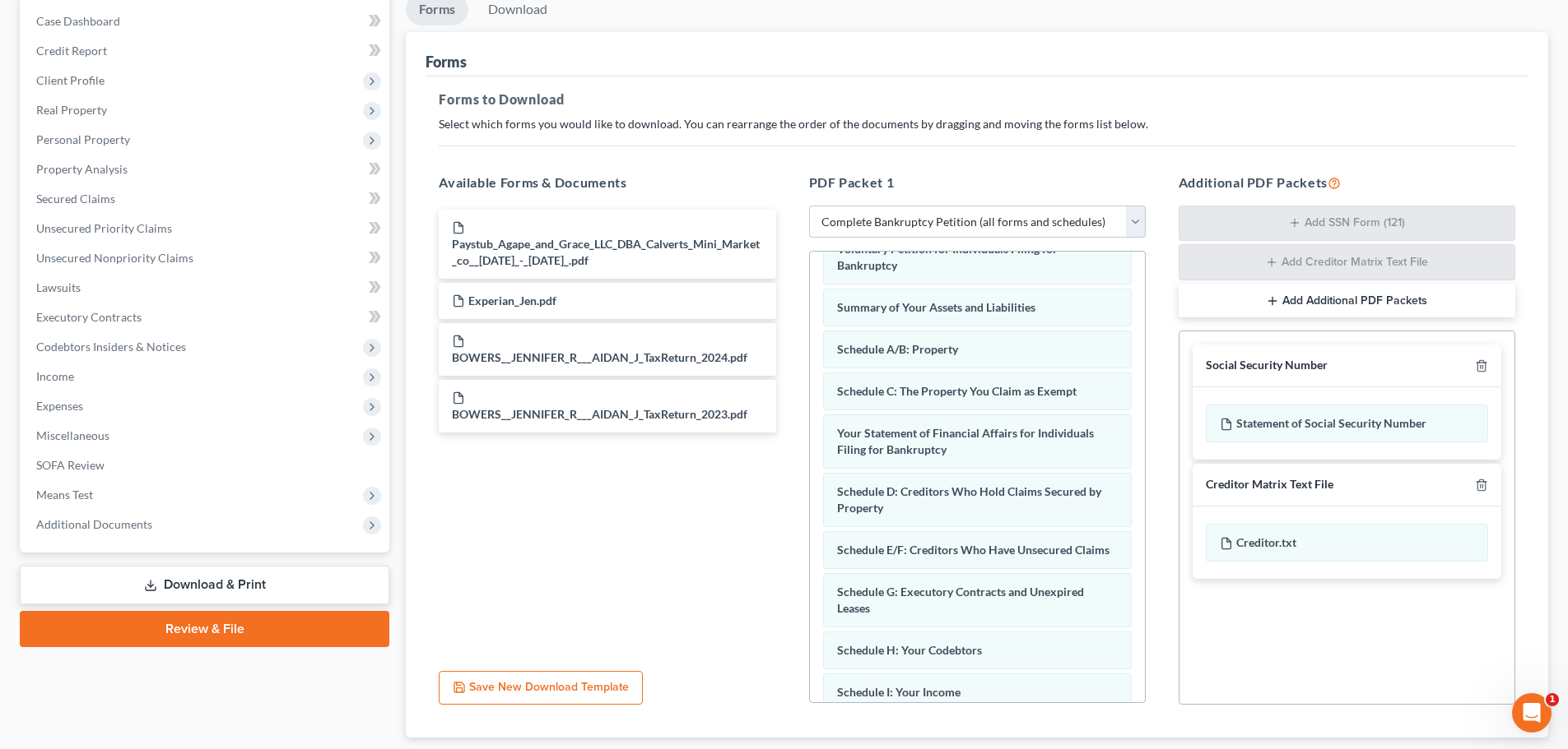
scroll to position [0, 0]
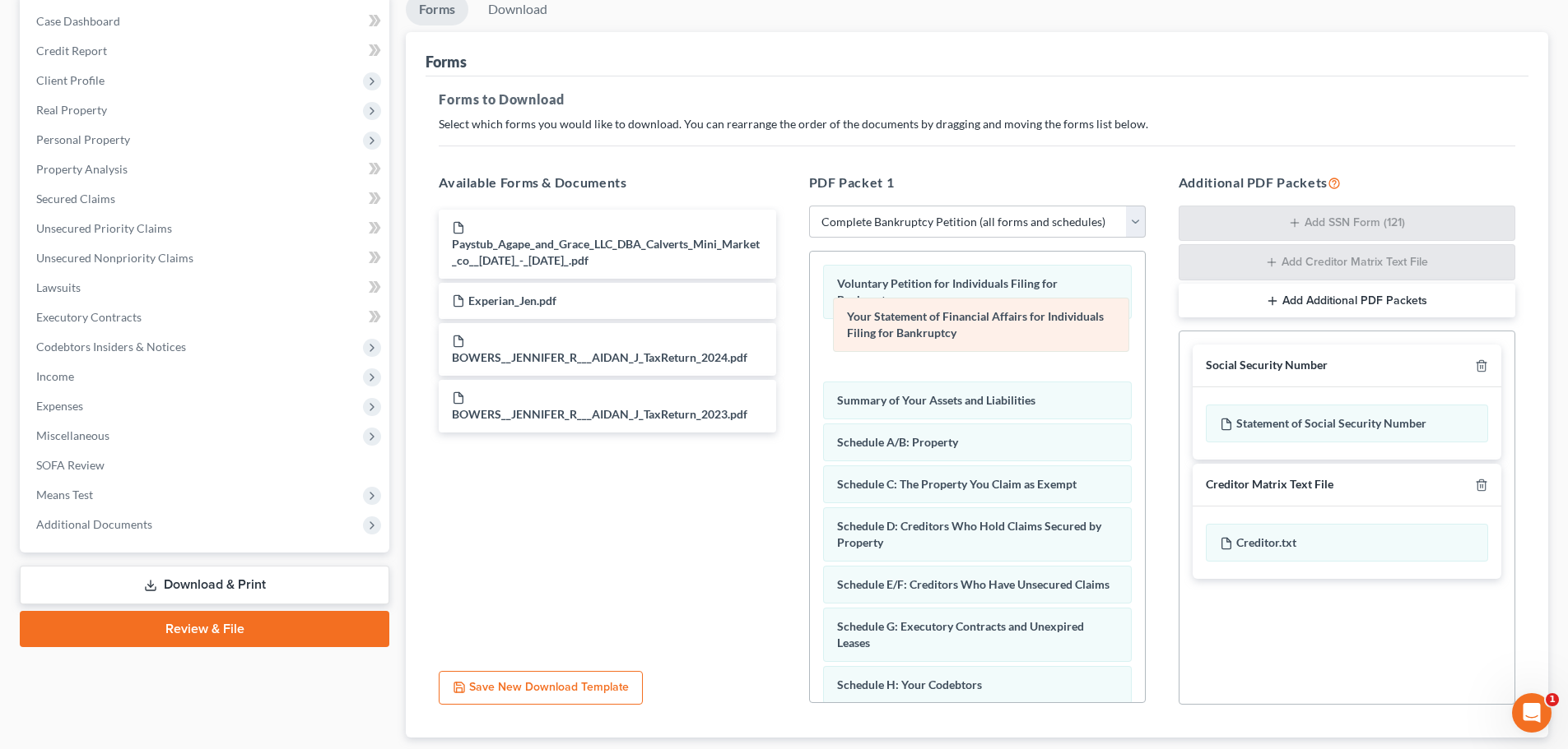
drag, startPoint x: 930, startPoint y: 472, endPoint x: 940, endPoint y: 321, distance: 151.3
click at [940, 321] on div "Your Statement of Financial Affairs for Individuals Filing for Bankruptcy Volun…" at bounding box center [977, 731] width 335 height 958
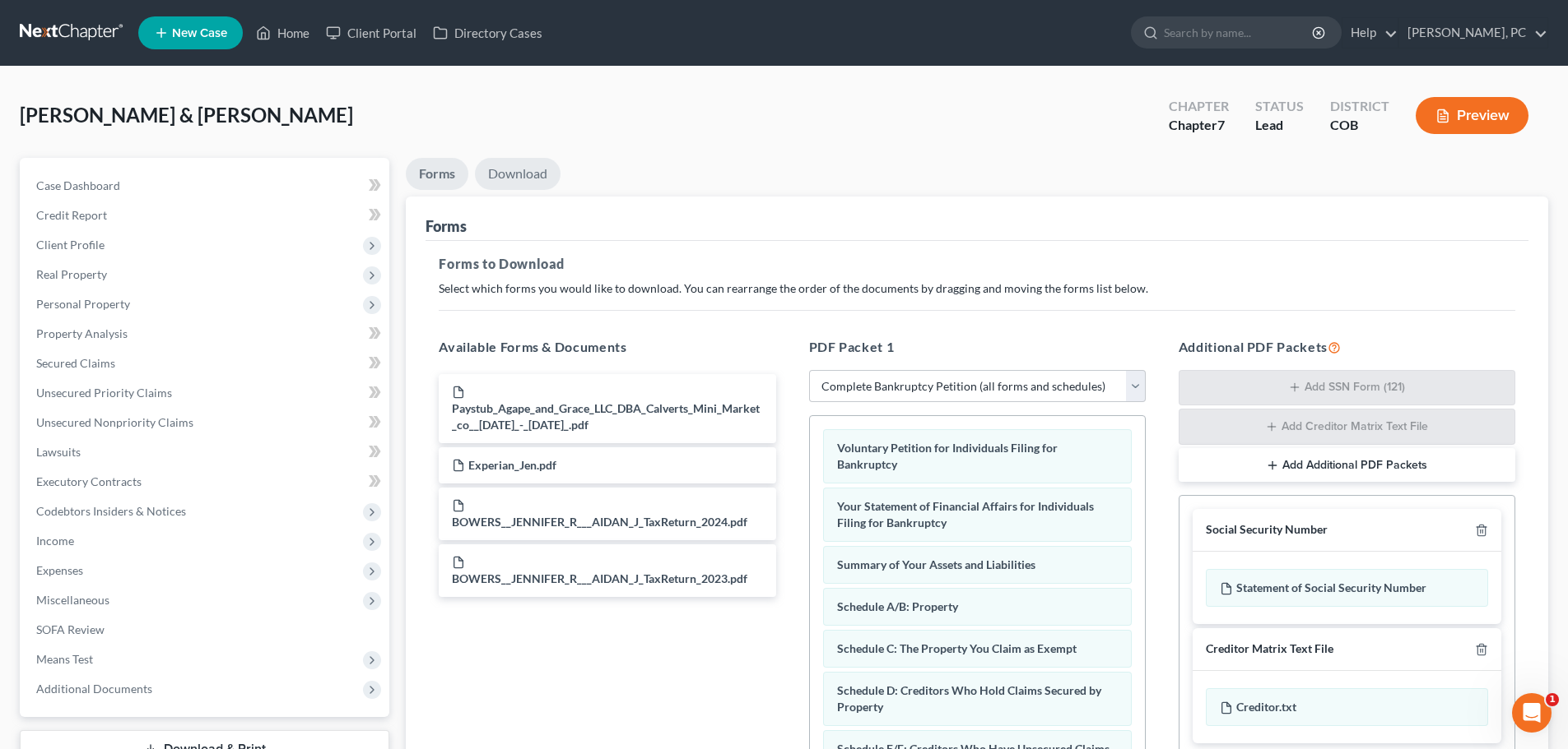
drag, startPoint x: 527, startPoint y: 171, endPoint x: 735, endPoint y: 227, distance: 215.4
click at [527, 171] on link "Download" at bounding box center [517, 174] width 86 height 32
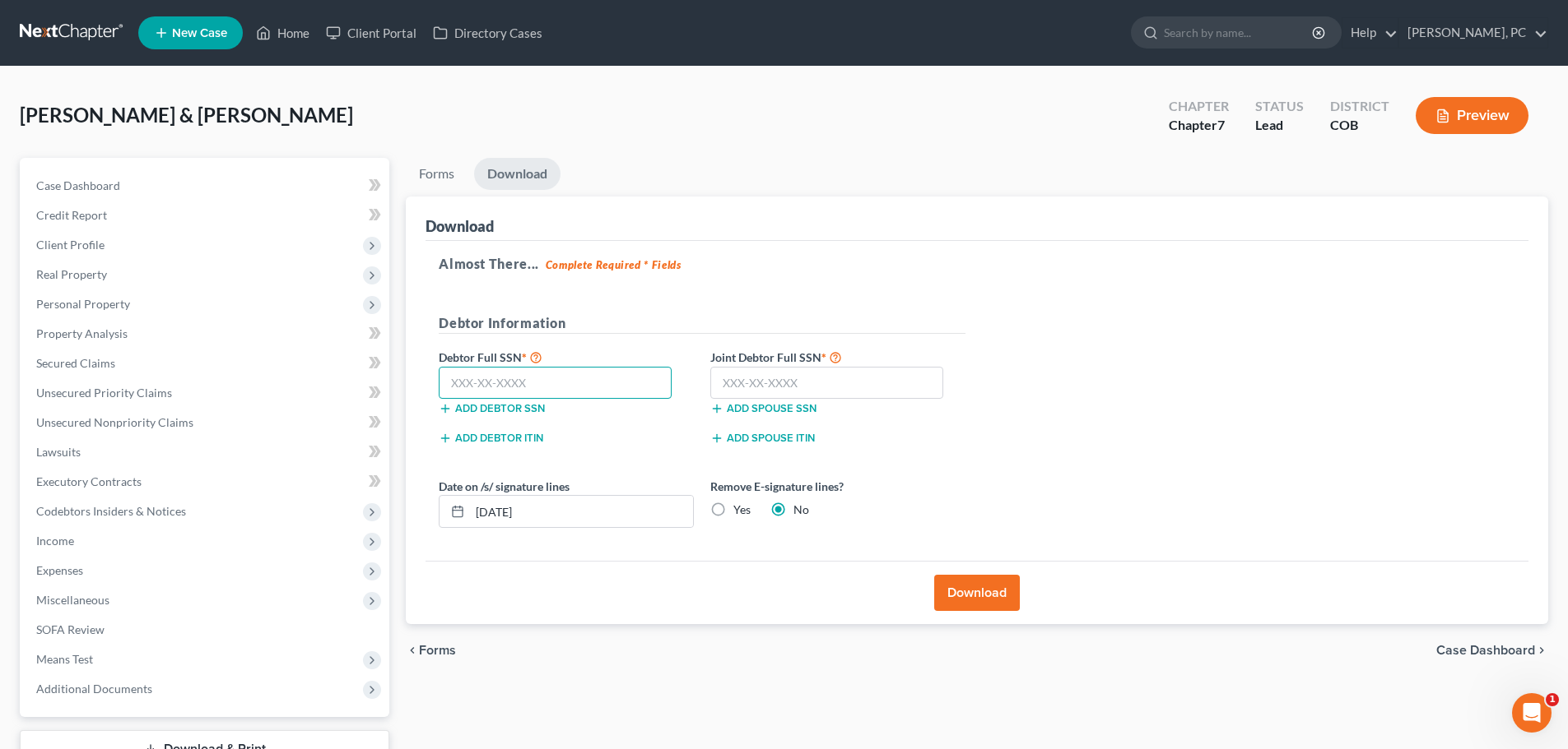
click at [598, 382] on input "text" at bounding box center [555, 383] width 233 height 33
type input "650-16-5917"
click at [758, 373] on input "text" at bounding box center [827, 383] width 233 height 33
type input "524-43-7837"
click at [972, 597] on button "Download" at bounding box center [977, 594] width 86 height 37
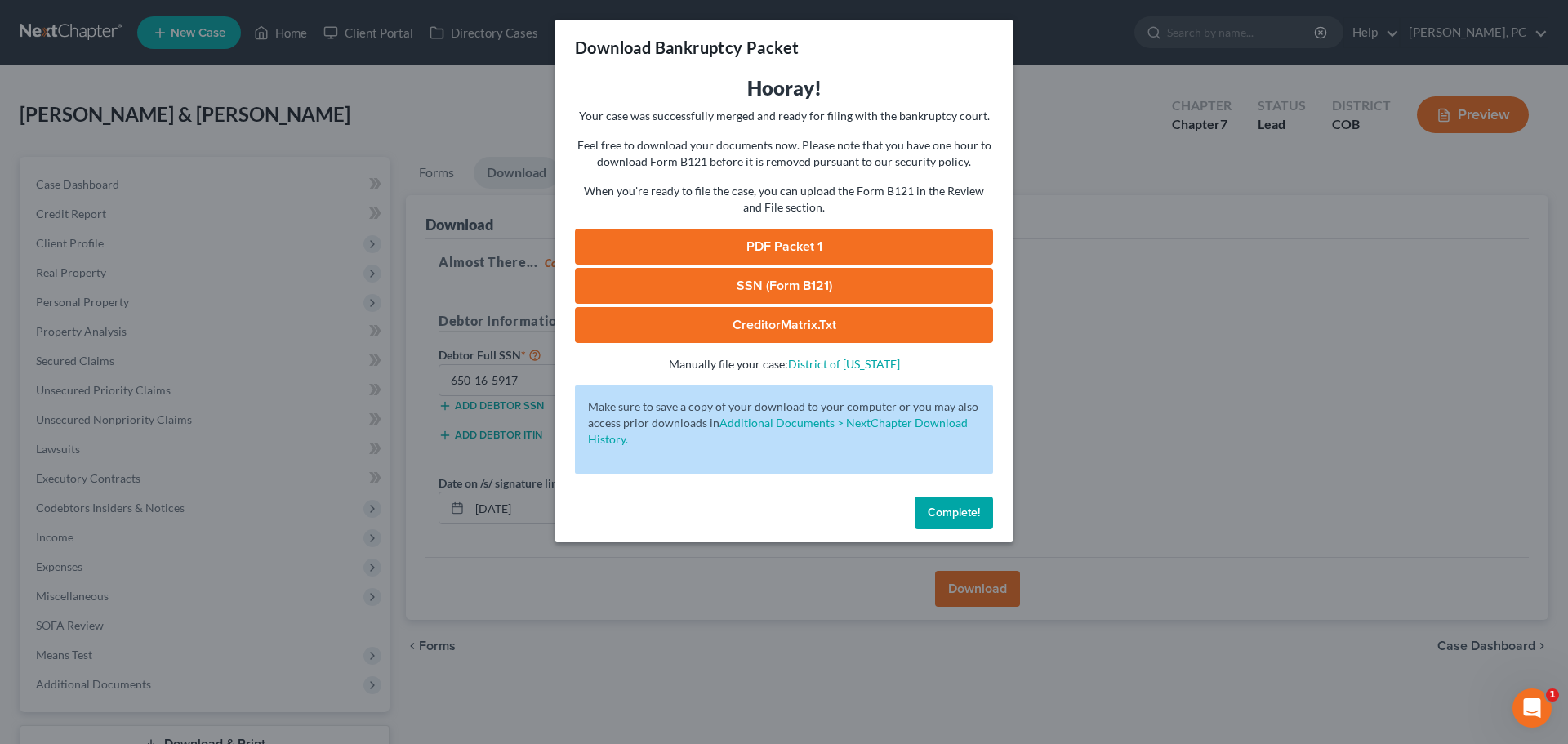
click at [794, 239] on link "PDF Packet 1" at bounding box center [783, 247] width 418 height 36
click at [784, 282] on link "SSN (Form B121)" at bounding box center [783, 286] width 418 height 36
click at [940, 514] on span "Complete!" at bounding box center [953, 512] width 52 height 14
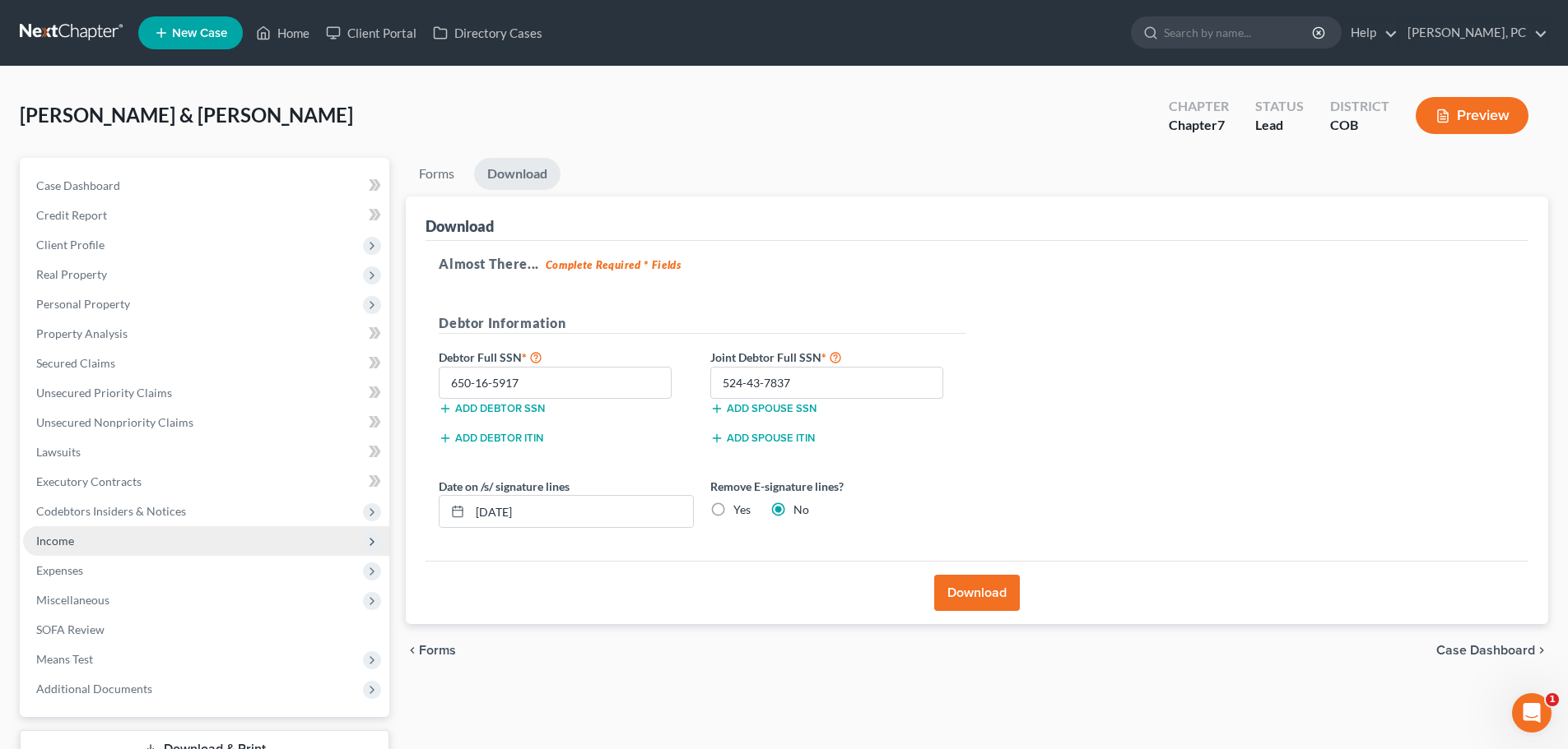
click at [73, 538] on span "Income" at bounding box center [56, 540] width 38 height 14
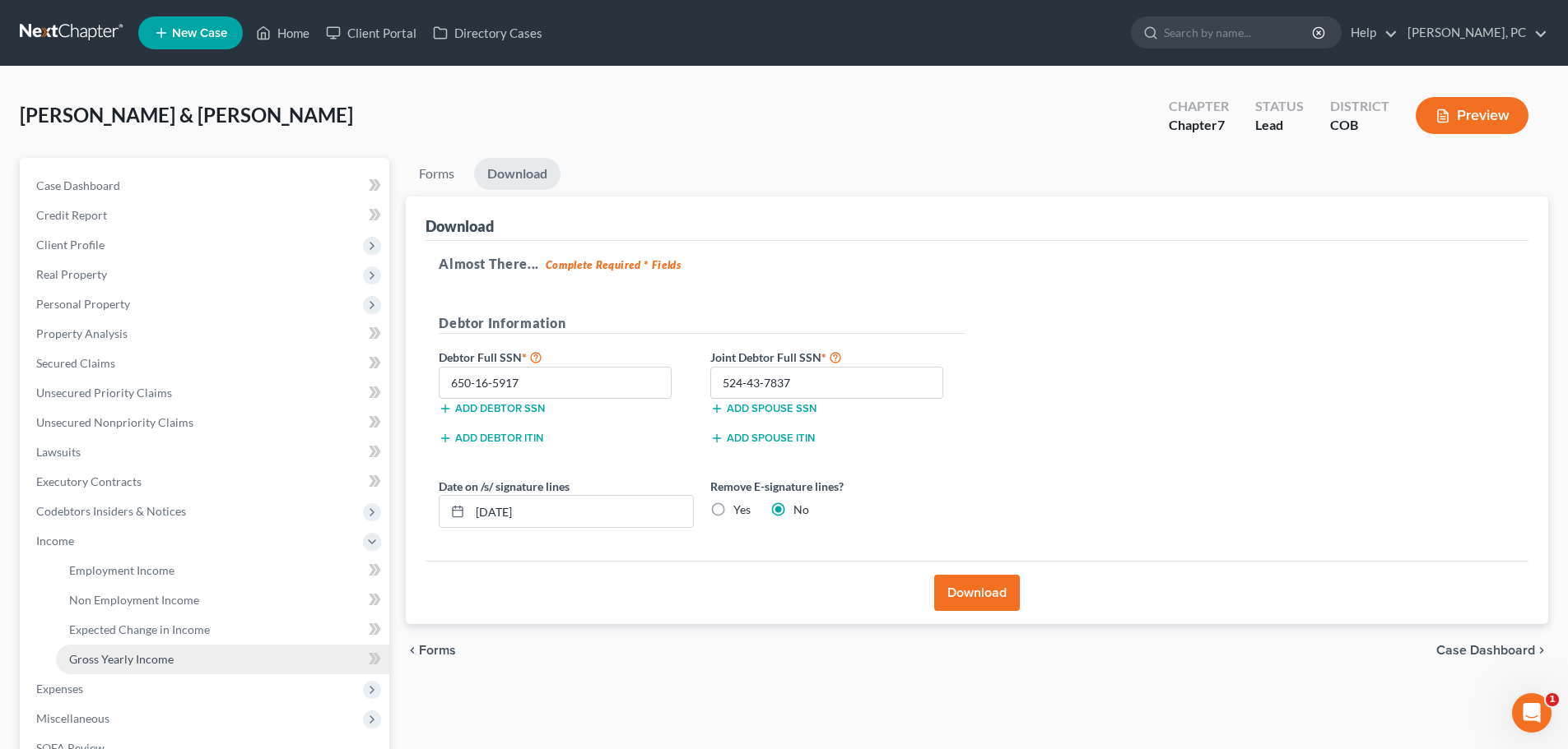
click at [123, 660] on span "Gross Yearly Income" at bounding box center [121, 659] width 105 height 14
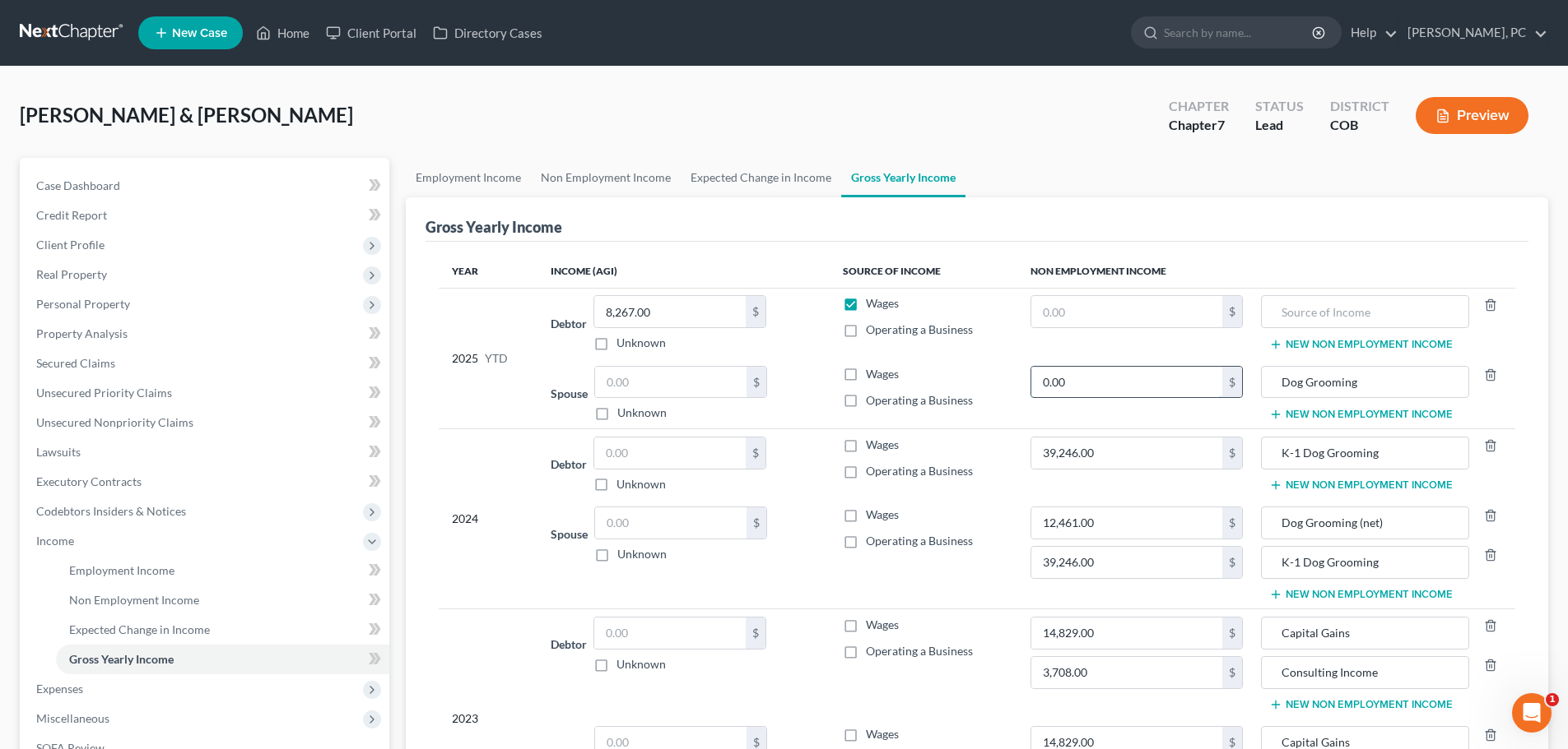
click at [1118, 390] on input "0.00" at bounding box center [1127, 382] width 192 height 32
click at [1106, 367] on input "0.00" at bounding box center [1127, 382] width 192 height 32
drag, startPoint x: 1046, startPoint y: 372, endPoint x: 1020, endPoint y: 367, distance: 26.5
click at [1020, 367] on td "0 $" at bounding box center [1137, 393] width 240 height 71
type input "59,796"
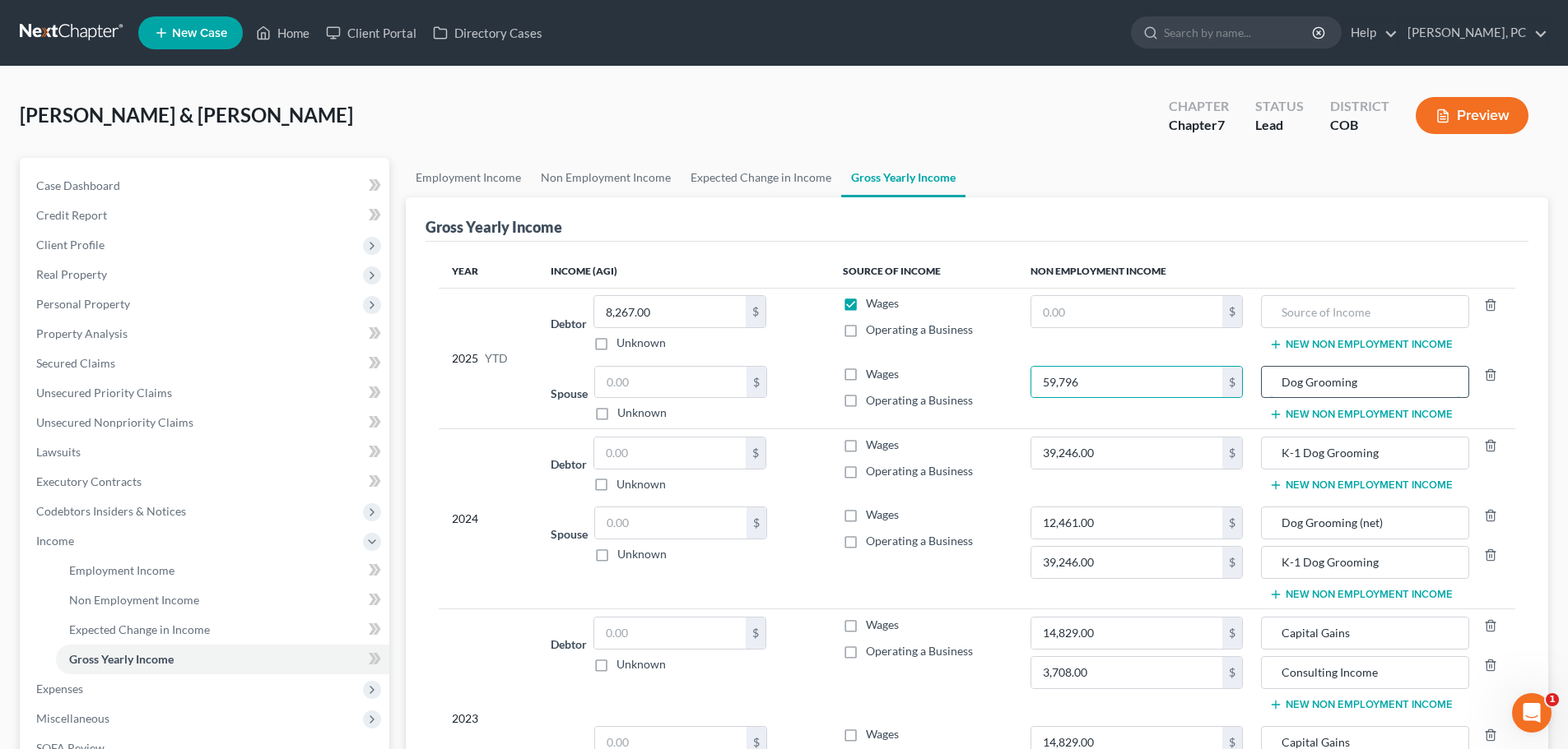
click at [1387, 385] on input "Dog Grooming" at bounding box center [1365, 382] width 190 height 32
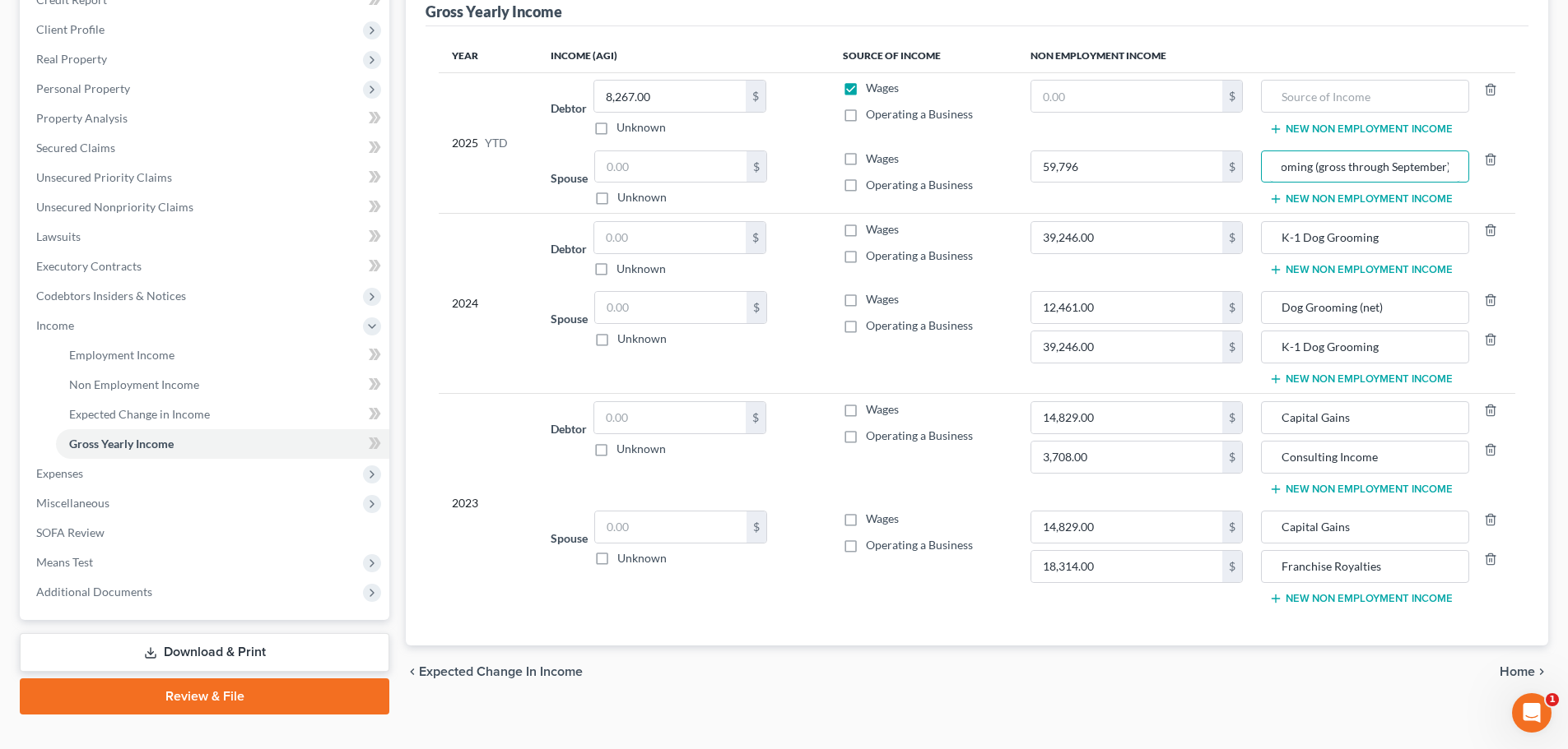
scroll to position [244, 0]
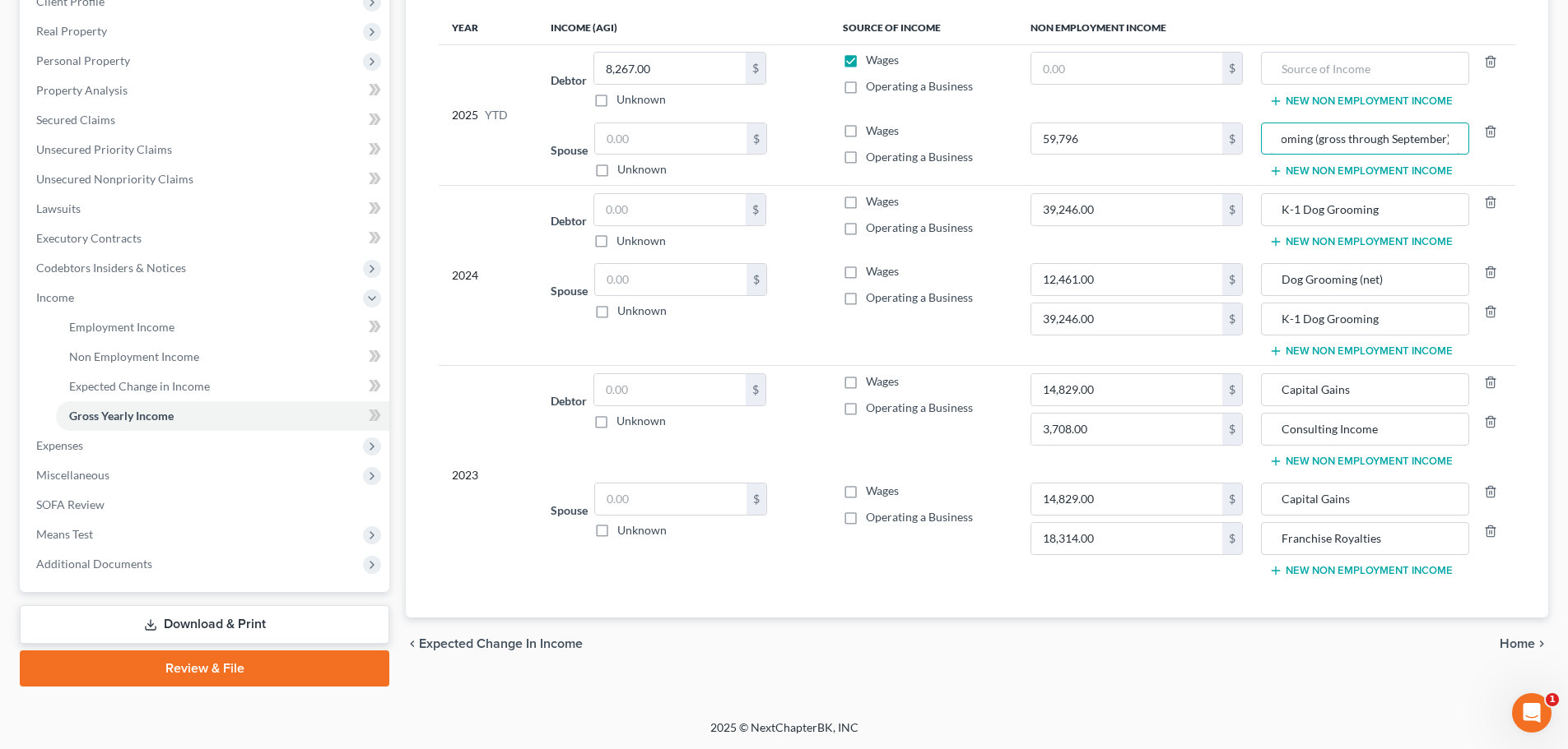
type input "Dog Grooming (gross through September)"
click at [240, 630] on link "Download & Print" at bounding box center [205, 624] width 369 height 38
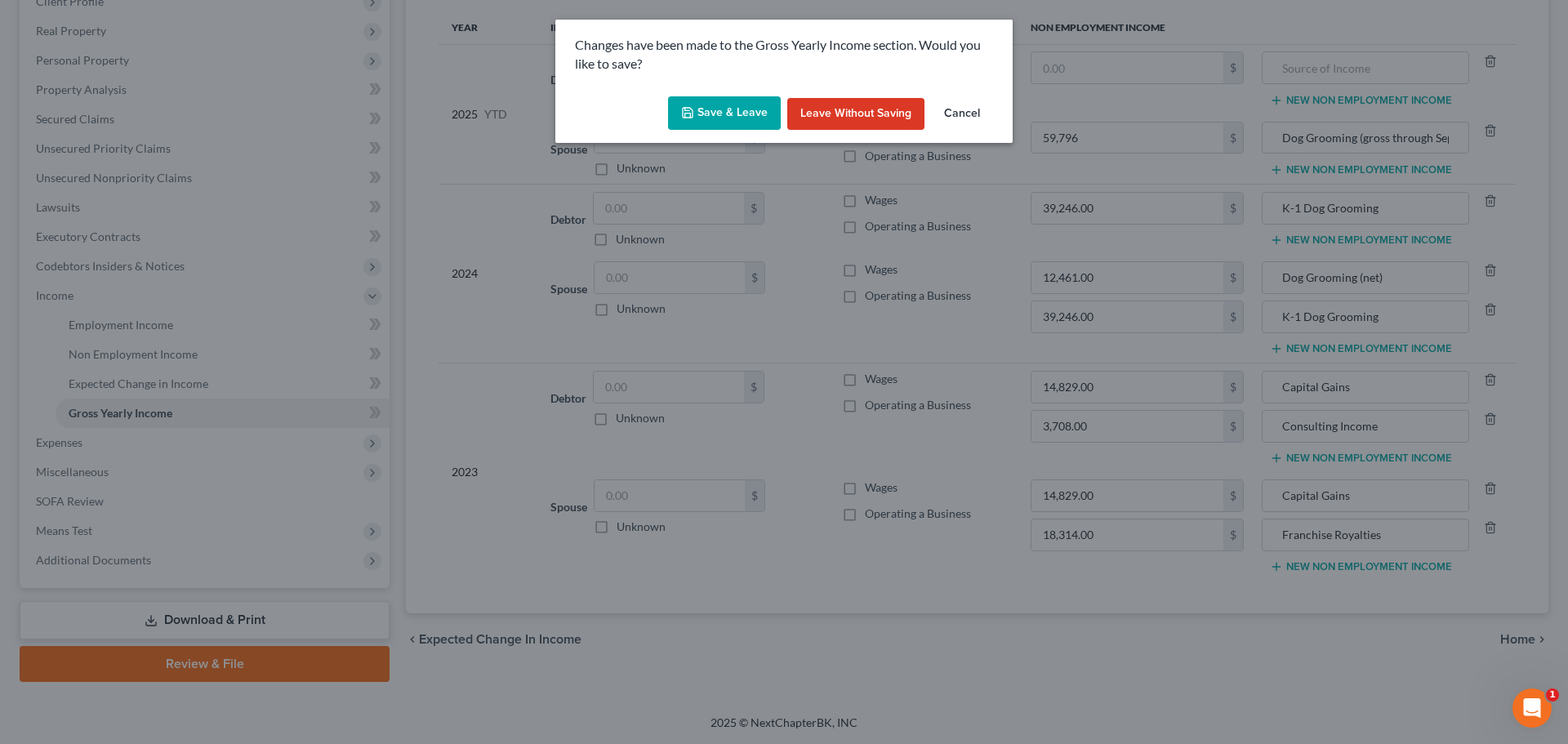
click at [730, 111] on button "Save & Leave" at bounding box center [724, 114] width 113 height 35
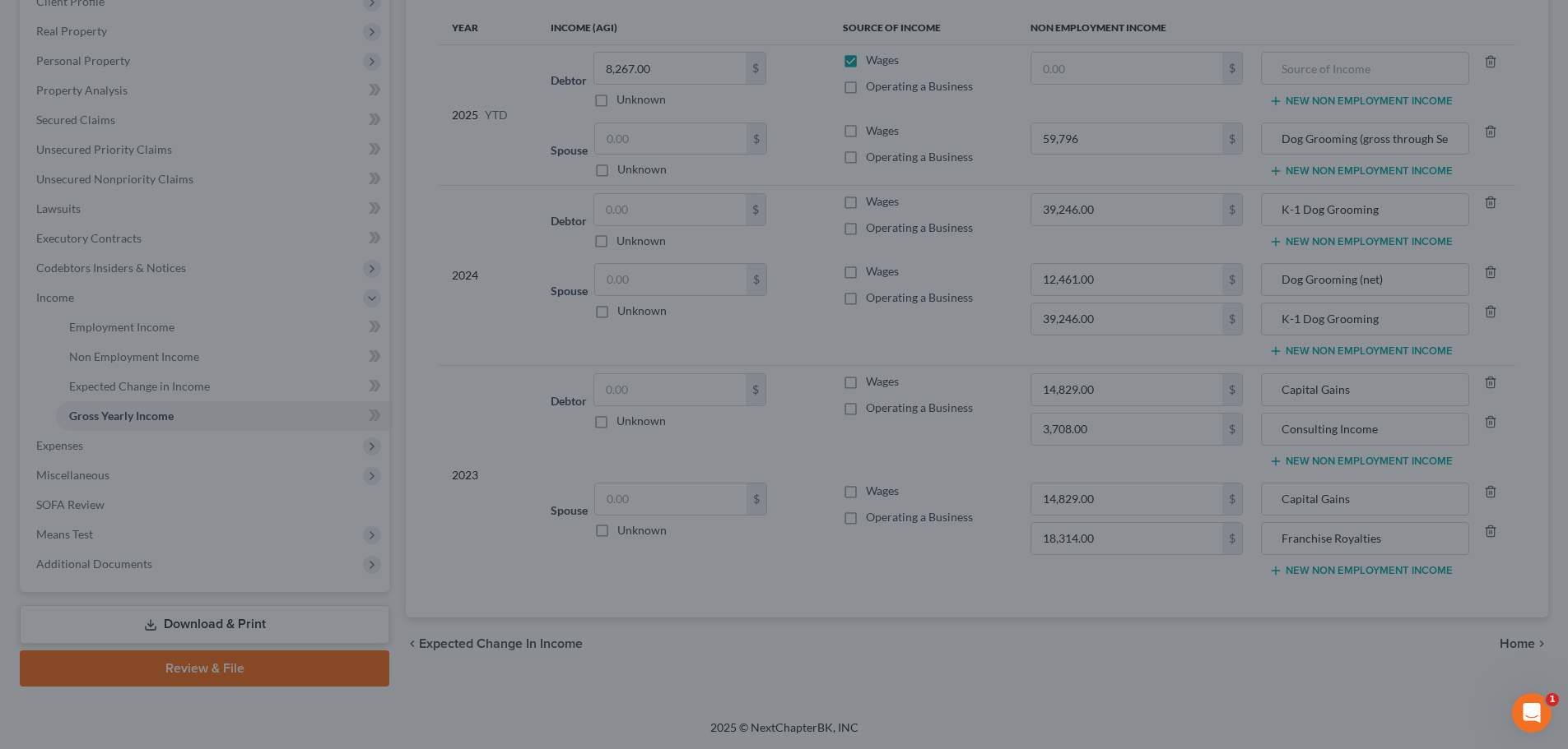
type input "59,796.00"
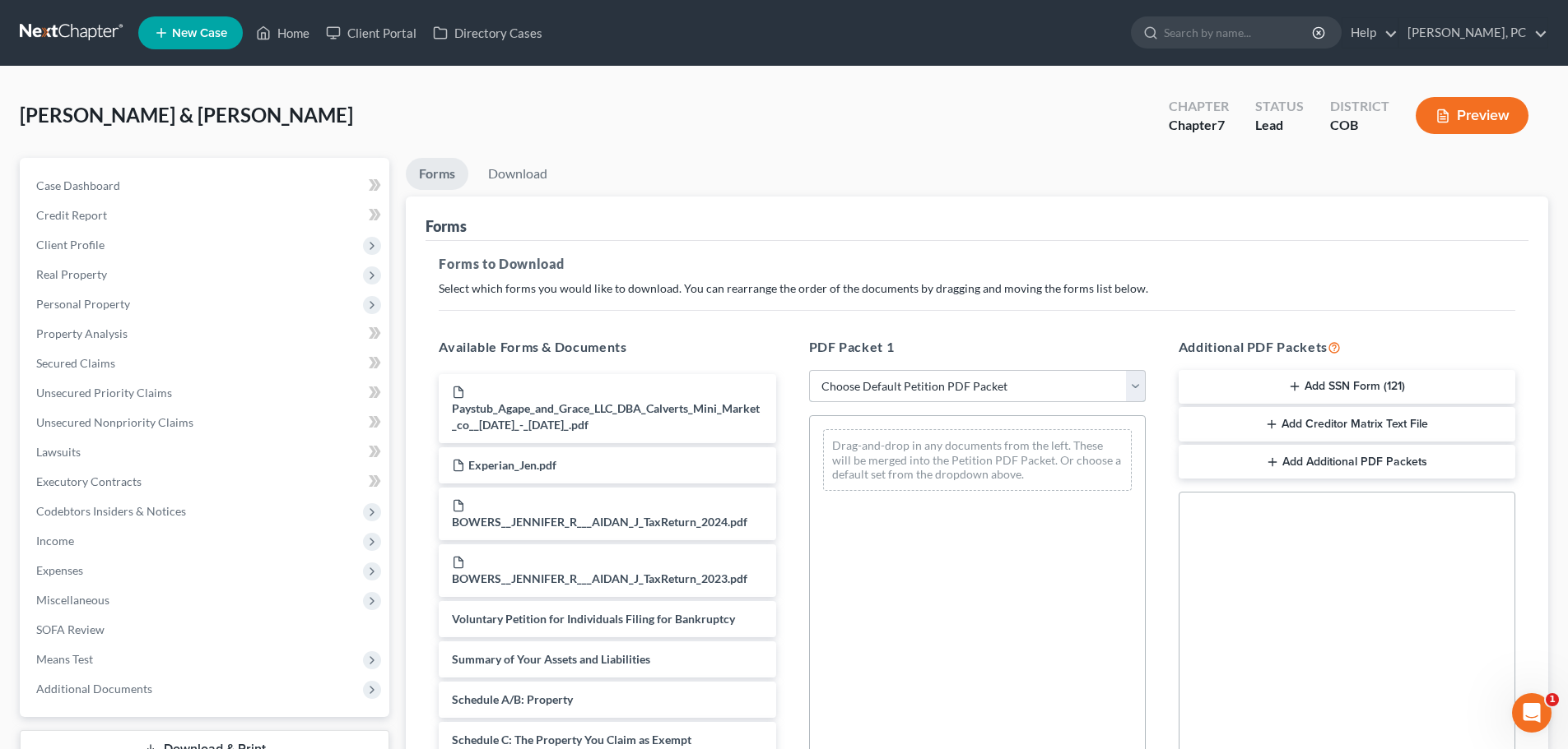
click at [911, 386] on select "Choose Default Petition PDF Packet Complete Bankruptcy Petition (all forms and …" at bounding box center [977, 387] width 337 height 33
select select "0"
click at [809, 370] on select "Choose Default Petition PDF Packet Complete Bankruptcy Petition (all forms and …" at bounding box center [977, 387] width 337 height 33
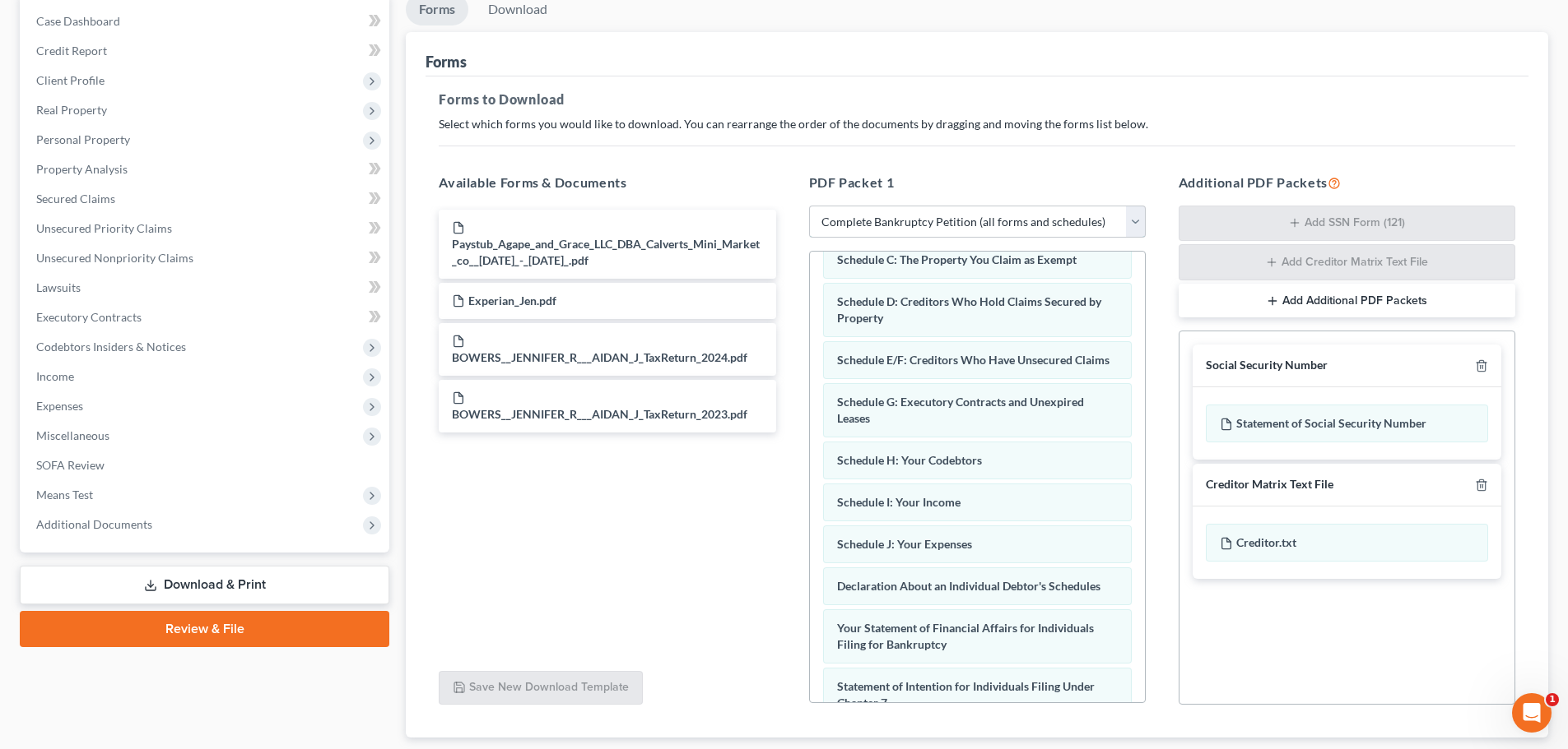
scroll to position [149, 0]
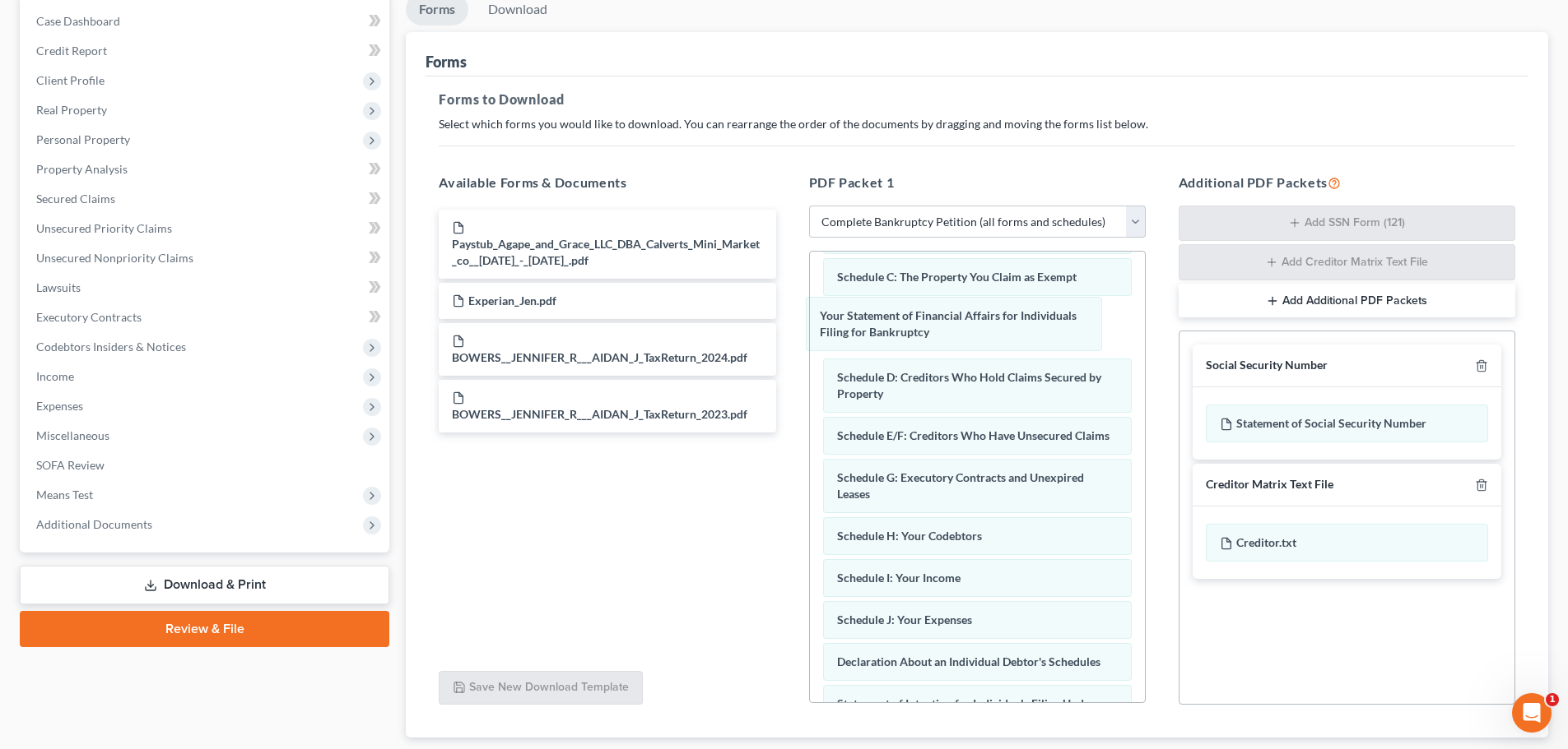
drag, startPoint x: 1049, startPoint y: 671, endPoint x: 1192, endPoint y: 375, distance: 328.7
click at [1041, 315] on div "Your Statement of Financial Affairs for Individuals Filing for Bankruptcy Volun…" at bounding box center [977, 582] width 335 height 958
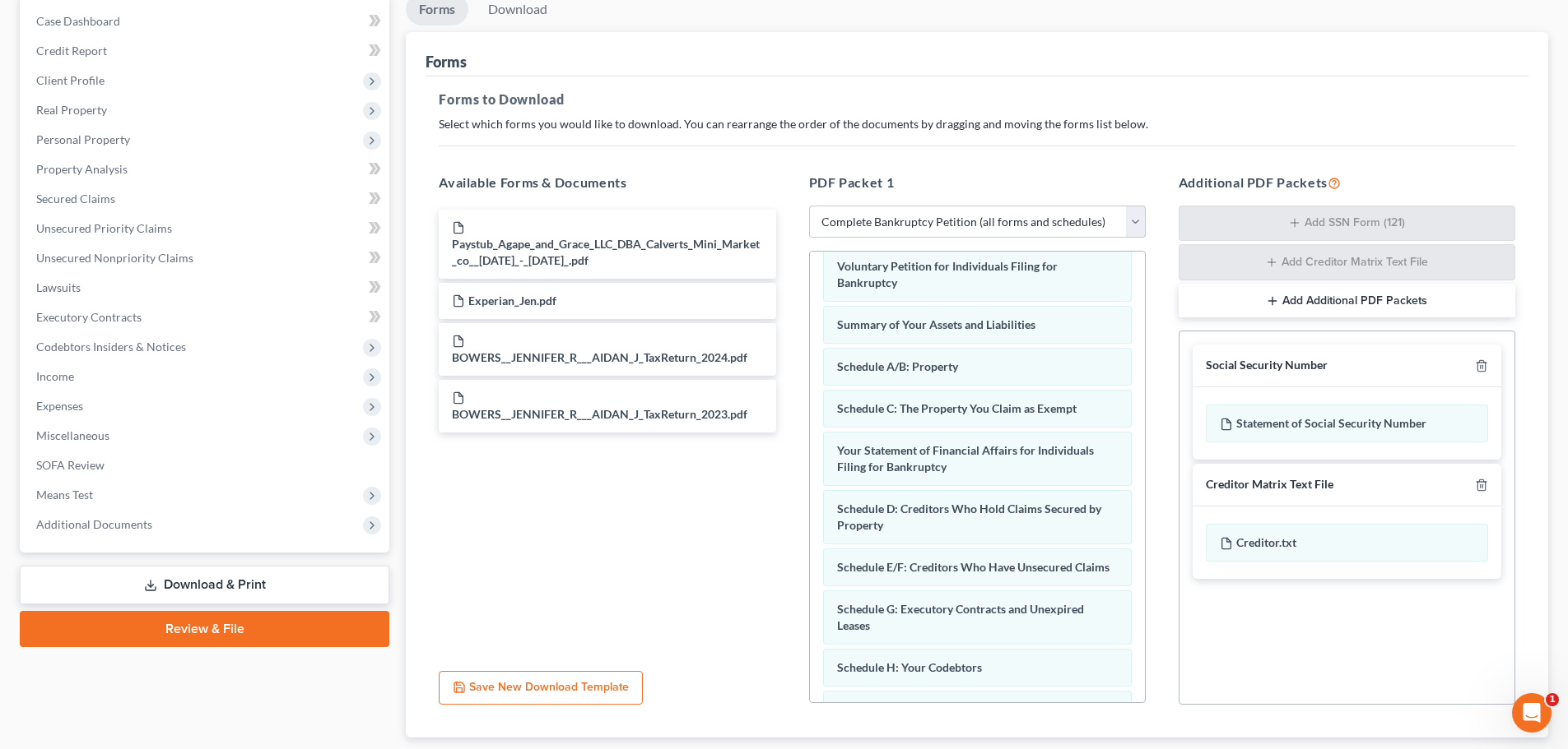
scroll to position [0, 0]
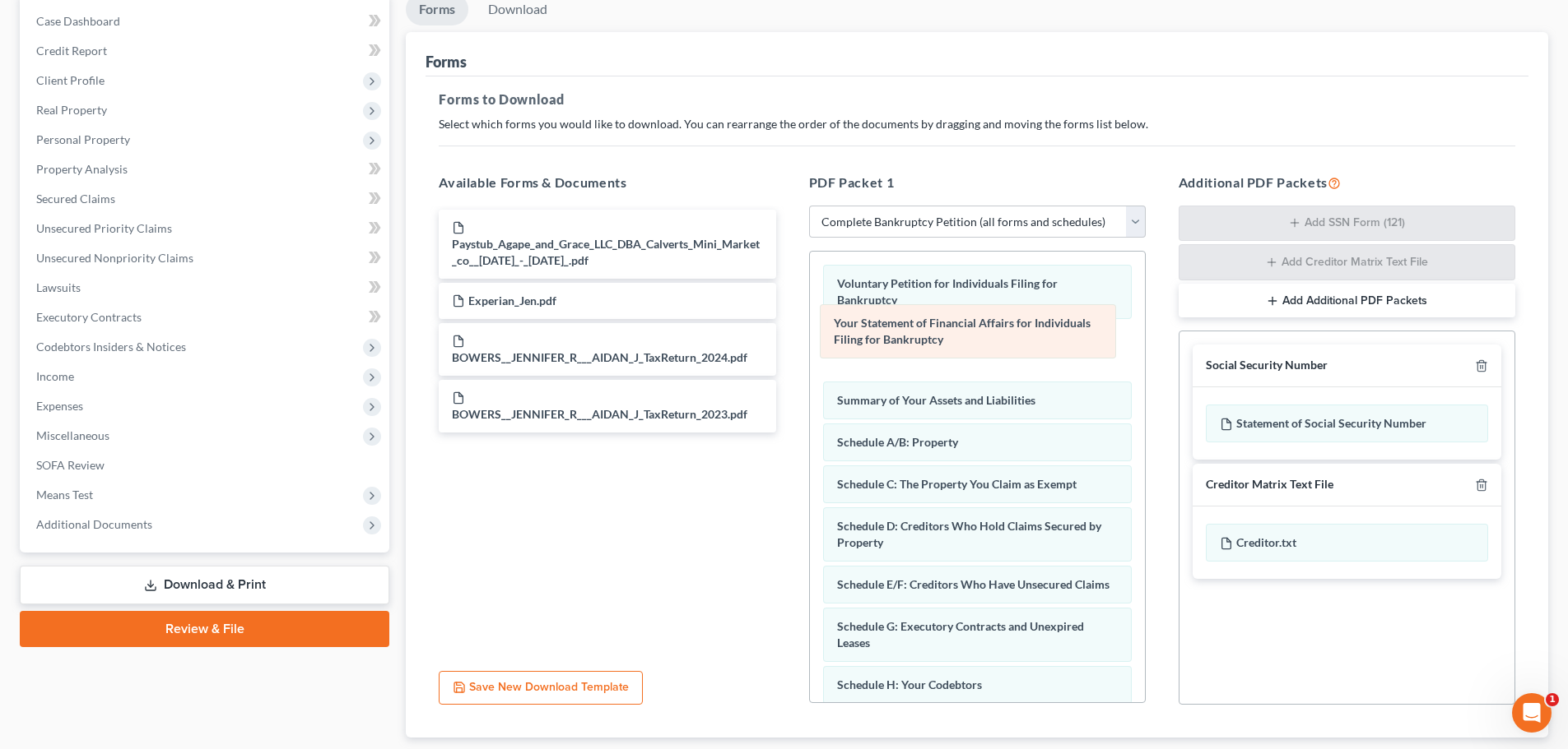
drag, startPoint x: 937, startPoint y: 477, endPoint x: 935, endPoint y: 331, distance: 146.0
click at [935, 331] on div "Your Statement of Financial Affairs for Individuals Filing for Bankruptcy Volun…" at bounding box center [977, 731] width 335 height 958
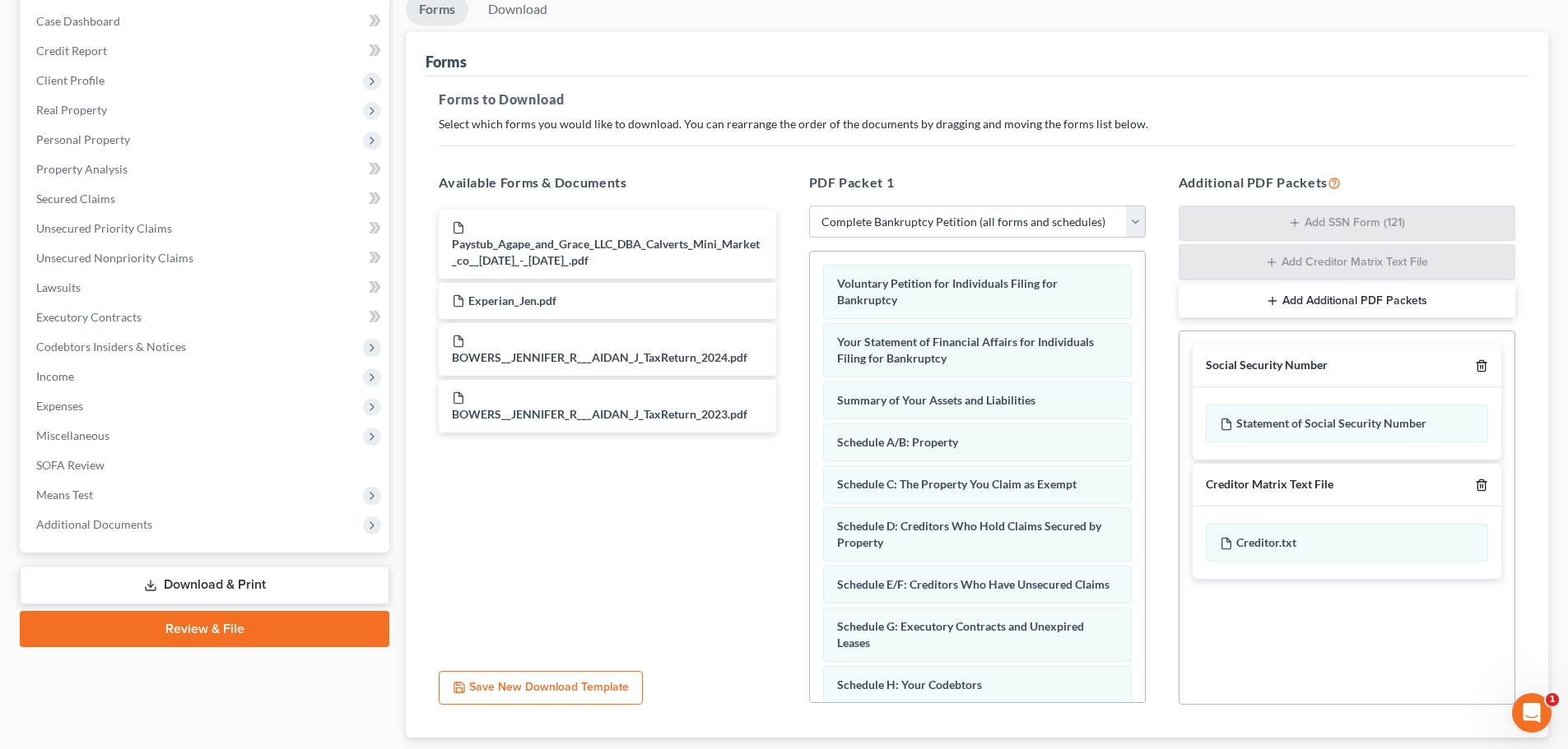
click at [1479, 363] on icon "button" at bounding box center [1481, 366] width 13 height 13
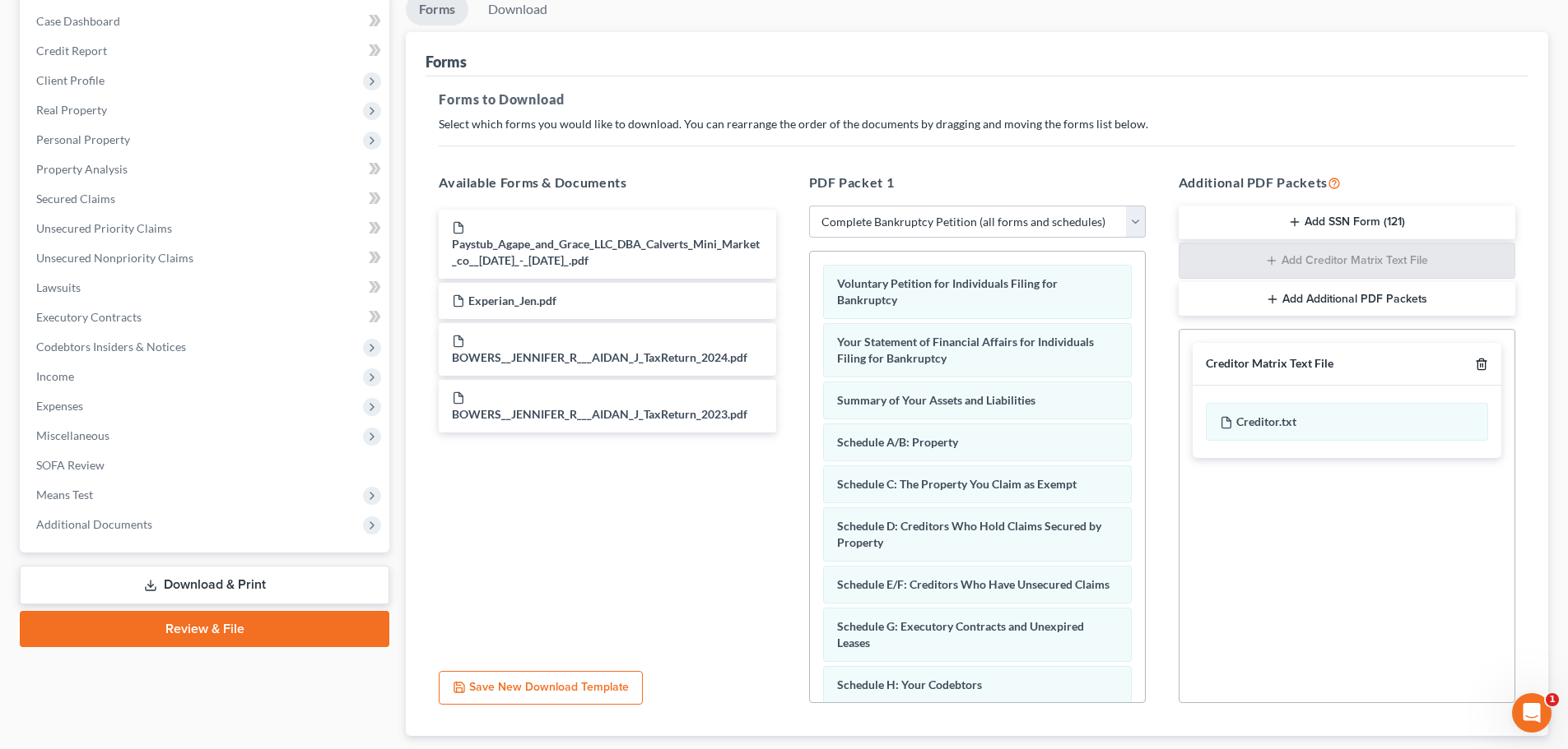
click at [1478, 358] on icon "button" at bounding box center [1481, 364] width 13 height 13
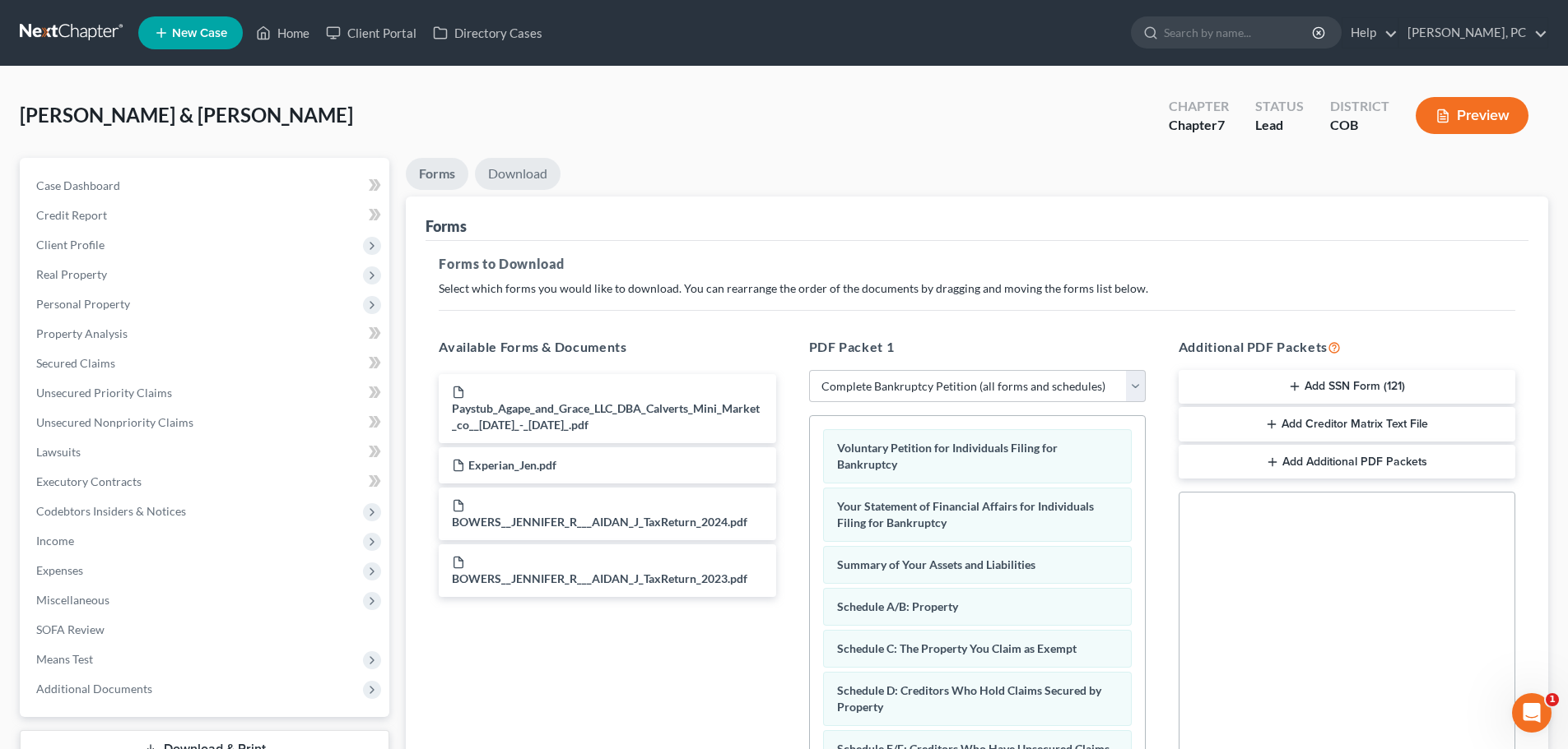
drag, startPoint x: 523, startPoint y: 171, endPoint x: 584, endPoint y: 197, distance: 66.3
click at [523, 171] on link "Download" at bounding box center [517, 174] width 86 height 32
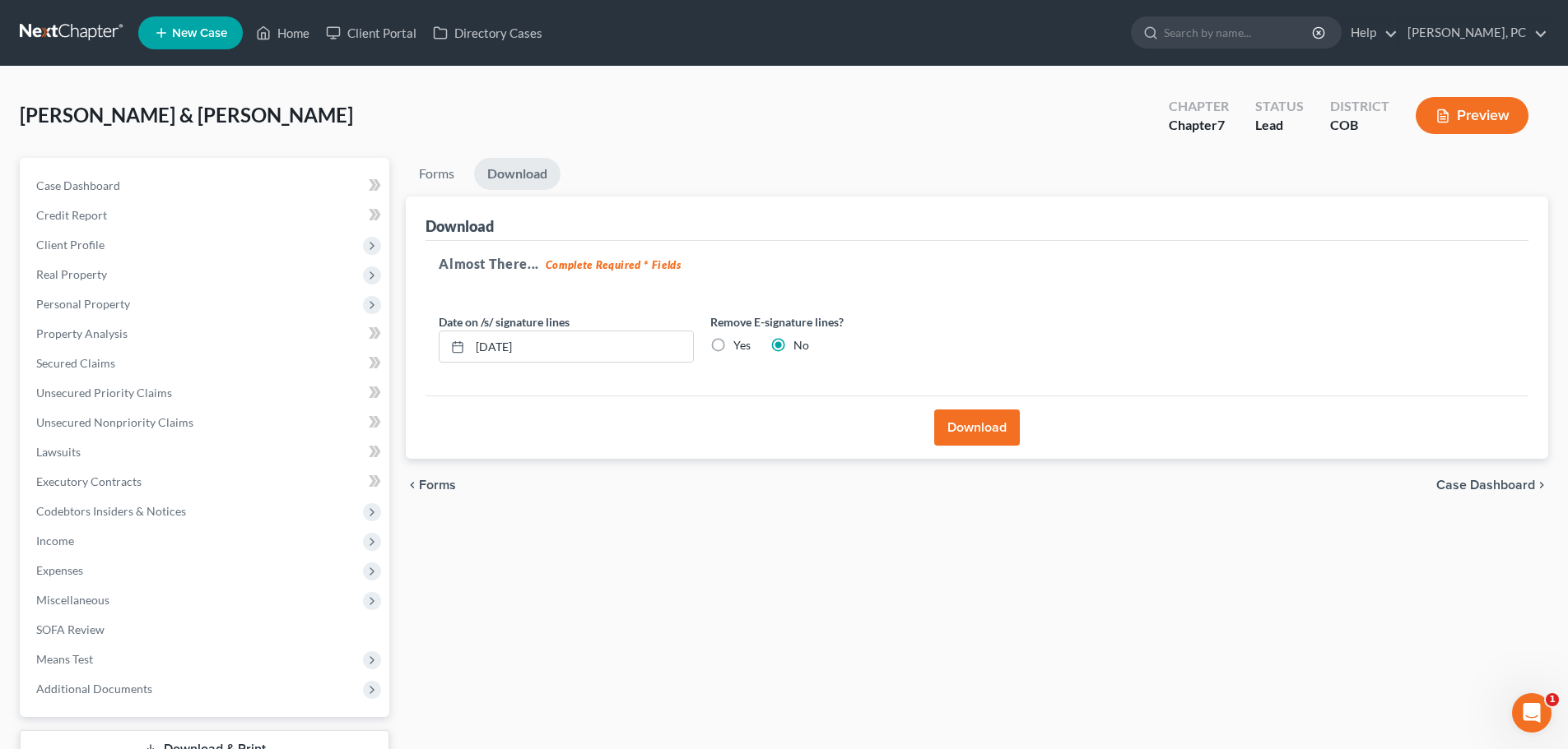
click at [978, 430] on button "Download" at bounding box center [977, 428] width 86 height 37
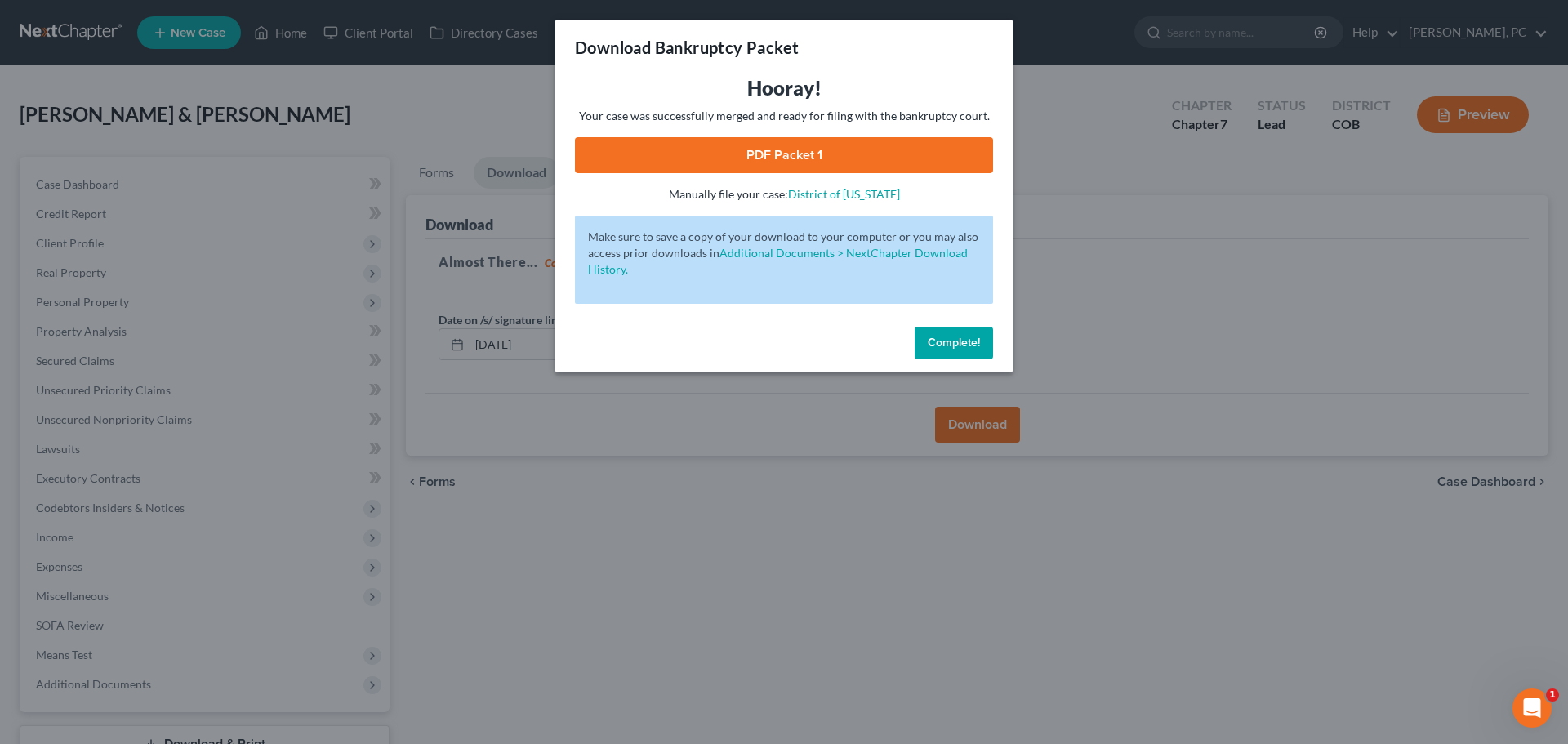
click at [787, 154] on link "PDF Packet 1" at bounding box center [783, 155] width 418 height 36
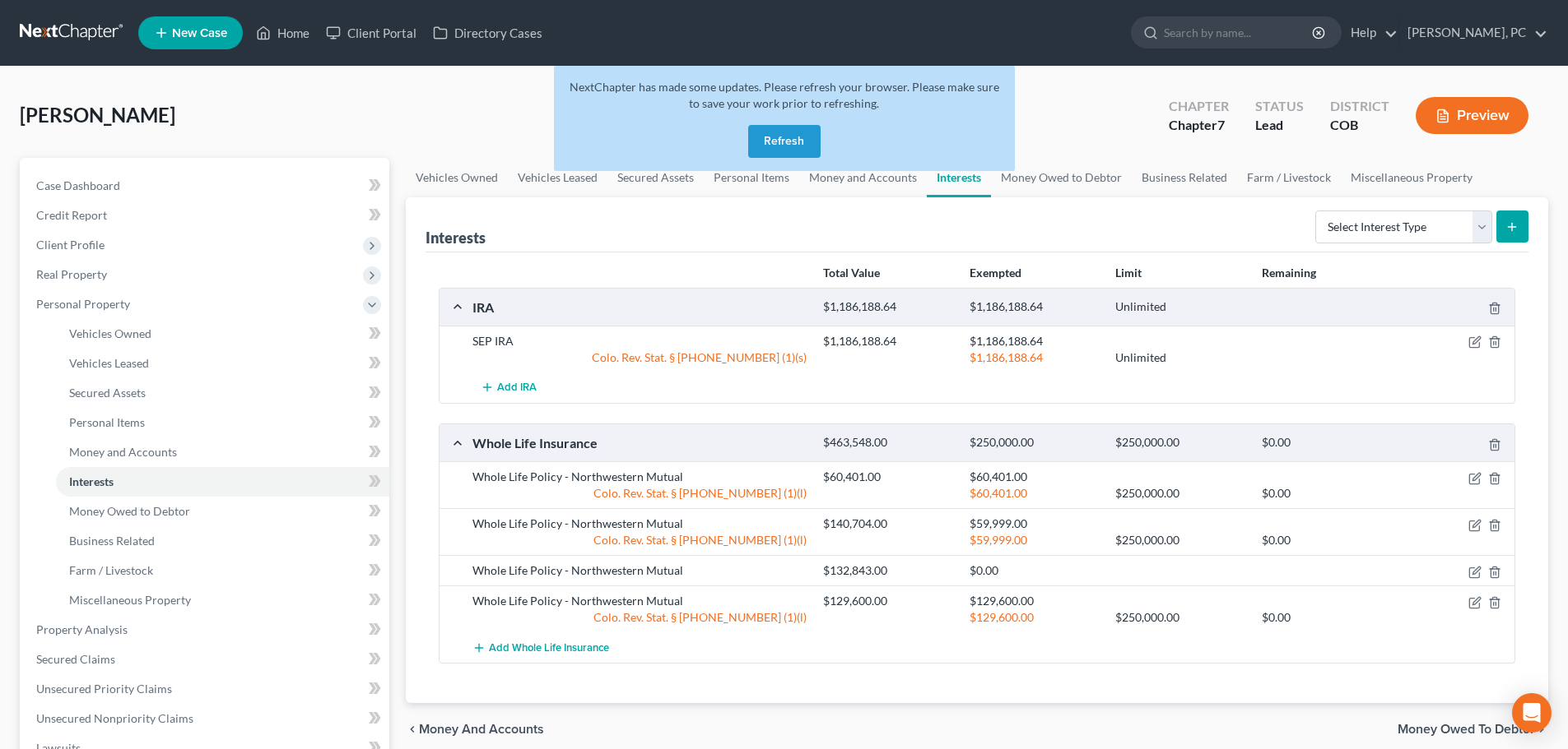
scroll to position [82, 0]
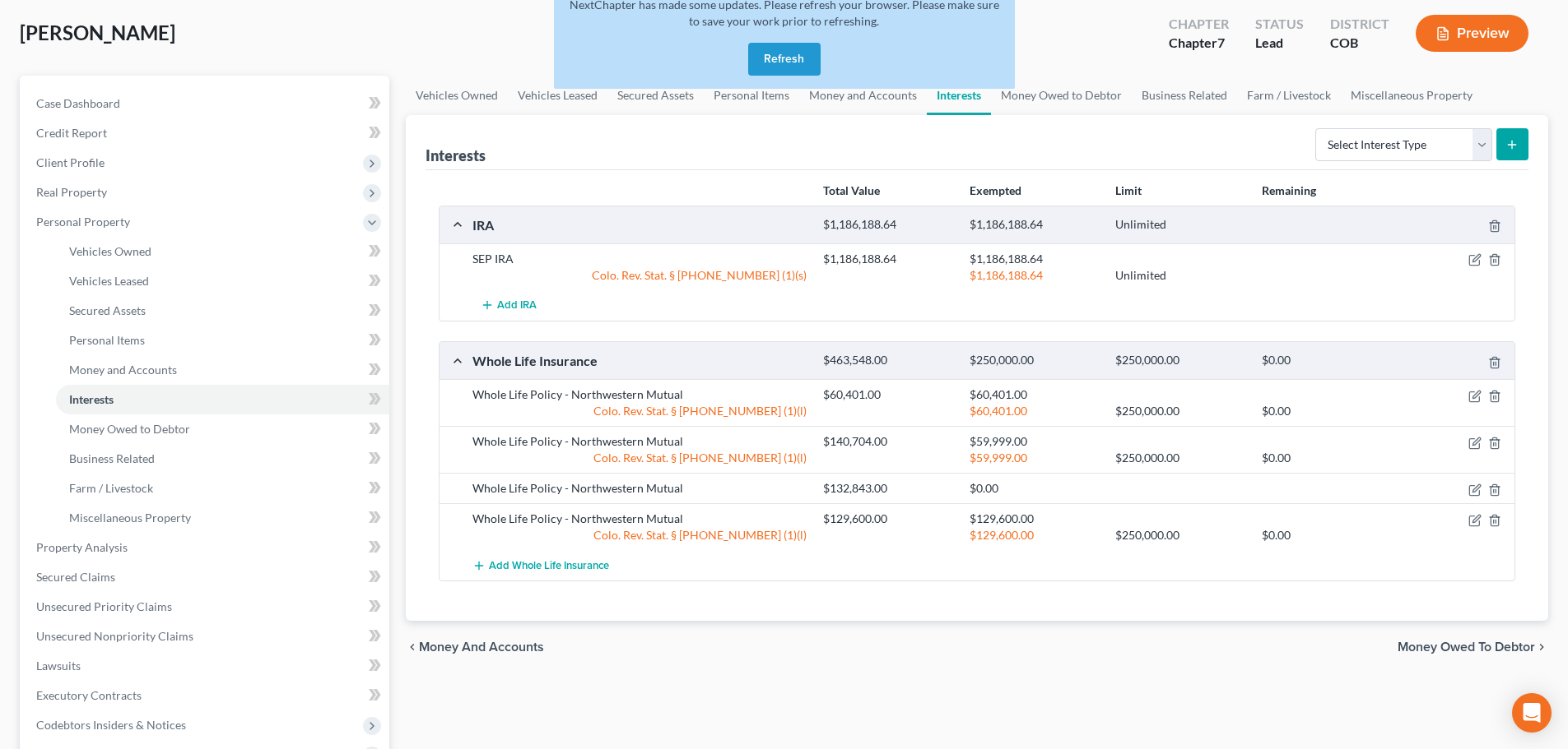
click at [789, 48] on button "Refresh" at bounding box center [784, 59] width 72 height 33
